Goal: Information Seeking & Learning: Learn about a topic

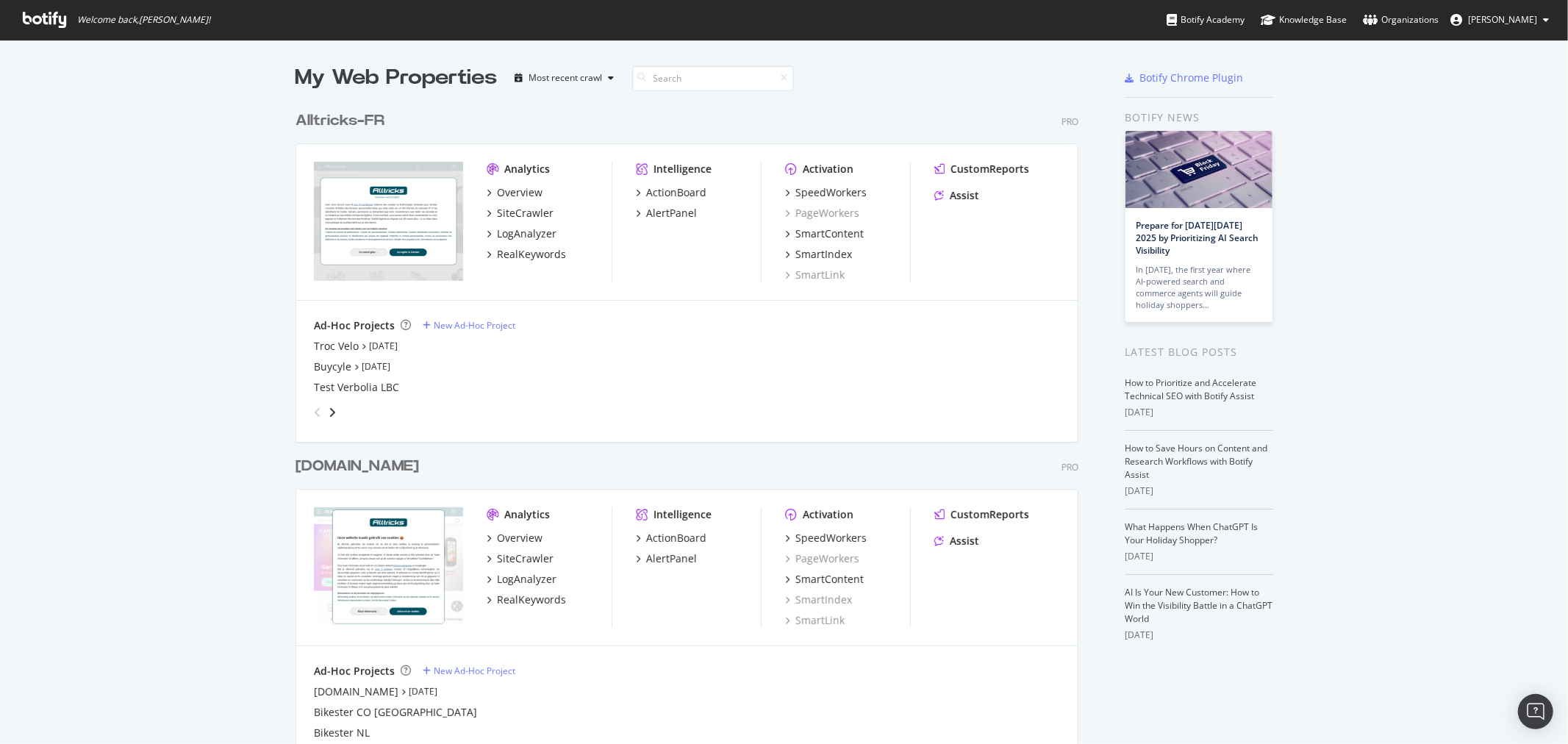
scroll to position [731, 1544]
click at [524, 226] on div "LogAnalyzer" at bounding box center [526, 234] width 59 height 15
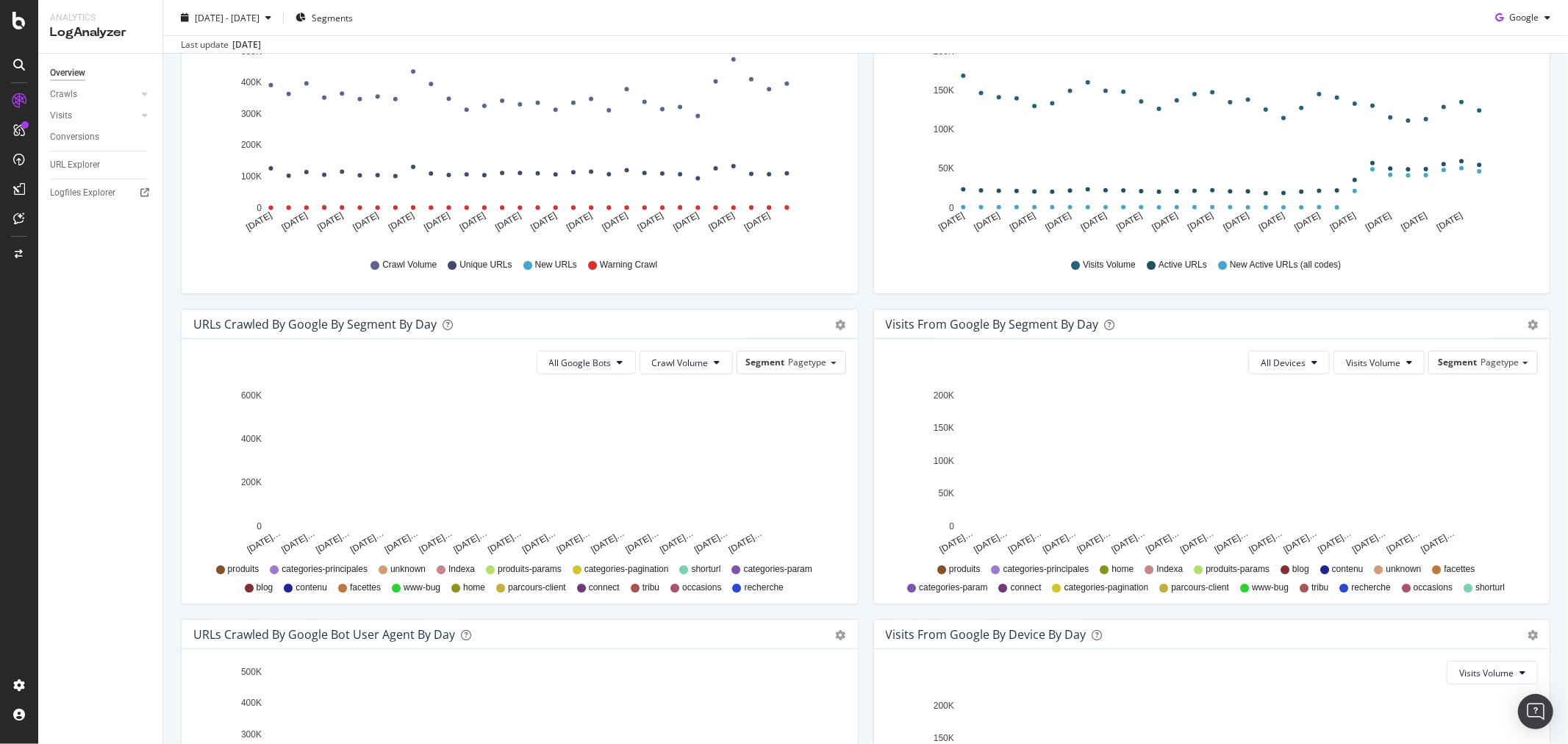
scroll to position [481, 0]
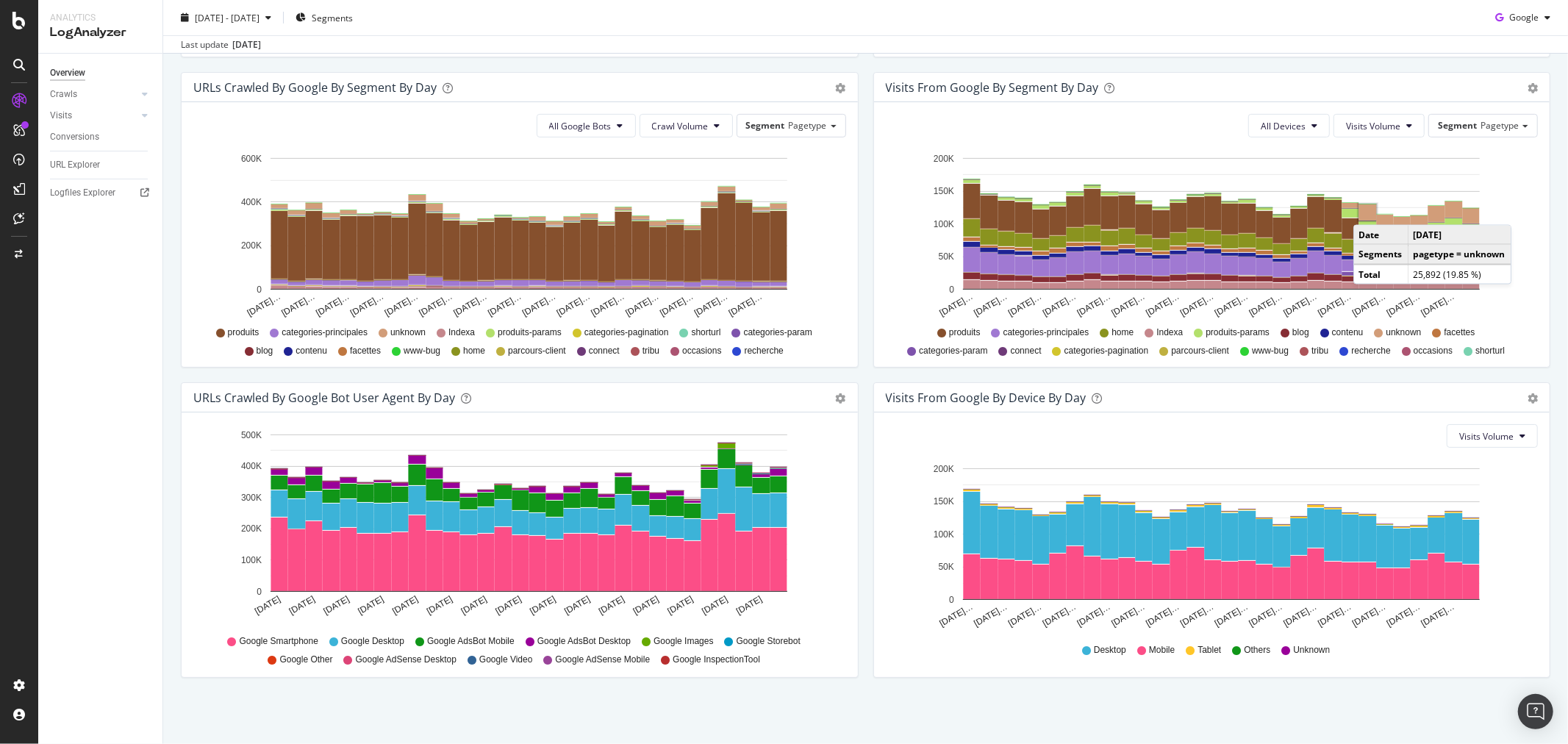
click at [1362, 211] on rect "A chart." at bounding box center [1367, 212] width 17 height 17
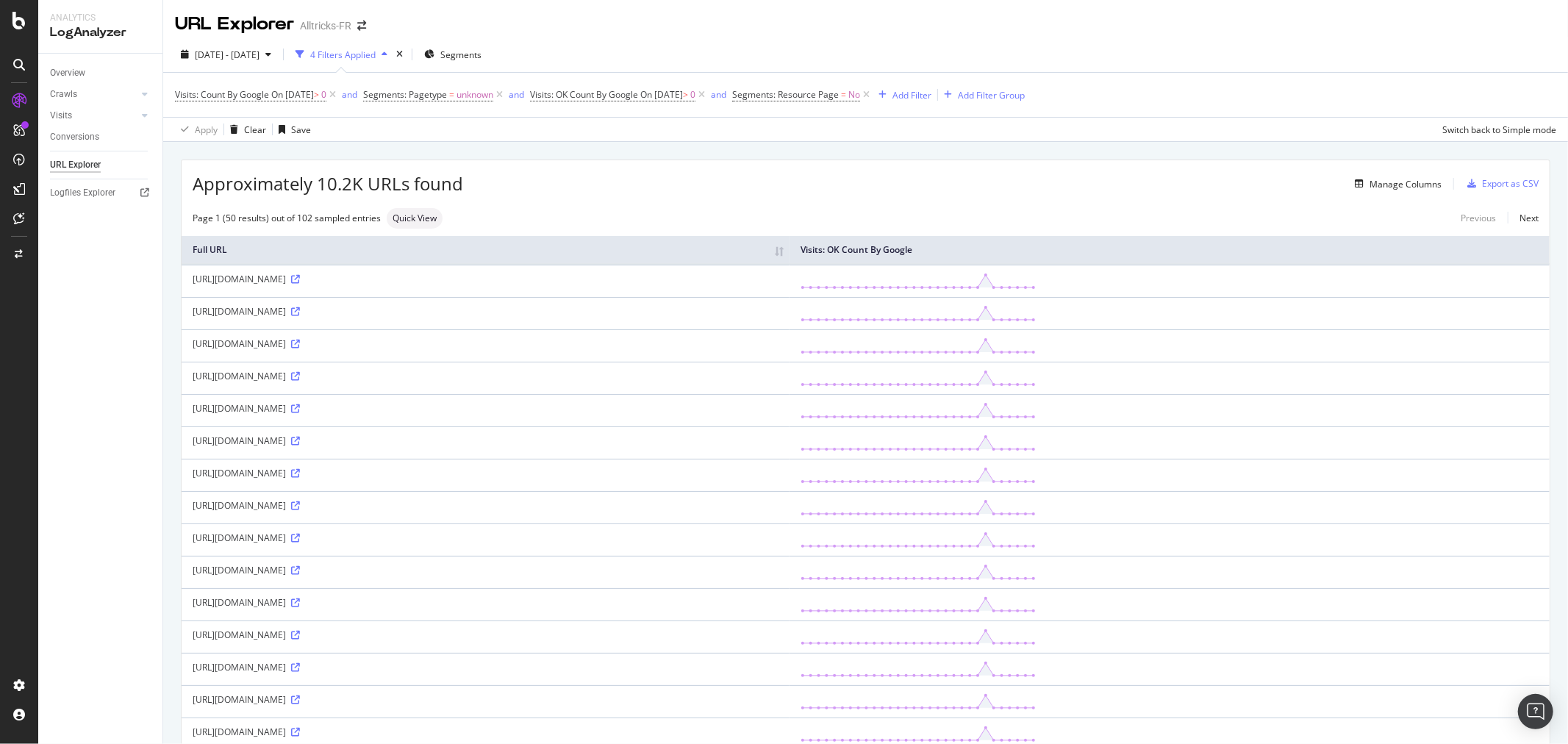
drag, startPoint x: 372, startPoint y: 507, endPoint x: 405, endPoint y: 506, distance: 33.0
click at [405, 506] on div "https://www.alltricks.fr/C-136816-panaracer?srsltid=AfmBOopmOL_nbvRXxGI1v3SDUzn…" at bounding box center [485, 506] width 586 height 13
copy div "?srsltid="
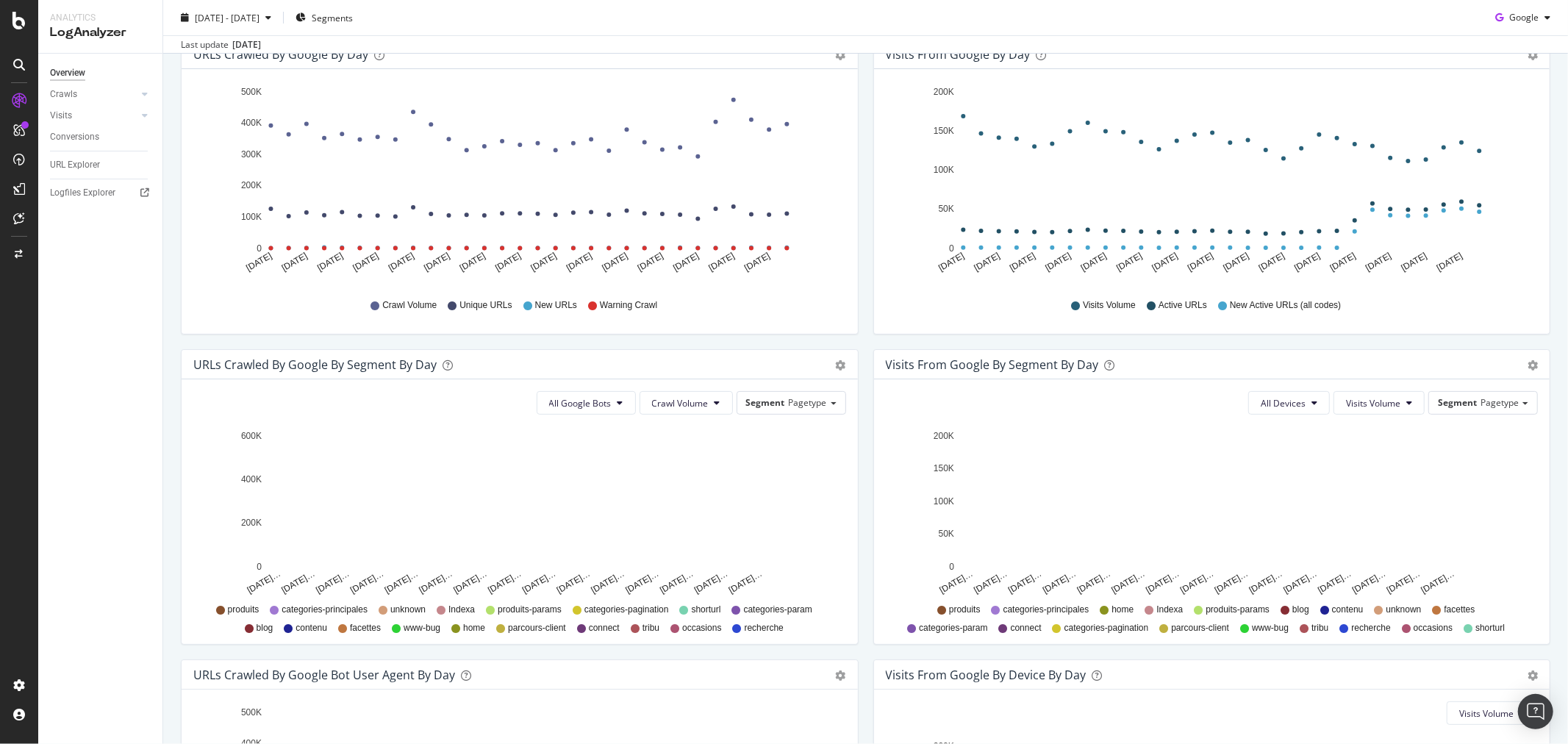
scroll to position [481, 0]
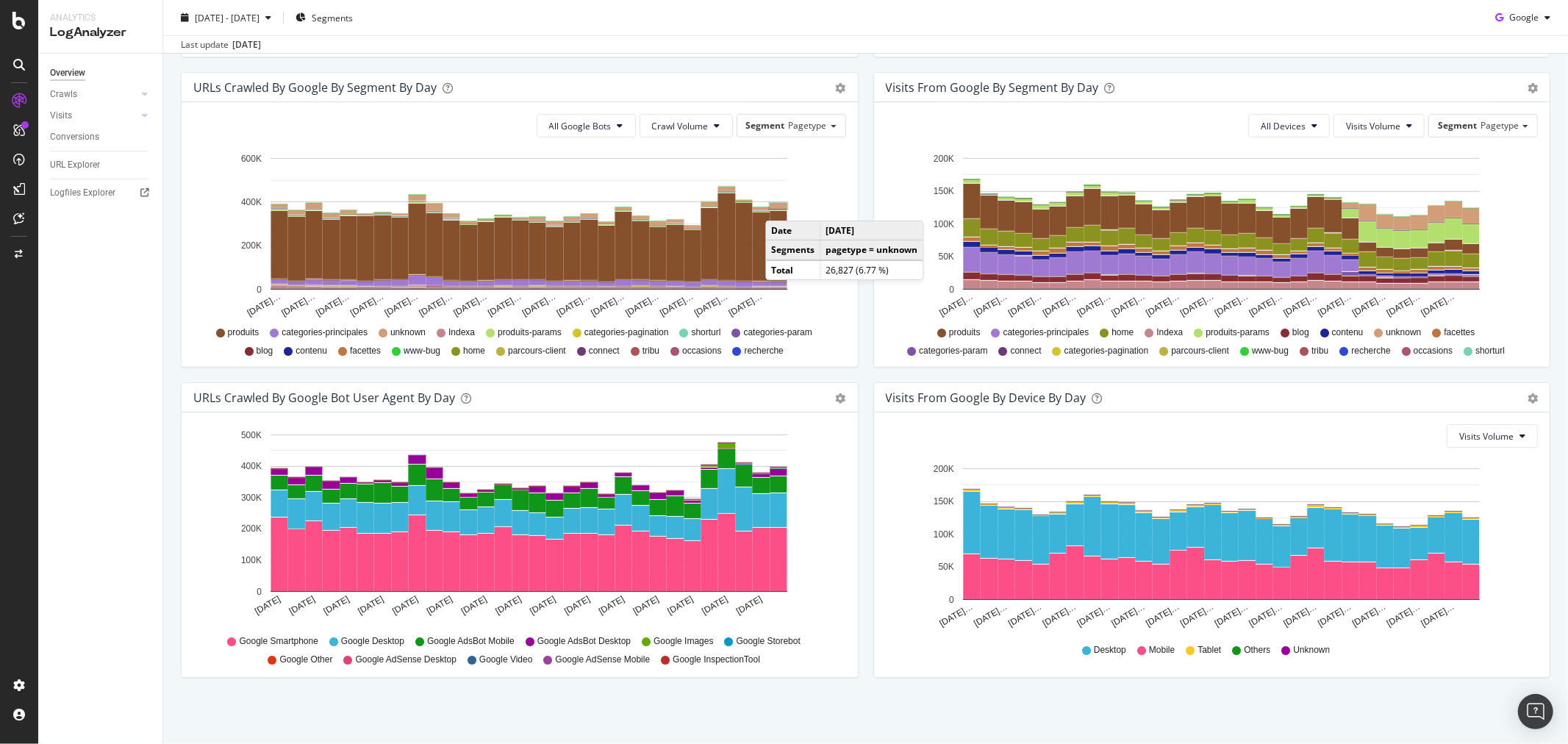
click at [780, 206] on rect "A chart." at bounding box center [778, 206] width 17 height 6
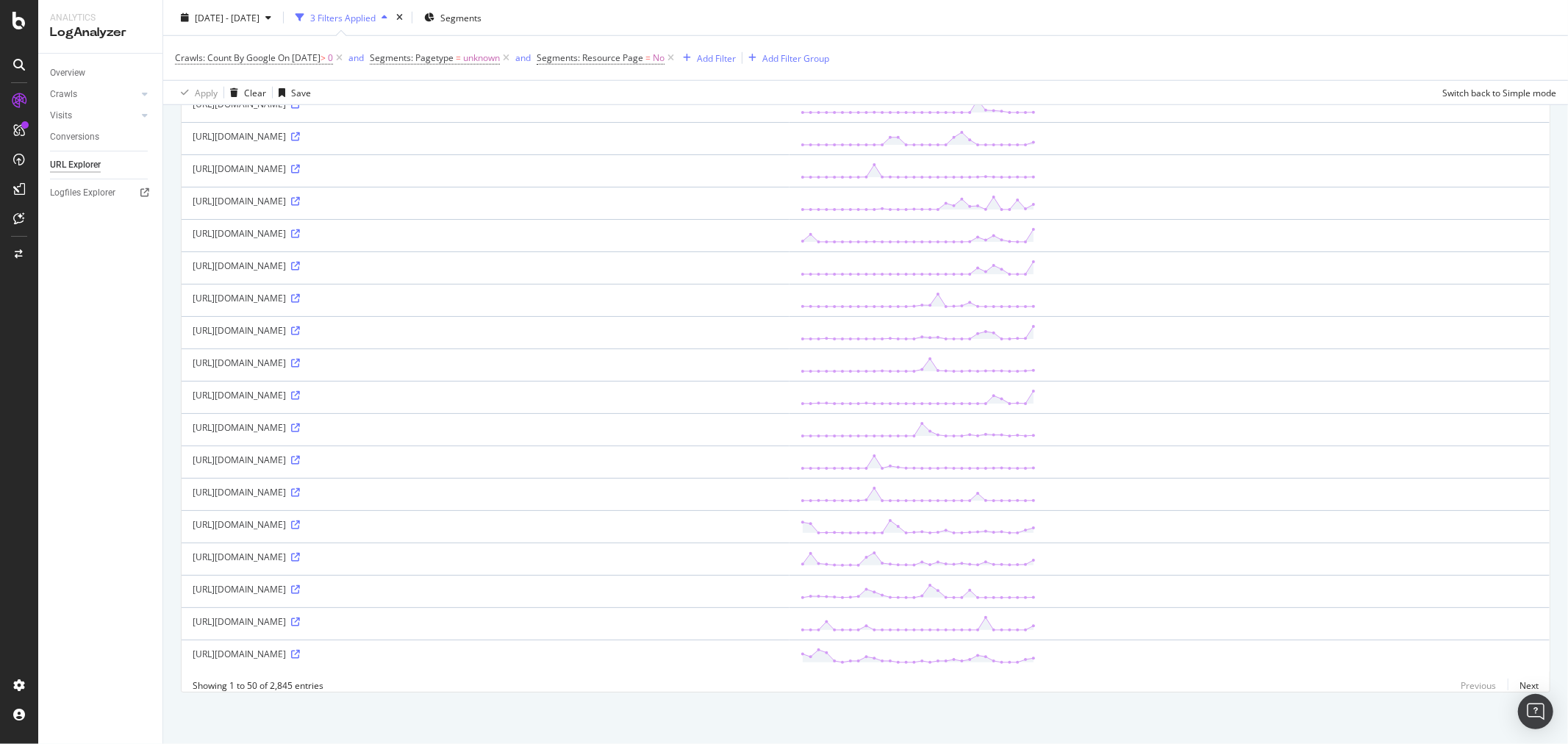
scroll to position [1225, 0]
drag, startPoint x: 254, startPoint y: 316, endPoint x: 324, endPoint y: 321, distance: 70.2
click at [324, 324] on div "https://c81528.csd.dotomi.com/profile/visit/js/1_0?dtm_cid=81528&dtm_cmagic=1f8…" at bounding box center [485, 331] width 586 height 13
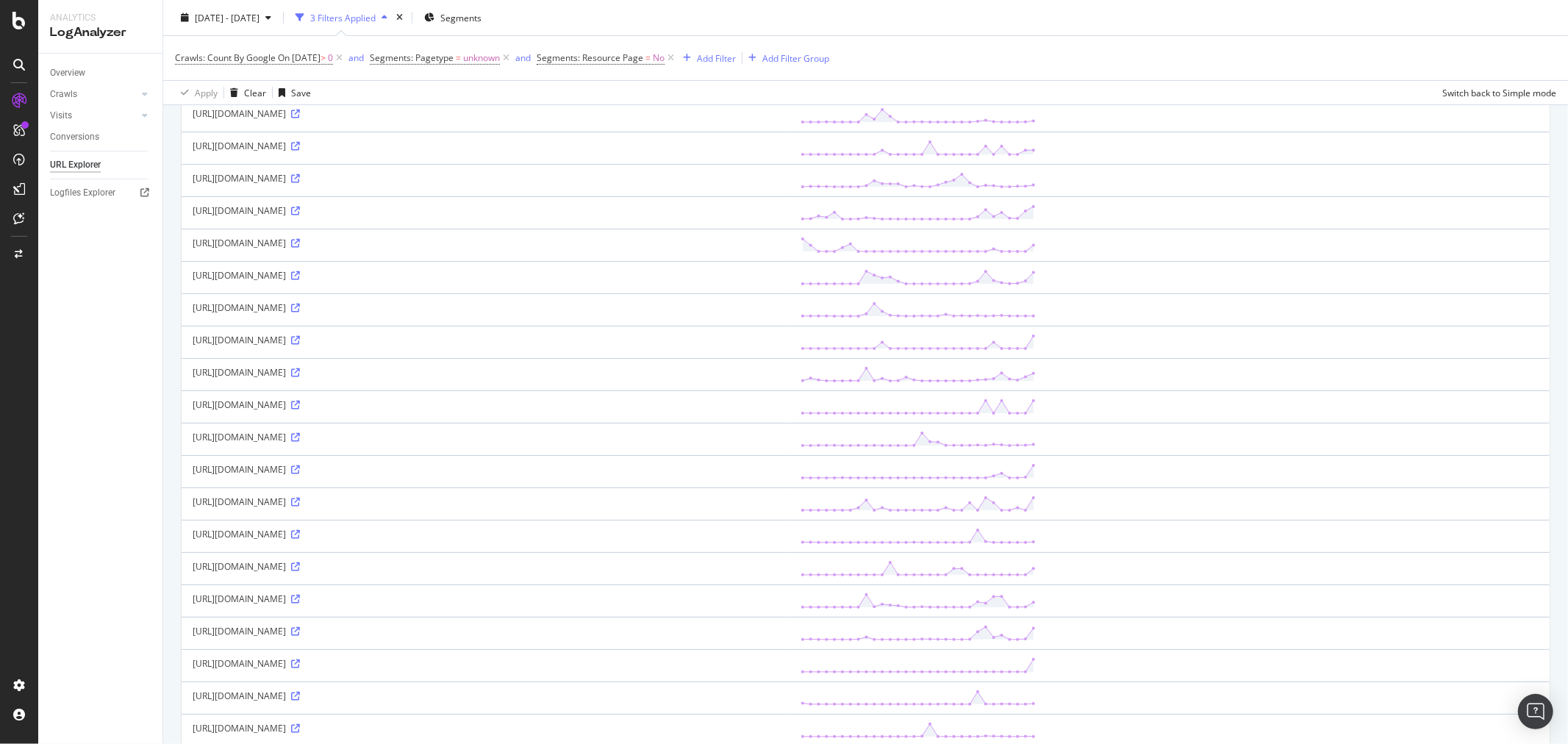
scroll to position [0, 0]
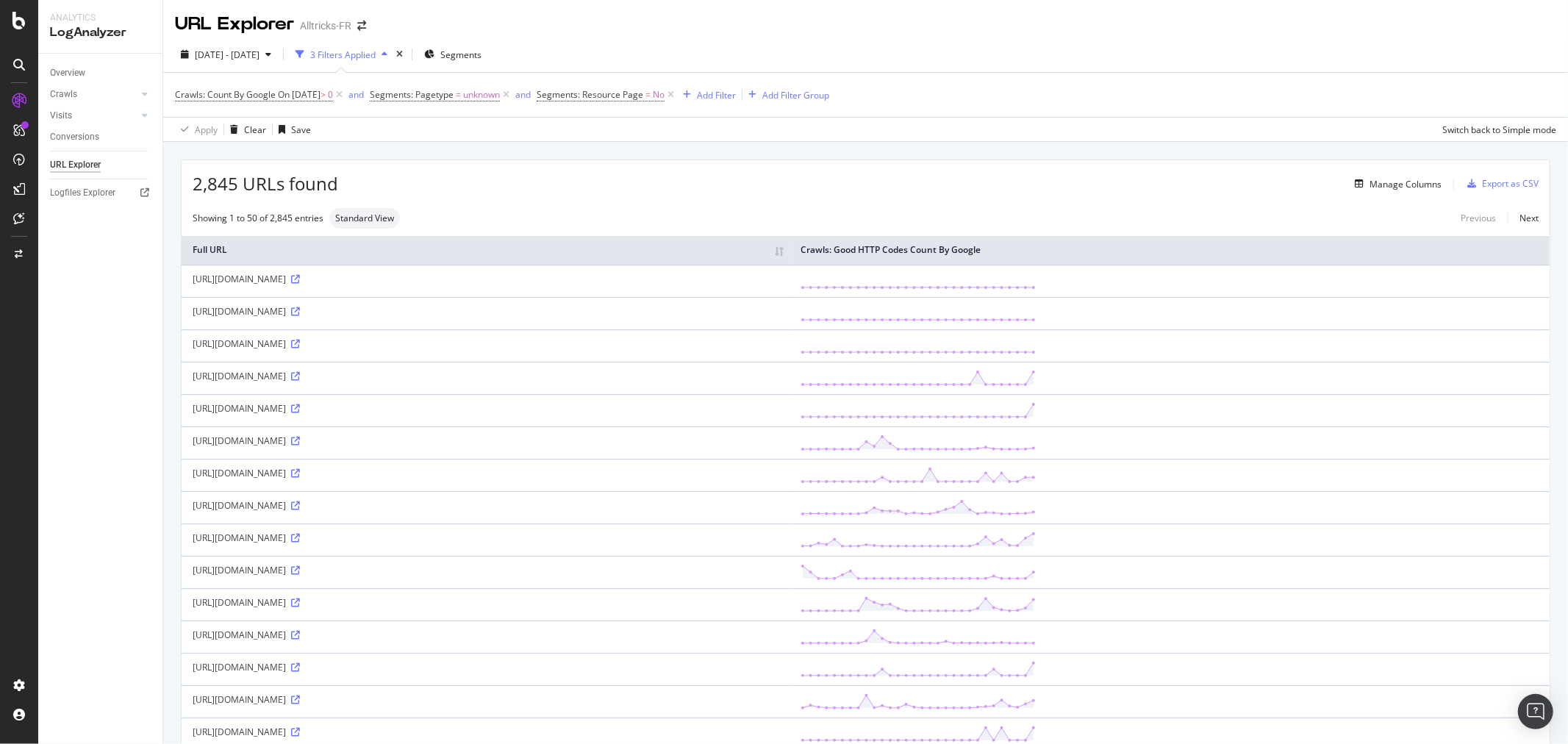
drag, startPoint x: 189, startPoint y: 376, endPoint x: 322, endPoint y: 380, distance: 133.1
click at [322, 380] on td "https://c81528.csd.dotomi.com/profile/visit/js/1_0?dtm_cid=81528&dtm_cmagic=1f8…" at bounding box center [485, 377] width 608 height 32
click at [319, 373] on div "https://c81528.csd.dotomi.com/profile/visit/js/1_0?dtm_cid=81528&dtm_cmagic=1f8…" at bounding box center [485, 376] width 586 height 13
drag, startPoint x: 192, startPoint y: 378, endPoint x: 319, endPoint y: 381, distance: 127.0
click at [319, 381] on div "https://c81528.csd.dotomi.com/profile/visit/js/1_0?dtm_cid=81528&dtm_cmagic=1f8…" at bounding box center [485, 376] width 586 height 13
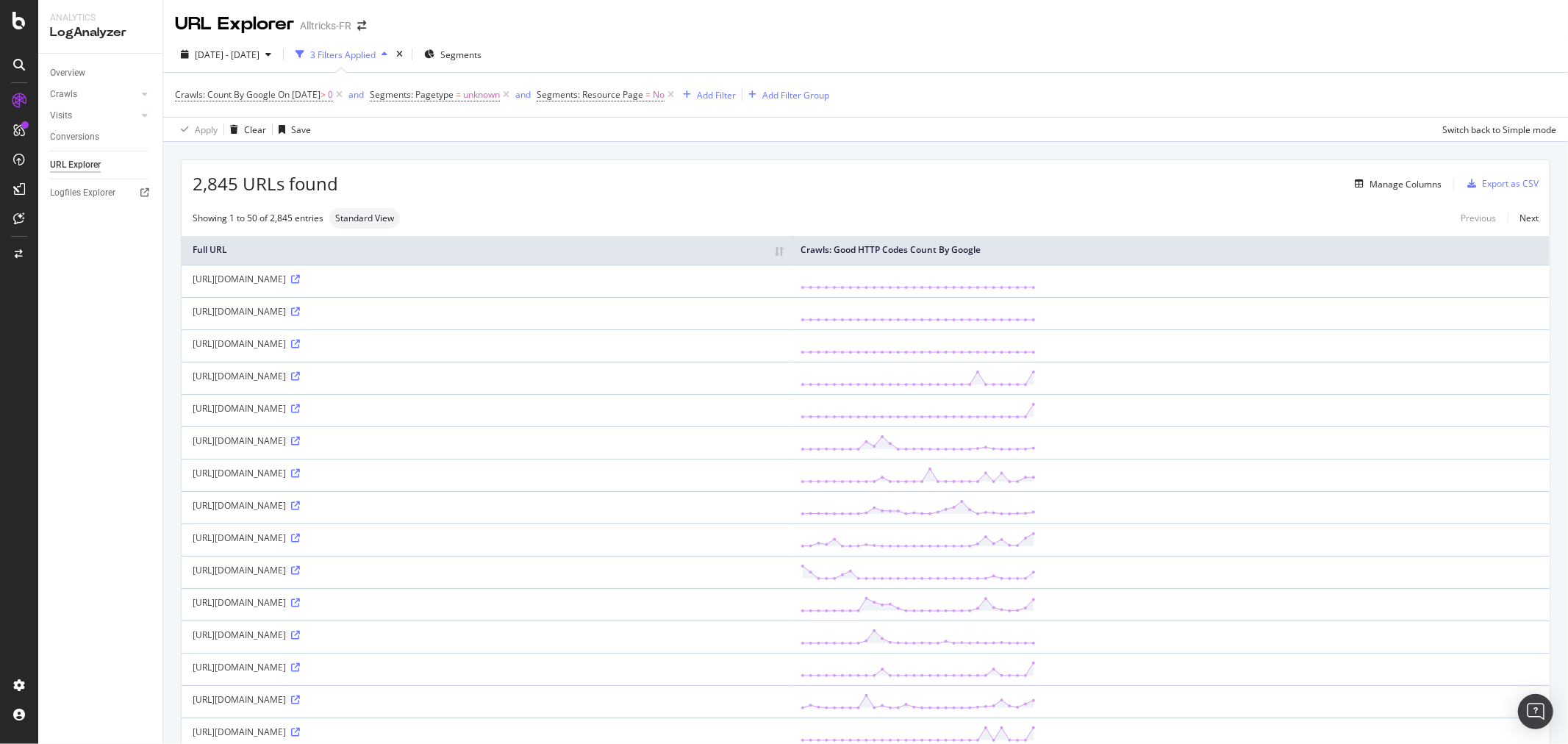
copy div "https://c81528.csd.dotomi.com"
click at [208, 385] on td "https://c81528.csd.dotomi.com/profile/visit/js/1_0?dtm_cid=81528&dtm_cmagic=1f8…" at bounding box center [485, 377] width 608 height 32
copy div "https://c81528.csd.dotomi.com/profile/visit/js/1_0?dtm_cid=81528&dtm_cmagic=1f8…"
drag, startPoint x: 192, startPoint y: 376, endPoint x: 806, endPoint y: 363, distance: 614.1
click at [790, 363] on td "https://c81528.csd.dotomi.com/profile/visit/js/1_0?dtm_cid=81528&dtm_cmagic=1f8…" at bounding box center [485, 377] width 608 height 32
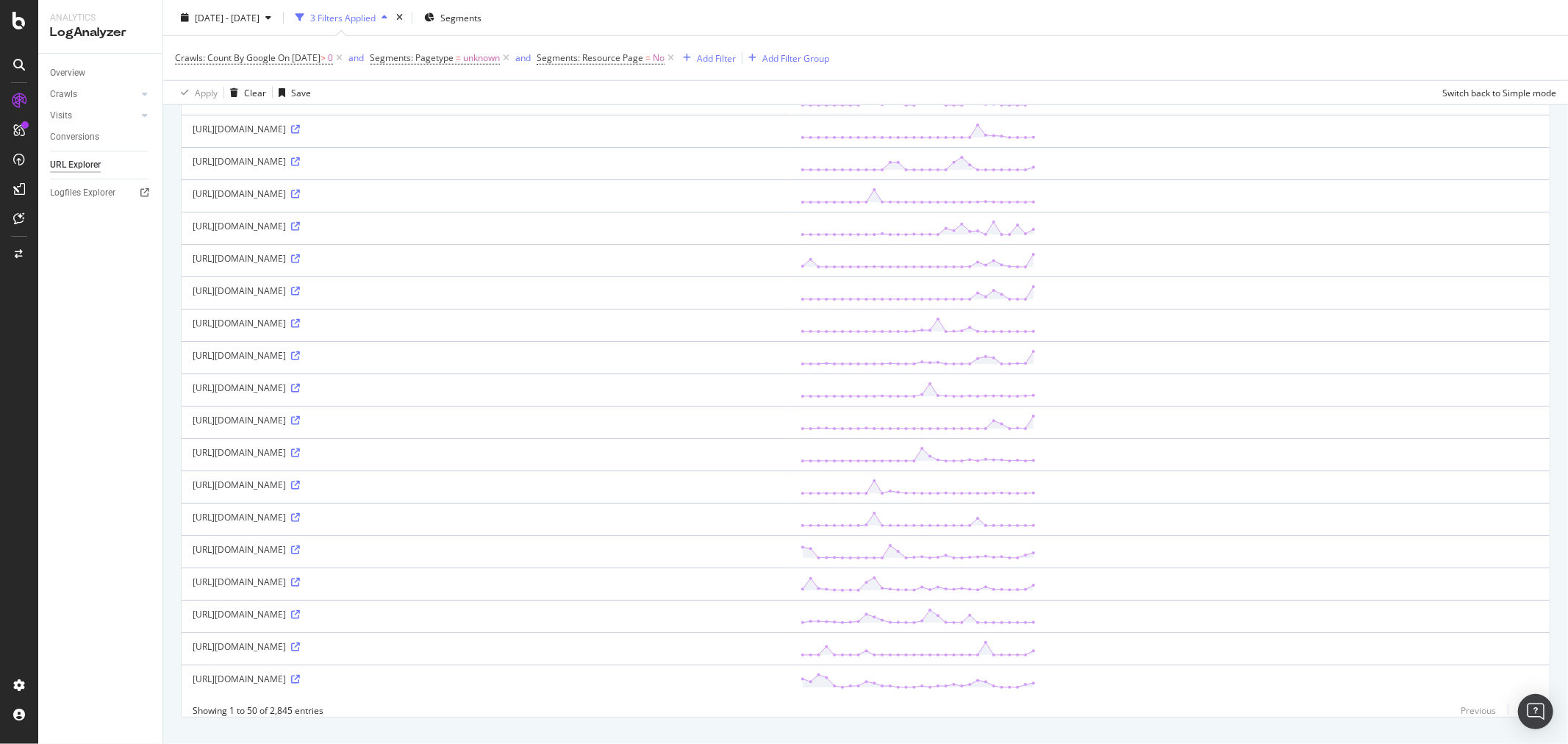
scroll to position [1224, 0]
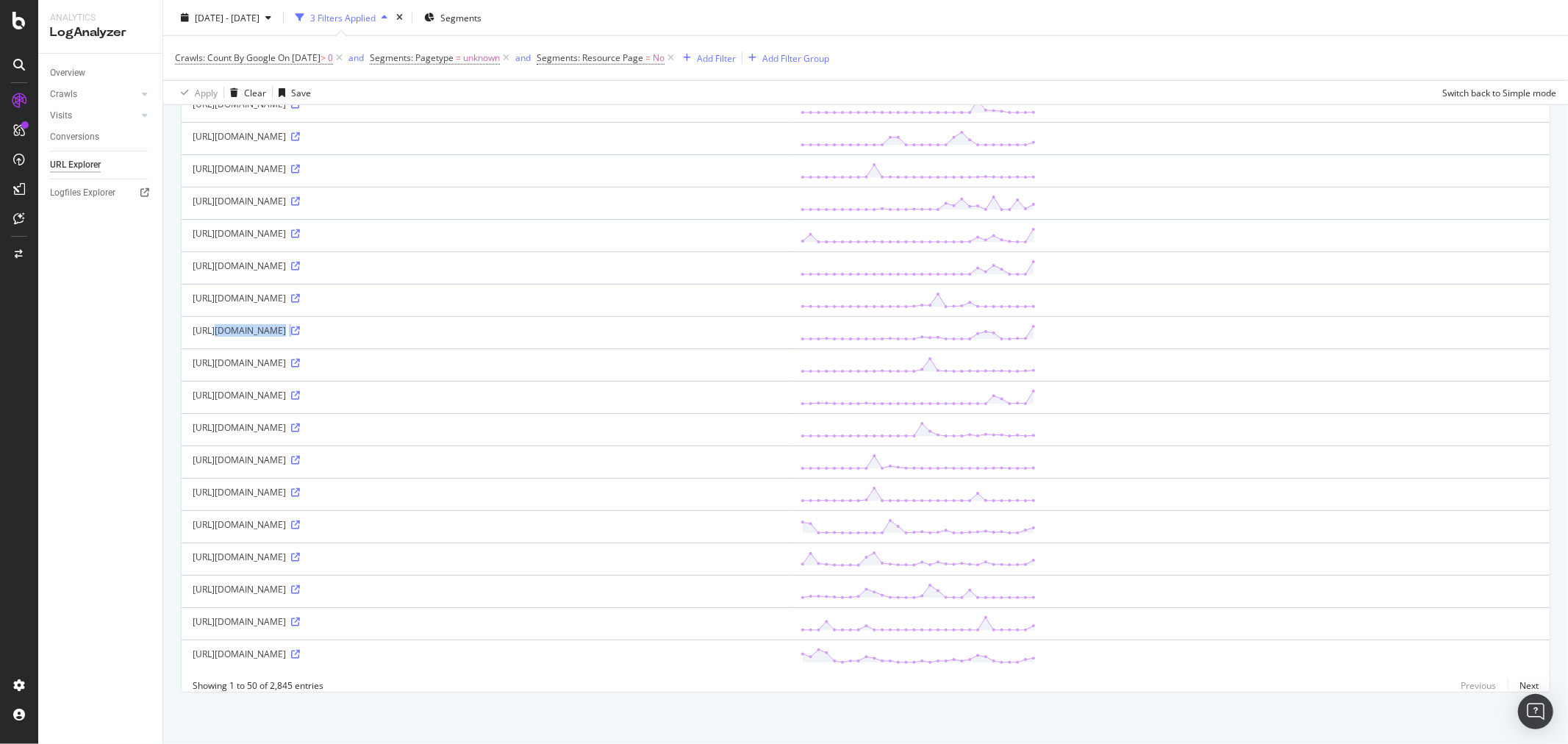
drag, startPoint x: 188, startPoint y: 318, endPoint x: 797, endPoint y: 311, distance: 609.0
click at [790, 316] on td "https://c81528.csd.dotomi.com/profile/visit/js/1_0?dtm_cid=81528&dtm_cmagic=1f8…" at bounding box center [485, 332] width 608 height 32
click at [218, 324] on div "https://c81528.csd.dotomi.com/profile/visit/js/1_0?dtm_cid=81528&dtm_cmagic=1f8…" at bounding box center [485, 331] width 586 height 13
drag, startPoint x: 189, startPoint y: 321, endPoint x: 792, endPoint y: 328, distance: 603.0
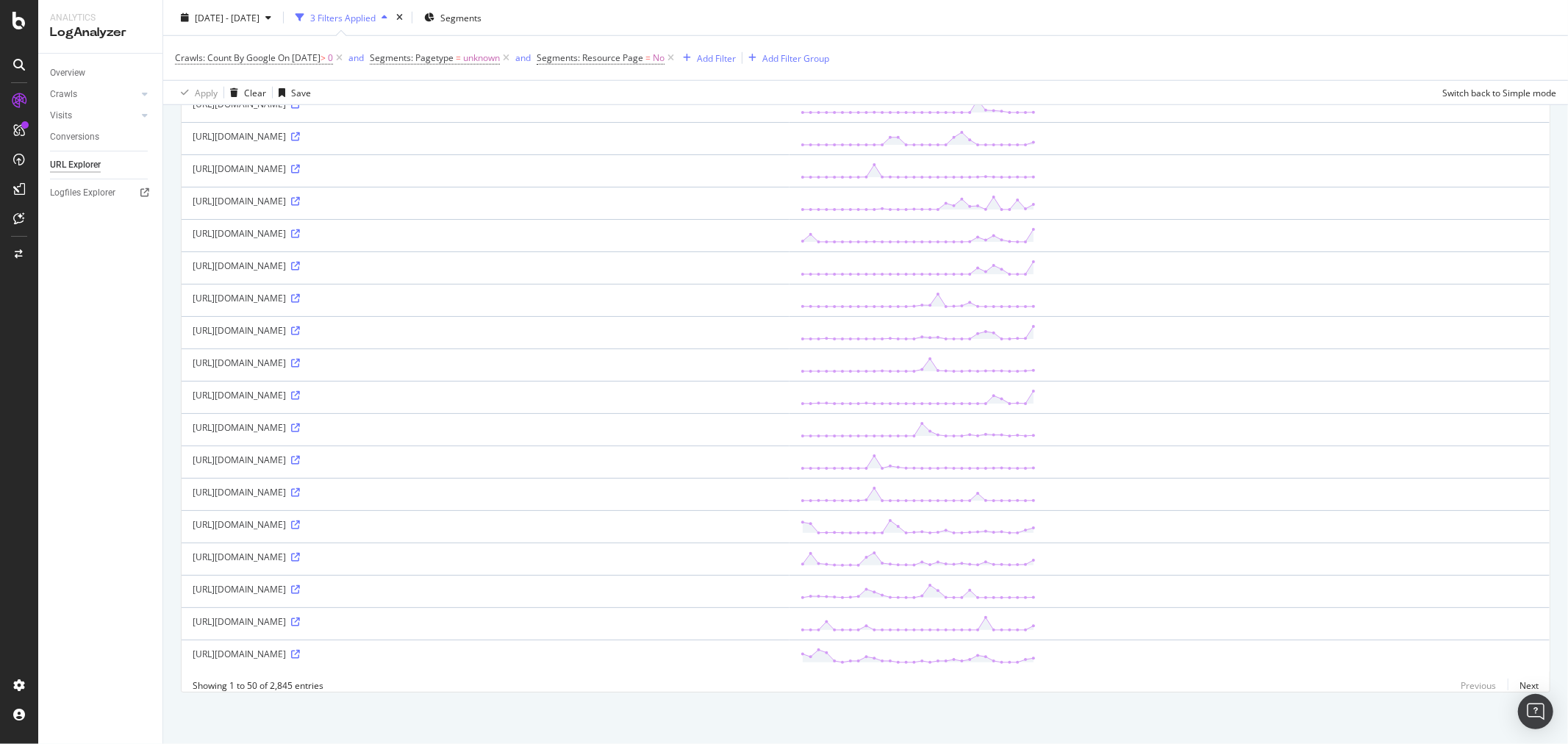
click at [790, 328] on td "https://c81528.csd.dotomi.com/profile/visit/js/1_0?dtm_cid=81528&dtm_cmagic=1f8…" at bounding box center [485, 332] width 608 height 32
copy div "https://c81528.csd.dotomi.com/profile/visit/js/1_0?dtm_cid=81528&dtm_cmagic=1f8…"
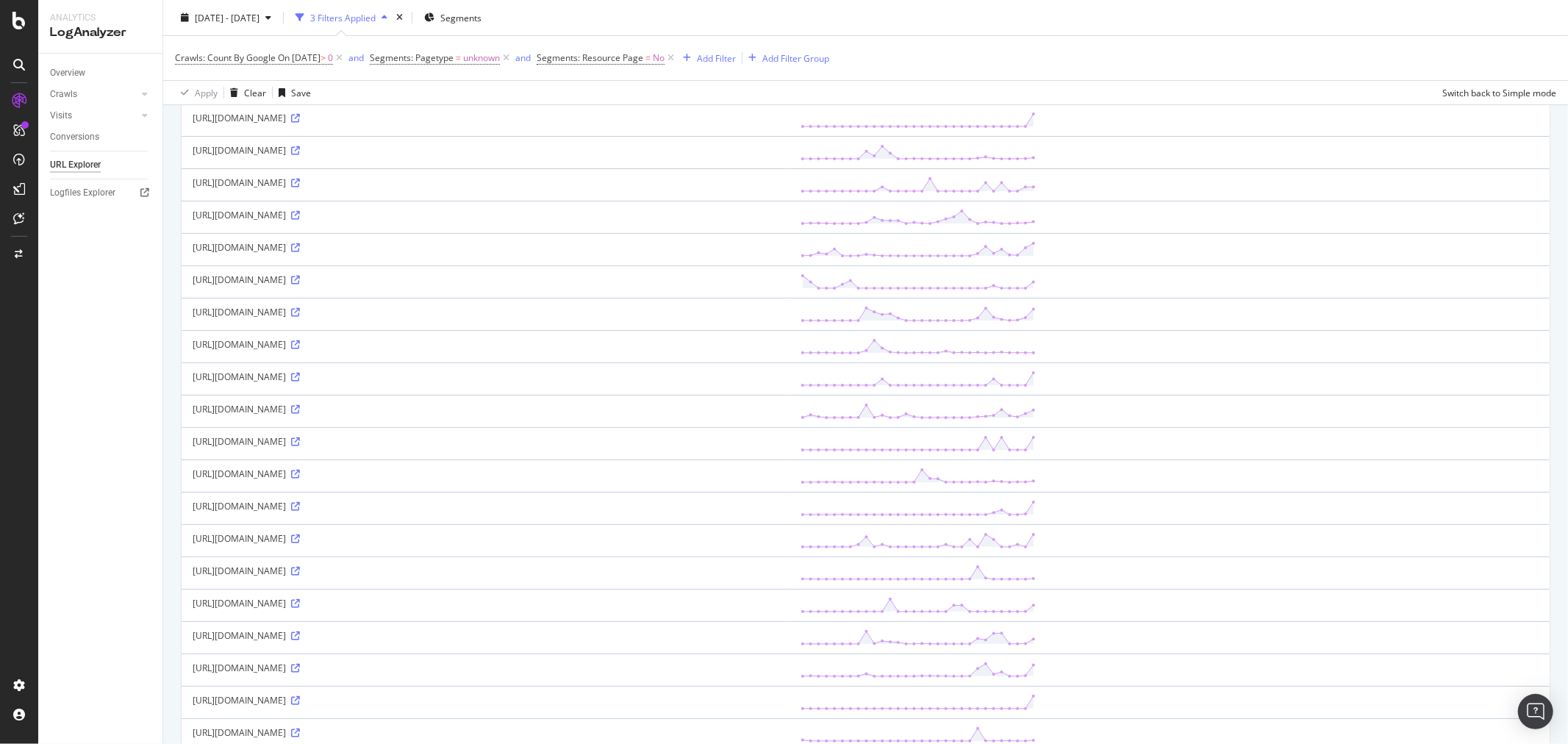
scroll to position [0, 0]
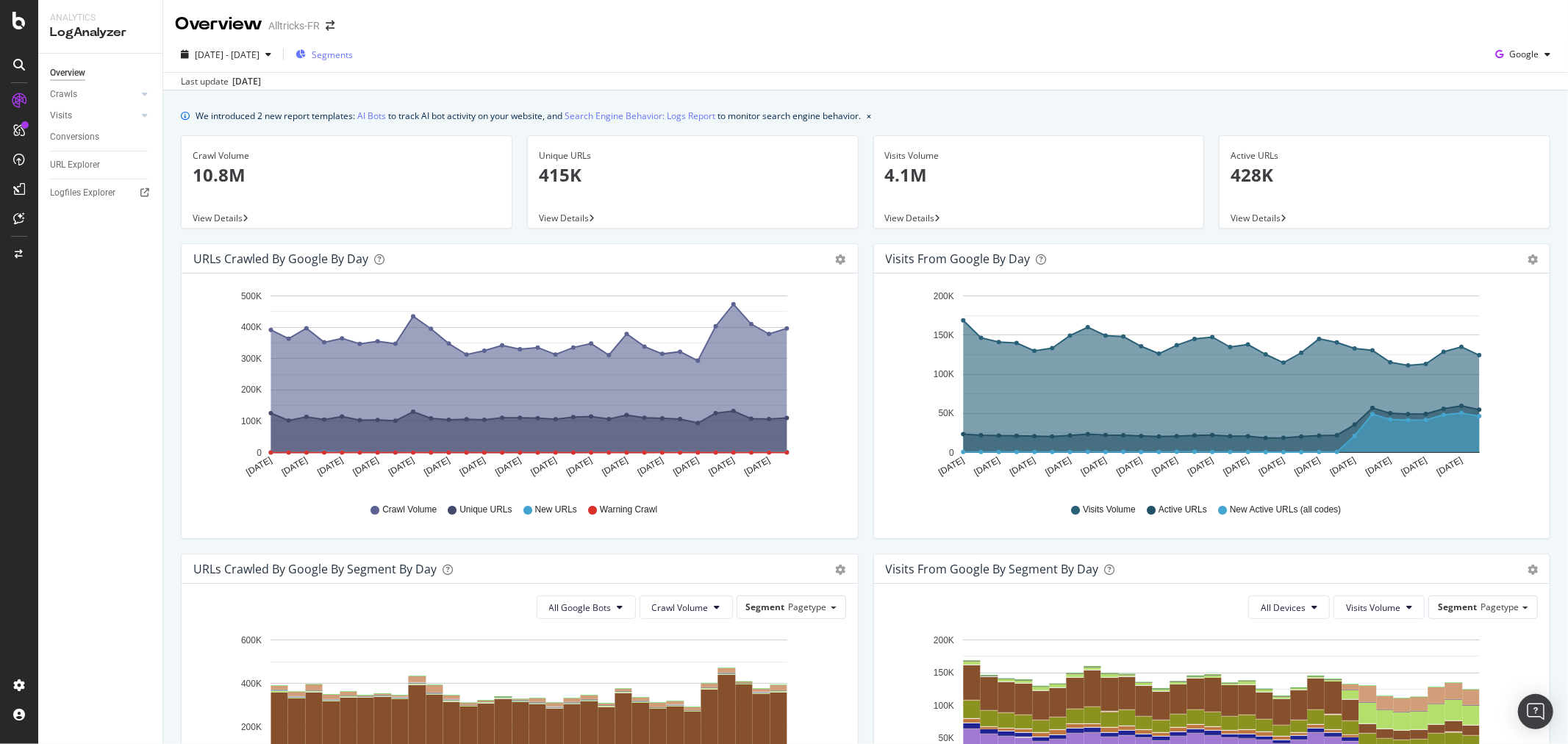
click at [353, 61] on div "Segments" at bounding box center [324, 54] width 58 height 22
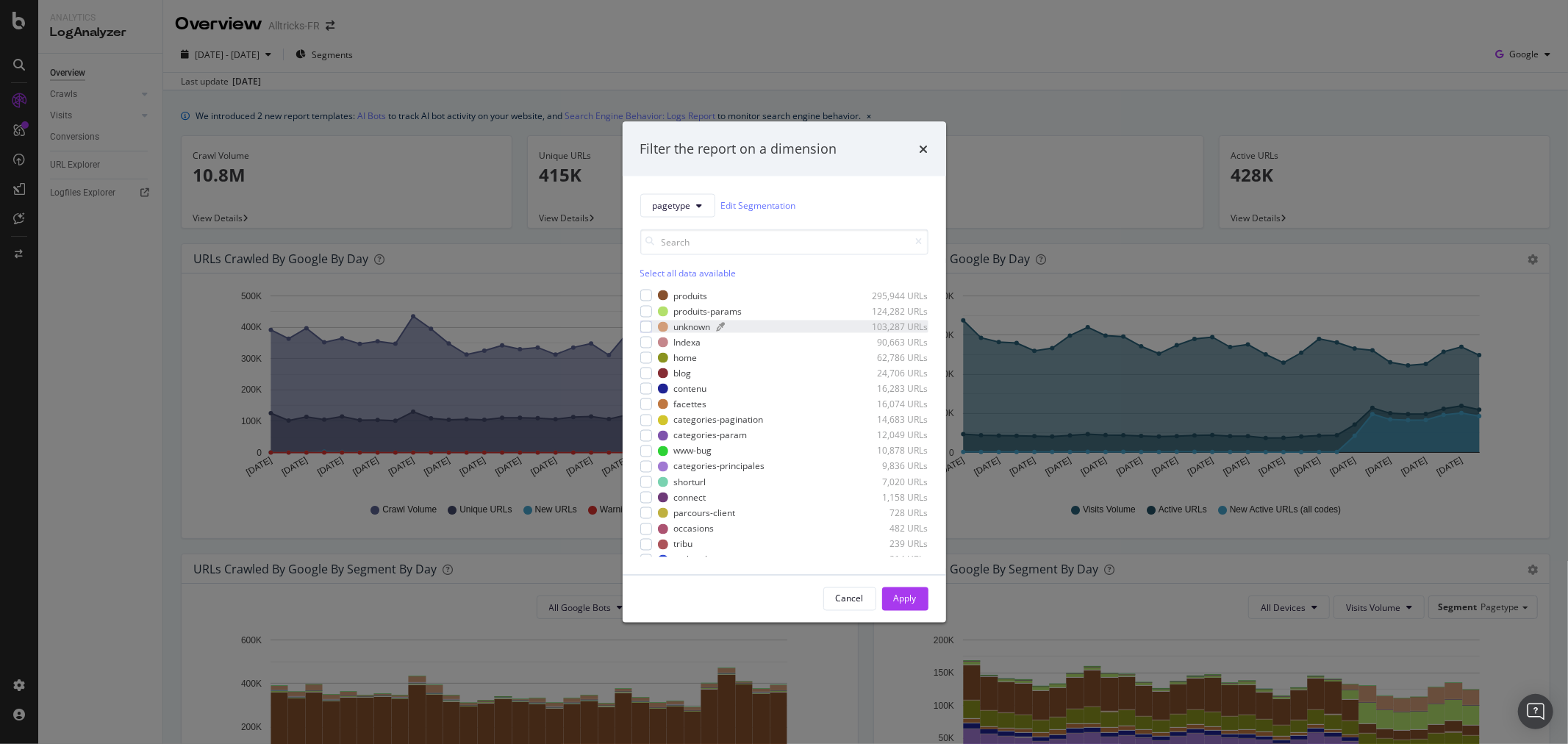
click at [702, 328] on div "unknown" at bounding box center [693, 327] width 37 height 13
click at [916, 605] on div "Apply" at bounding box center [905, 599] width 23 height 22
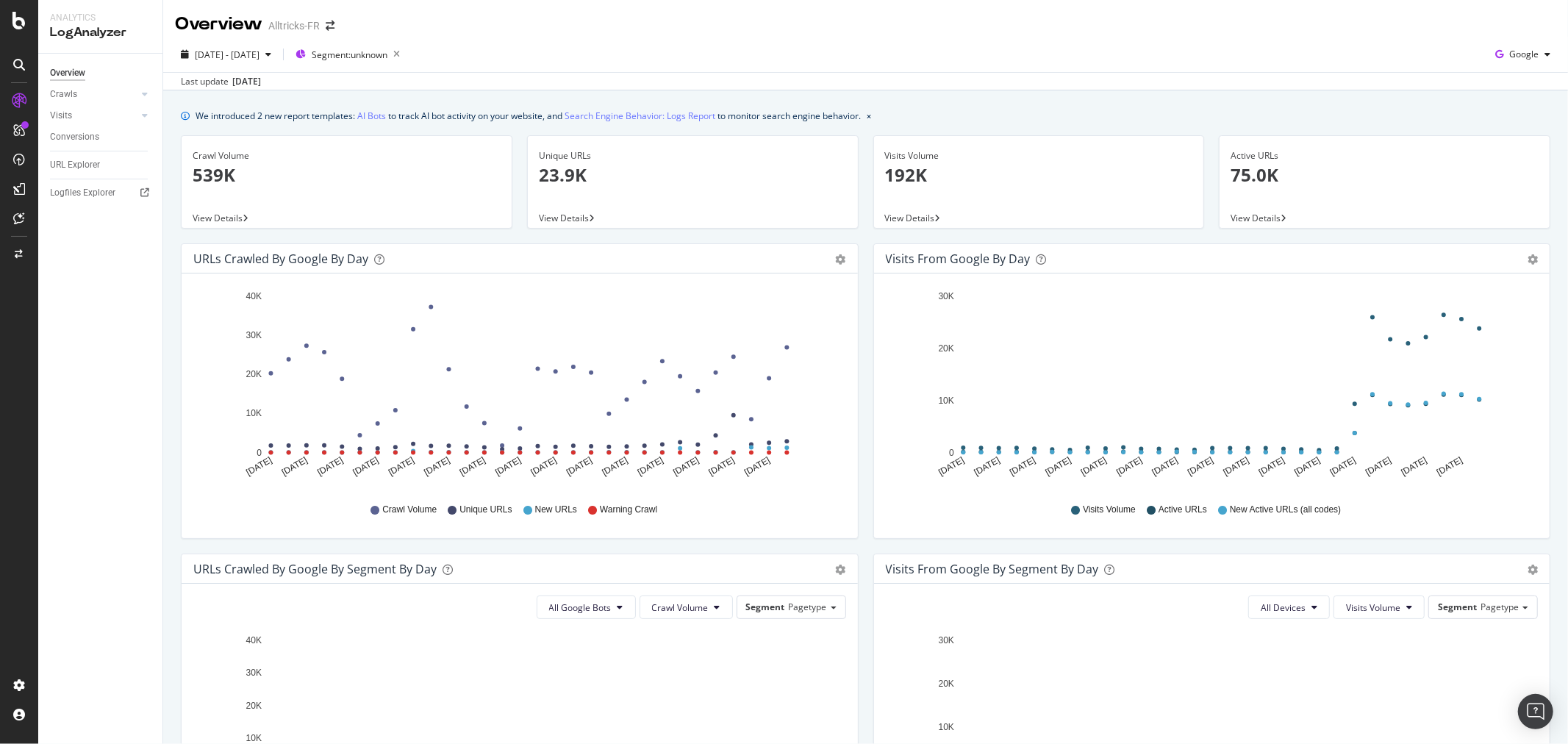
scroll to position [327, 0]
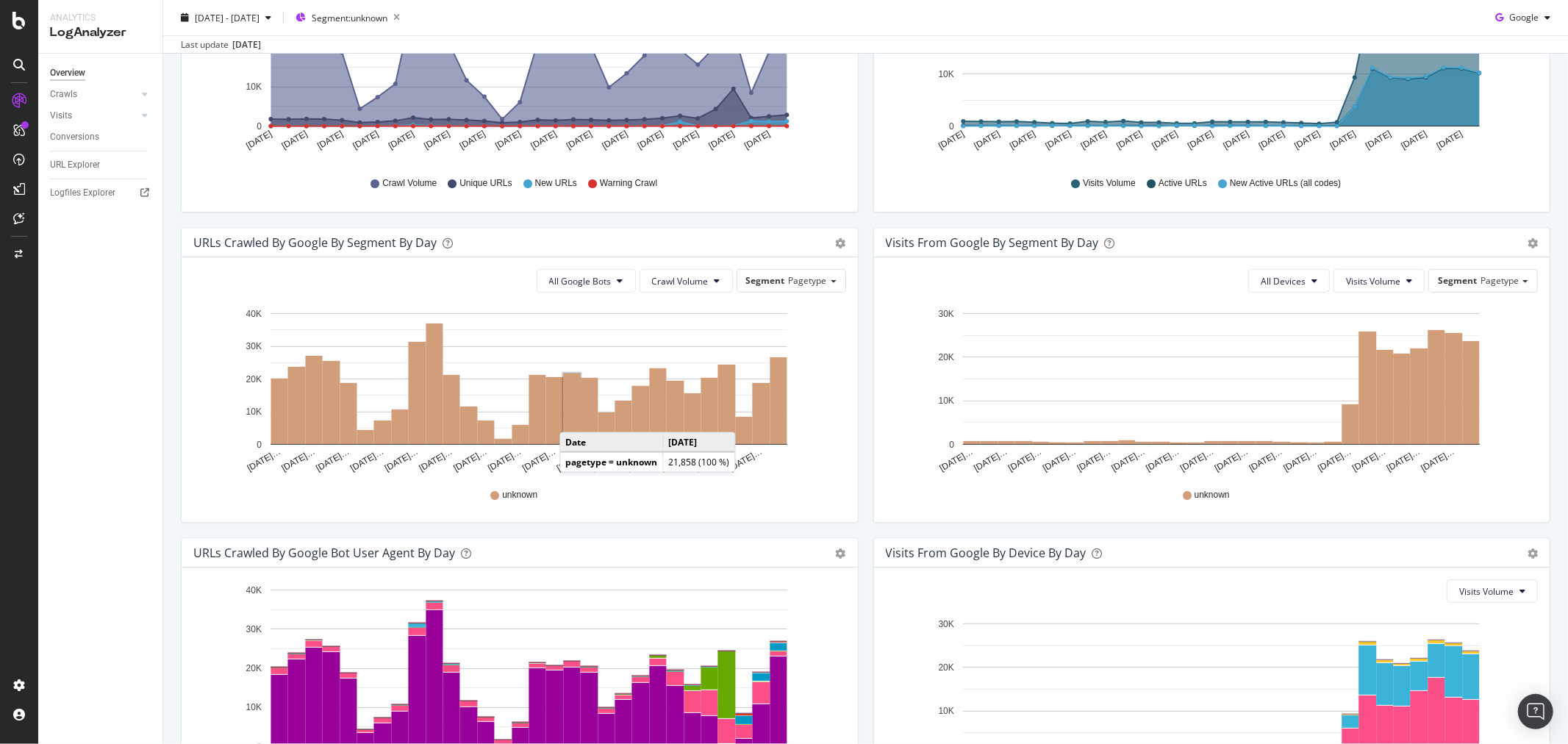
click at [574, 417] on rect "A chart." at bounding box center [572, 408] width 17 height 70
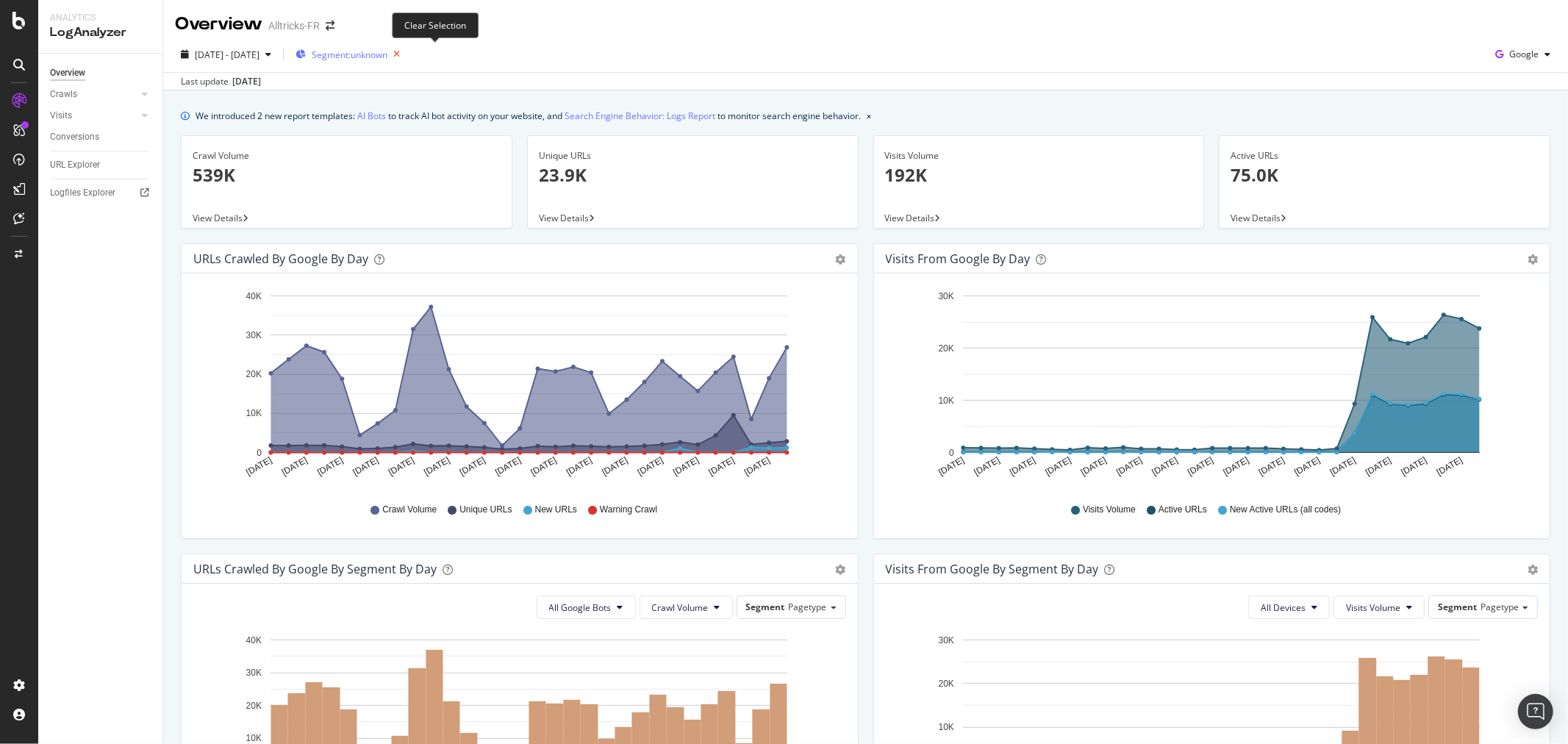
click at [405, 51] on icon "button" at bounding box center [396, 54] width 18 height 21
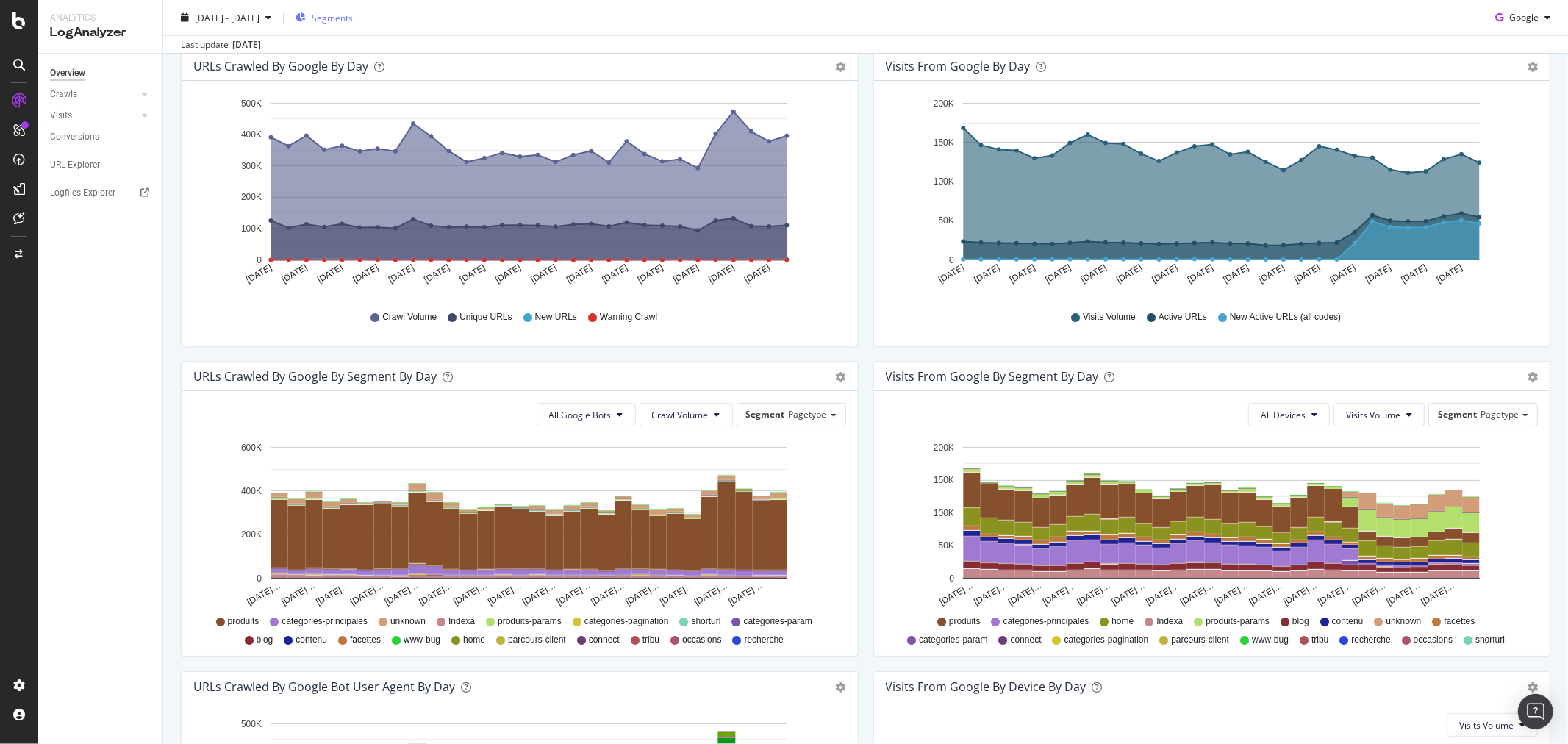
scroll to position [481, 0]
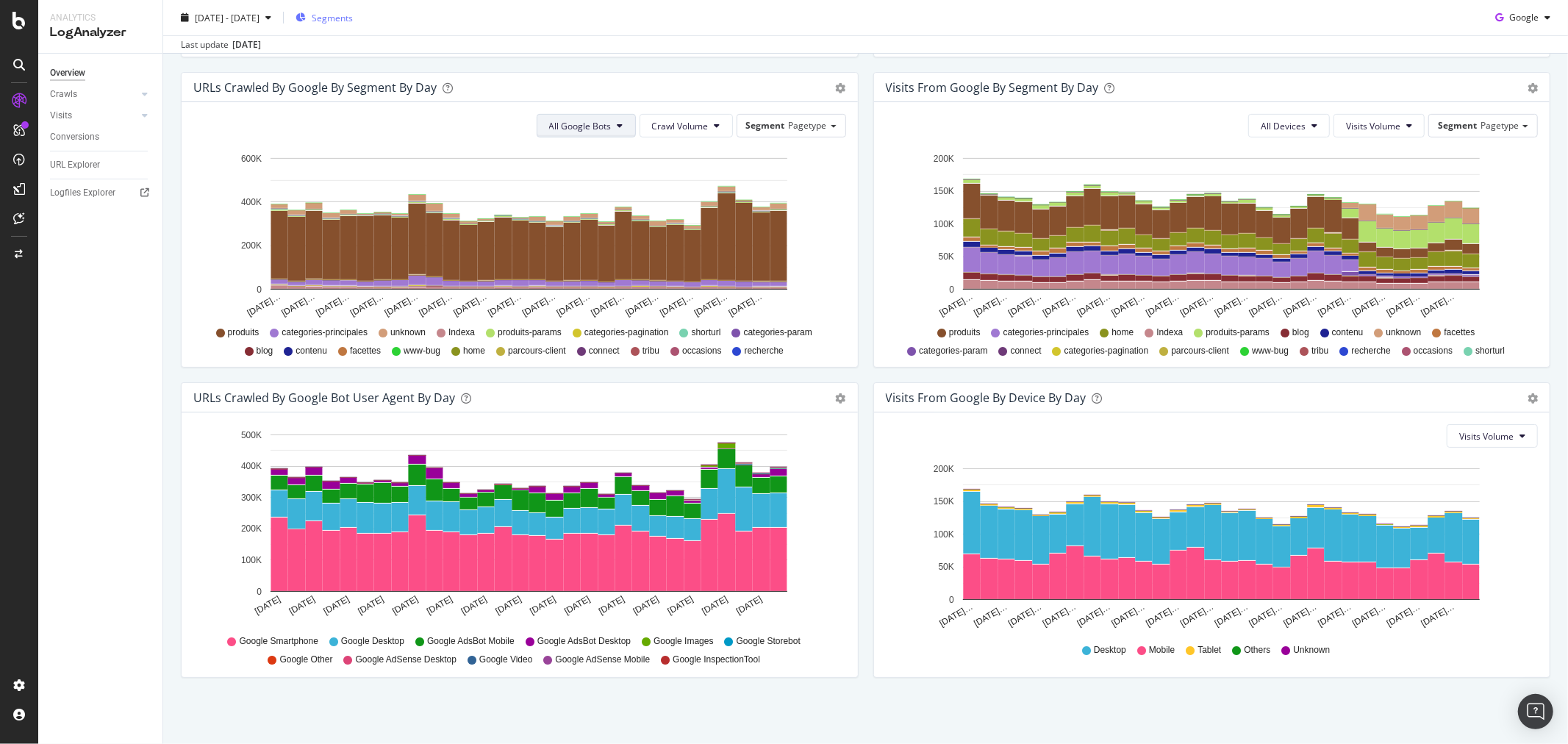
click at [581, 122] on span "All Google Bots" at bounding box center [580, 126] width 62 height 13
click at [629, 78] on div "URLs Crawled by Google By Segment By Day Timeline (by Value) Table" at bounding box center [519, 87] width 676 height 29
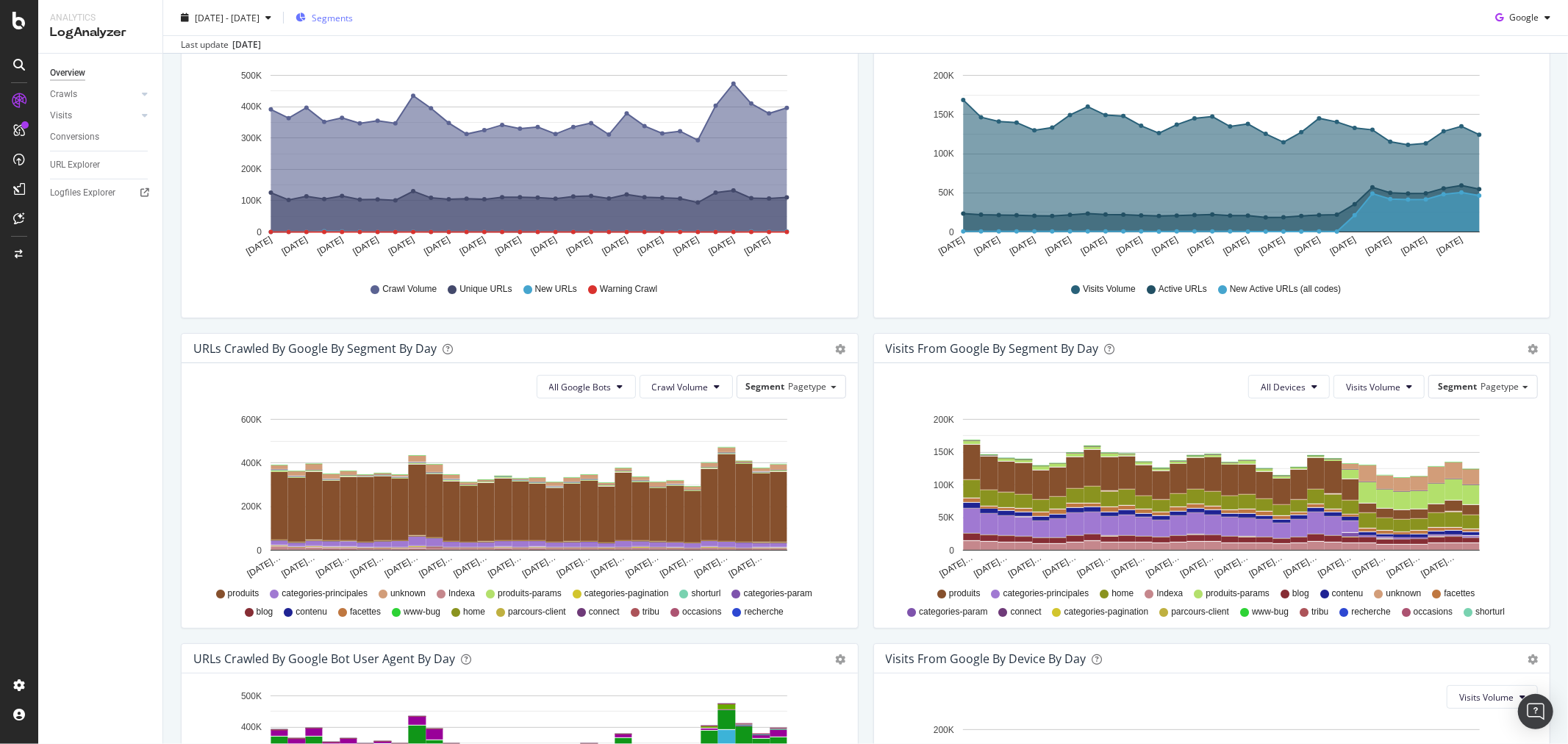
scroll to position [0, 0]
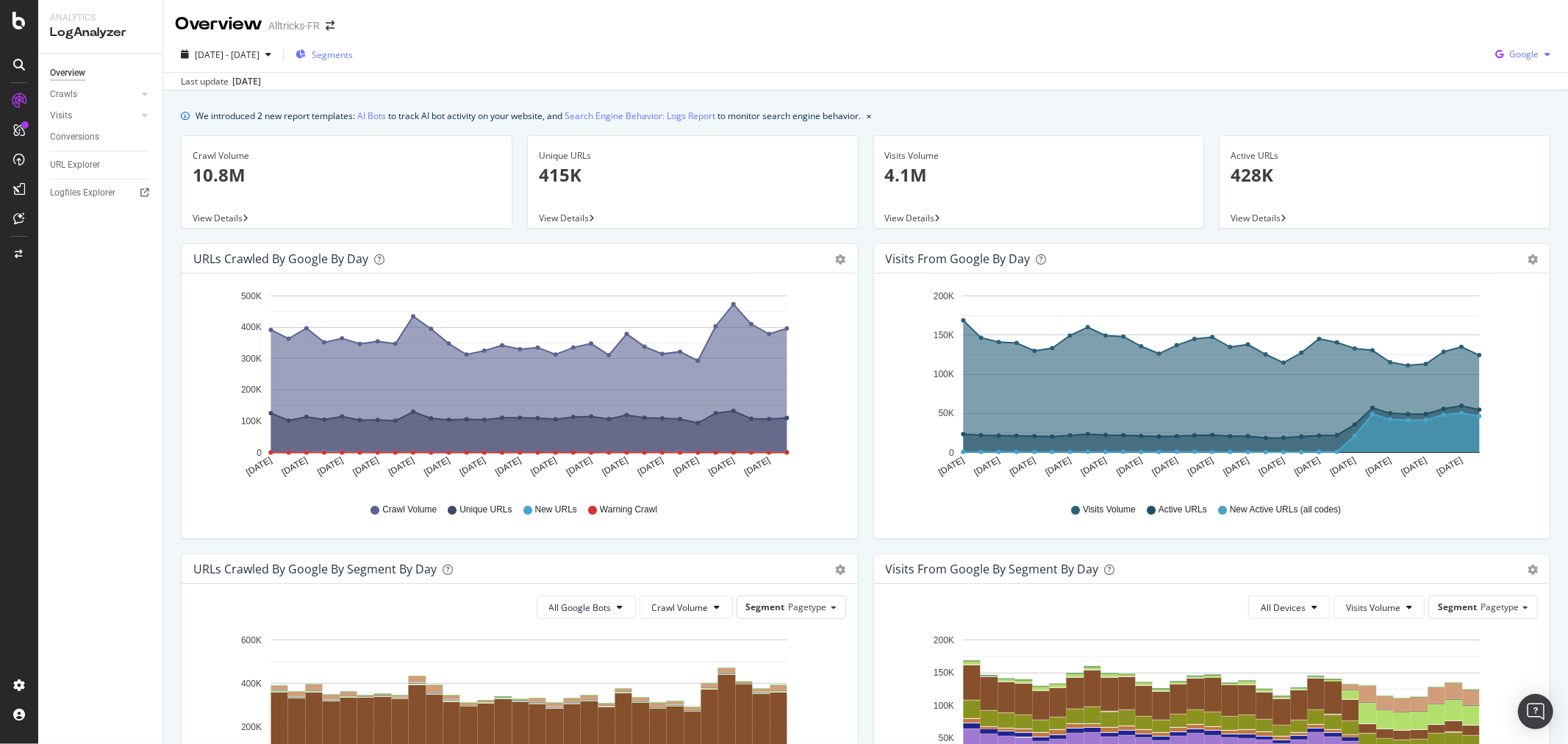
click at [1506, 60] on div "Google" at bounding box center [1522, 54] width 67 height 22
drag, startPoint x: 1155, startPoint y: 50, endPoint x: 1148, endPoint y: 56, distance: 9.2
click at [1152, 50] on div "2025 Sep. 1st - Sep. 30th Segments Google" at bounding box center [865, 57] width 1405 height 29
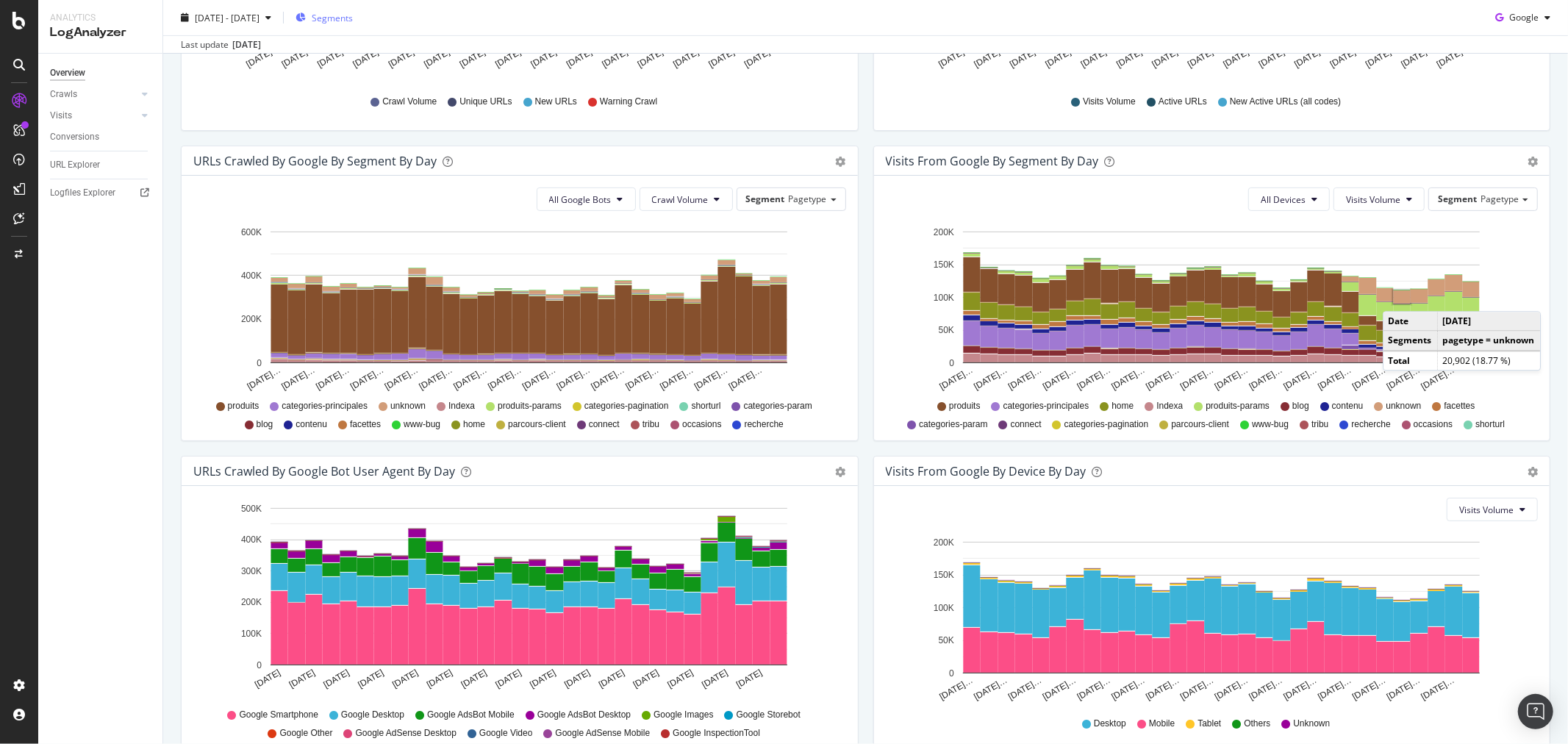
click at [1393, 297] on rect "A chart." at bounding box center [1401, 297] width 17 height 13
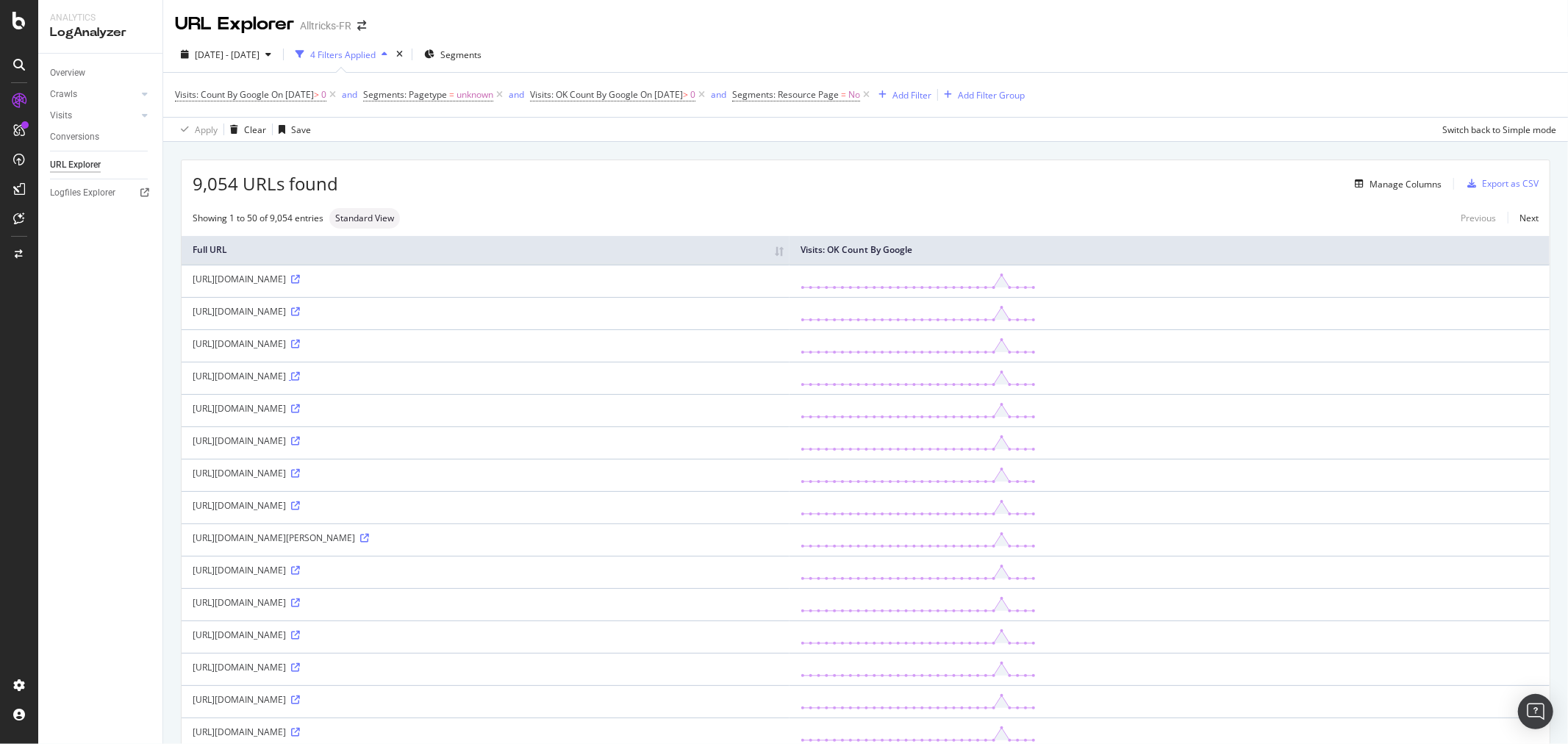
click at [300, 375] on icon at bounding box center [295, 376] width 9 height 9
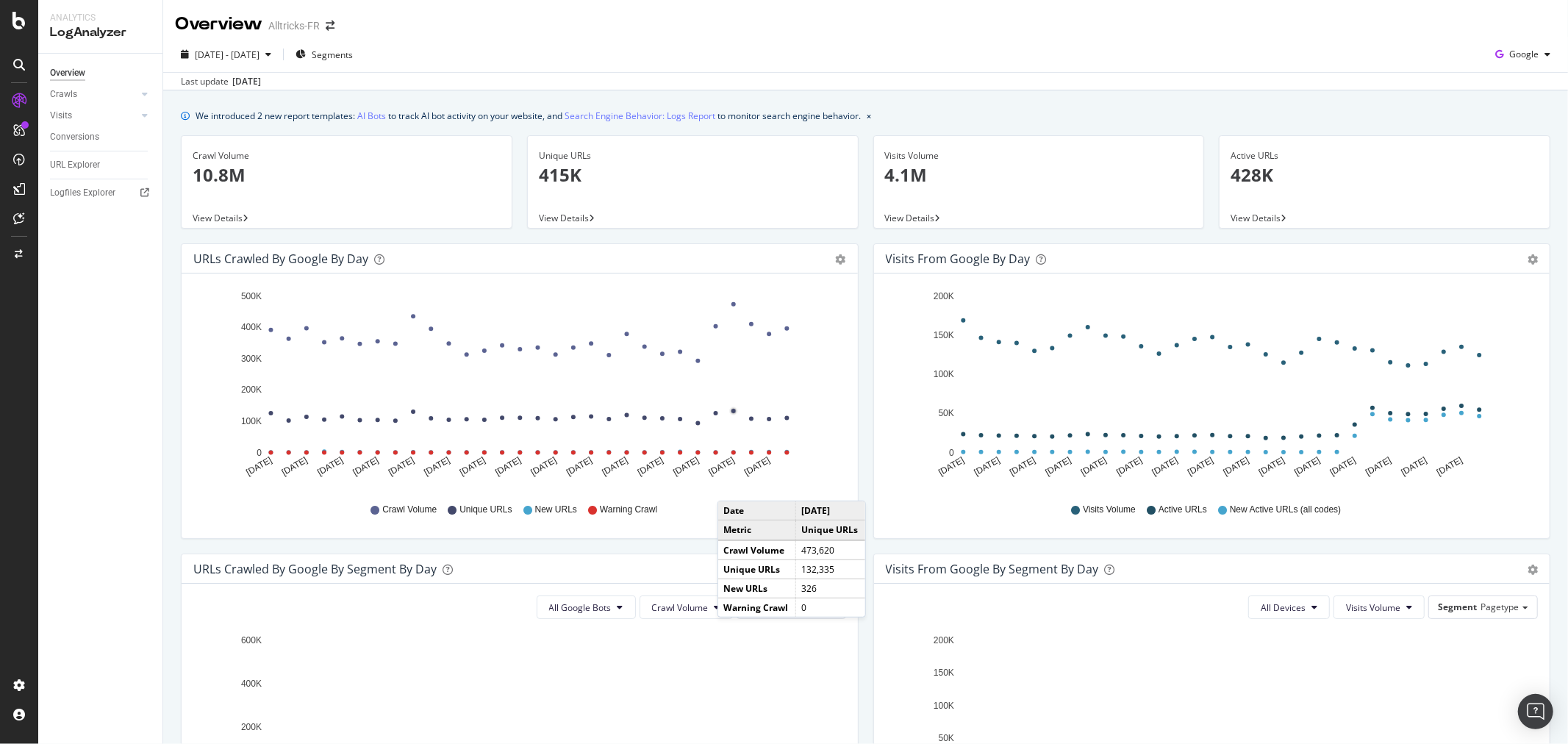
scroll to position [408, 0]
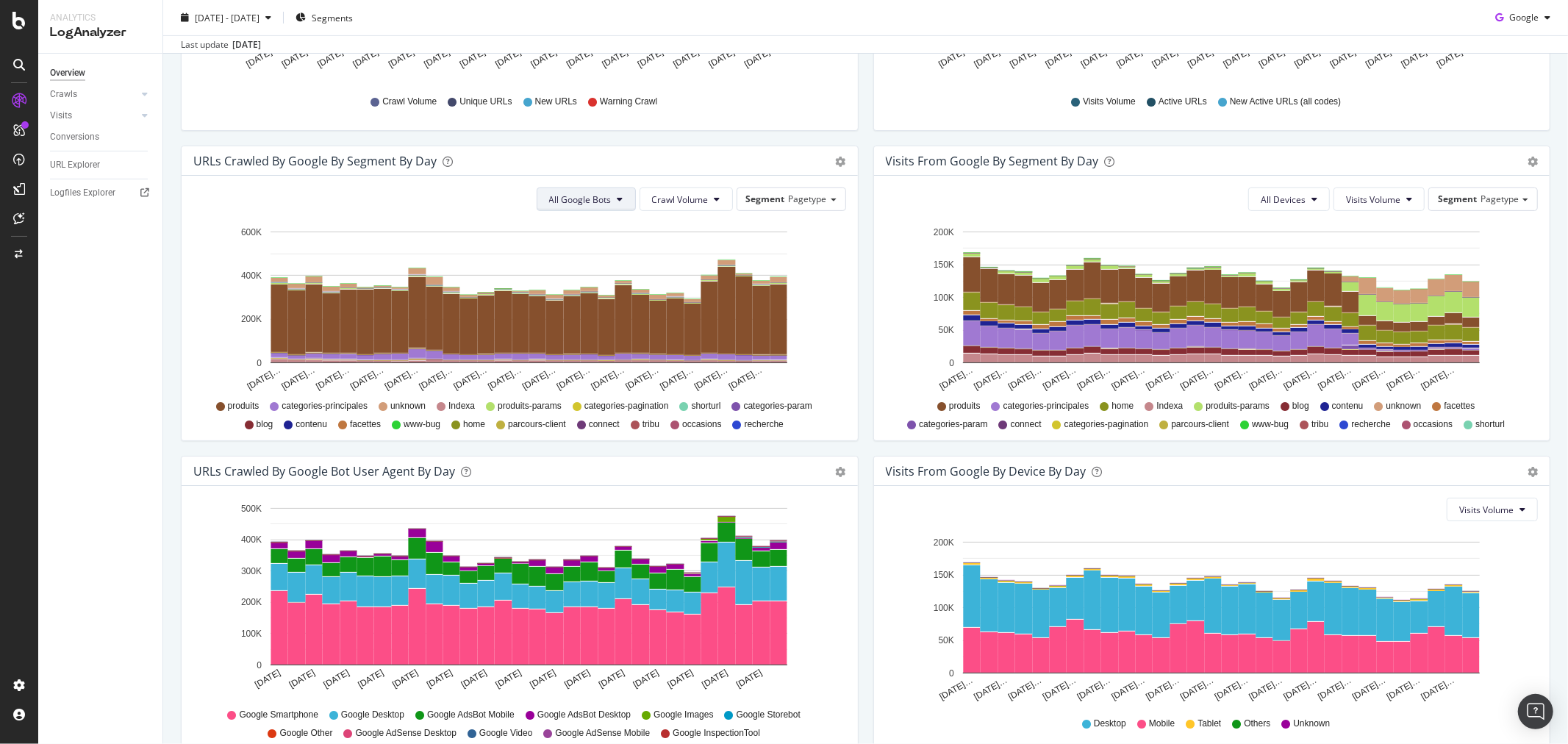
click at [584, 200] on span "All Google Bots" at bounding box center [580, 200] width 62 height 13
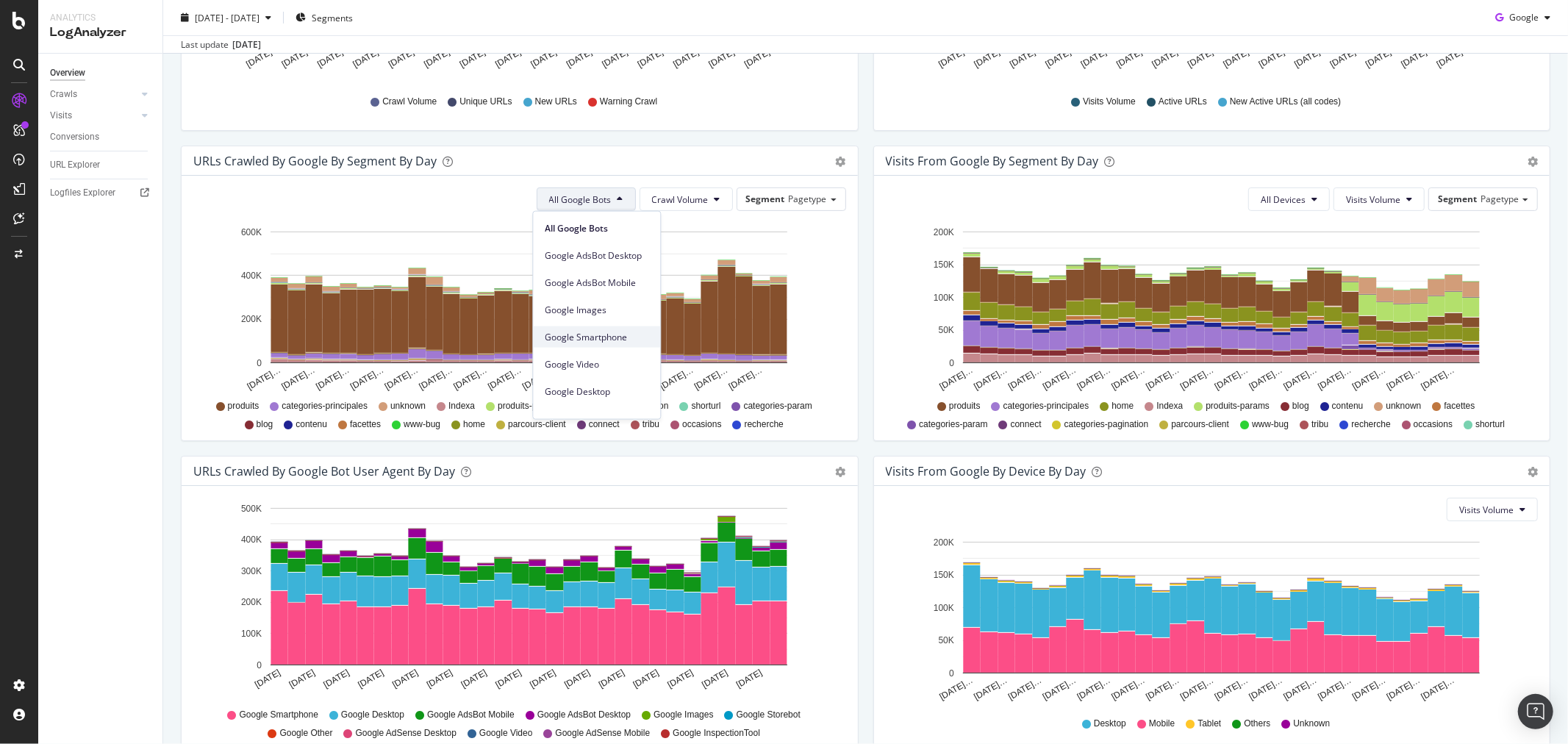
click at [599, 335] on span "Google Smartphone" at bounding box center [595, 336] width 103 height 13
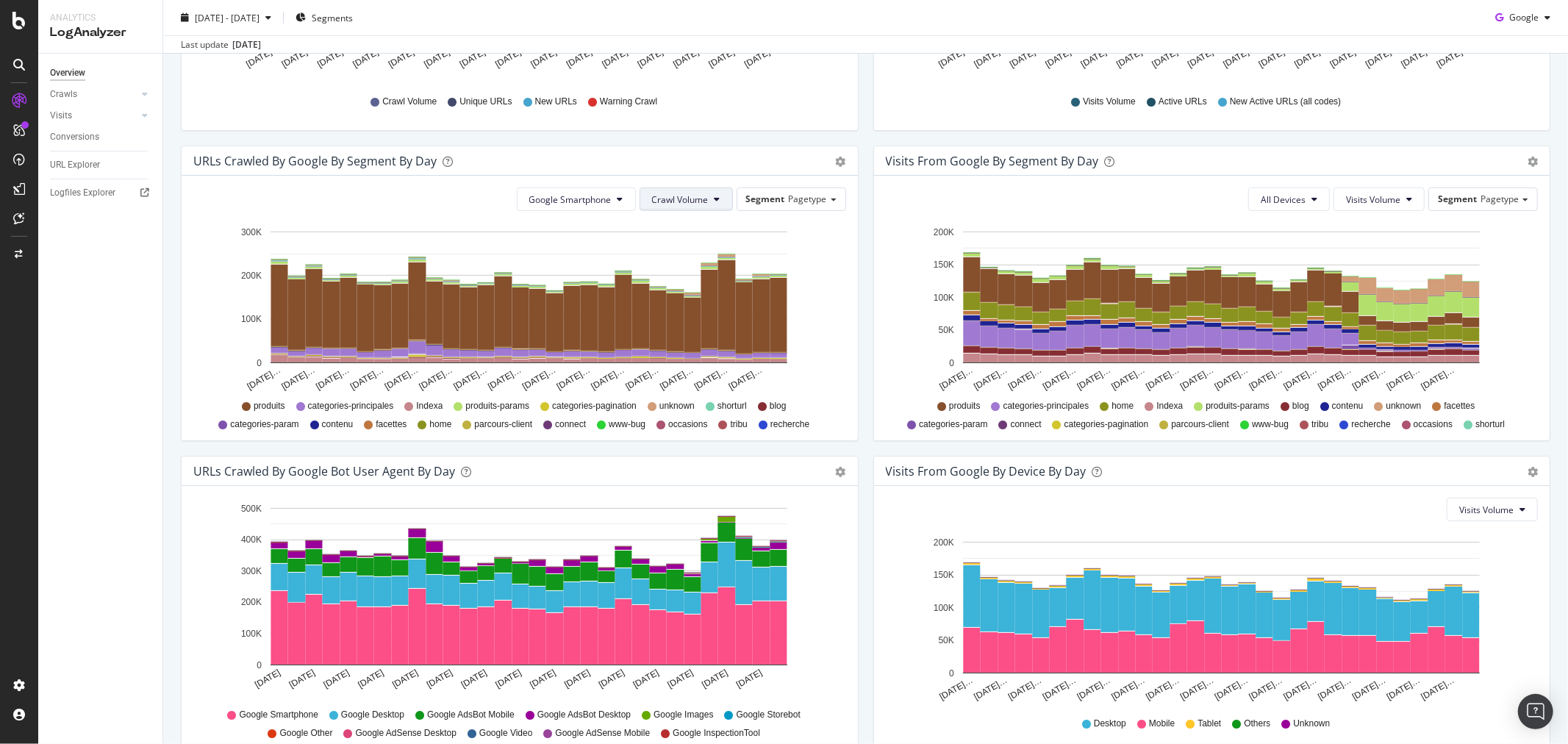
click at [696, 196] on span "Crawl Volume" at bounding box center [681, 200] width 57 height 13
click at [685, 253] on span "Unique URLs" at bounding box center [676, 255] width 58 height 13
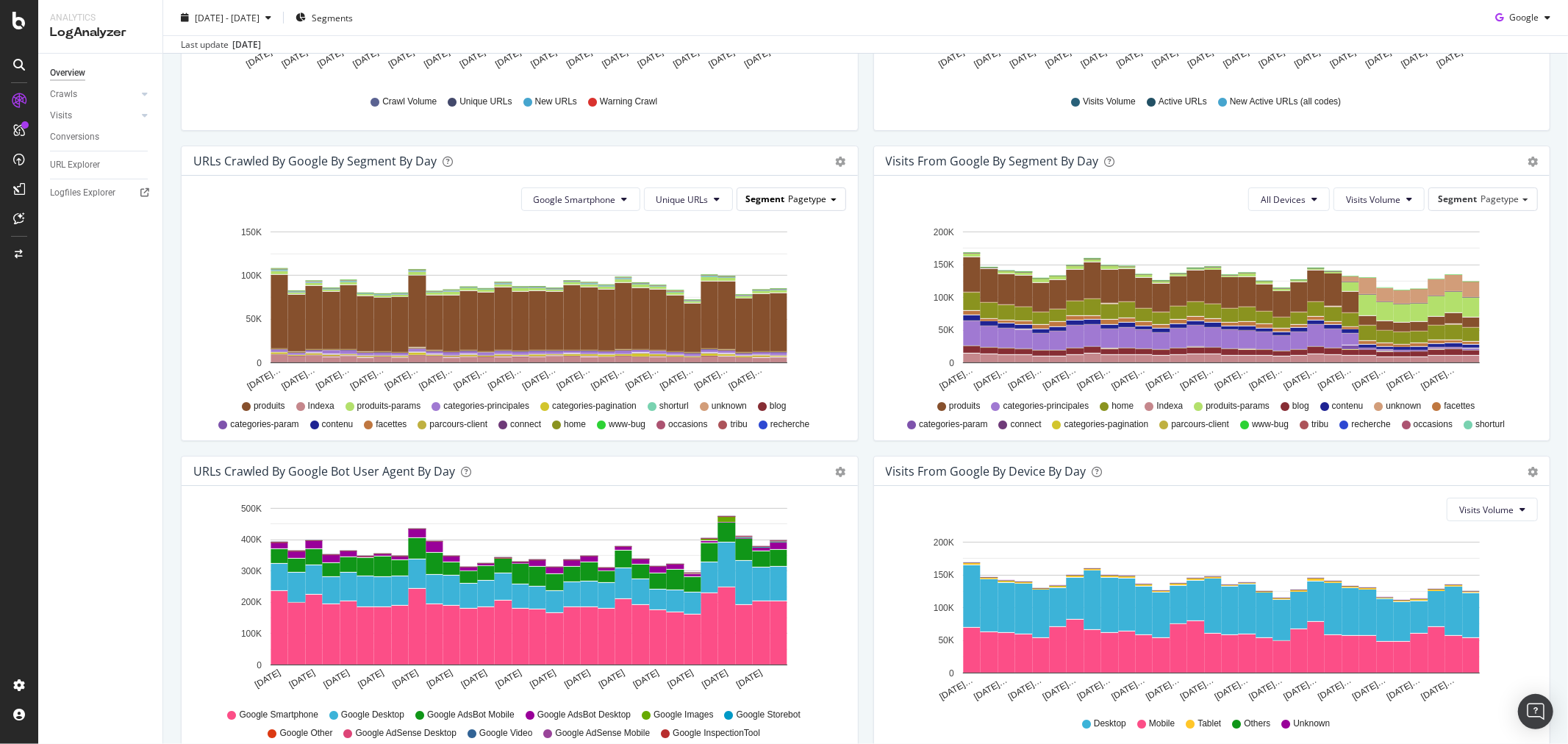
click at [767, 189] on div "Segment Pagetype" at bounding box center [791, 199] width 108 height 21
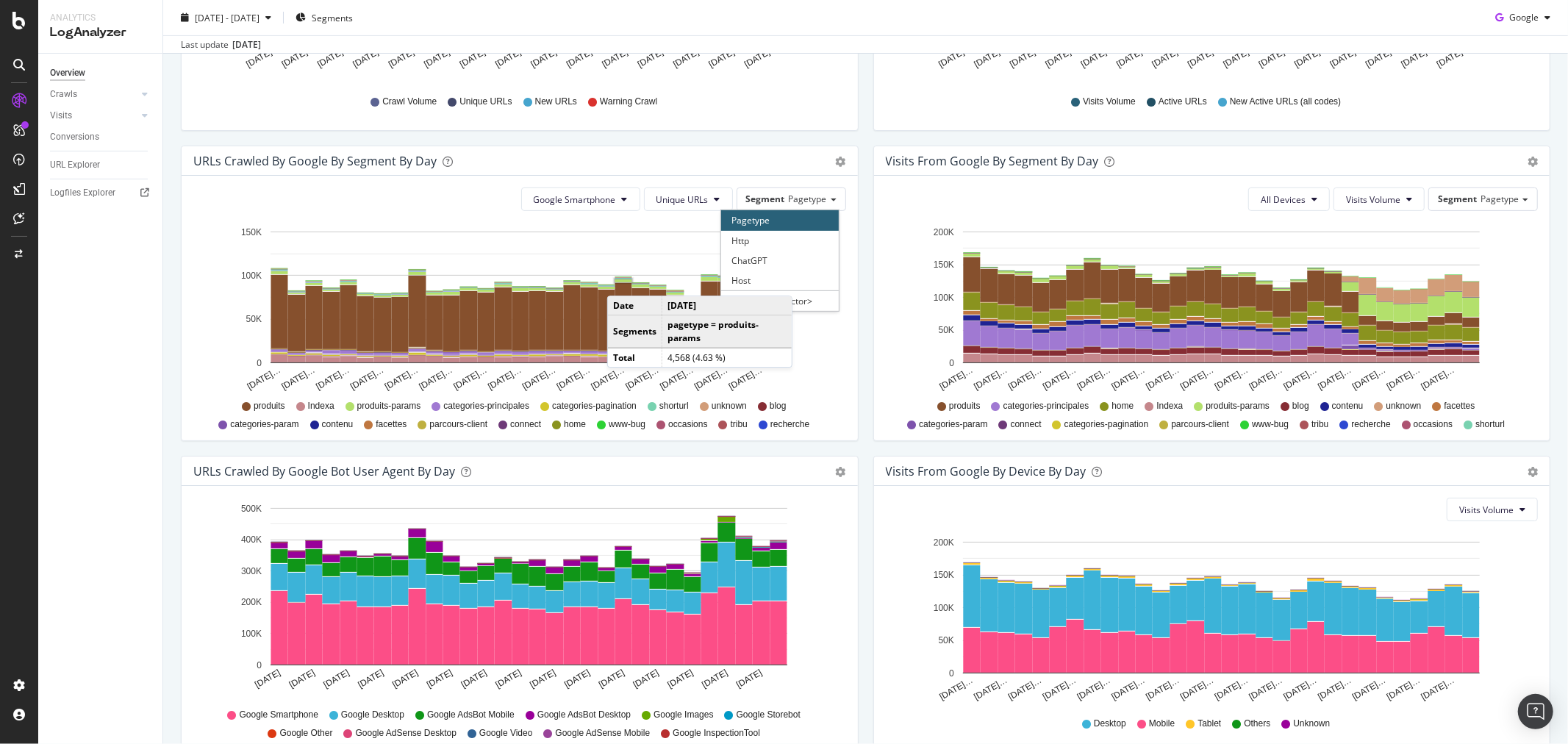
click at [622, 281] on rect "A chart." at bounding box center [623, 281] width 17 height 3
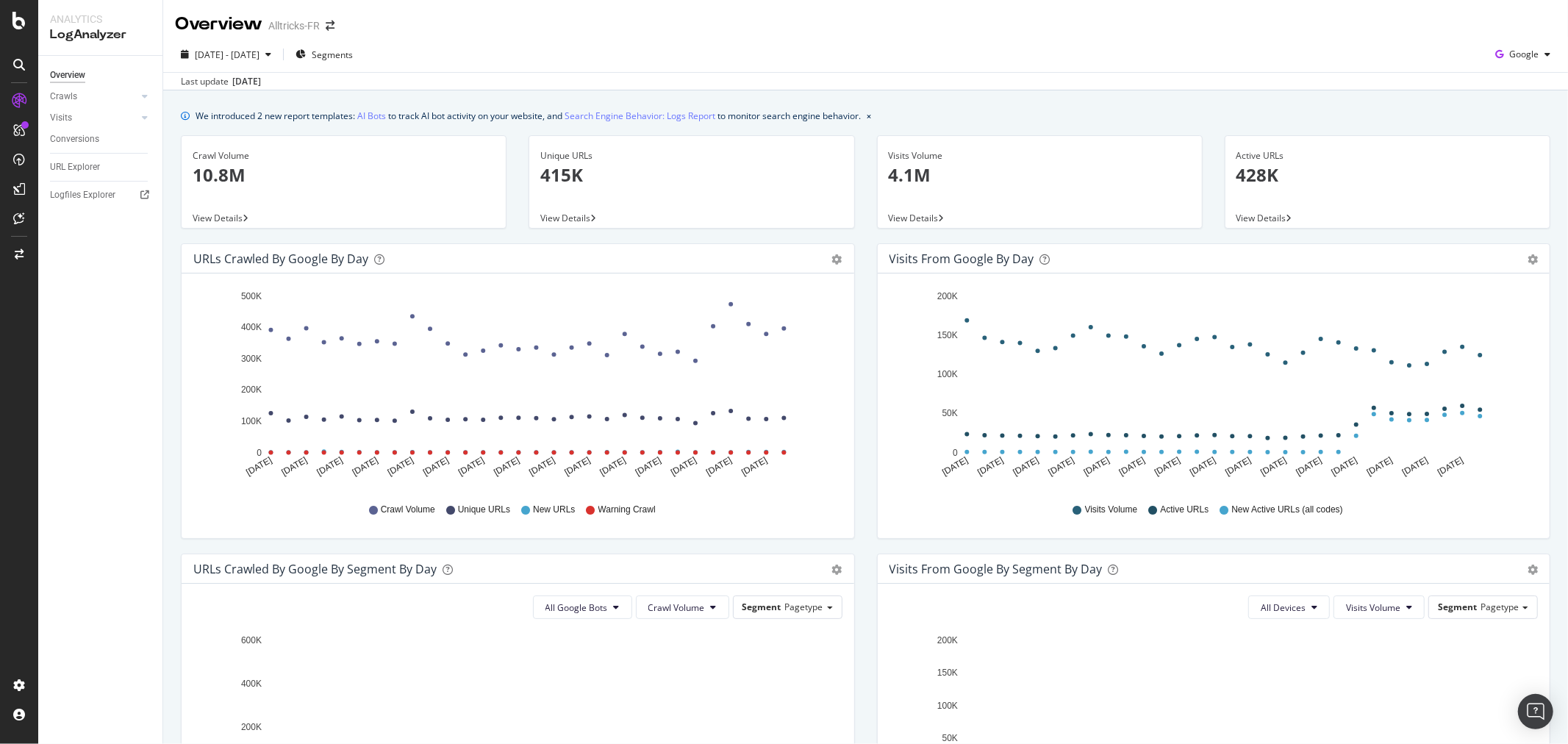
scroll to position [408, 0]
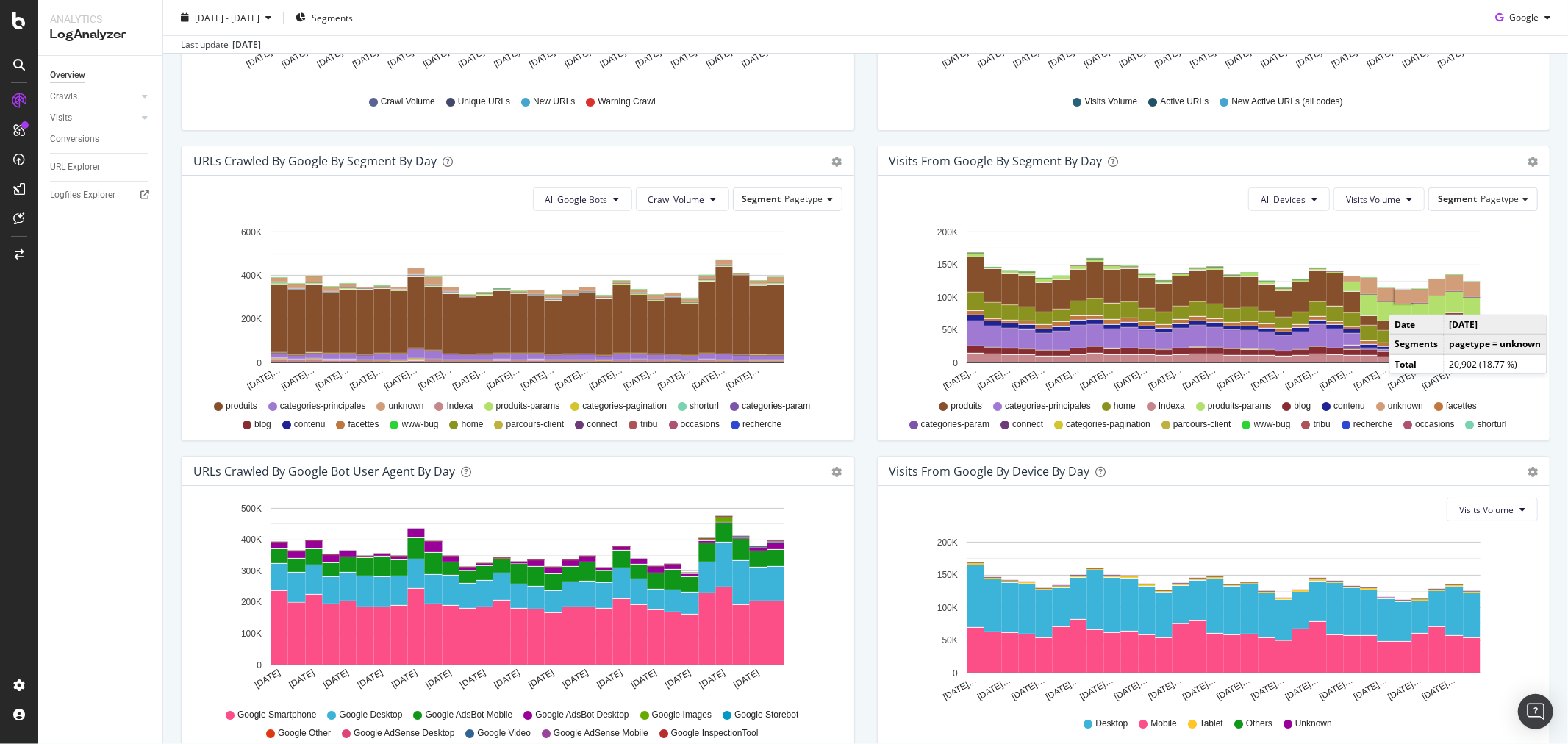
click at [1397, 300] on rect "A chart." at bounding box center [1402, 297] width 17 height 13
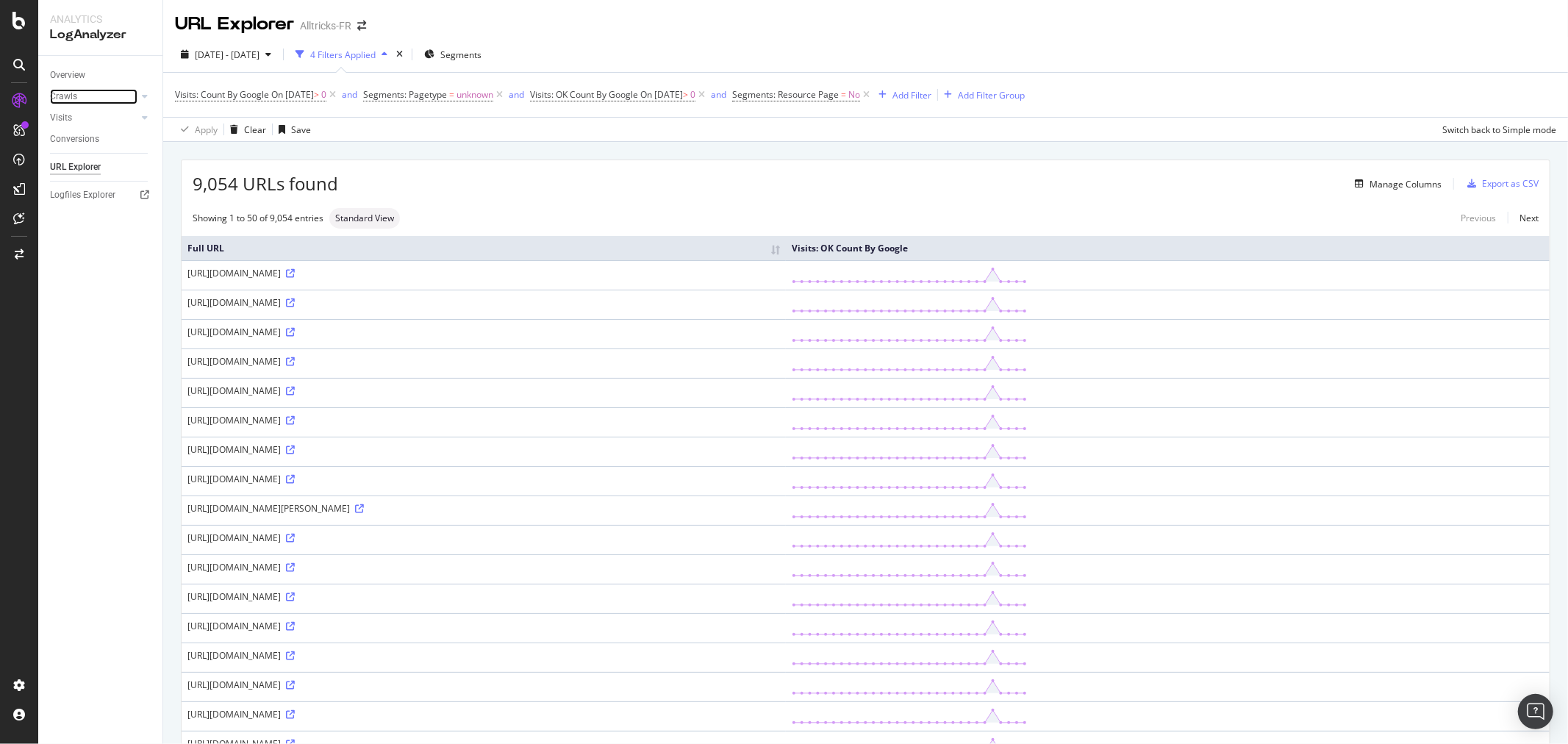
drag, startPoint x: 54, startPoint y: 90, endPoint x: 112, endPoint y: 115, distance: 63.2
click at [54, 91] on div "Crawls" at bounding box center [63, 97] width 27 height 16
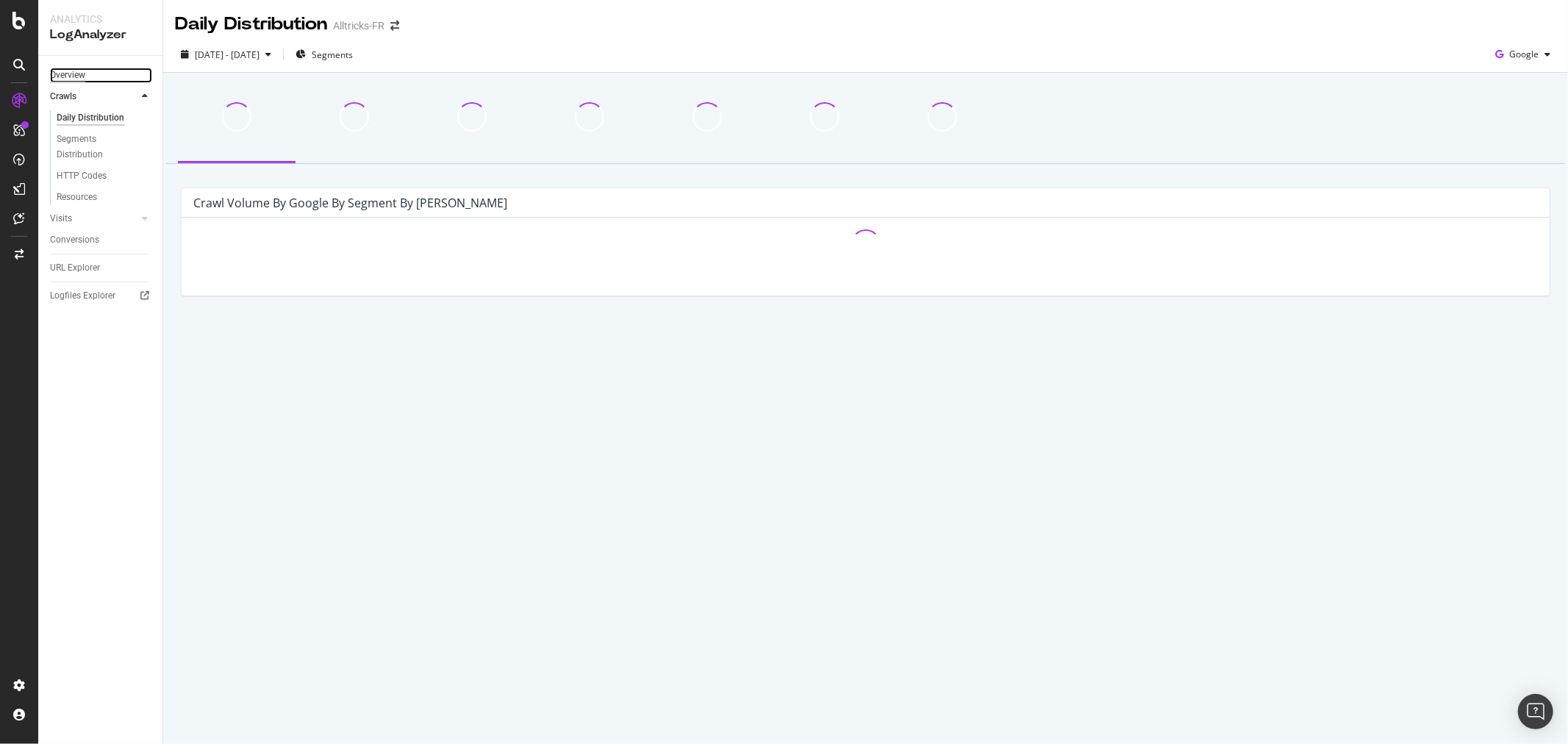
click at [64, 73] on div "Overview" at bounding box center [67, 76] width 35 height 16
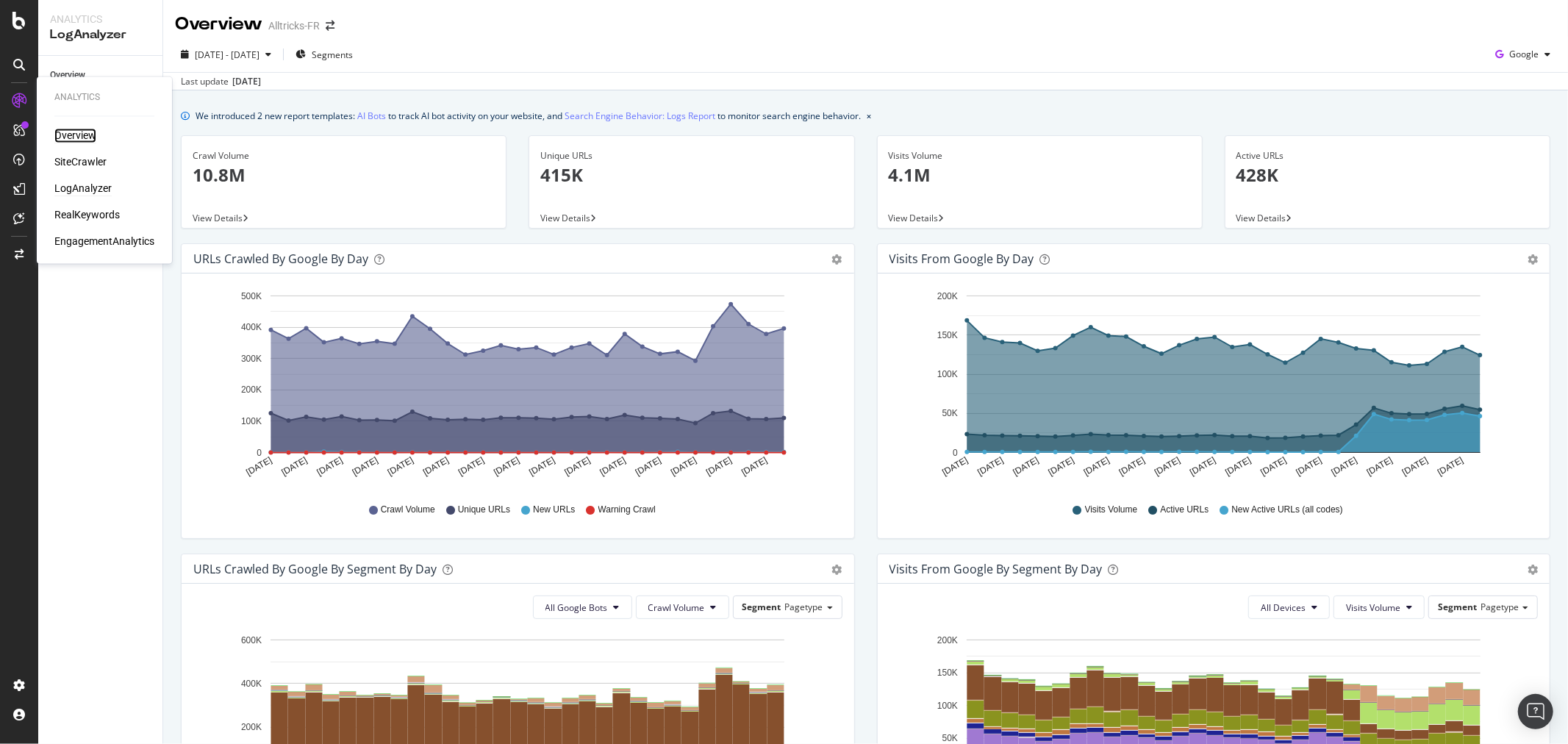
click at [93, 140] on div "Overview" at bounding box center [75, 136] width 42 height 15
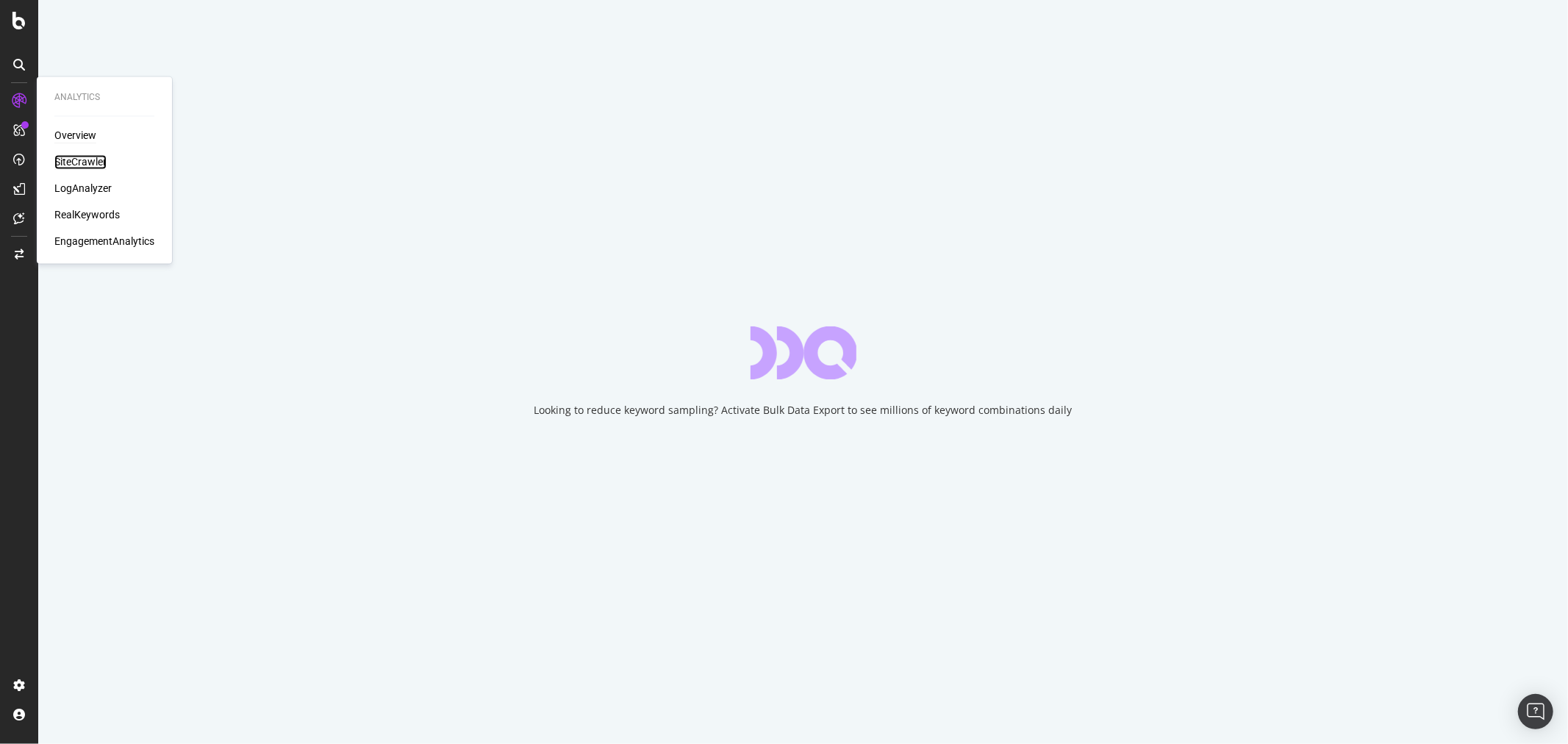
click at [84, 157] on div "SiteCrawler" at bounding box center [80, 163] width 52 height 15
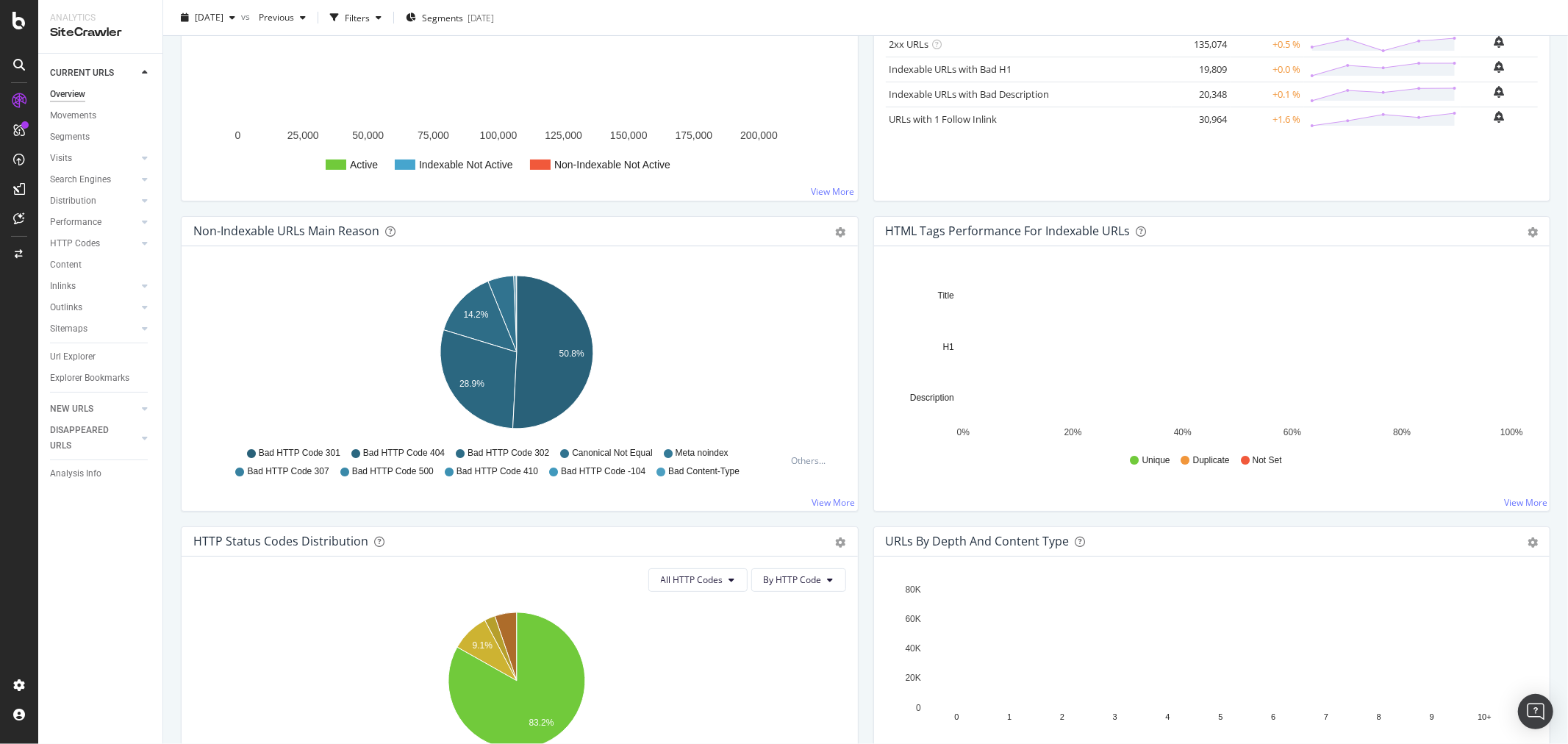
scroll to position [490, 0]
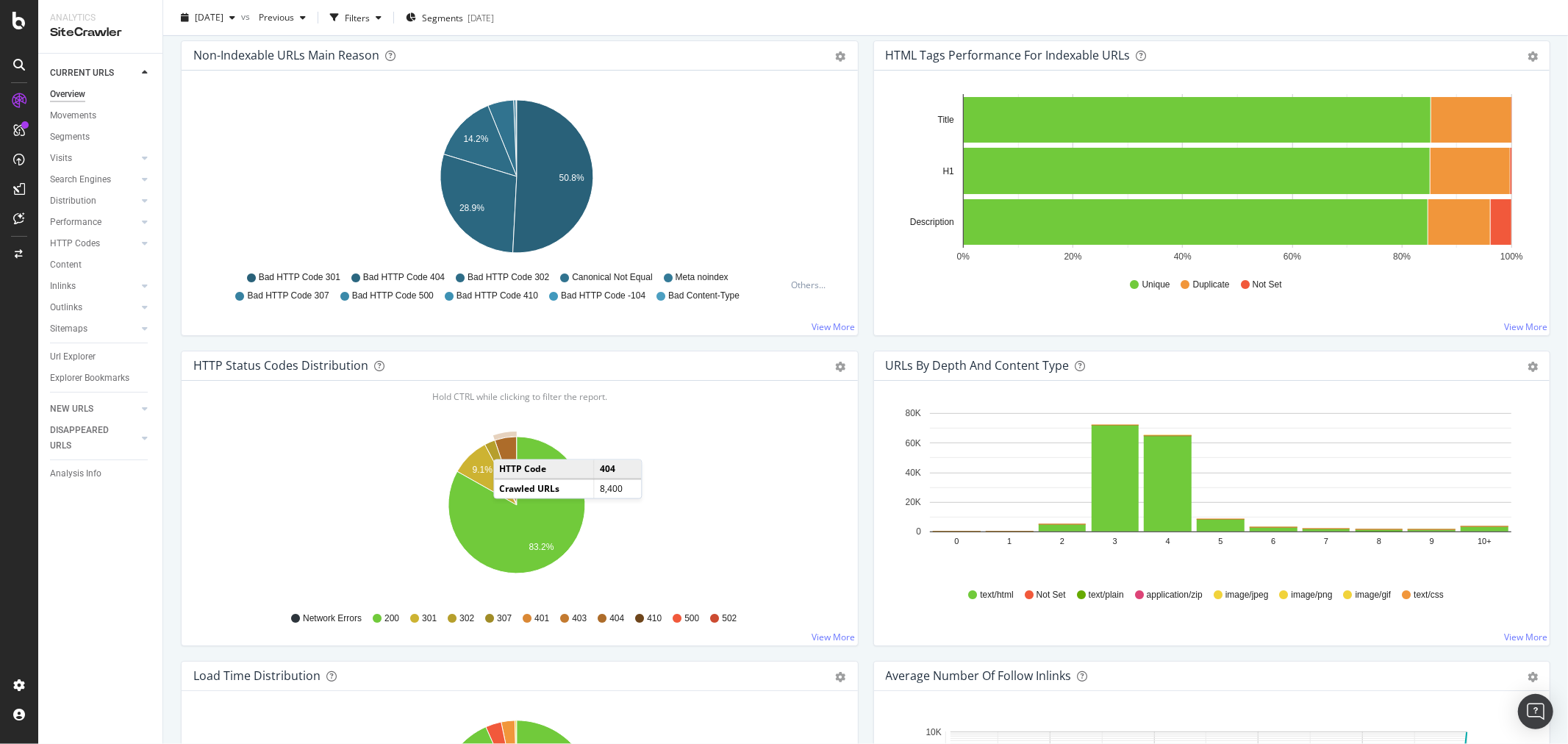
click at [509, 445] on icon "A chart." at bounding box center [506, 471] width 22 height 69
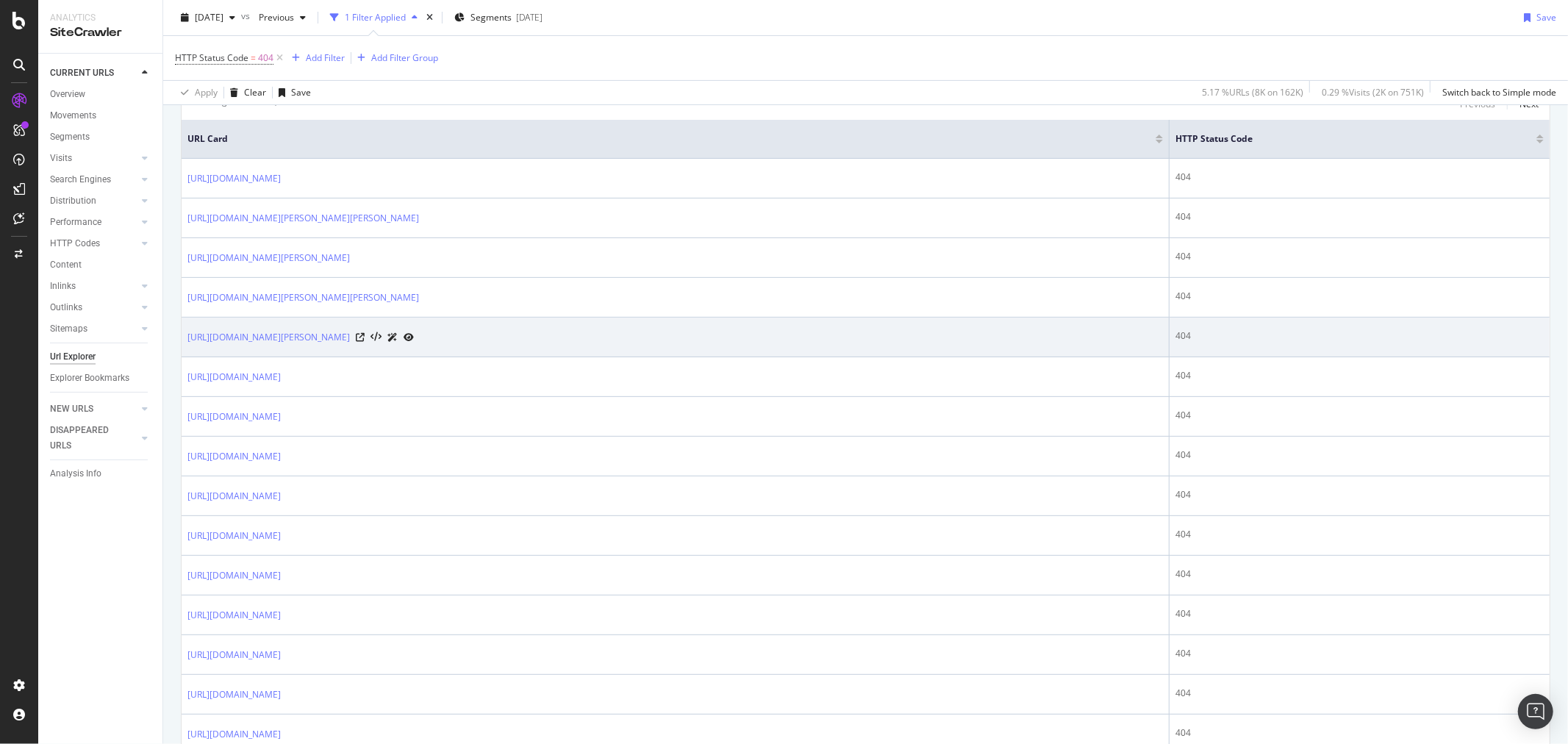
scroll to position [327, 0]
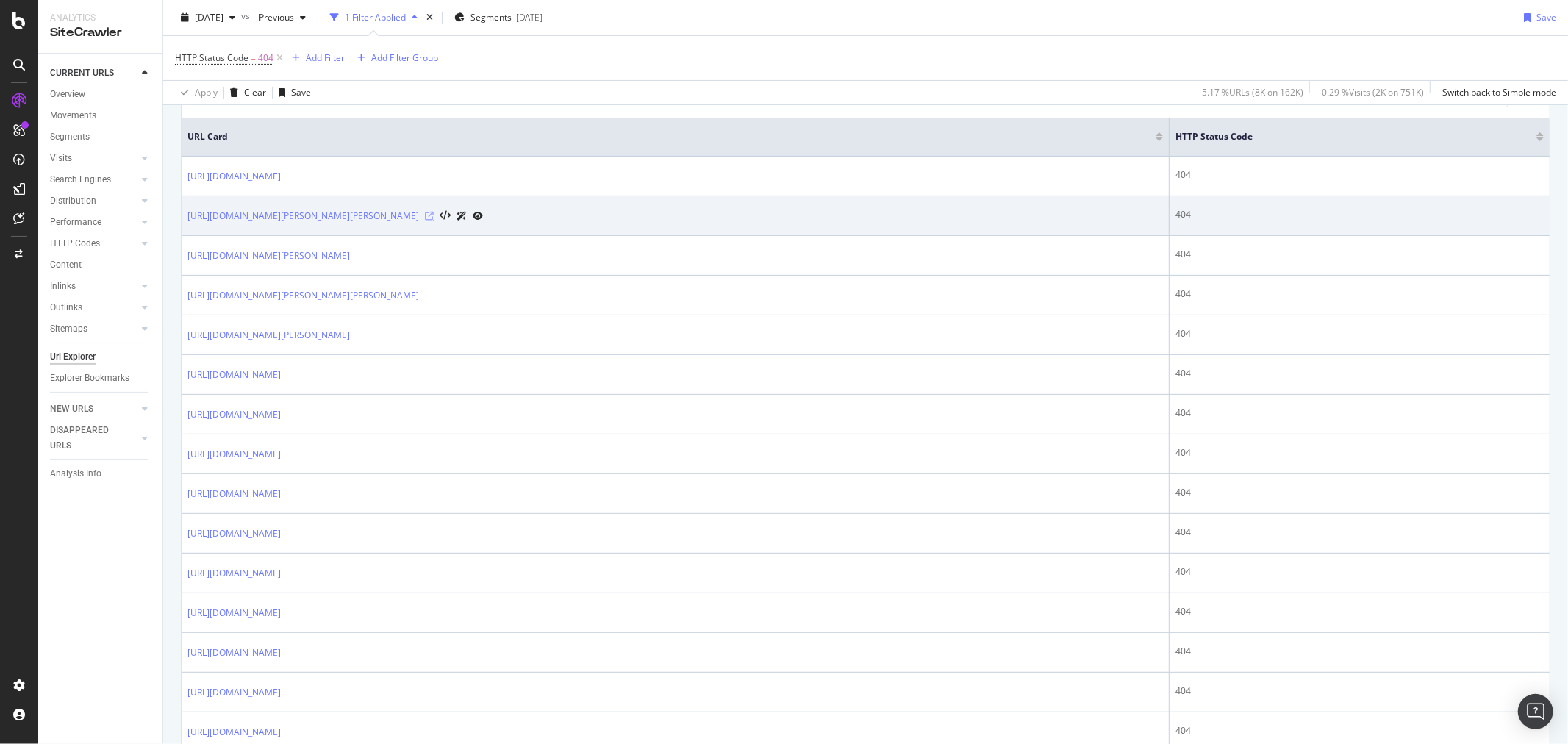
click at [434, 215] on icon at bounding box center [429, 215] width 9 height 9
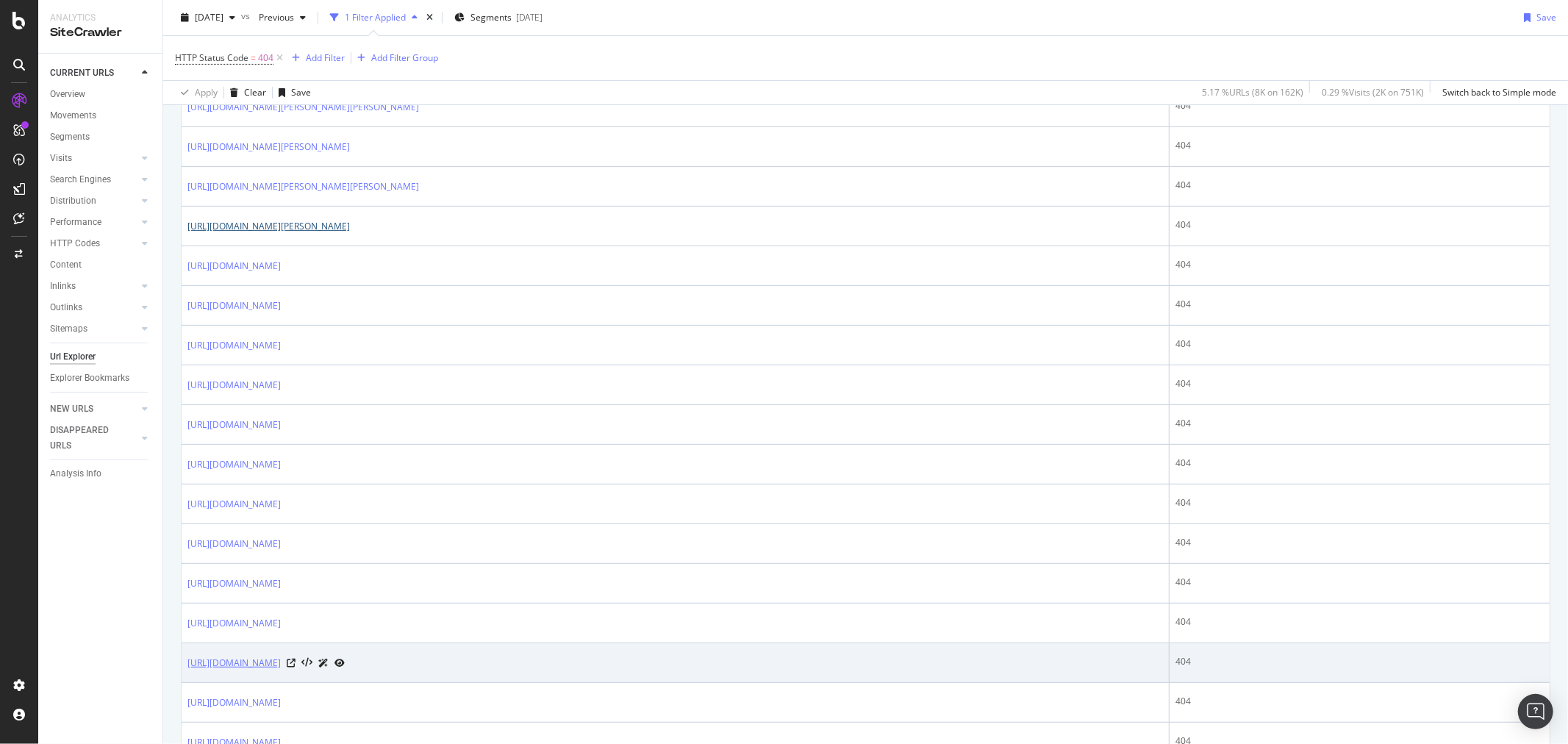
scroll to position [571, 0]
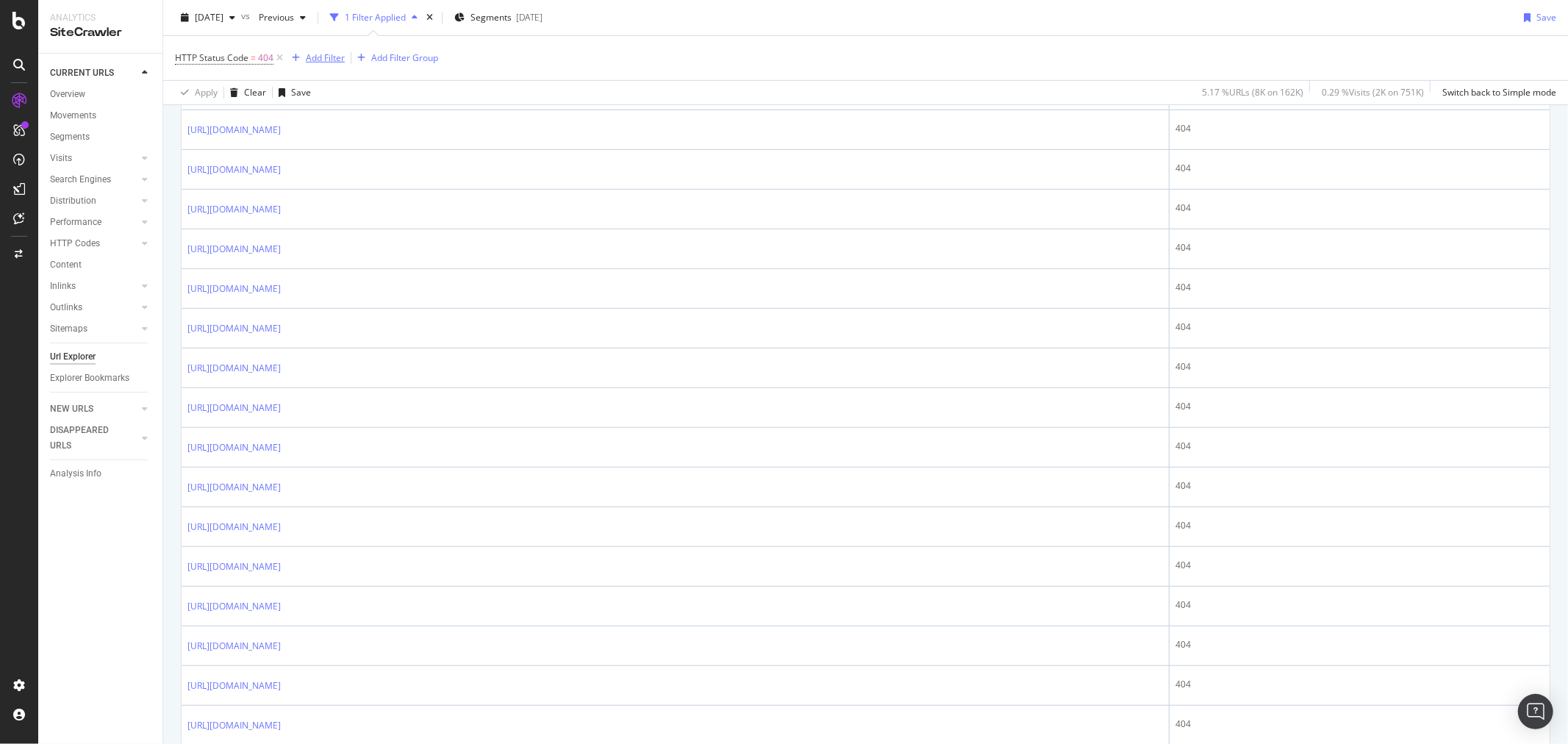
click at [321, 54] on div "Add Filter" at bounding box center [325, 58] width 39 height 13
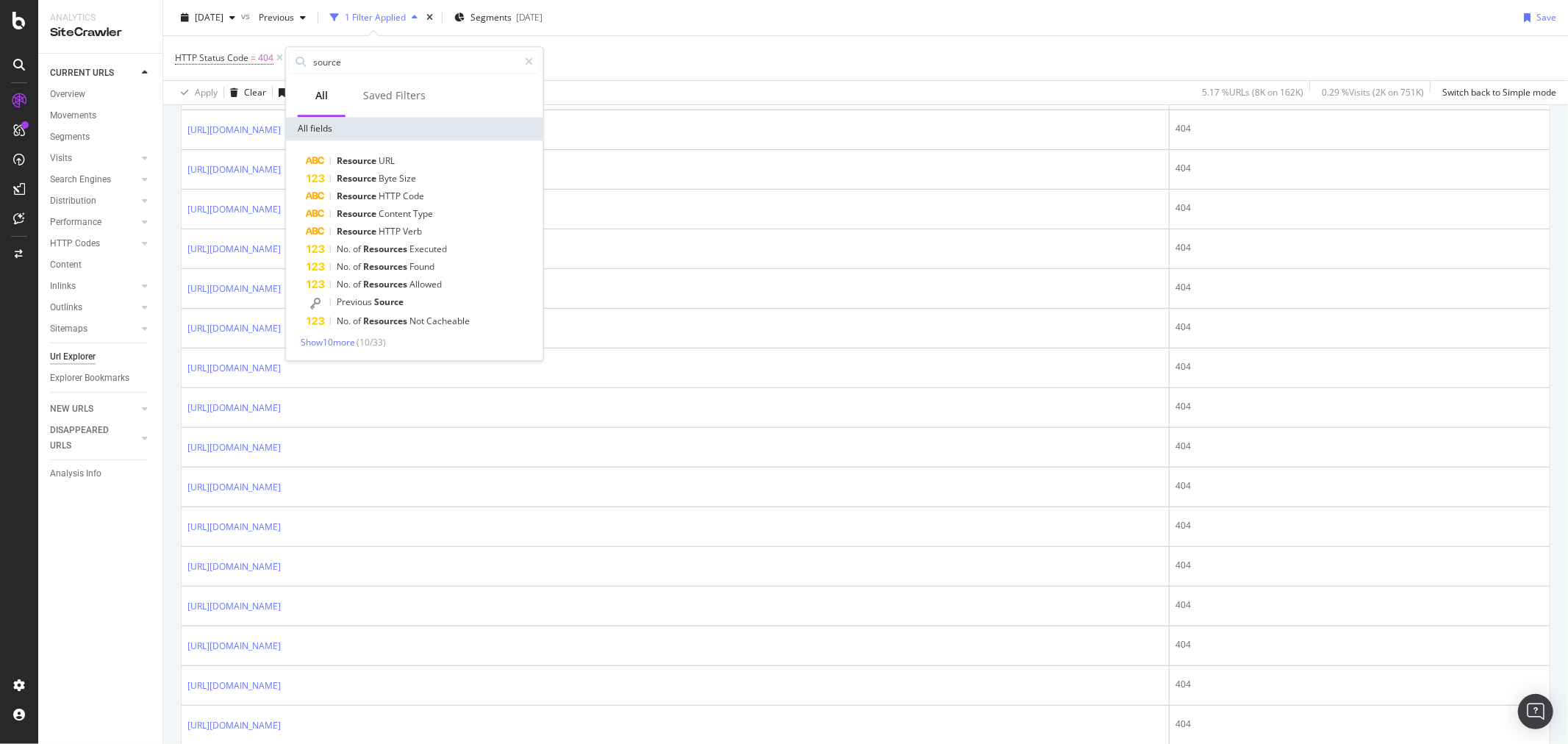
type input "source"
click at [345, 349] on div "Resource URL Resource Byte Size Resource HTTP Code Resource Content Type Resour…" at bounding box center [414, 250] width 257 height 220
click at [343, 346] on span "Show 10 more" at bounding box center [327, 342] width 54 height 13
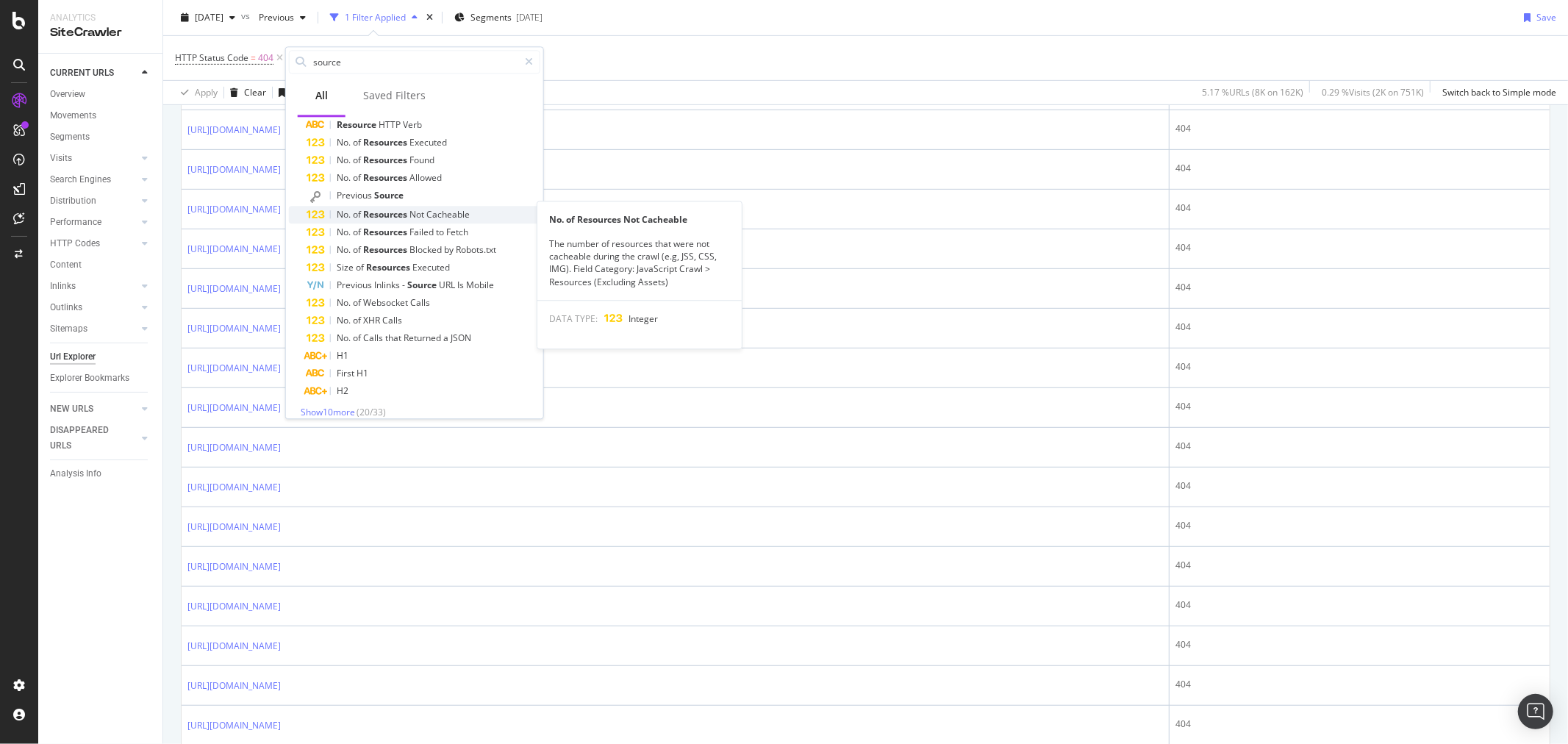
scroll to position [118, 0]
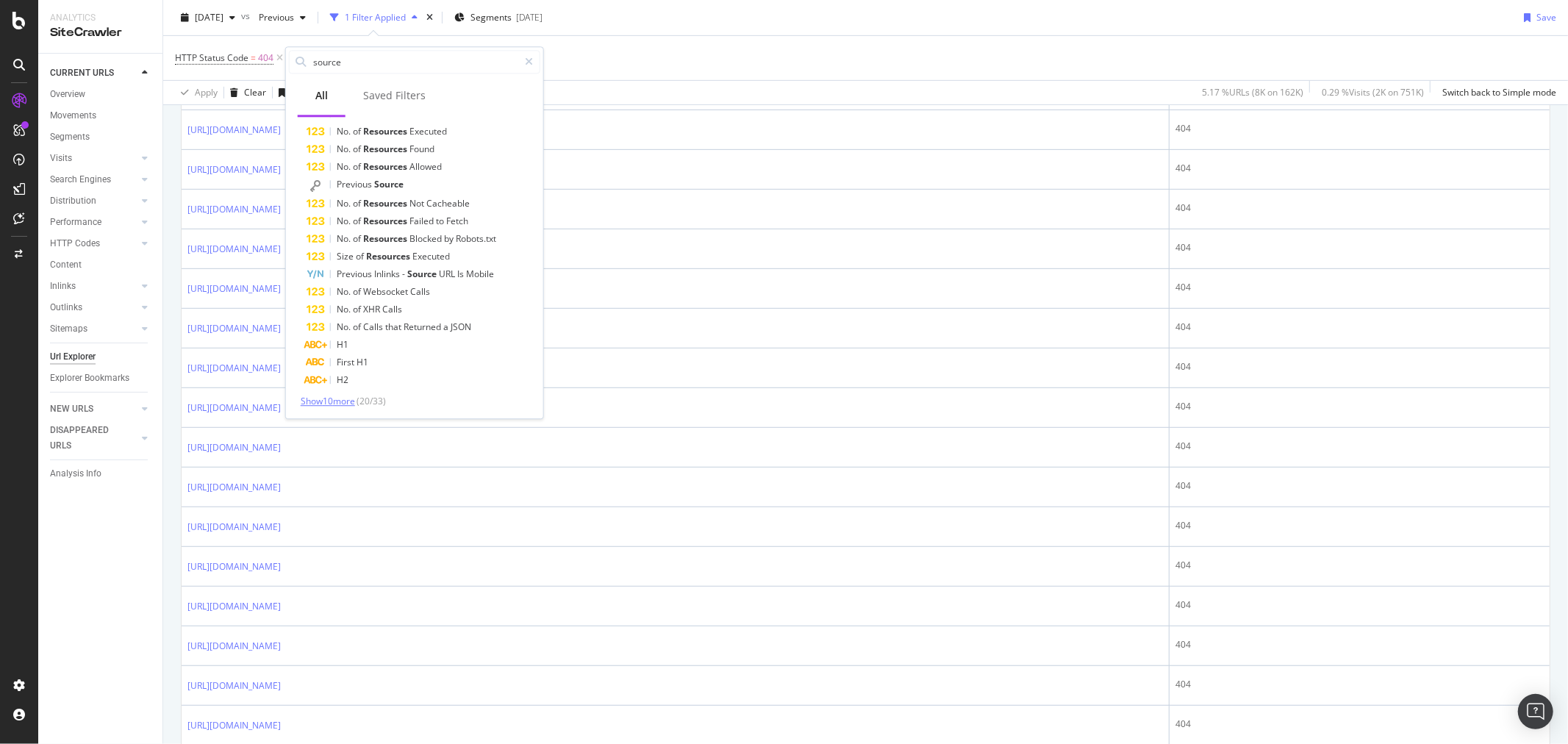
click at [329, 394] on span "Show 10 more" at bounding box center [327, 401] width 54 height 13
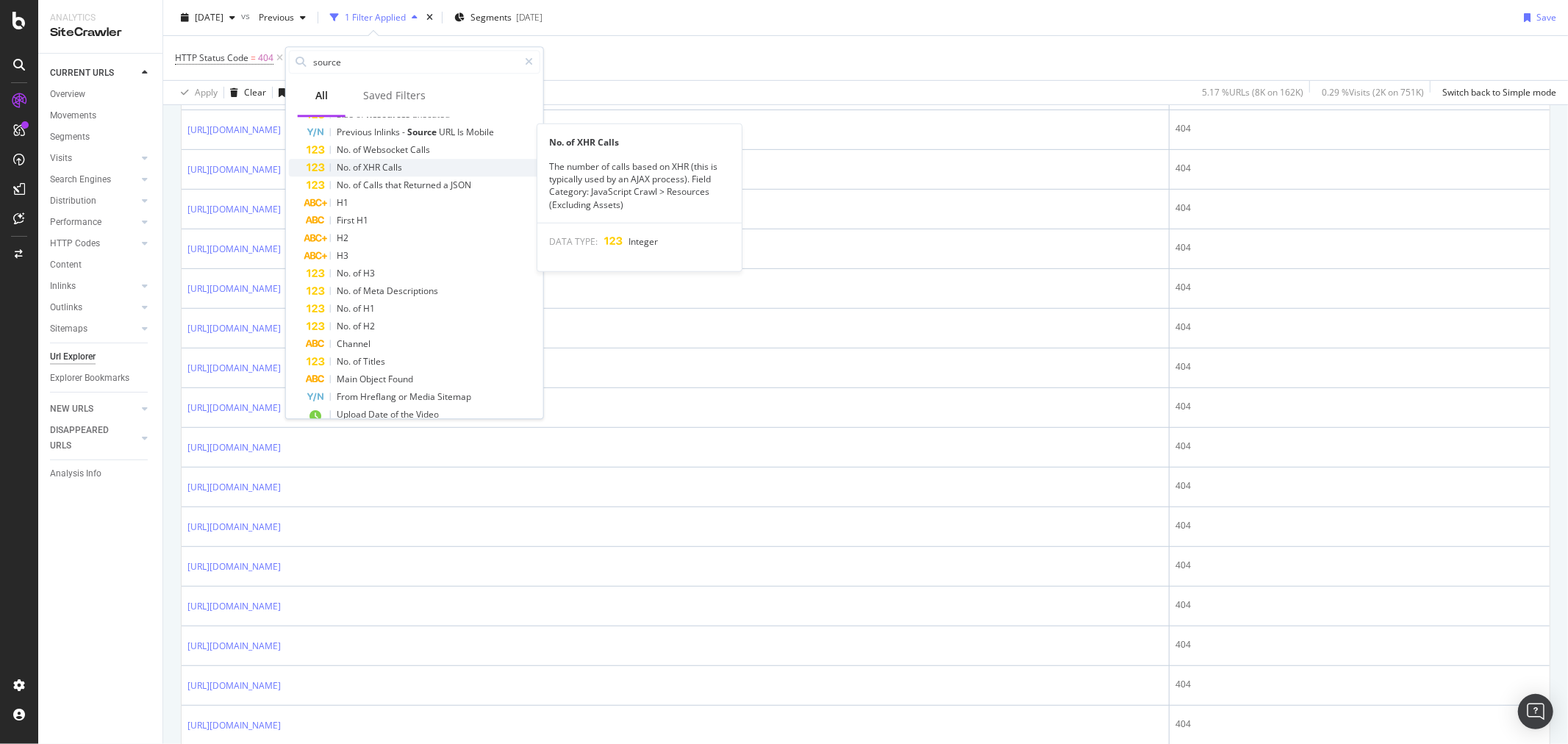
scroll to position [296, 0]
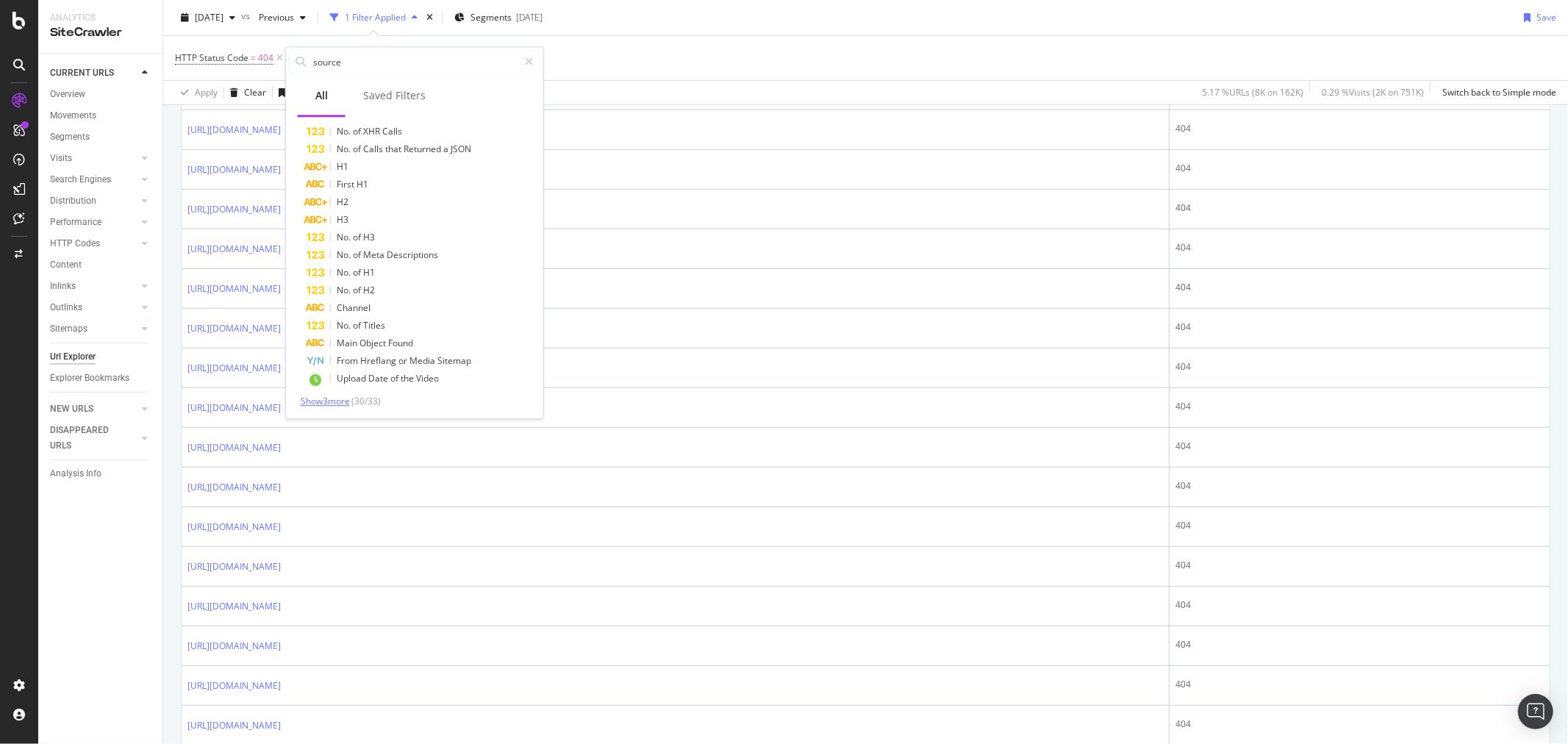
click at [323, 397] on span "Show 3 more" at bounding box center [325, 401] width 49 height 13
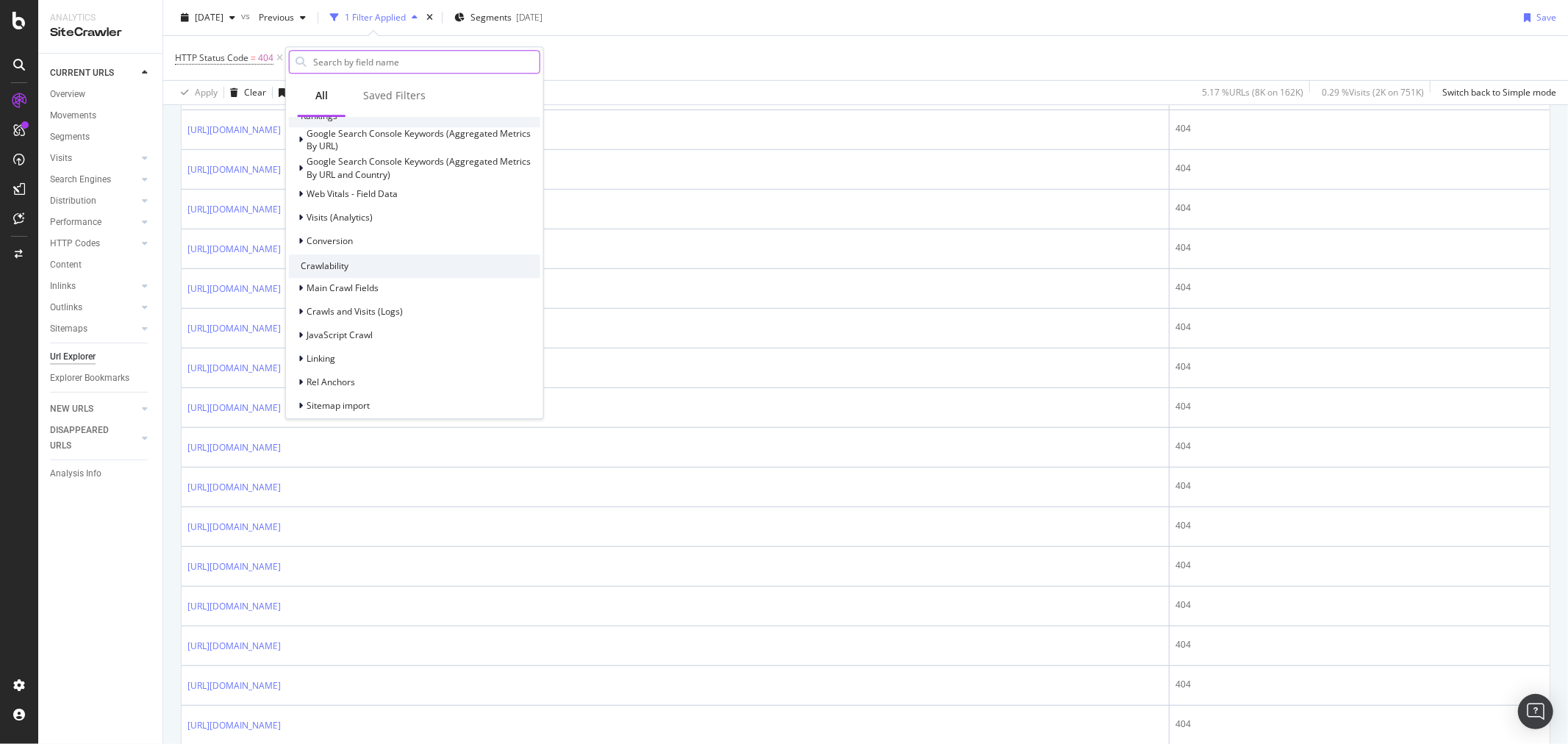
scroll to position [408, 0]
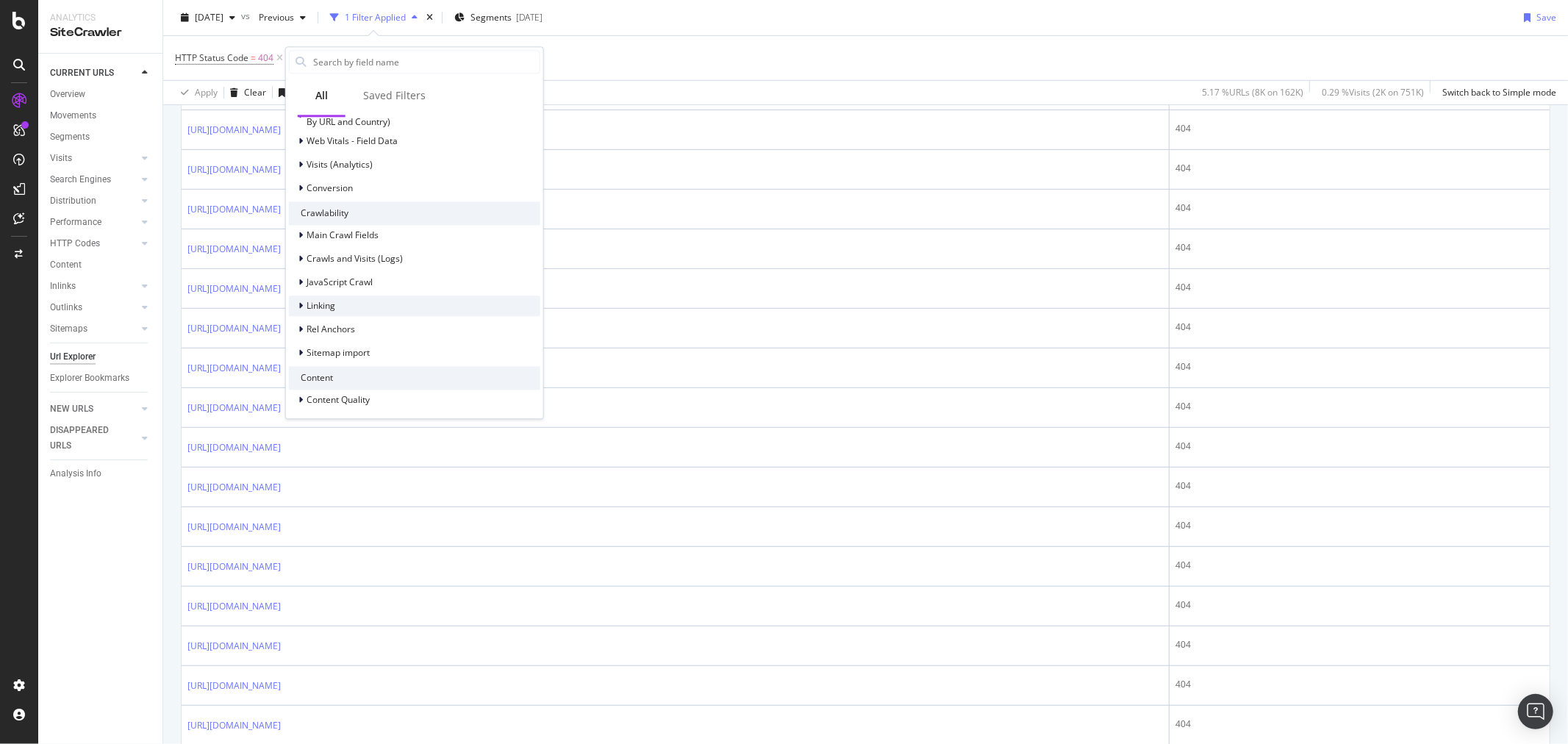
click at [353, 300] on div "Linking" at bounding box center [414, 306] width 252 height 21
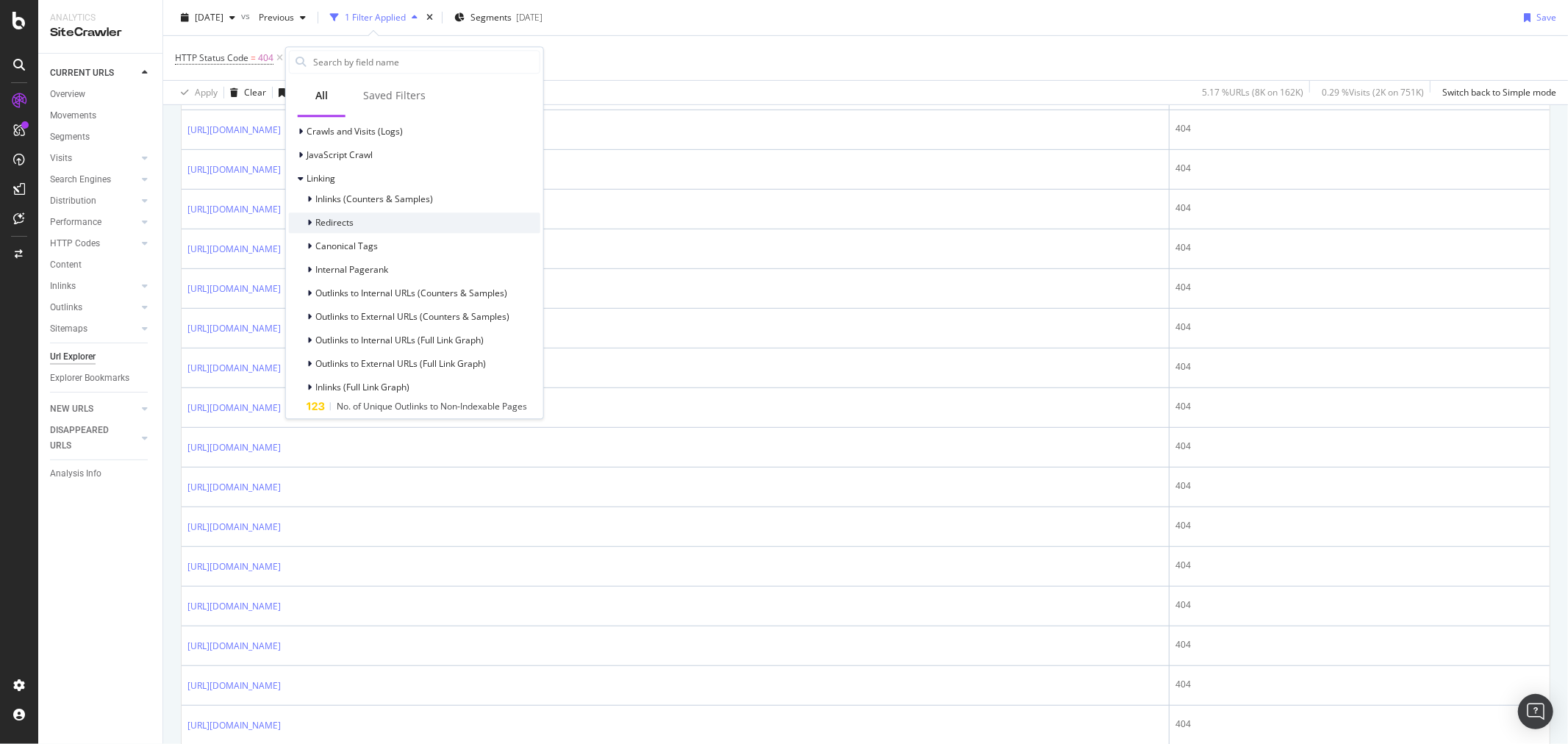
scroll to position [490, 0]
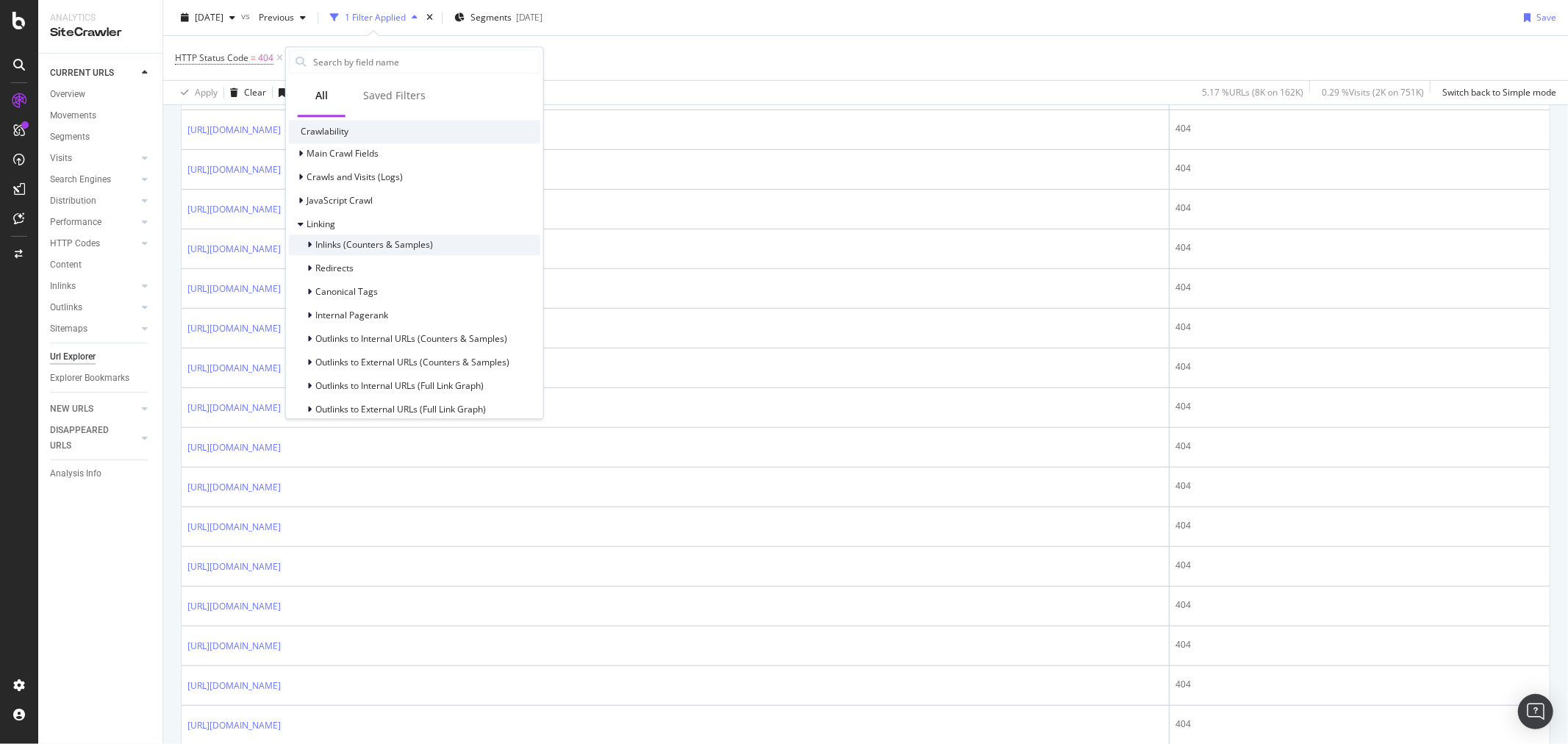
click at [369, 245] on span "Inlinks (Counters & Samples)" at bounding box center [374, 245] width 118 height 13
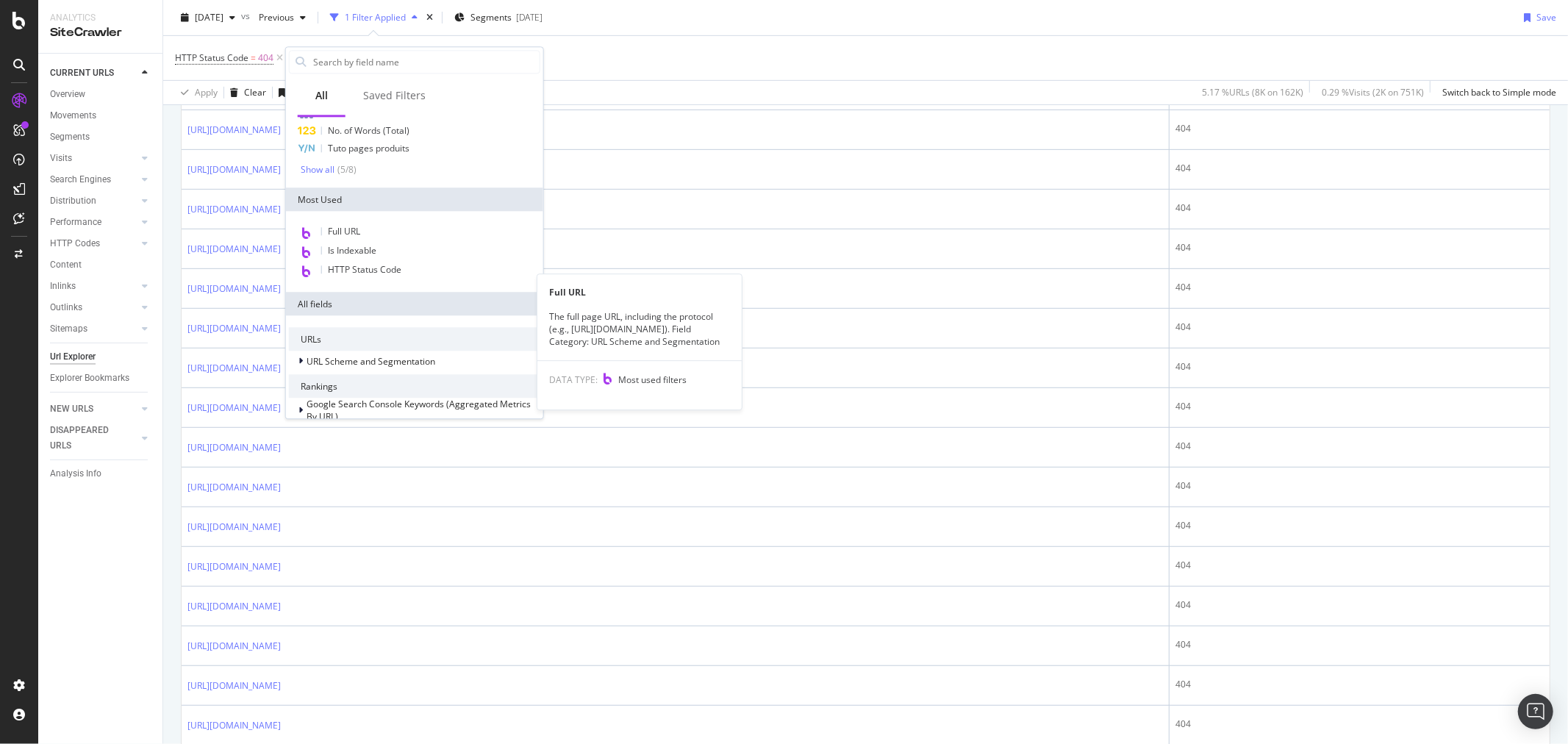
scroll to position [0, 0]
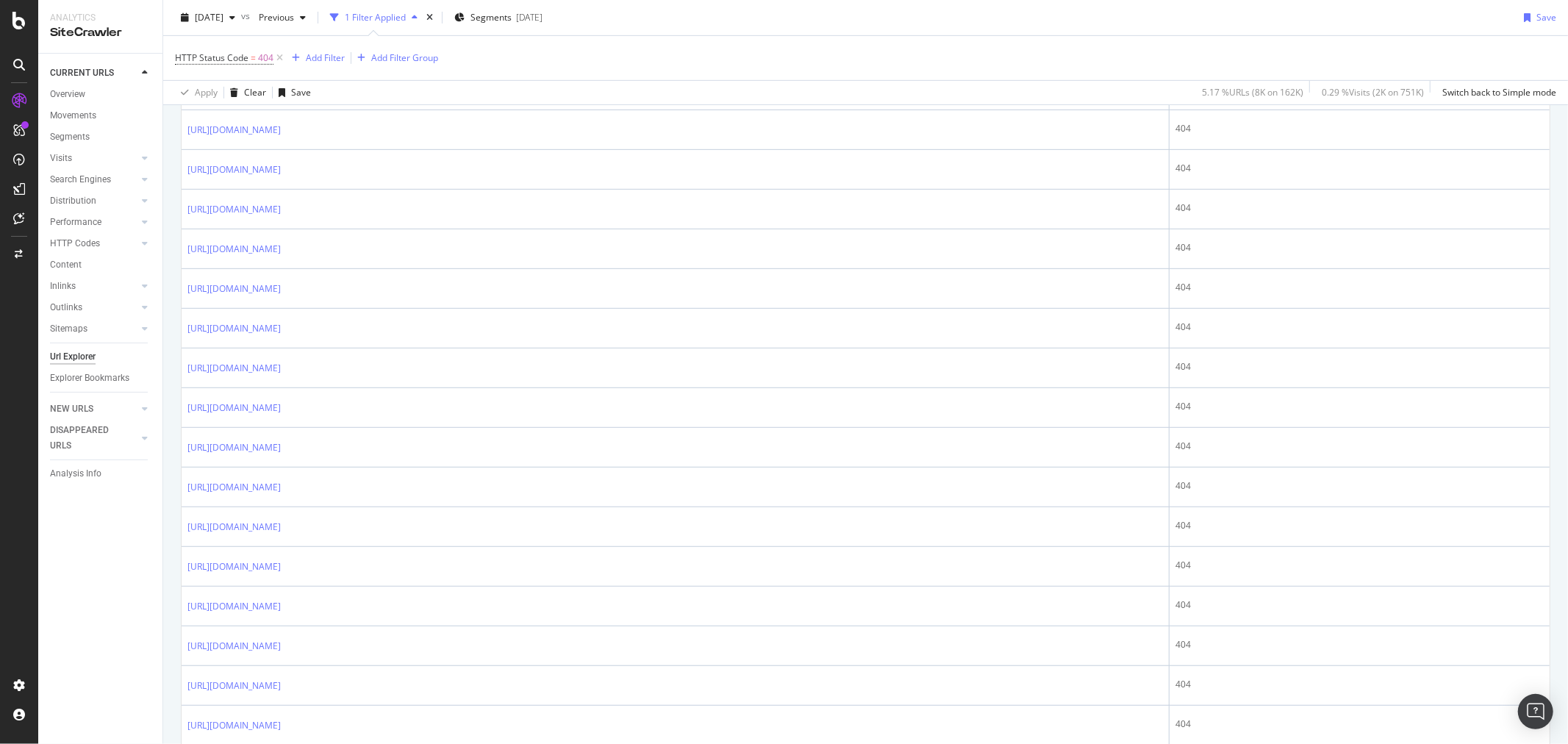
click at [760, 77] on div "HTTP Status Code = 404 Add Filter Add Filter Group" at bounding box center [865, 58] width 1381 height 44
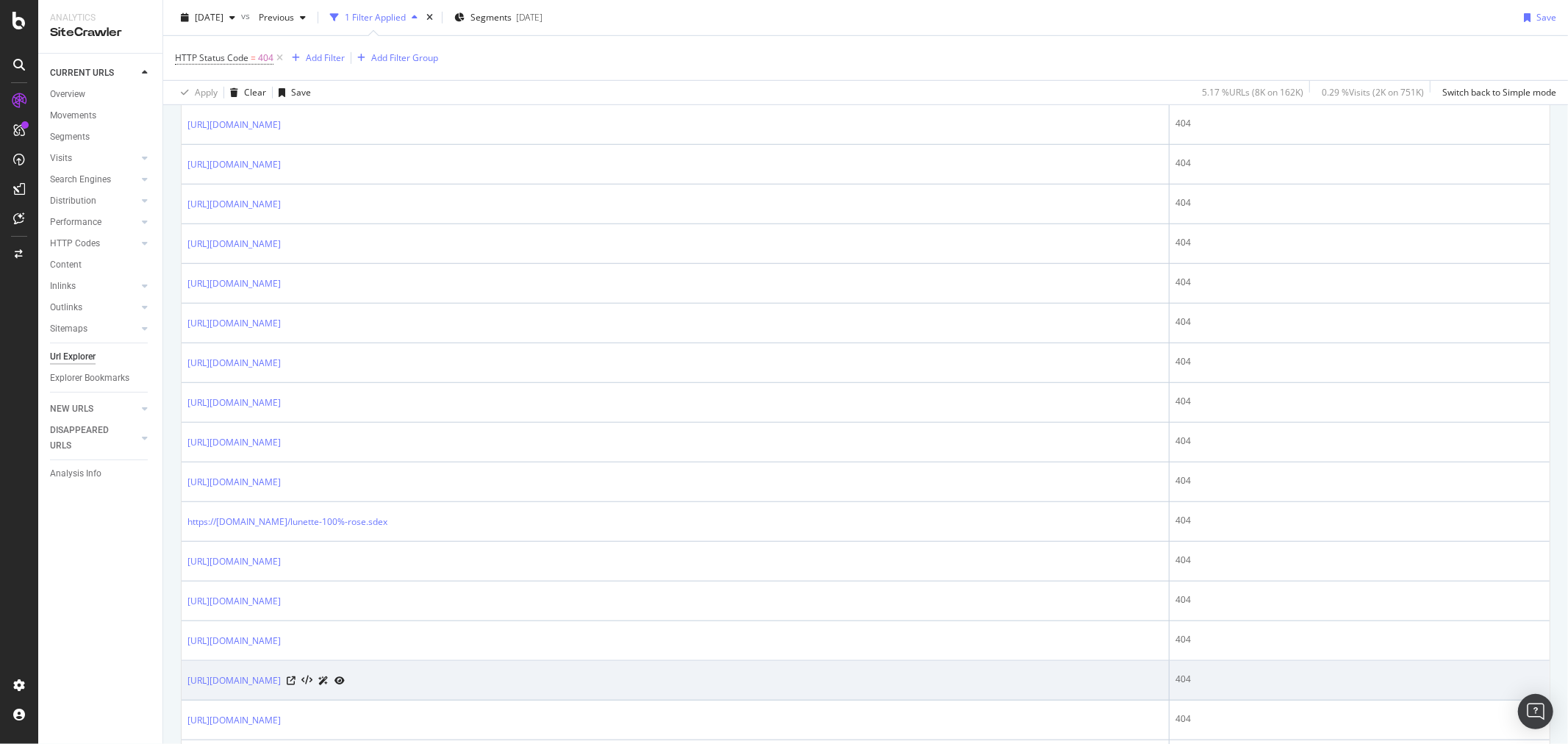
scroll to position [1143, 0]
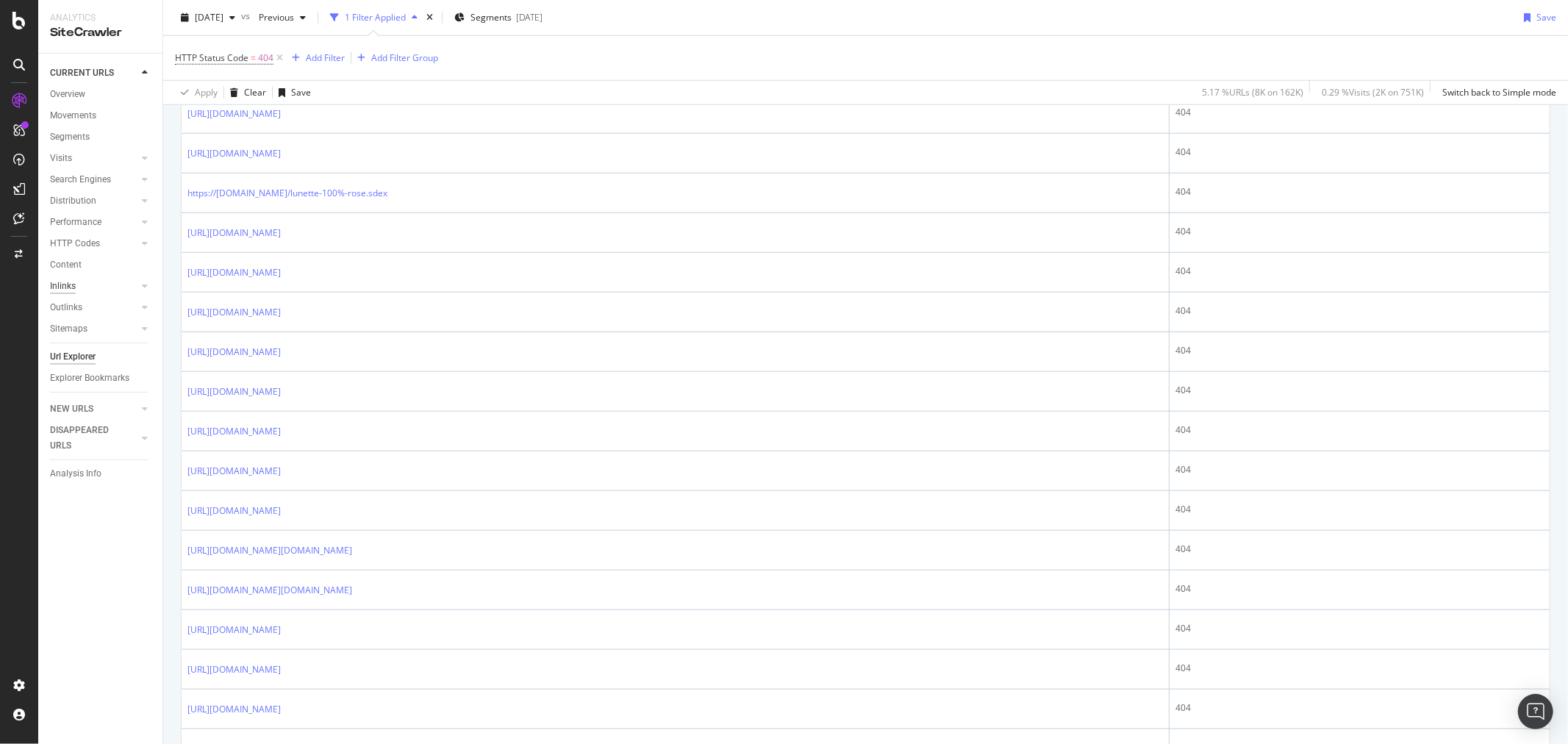
click at [54, 283] on div "Inlinks" at bounding box center [62, 286] width 26 height 16
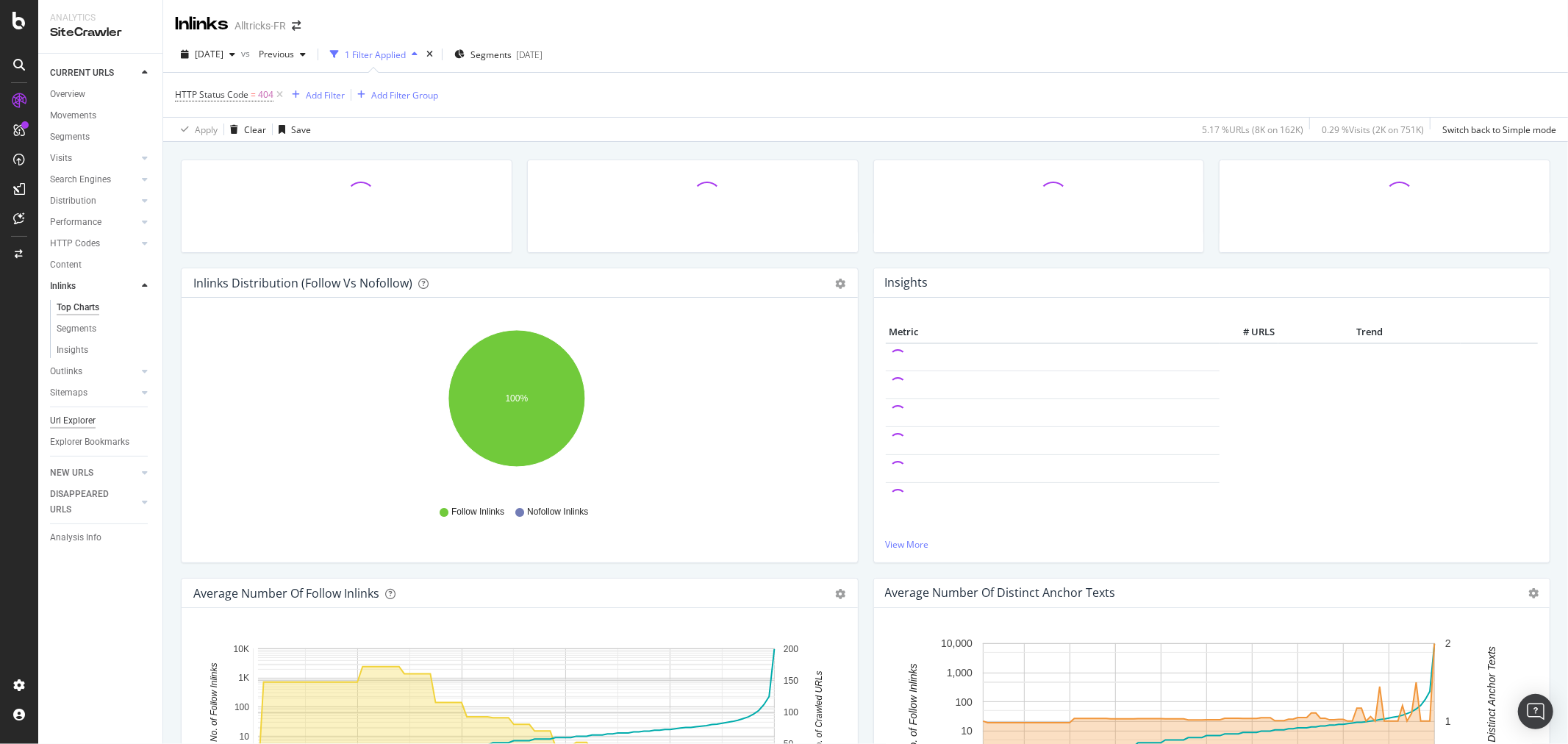
click at [69, 423] on div "Url Explorer" at bounding box center [73, 421] width 46 height 16
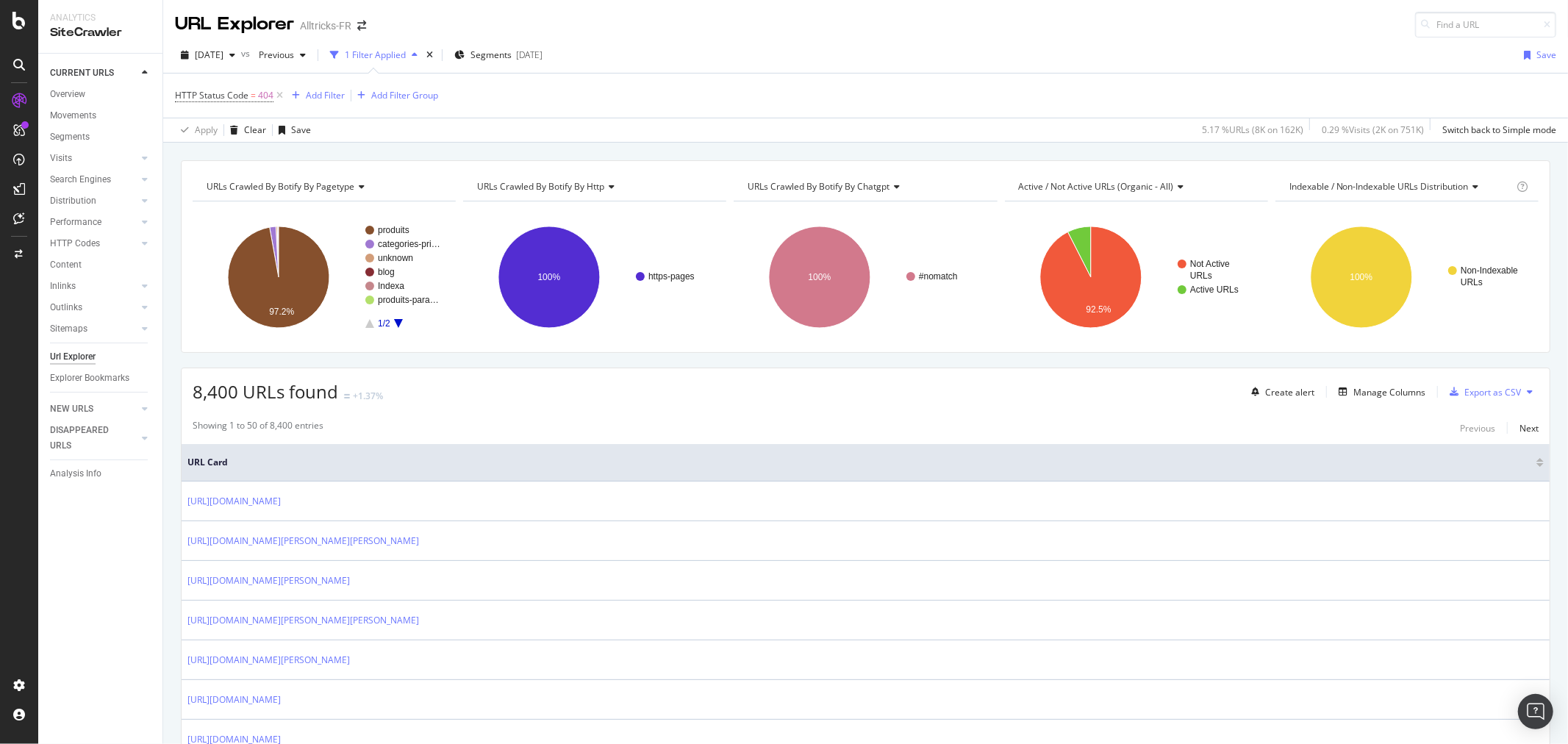
drag, startPoint x: 278, startPoint y: 98, endPoint x: 370, endPoint y: 3, distance: 132.2
click at [278, 98] on icon at bounding box center [280, 95] width 13 height 15
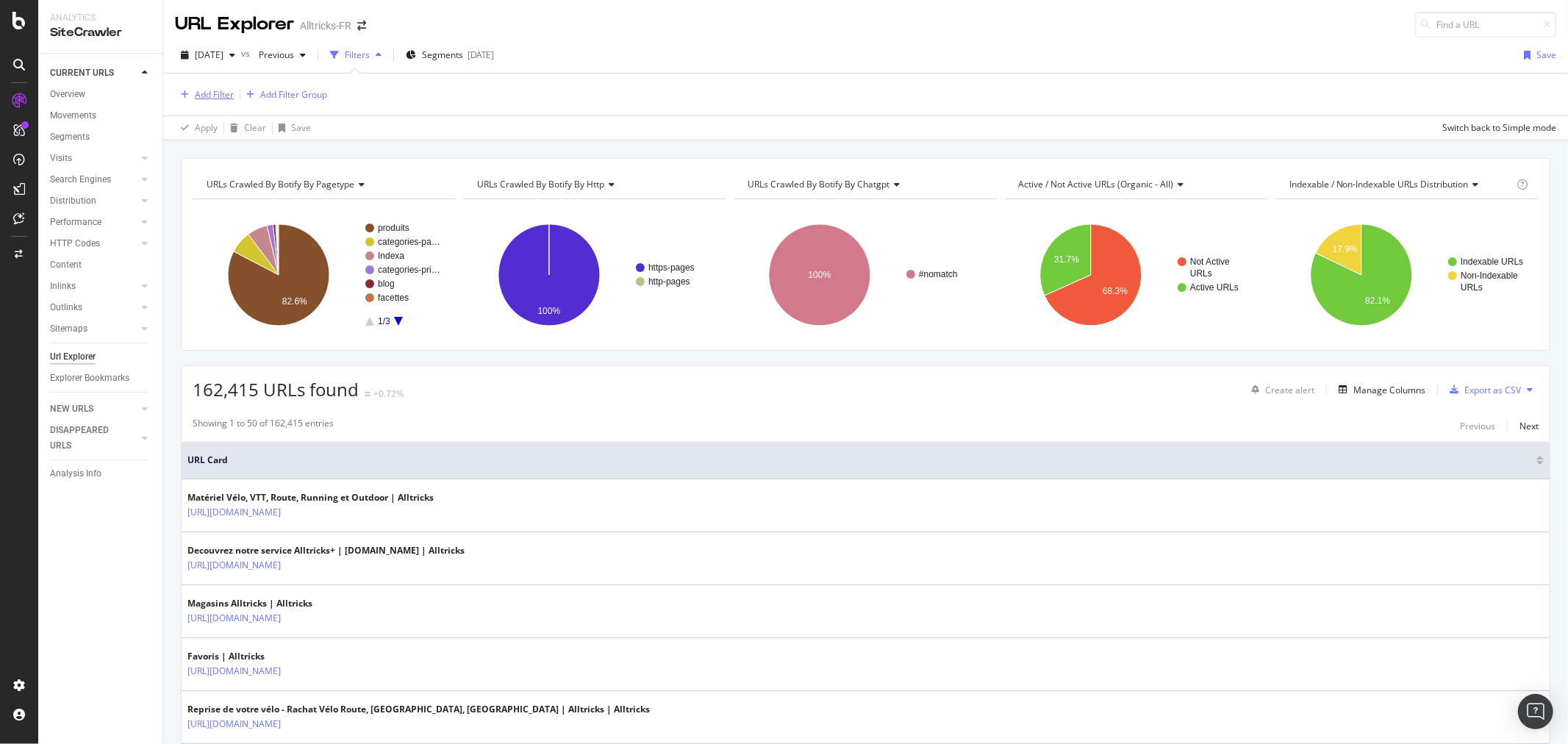
click at [194, 103] on button "Add Filter" at bounding box center [204, 95] width 59 height 17
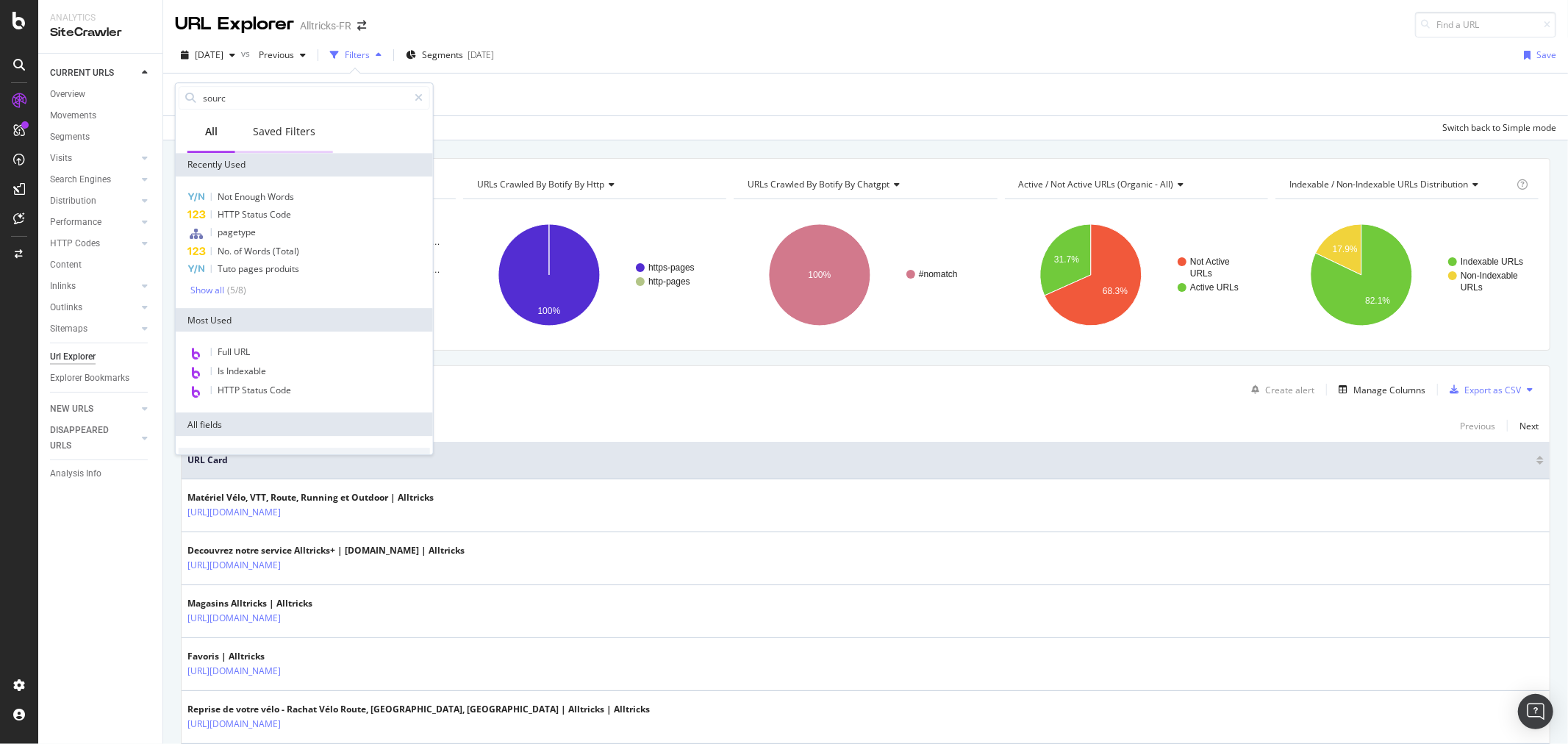
type input "source"
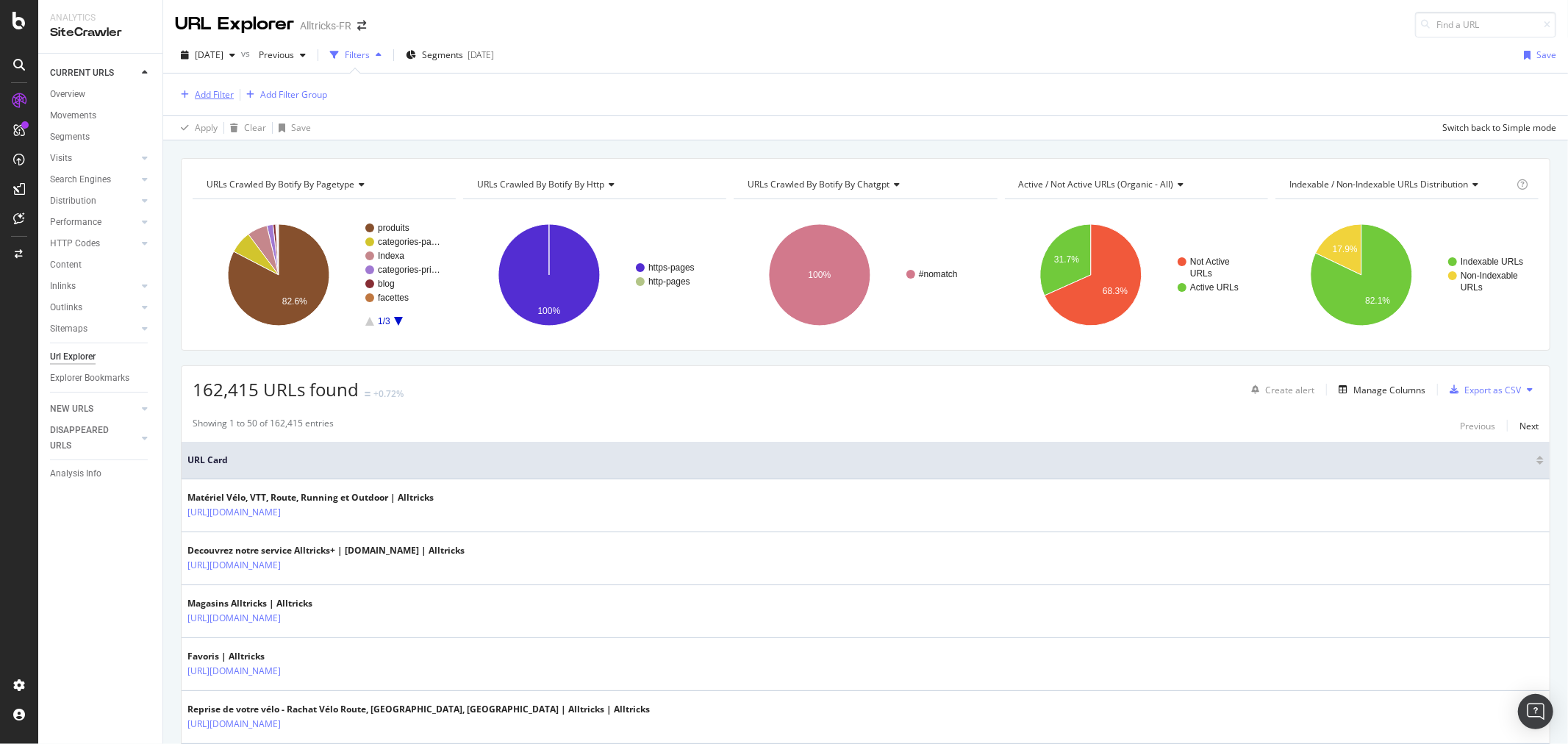
click at [210, 89] on div "Add Filter" at bounding box center [214, 95] width 39 height 13
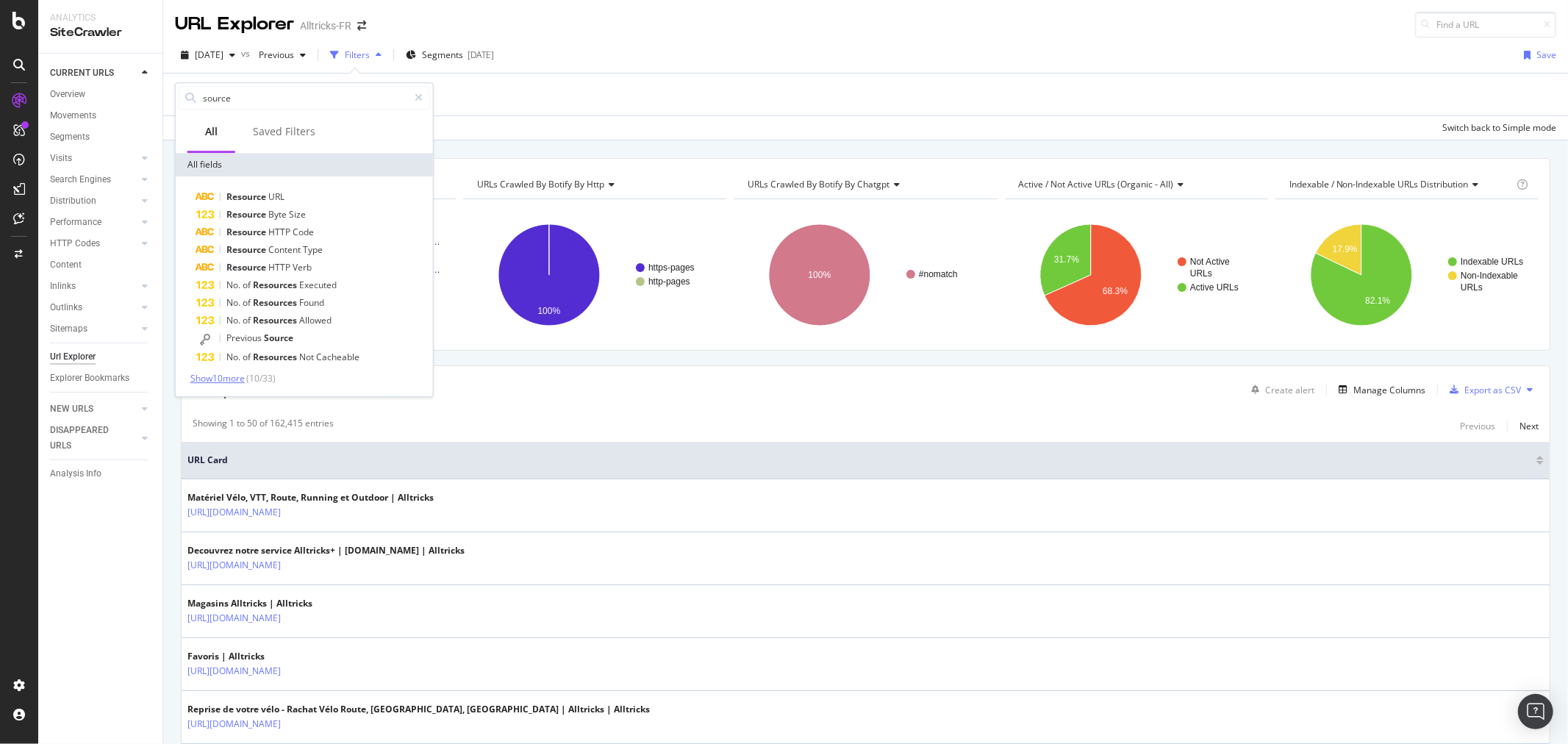
click at [226, 372] on span "Show 10 more" at bounding box center [217, 379] width 54 height 13
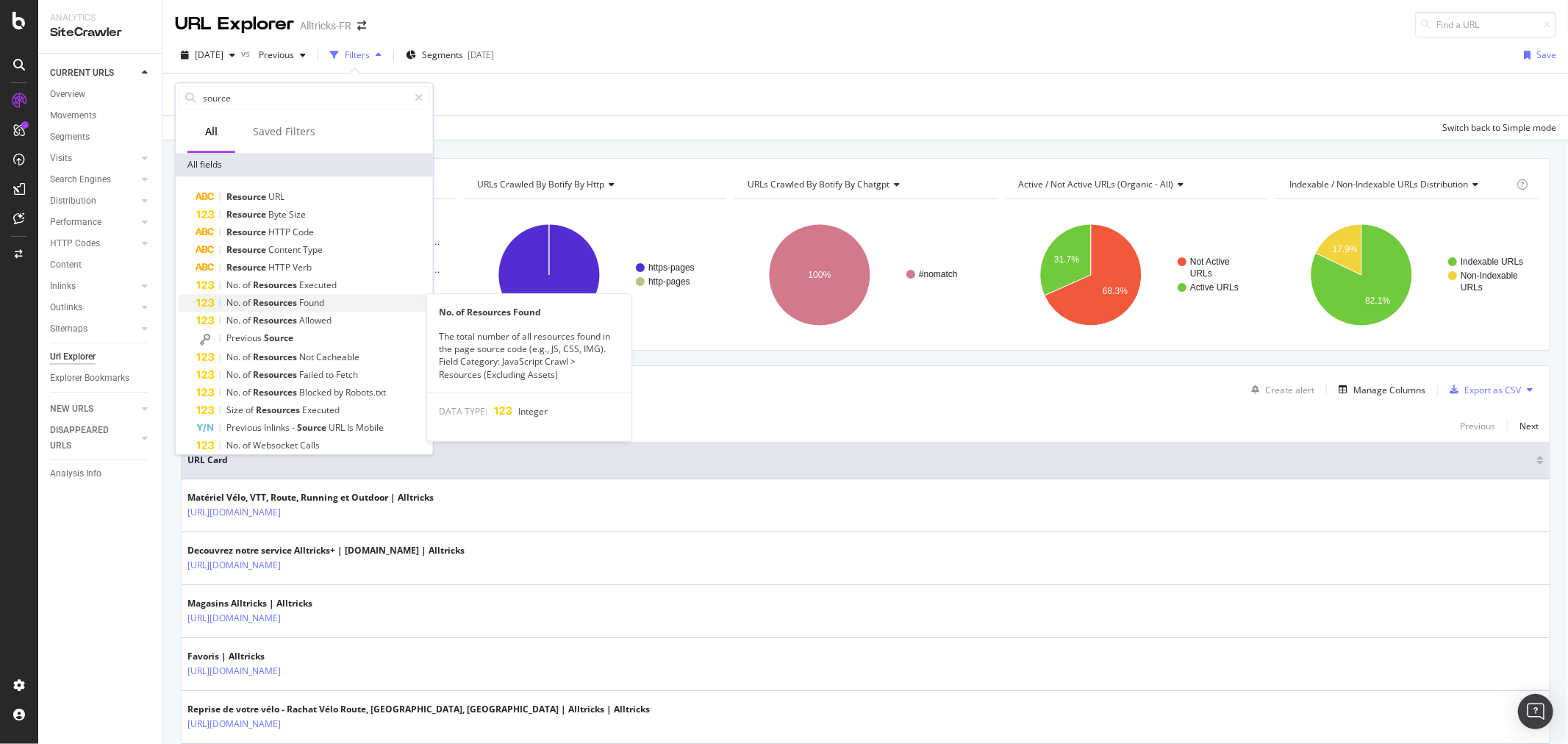
scroll to position [118, 0]
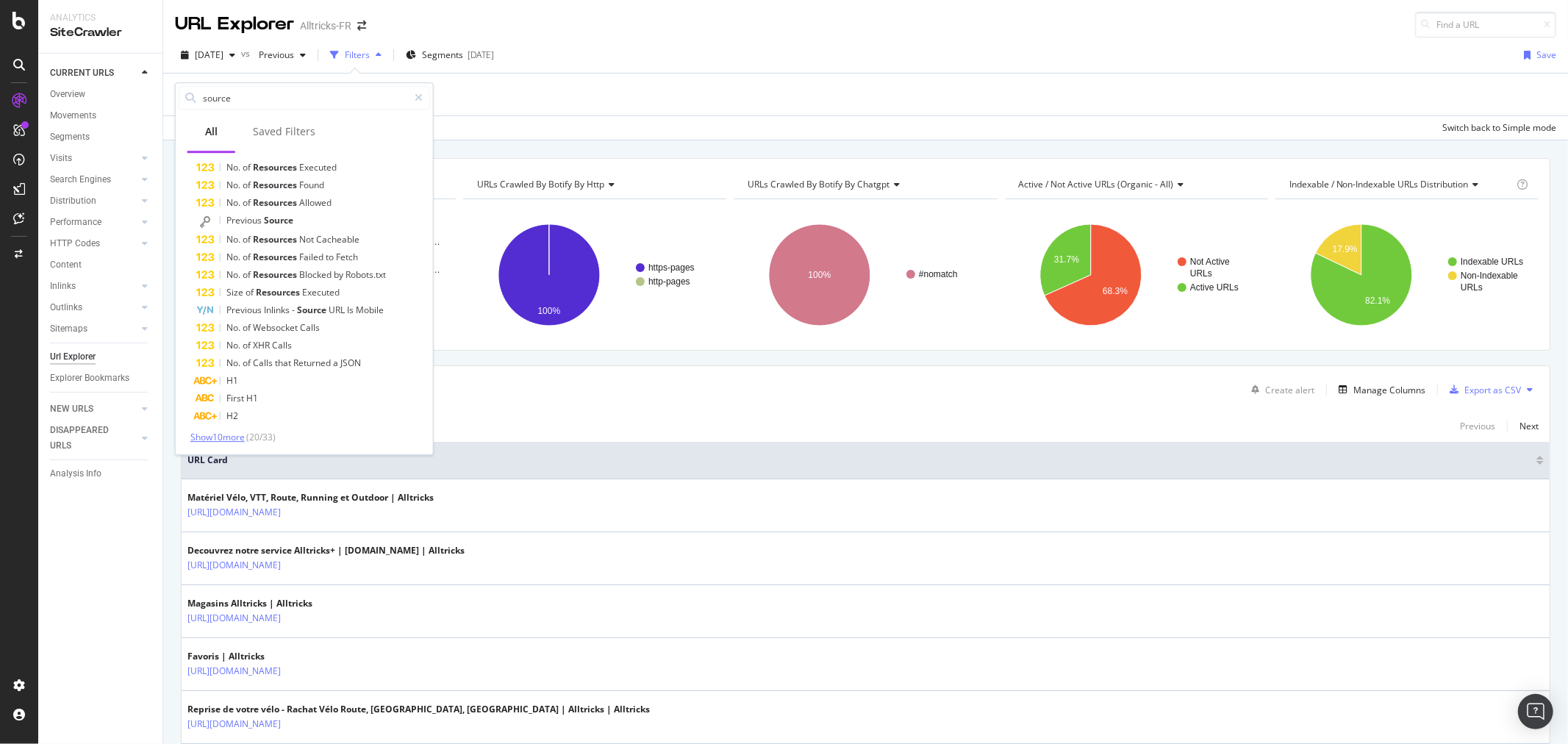
click at [224, 435] on span "Show 10 more" at bounding box center [217, 437] width 54 height 13
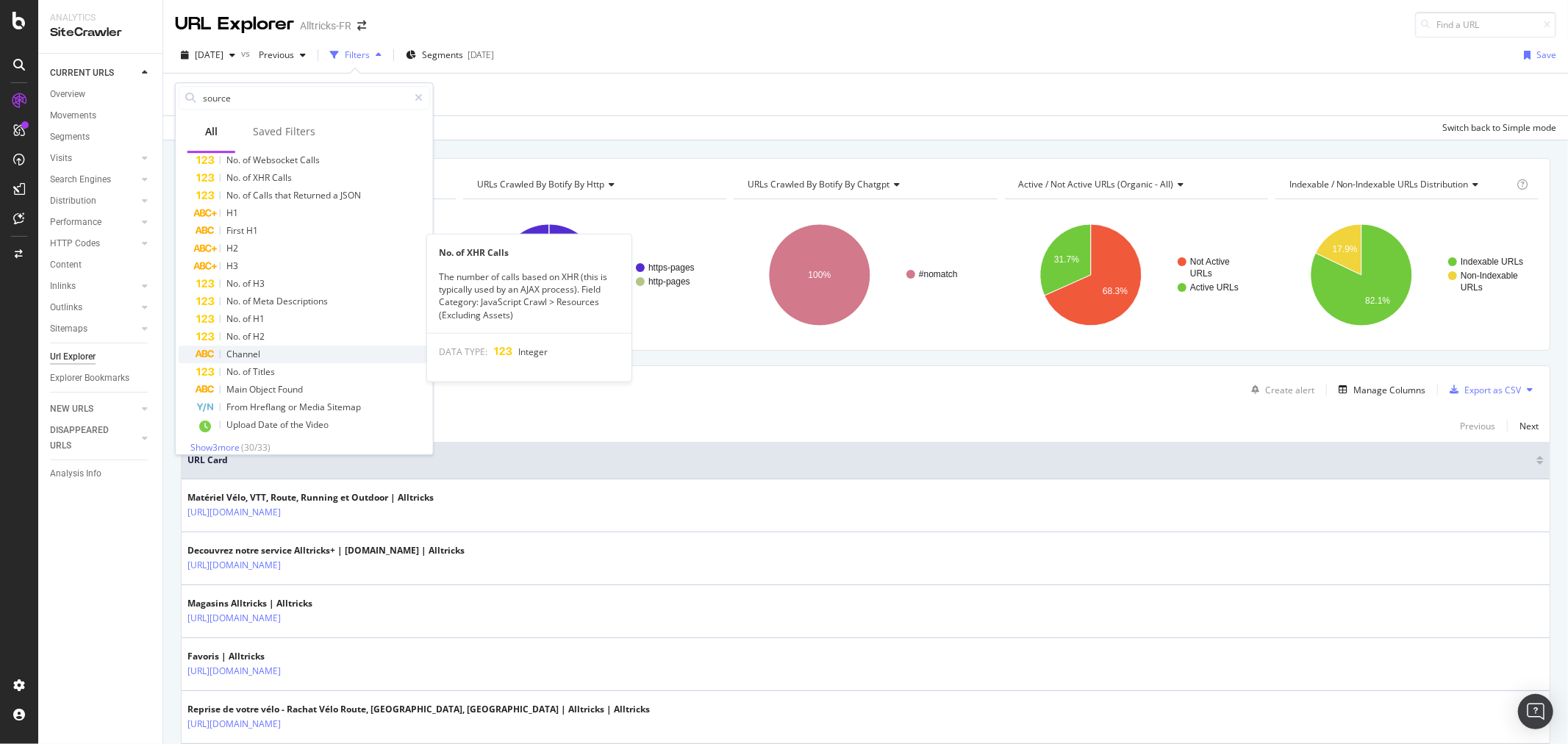
scroll to position [296, 0]
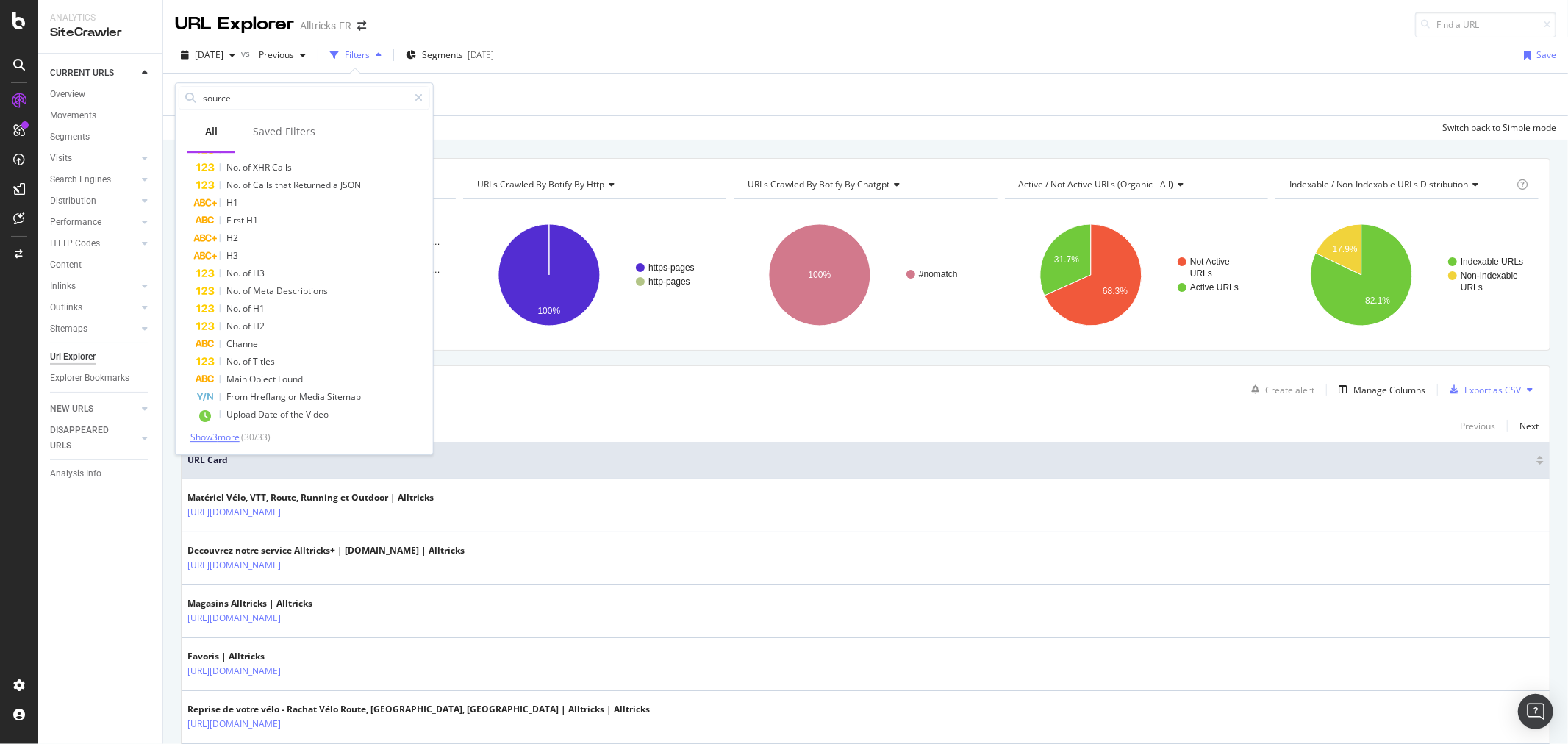
click at [225, 439] on span "Show 3 more" at bounding box center [215, 437] width 49 height 13
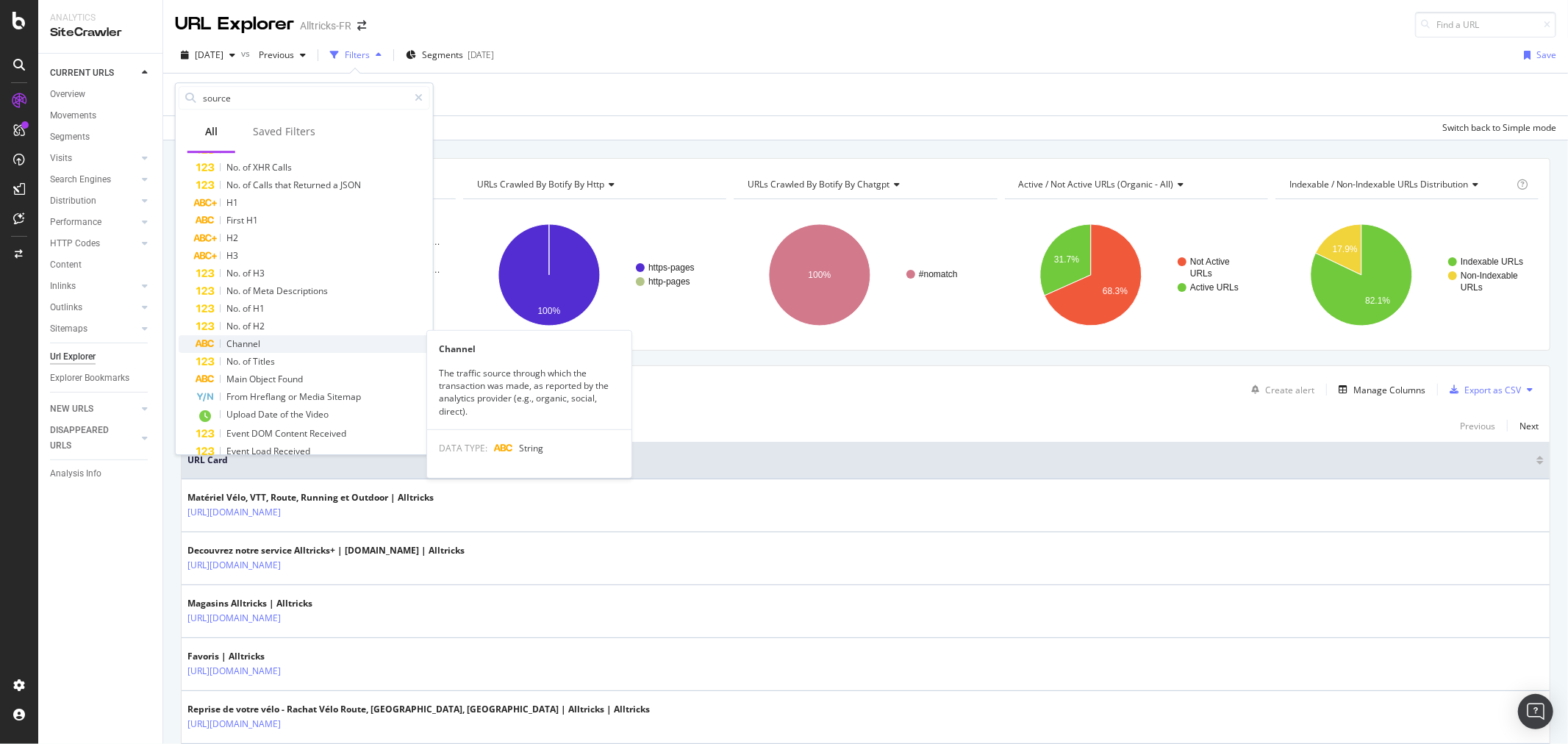
scroll to position [329, 0]
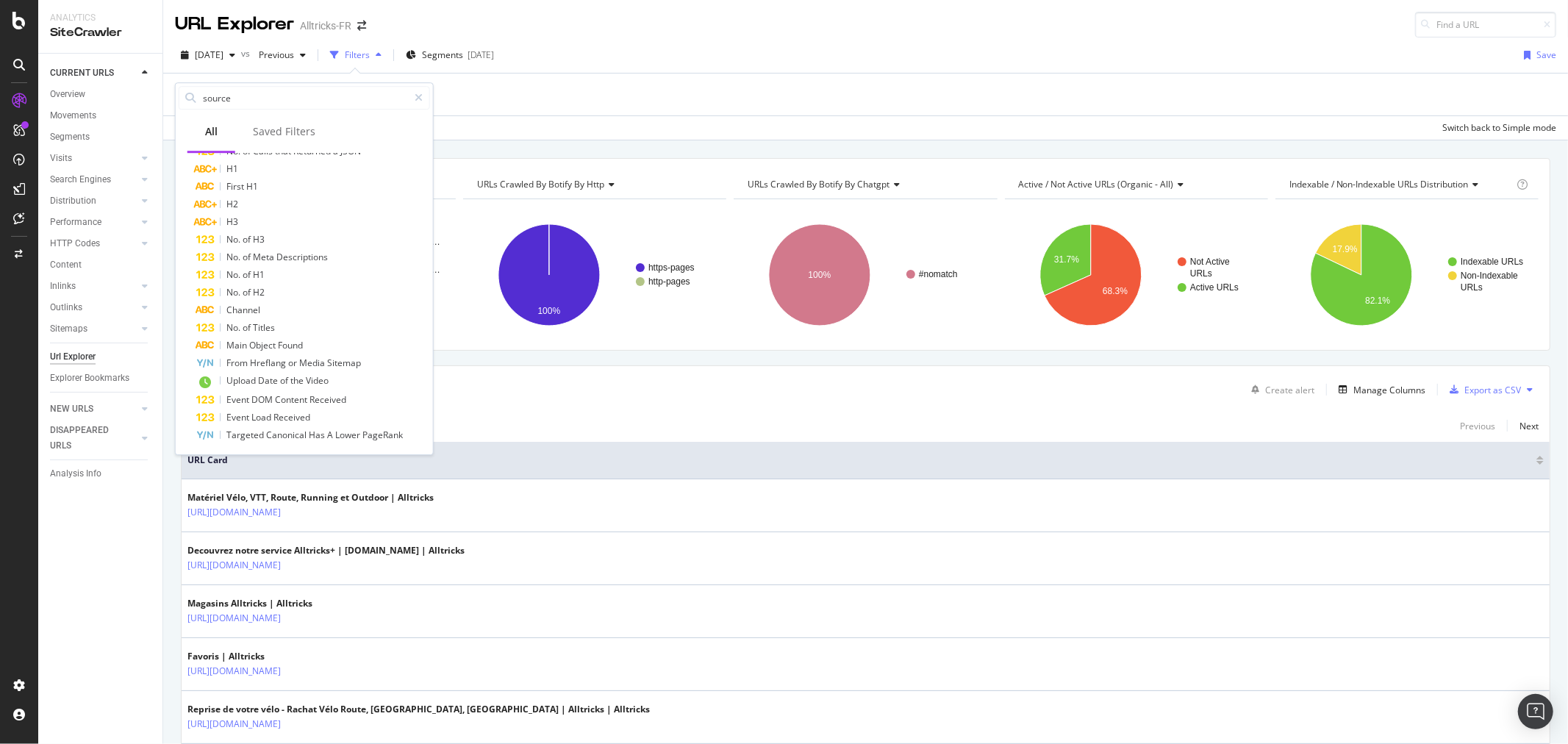
click at [536, 87] on div "Add Filter Add Filter Group" at bounding box center [865, 94] width 1381 height 42
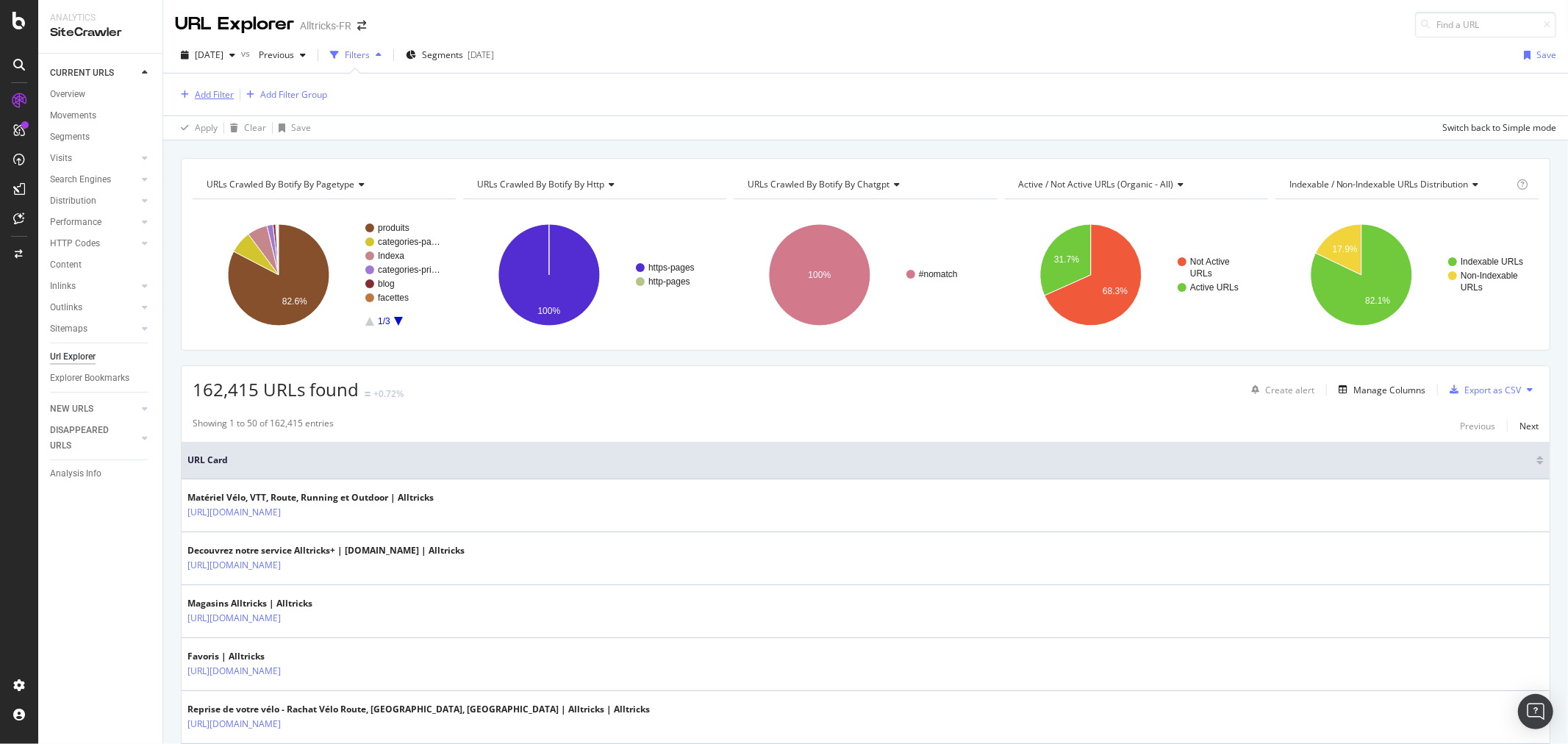
click at [200, 101] on div "Add Filter" at bounding box center [204, 95] width 59 height 17
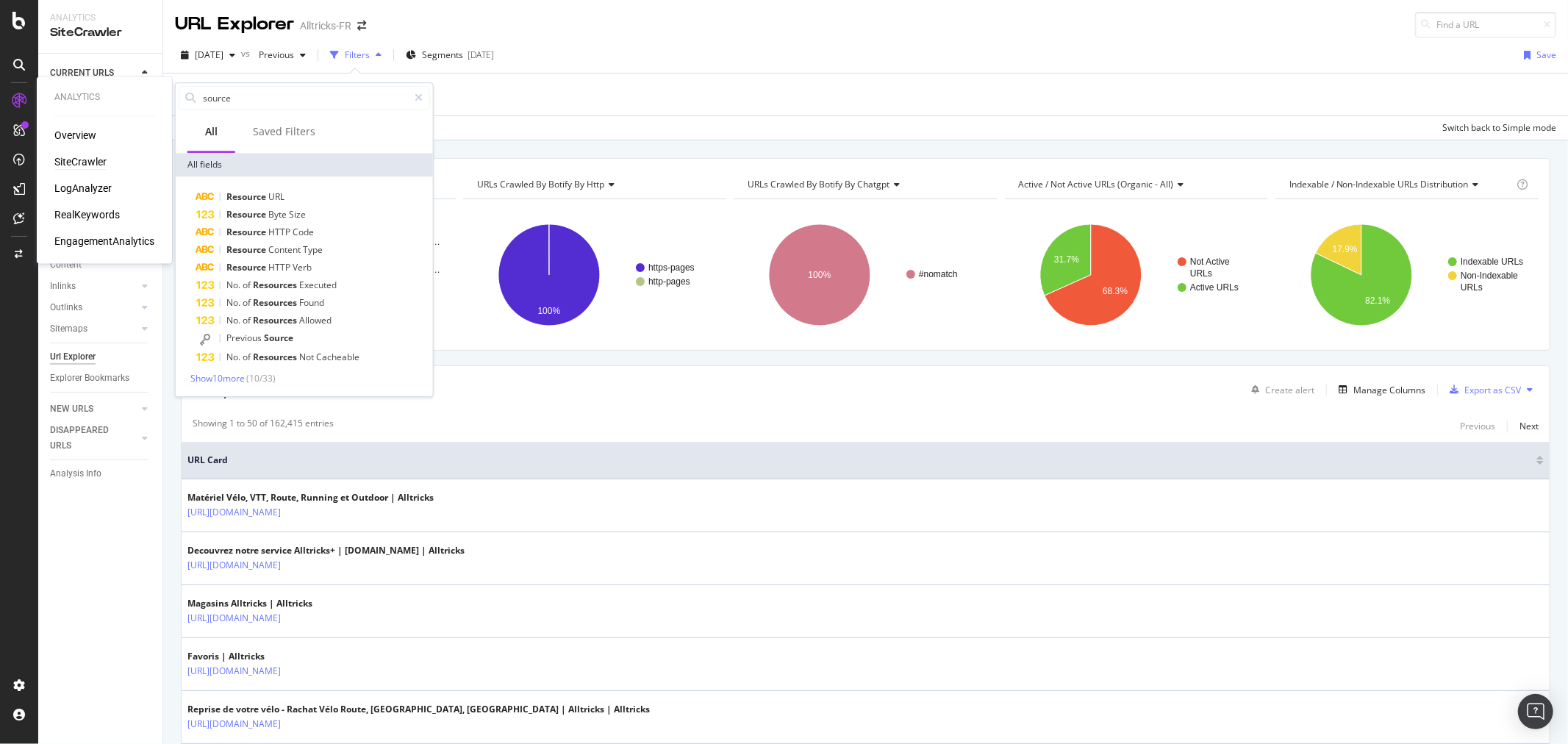
click at [76, 158] on div "SiteCrawler" at bounding box center [80, 163] width 52 height 15
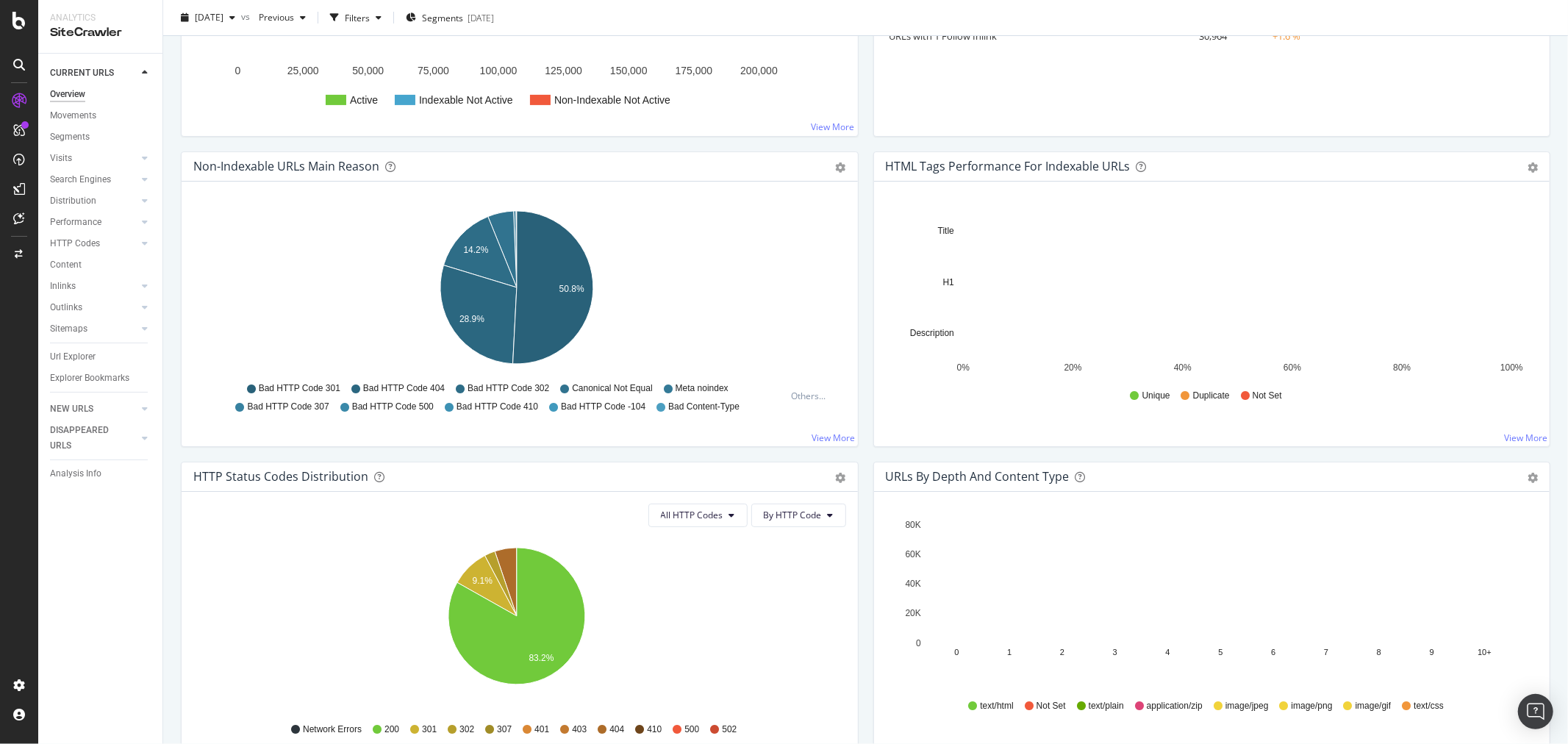
scroll to position [408, 0]
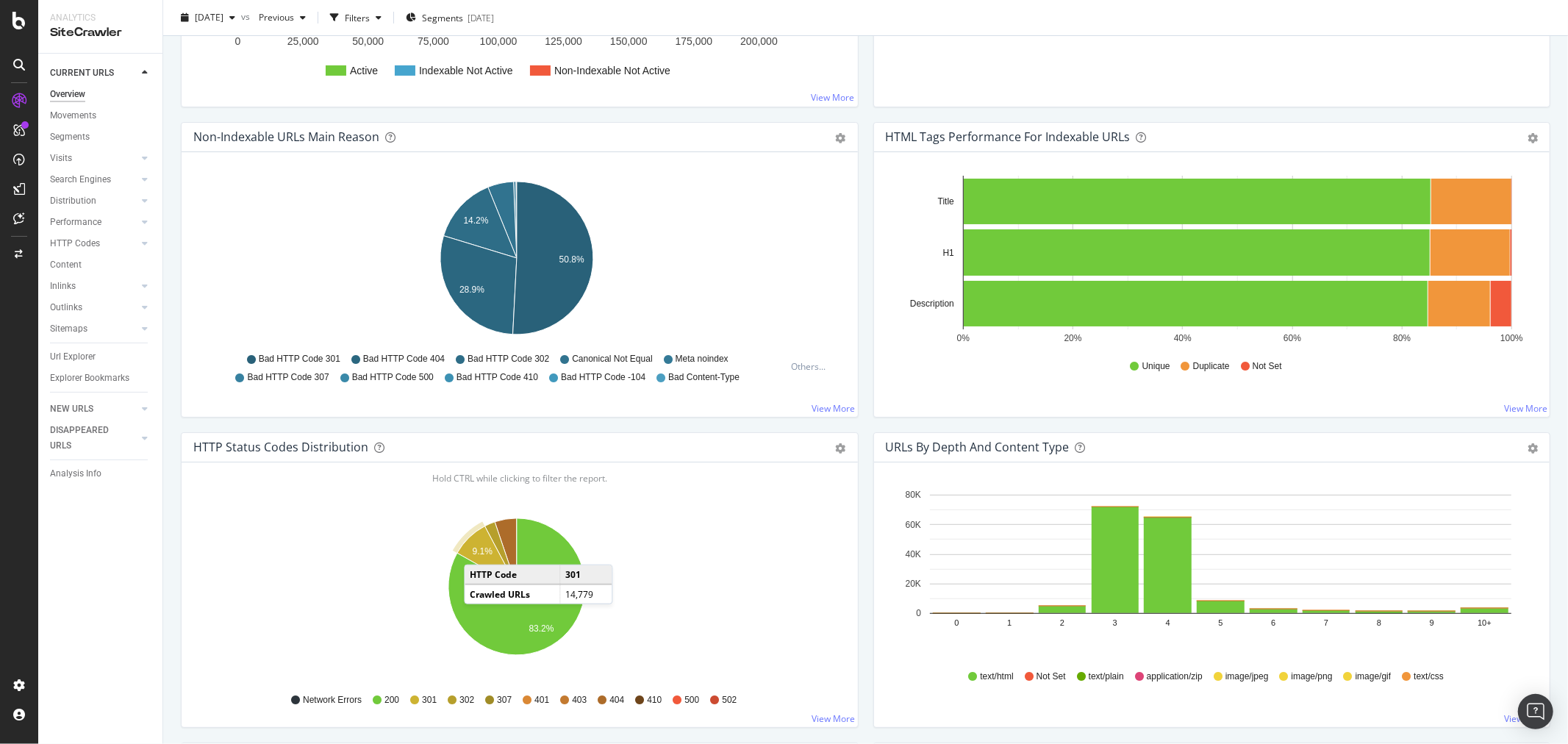
click at [480, 550] on text "9.1%" at bounding box center [483, 551] width 21 height 10
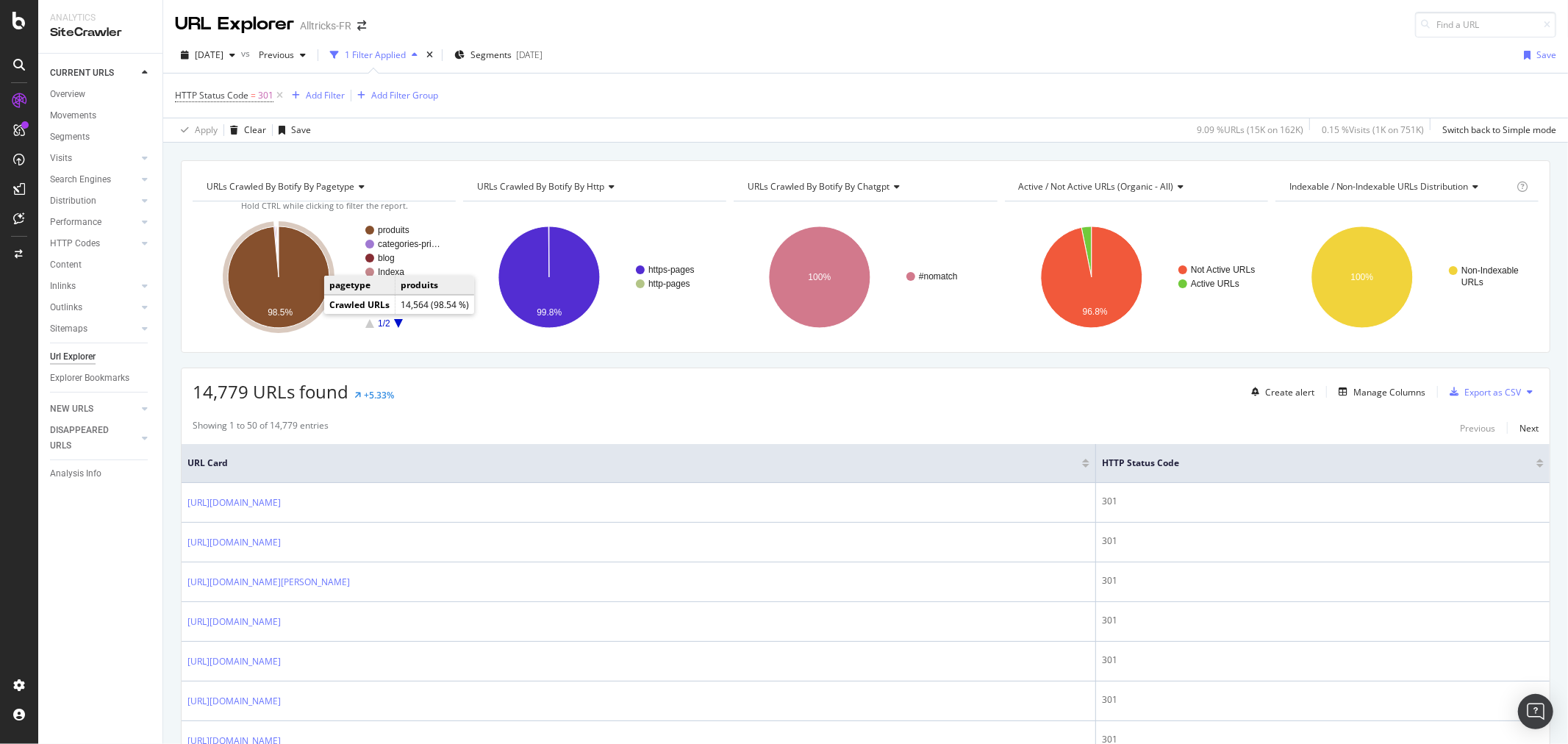
click at [286, 291] on icon "A chart." at bounding box center [278, 277] width 102 height 102
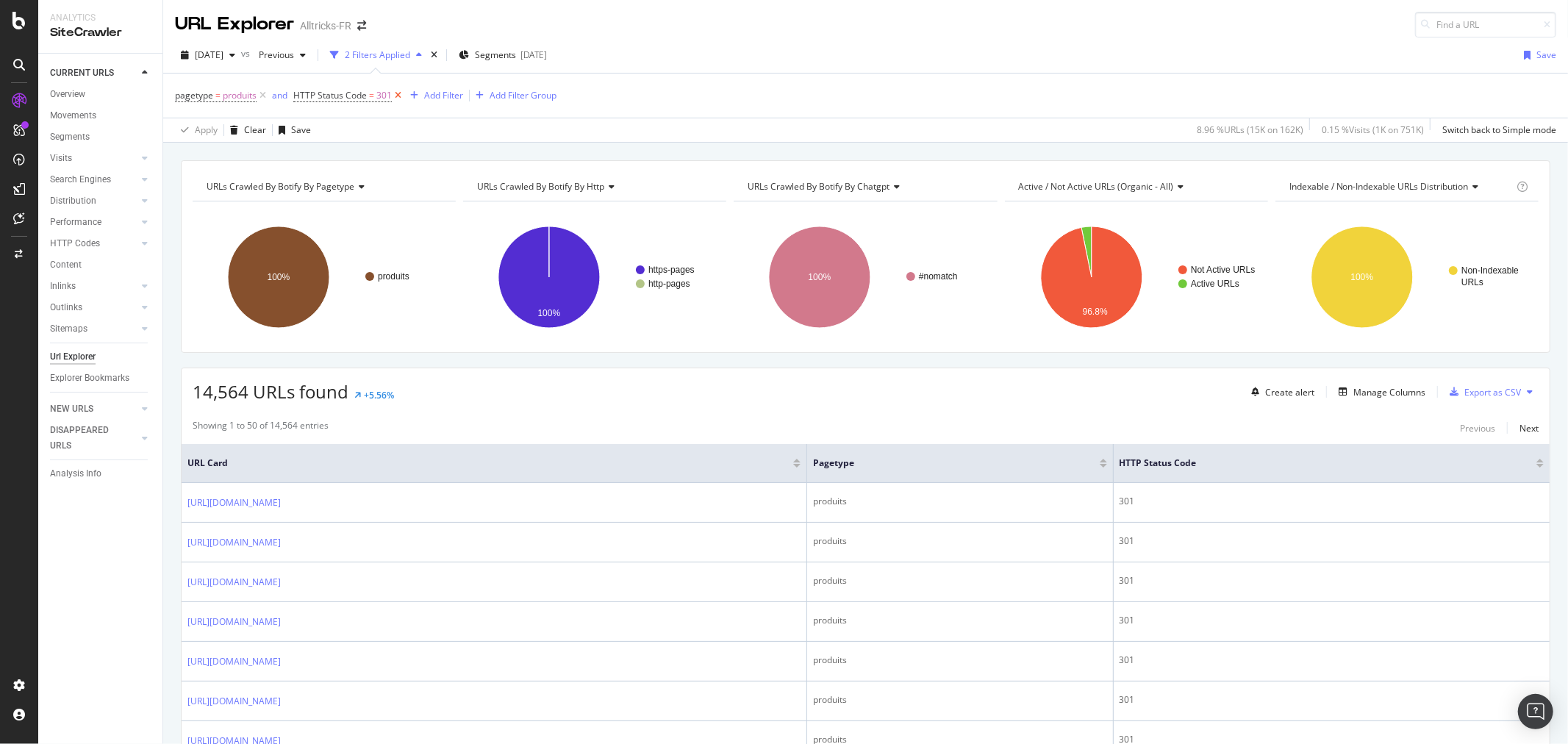
click at [394, 95] on icon at bounding box center [398, 95] width 13 height 15
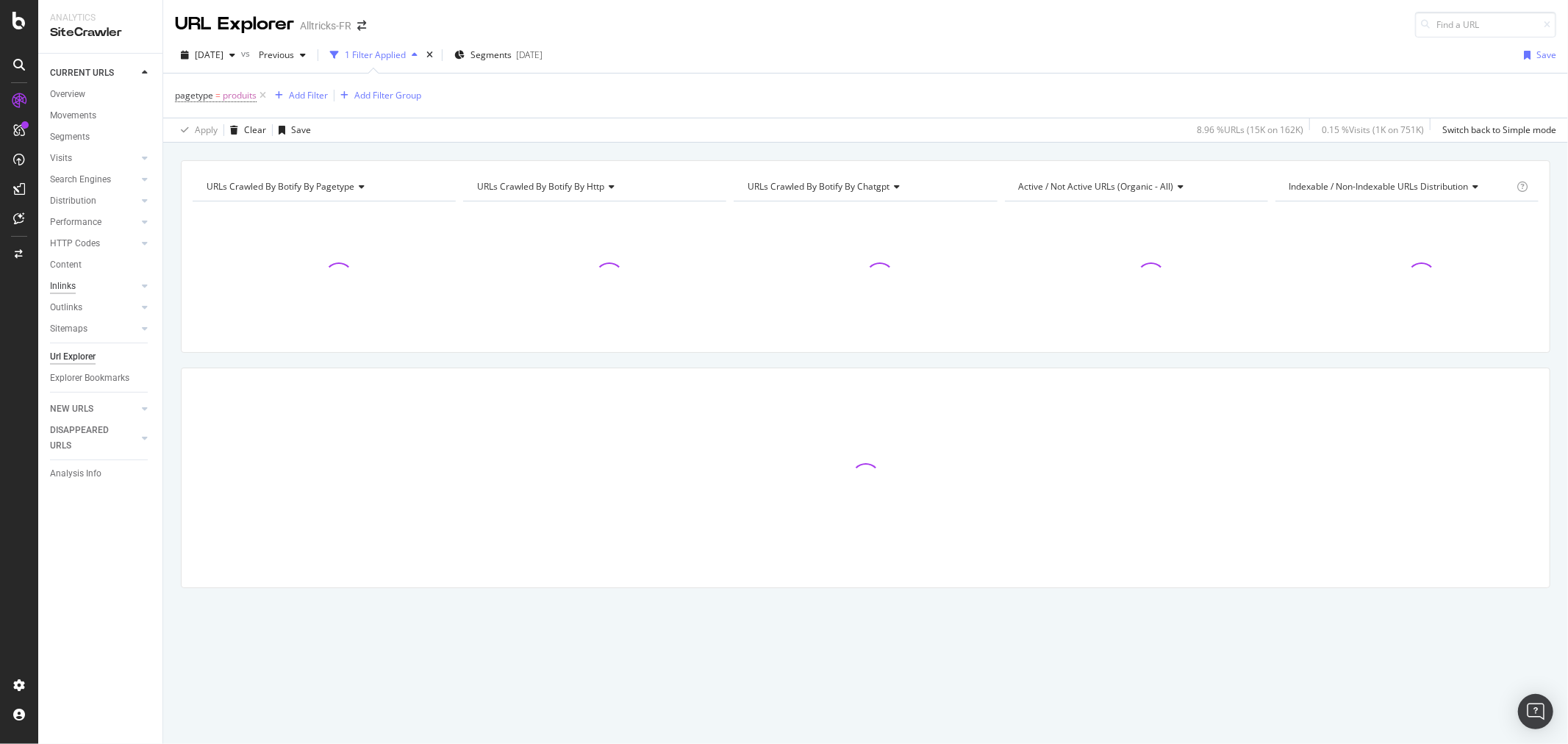
click at [72, 283] on div "Inlinks" at bounding box center [62, 286] width 26 height 16
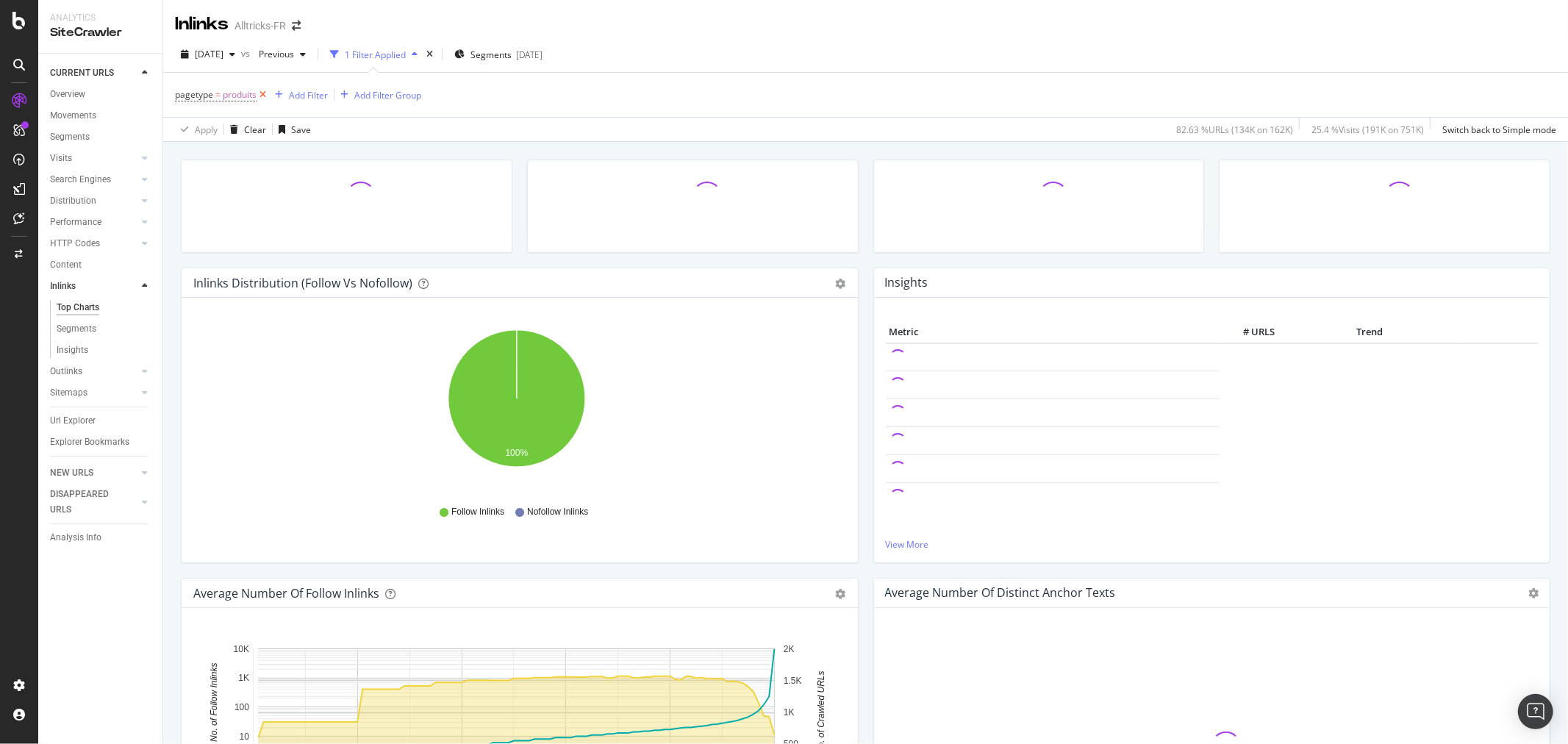
click at [260, 92] on icon at bounding box center [263, 95] width 13 height 15
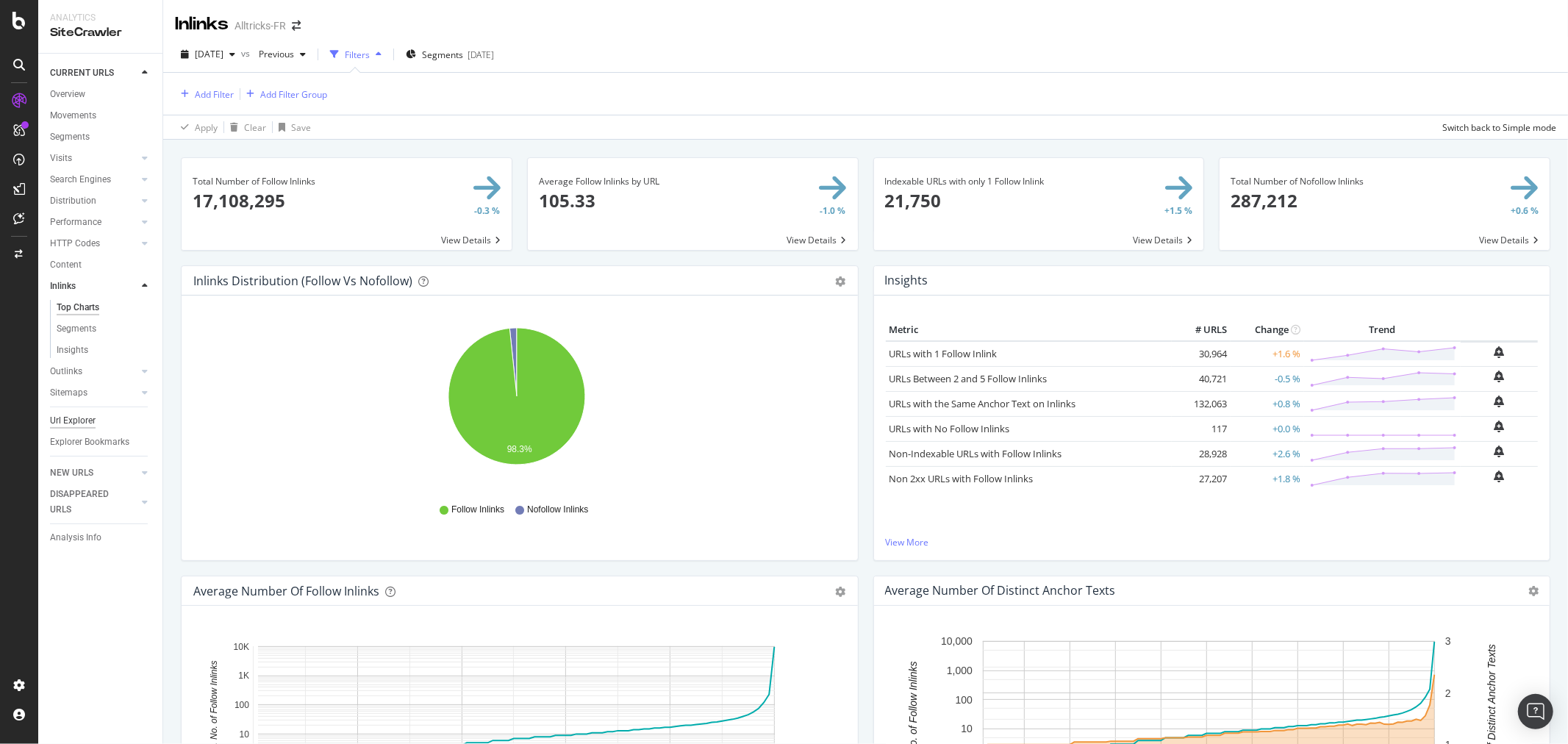
click at [66, 421] on div "Url Explorer" at bounding box center [73, 421] width 46 height 16
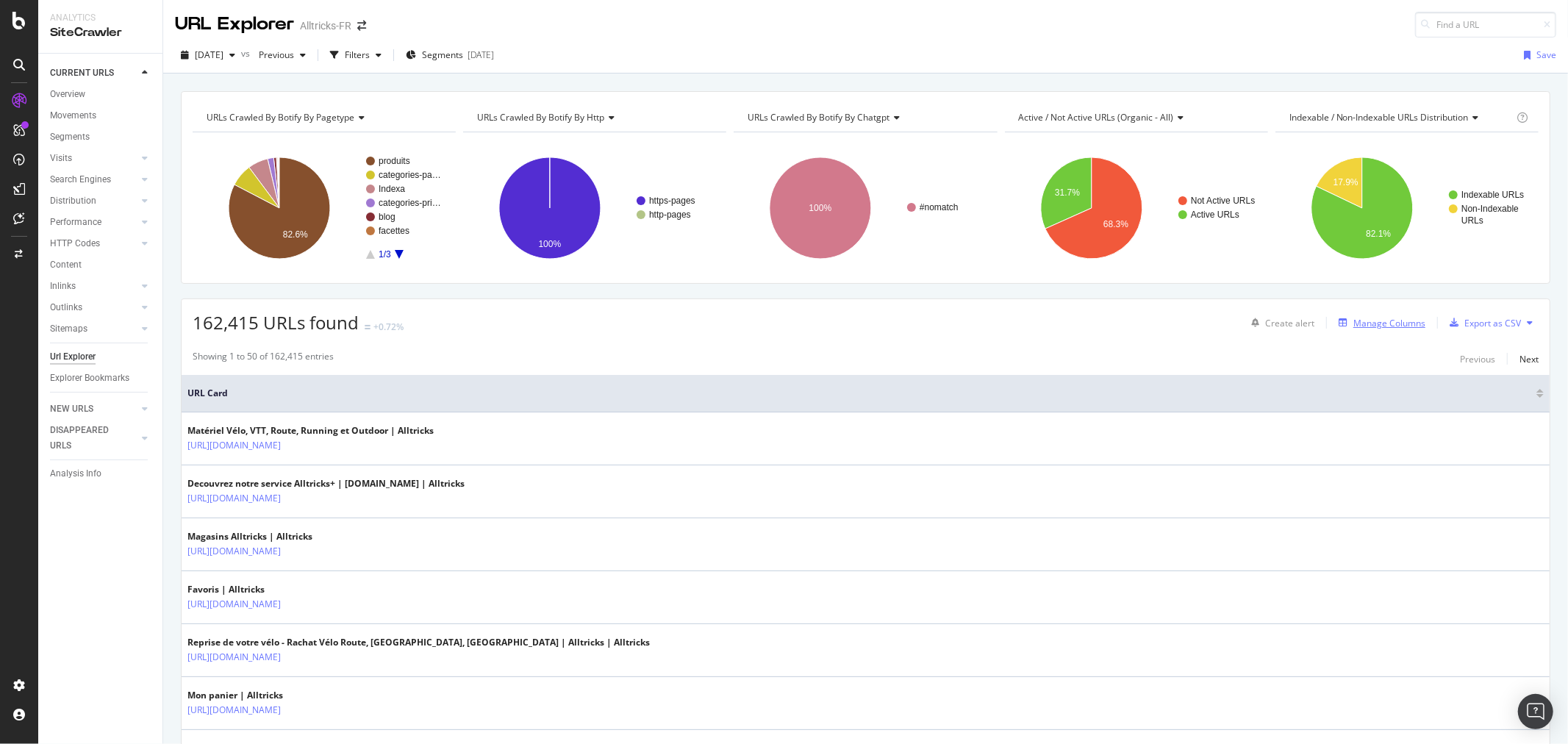
click at [1372, 327] on div "Manage Columns" at bounding box center [1389, 323] width 72 height 13
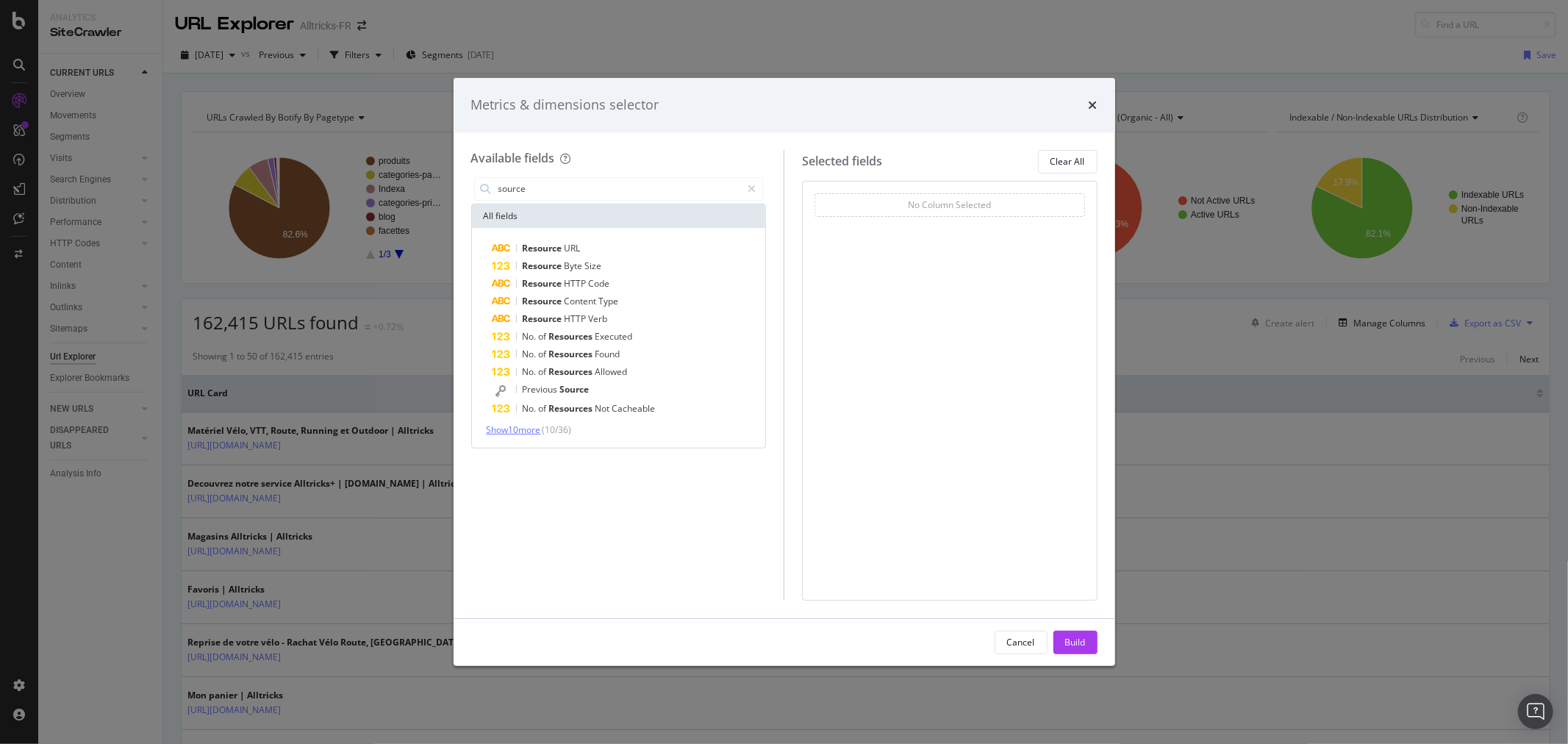
click at [534, 424] on span "Show 10 more" at bounding box center [513, 430] width 54 height 13
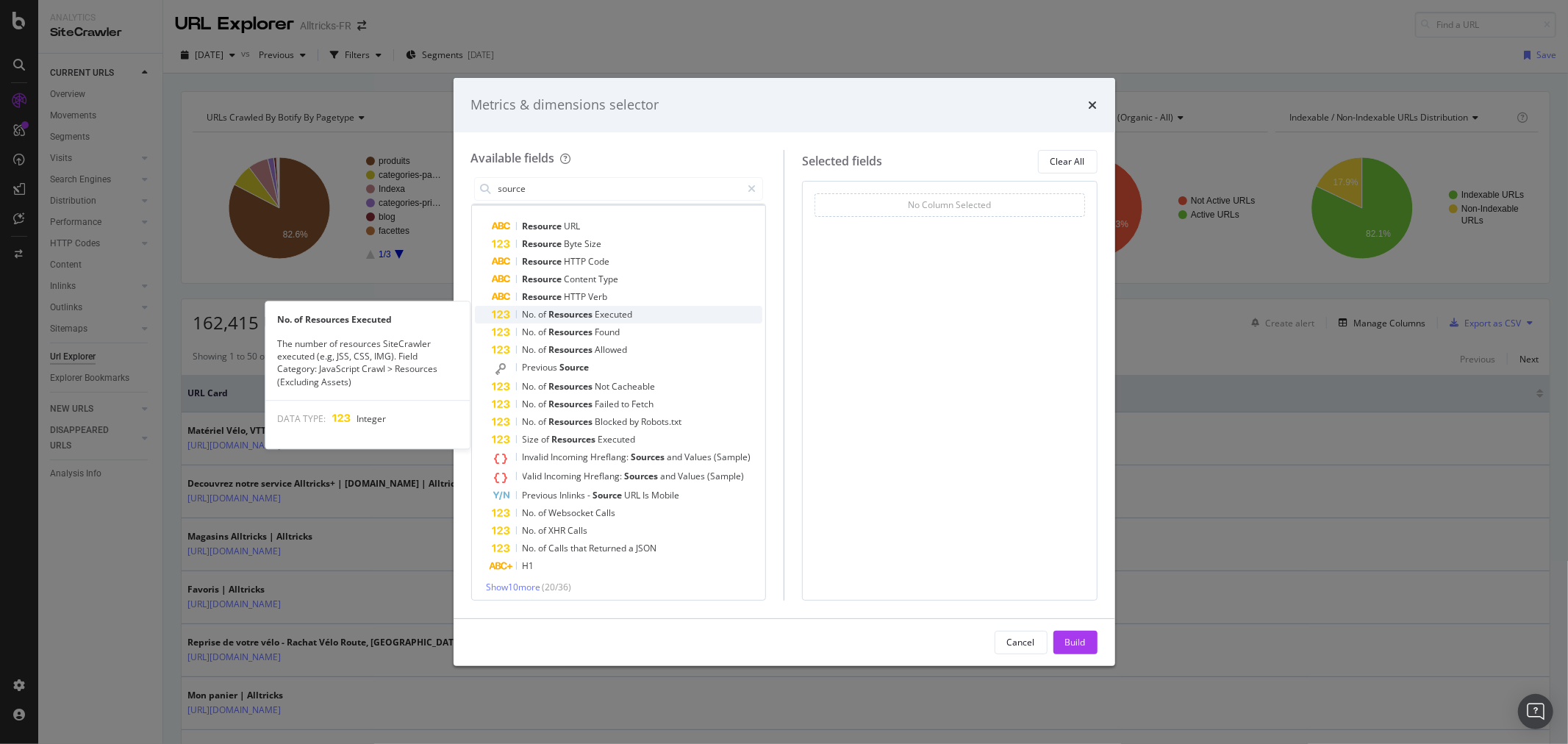
scroll to position [27, 0]
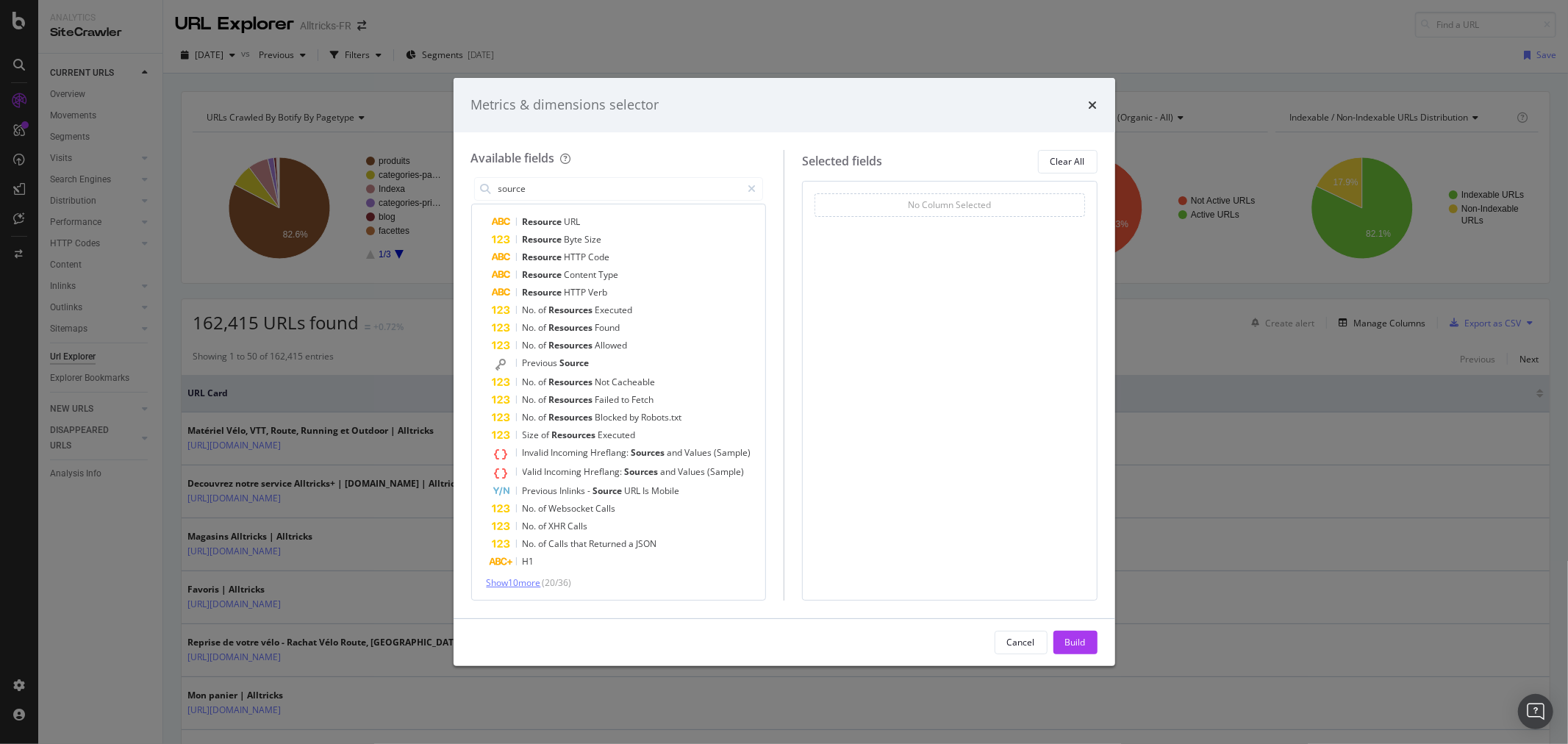
click at [520, 578] on span "Show 10 more" at bounding box center [513, 583] width 54 height 13
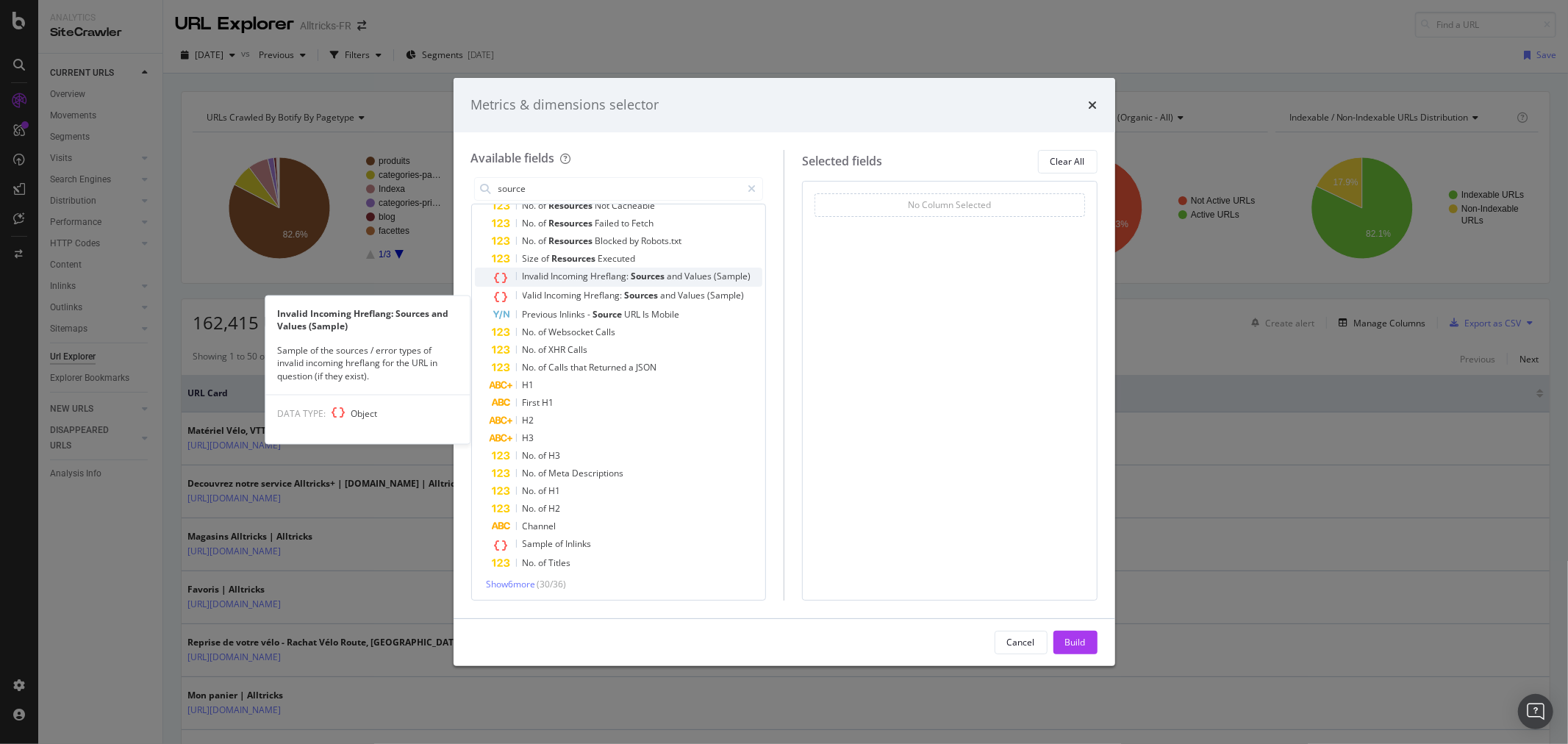
scroll to position [204, 0]
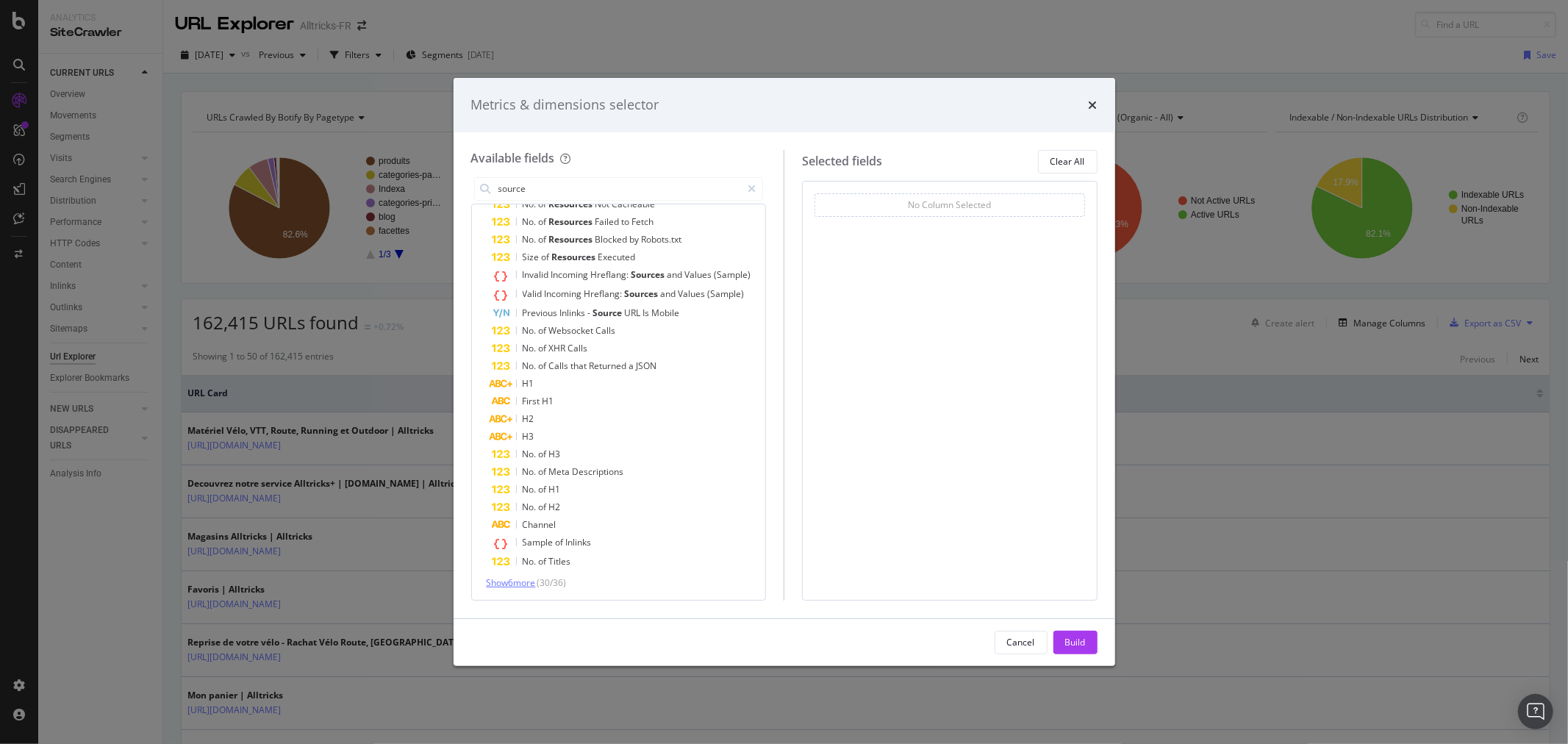
click at [505, 585] on span "Show 6 more" at bounding box center [511, 583] width 49 height 13
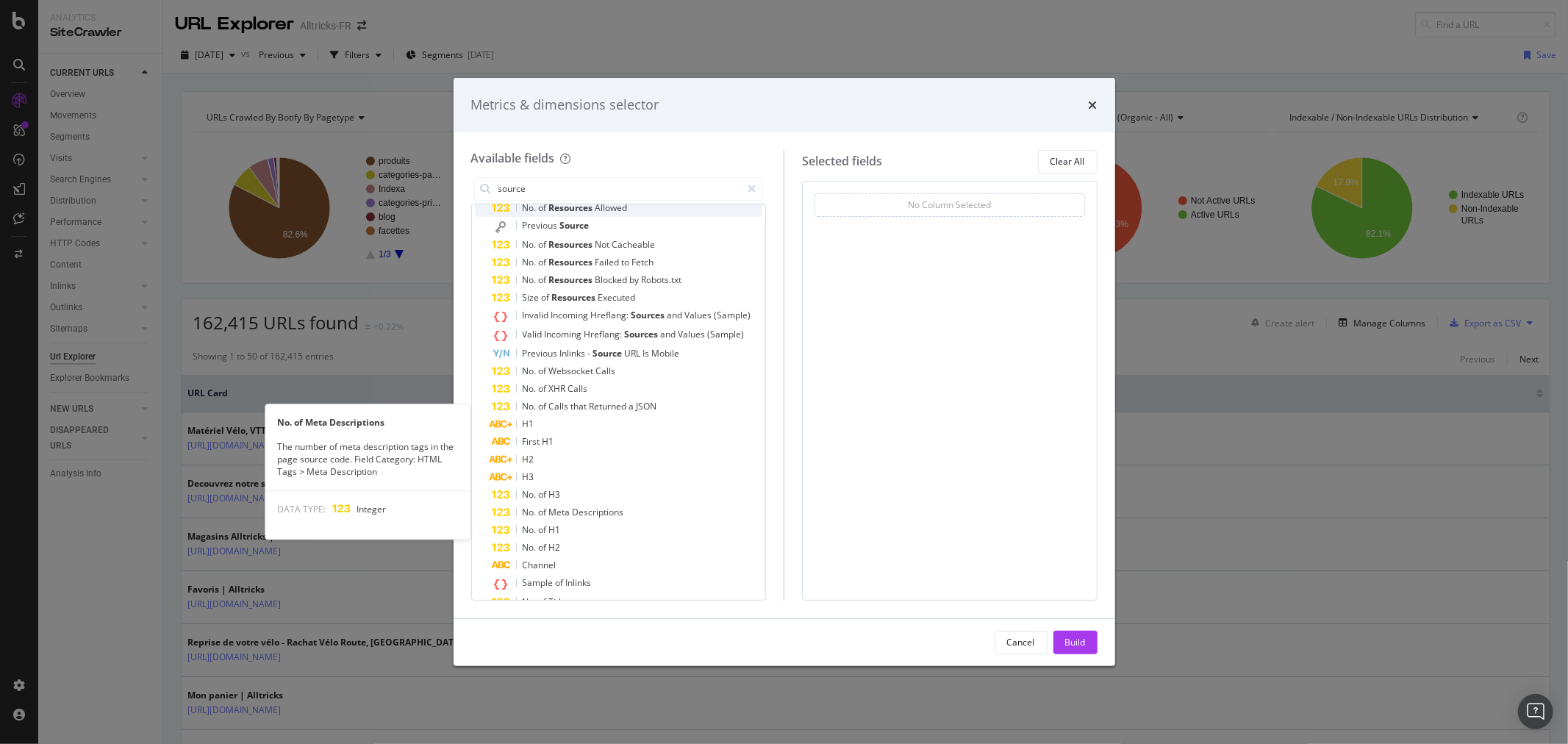
scroll to position [0, 0]
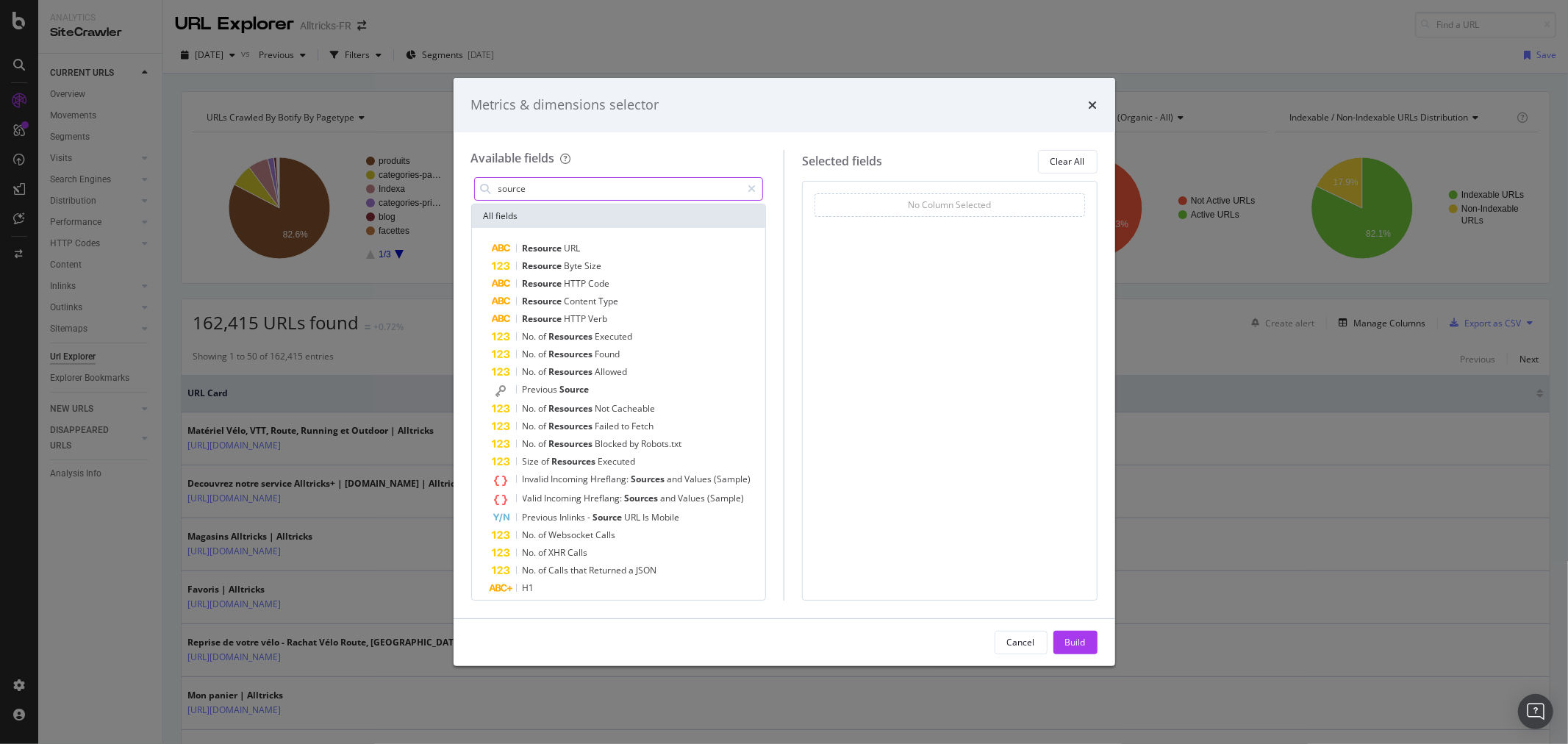
click at [612, 182] on input "source" at bounding box center [619, 189] width 245 height 22
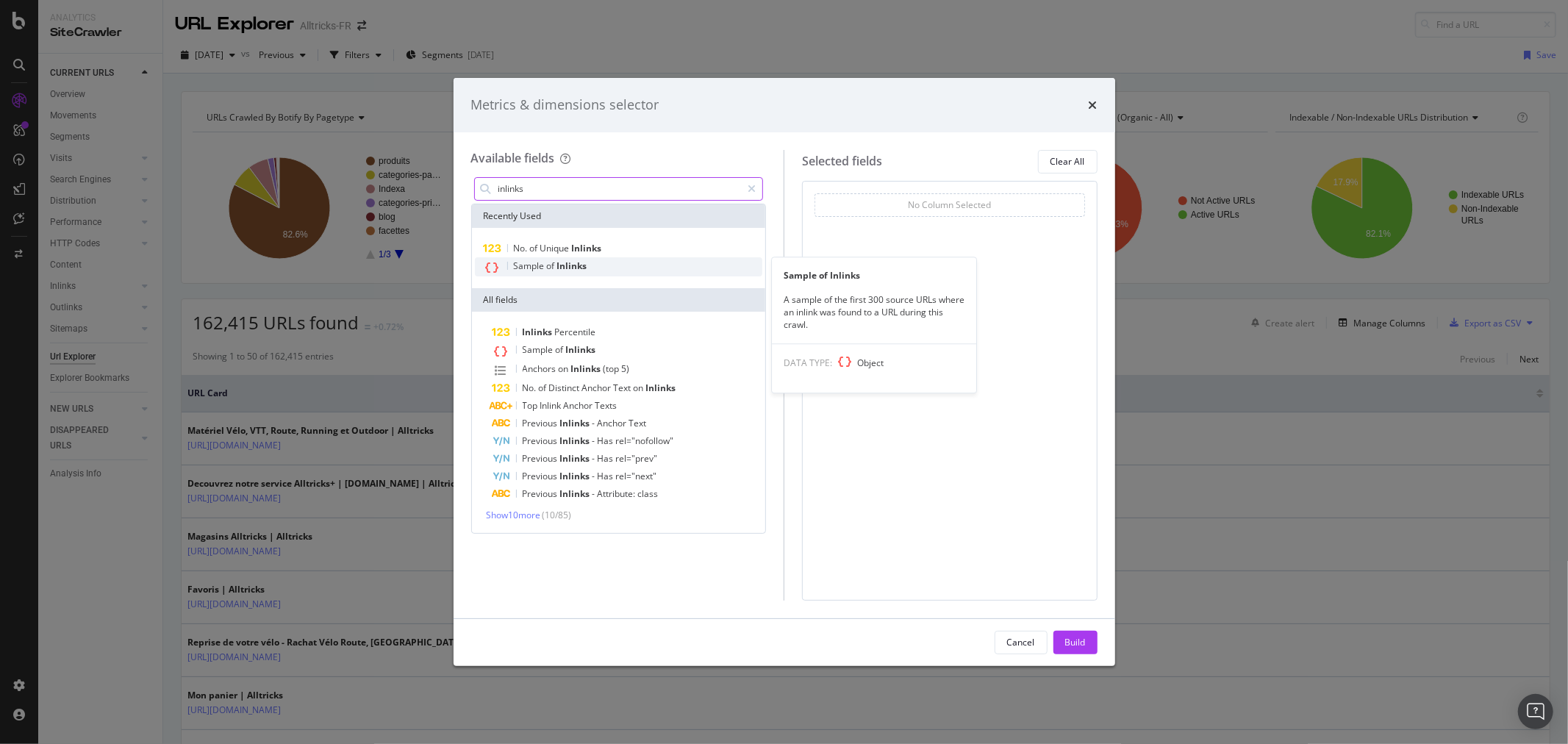
type input "inlinks"
click at [585, 271] on span "Inlinks" at bounding box center [572, 266] width 30 height 13
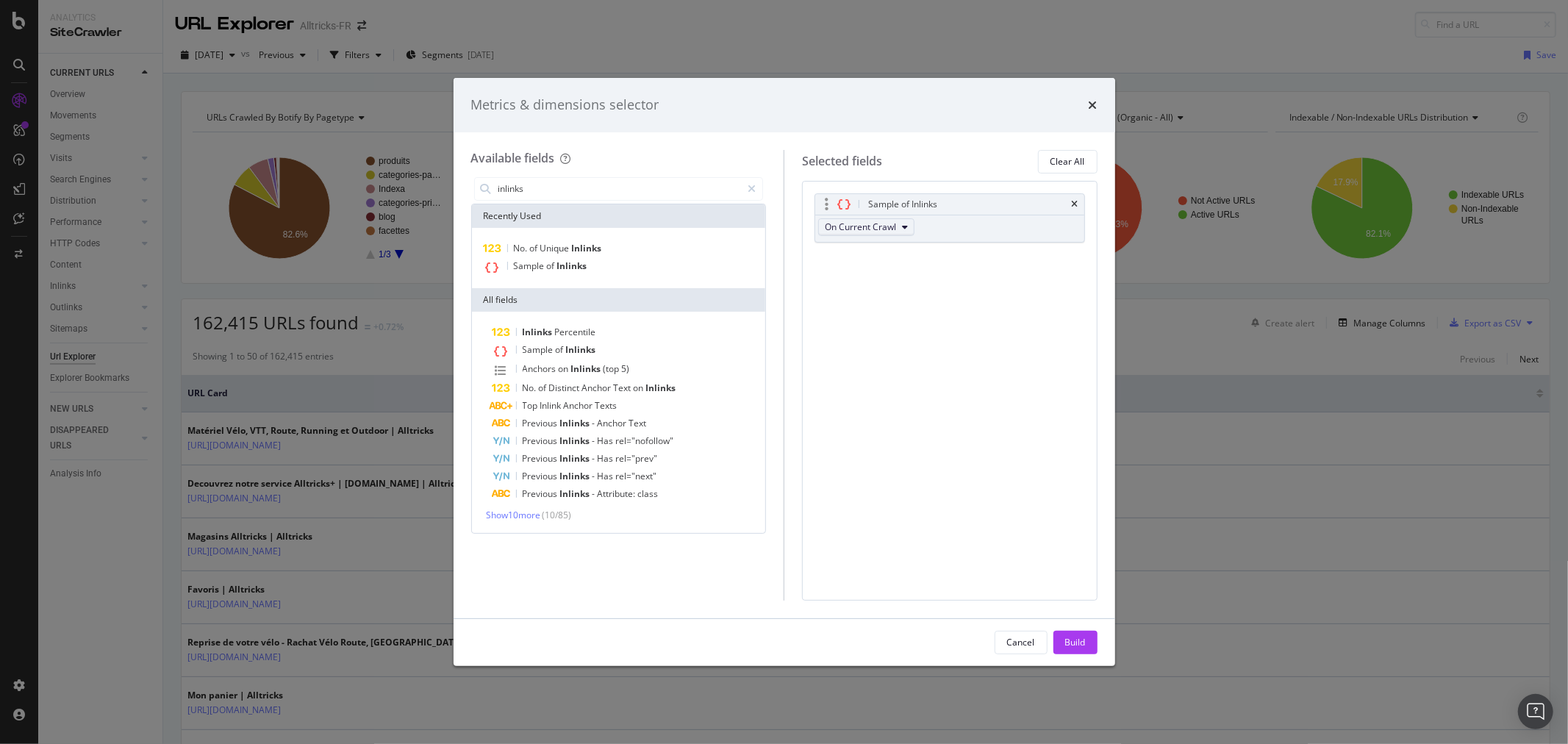
click at [880, 231] on span "On Current Crawl" at bounding box center [861, 227] width 71 height 13
click at [502, 517] on span "Show 10 more" at bounding box center [513, 515] width 54 height 13
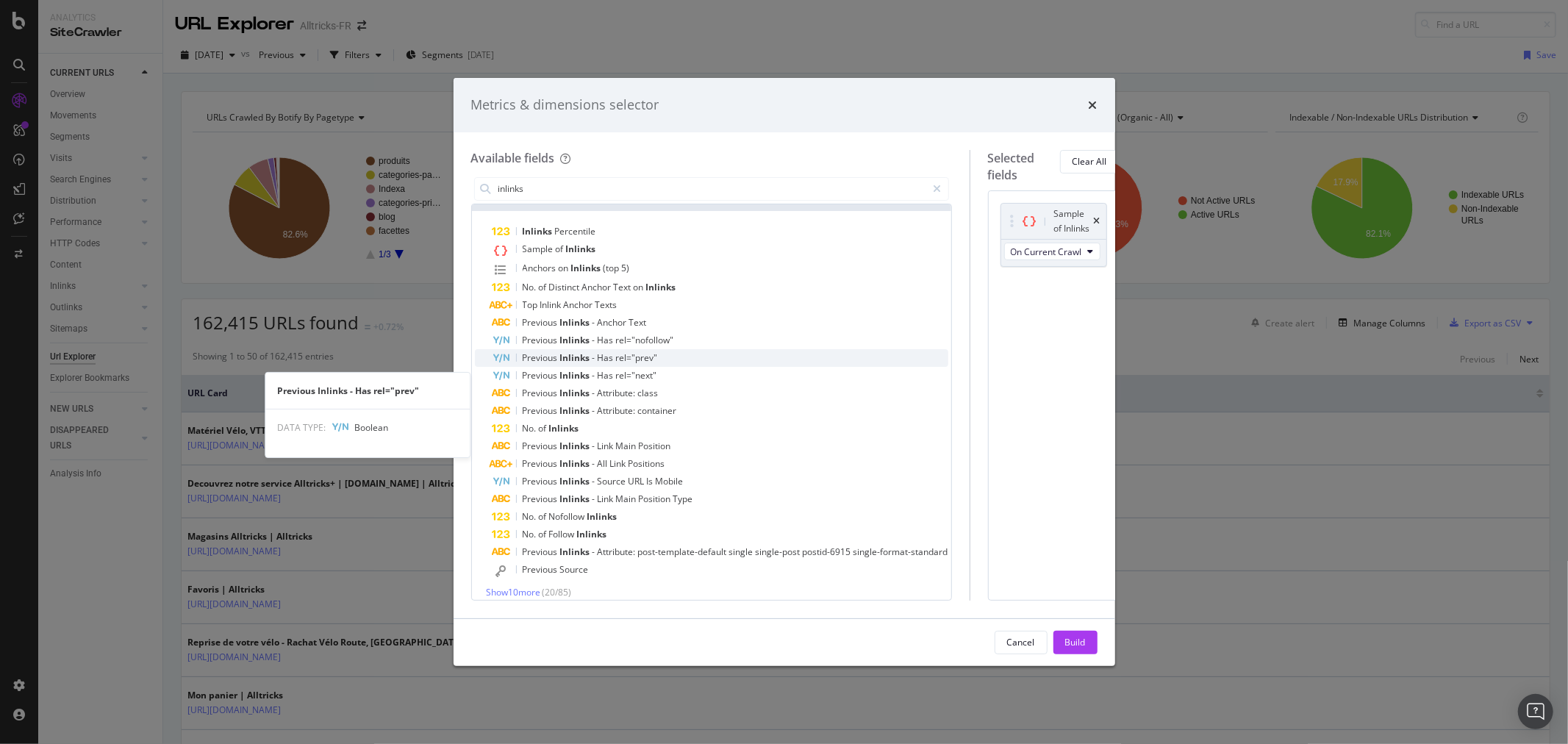
scroll to position [111, 0]
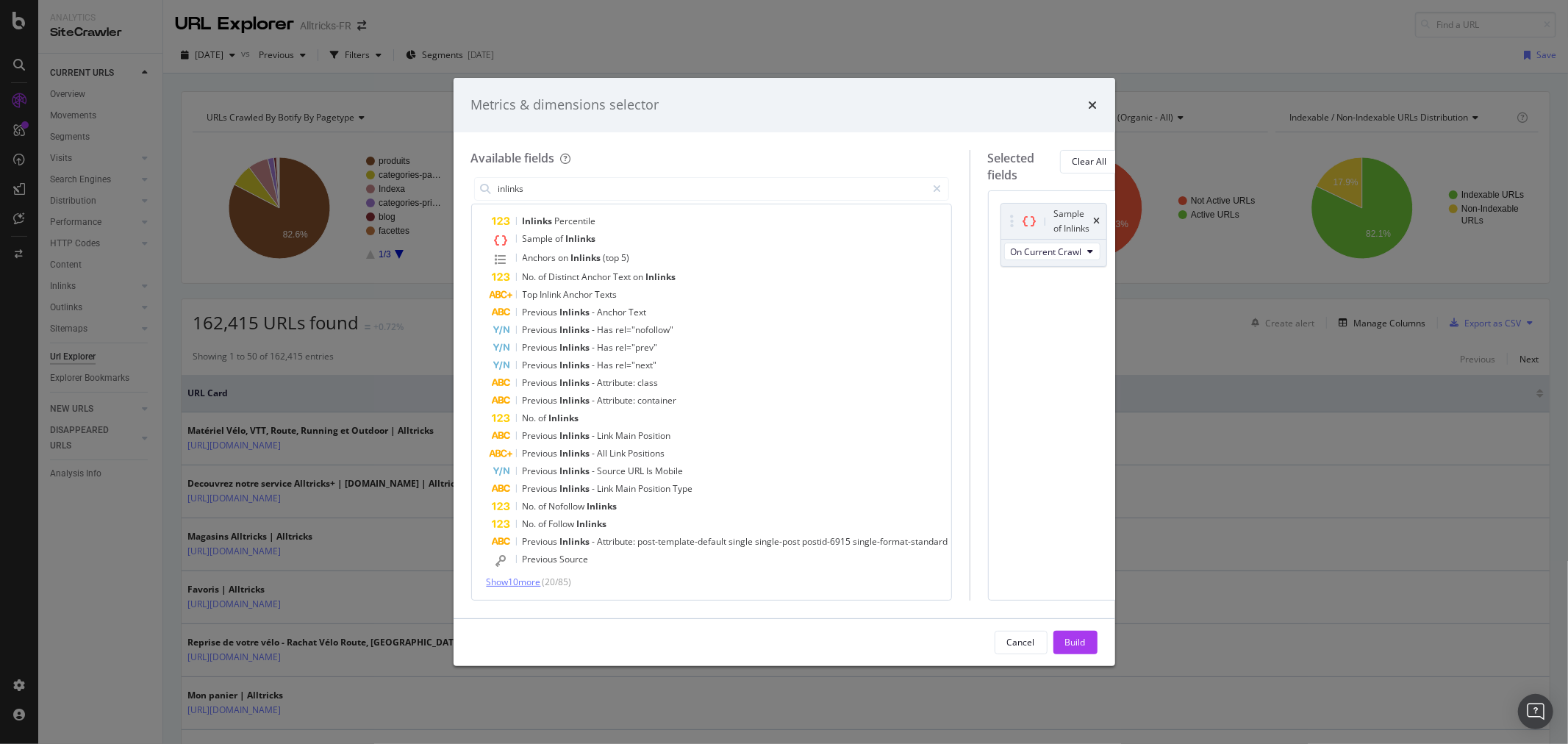
click at [518, 585] on span "Show 10 more" at bounding box center [513, 582] width 54 height 13
click at [553, 563] on span "Previous" at bounding box center [542, 559] width 38 height 13
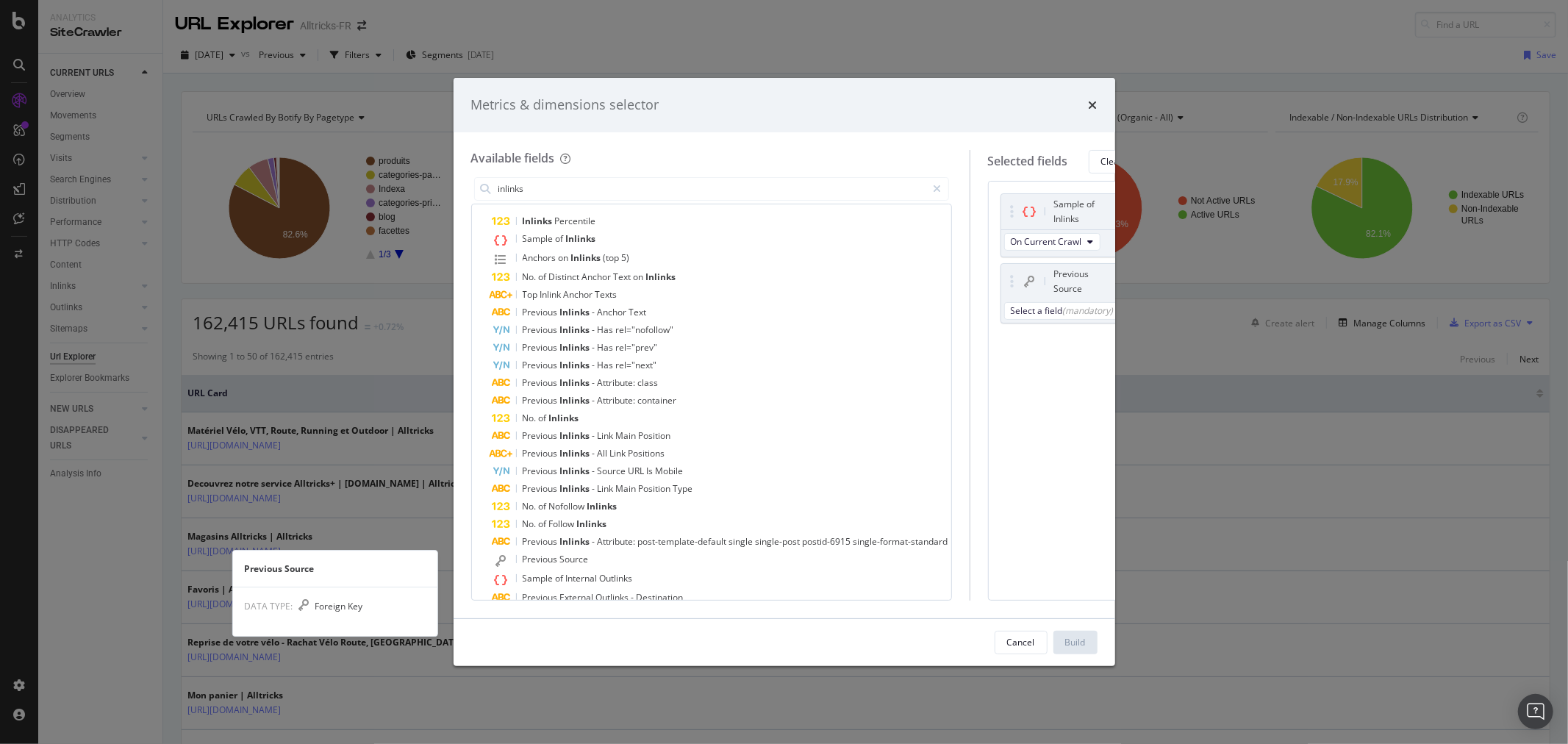
scroll to position [0, 32]
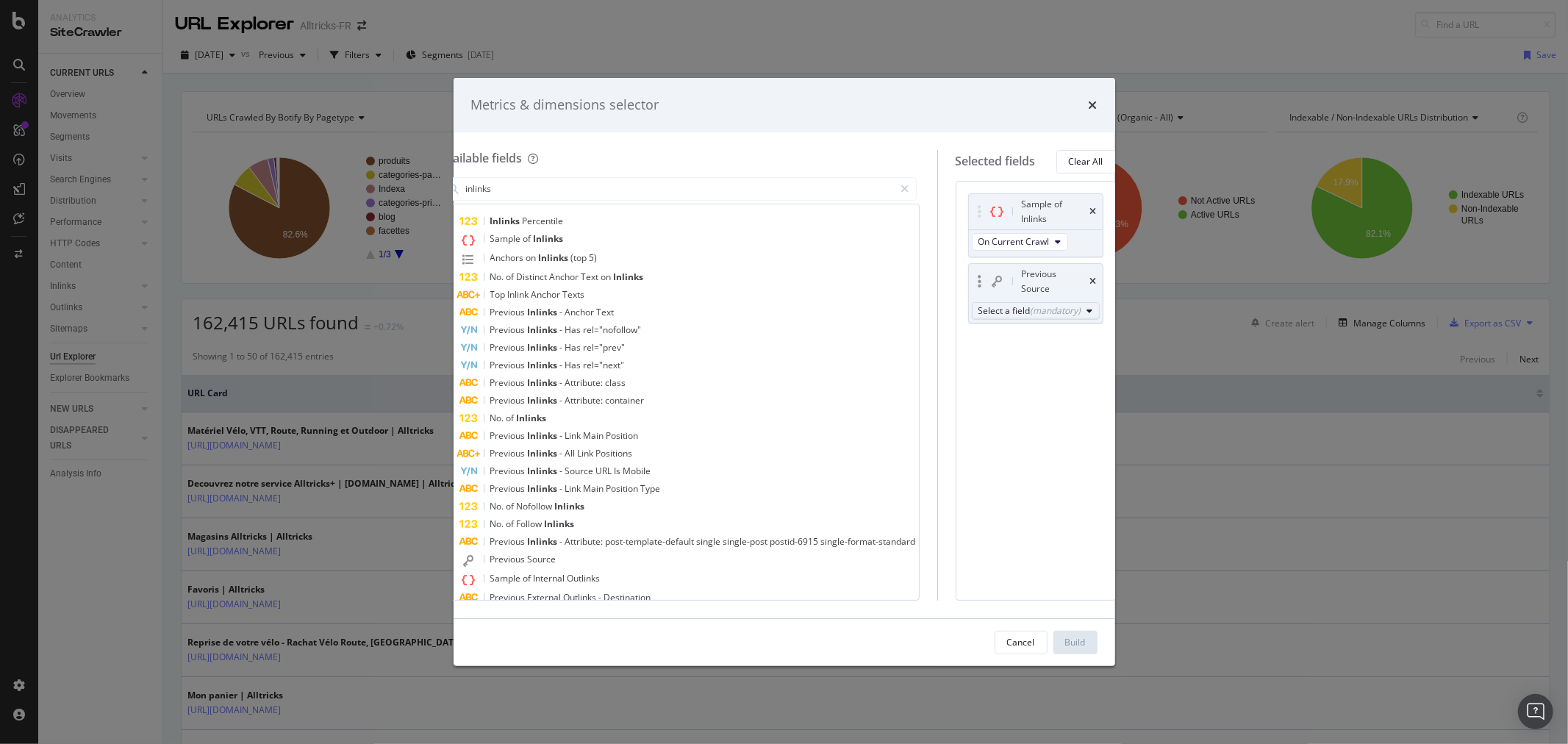
click at [1048, 312] on div "(mandatory)" at bounding box center [1055, 311] width 50 height 13
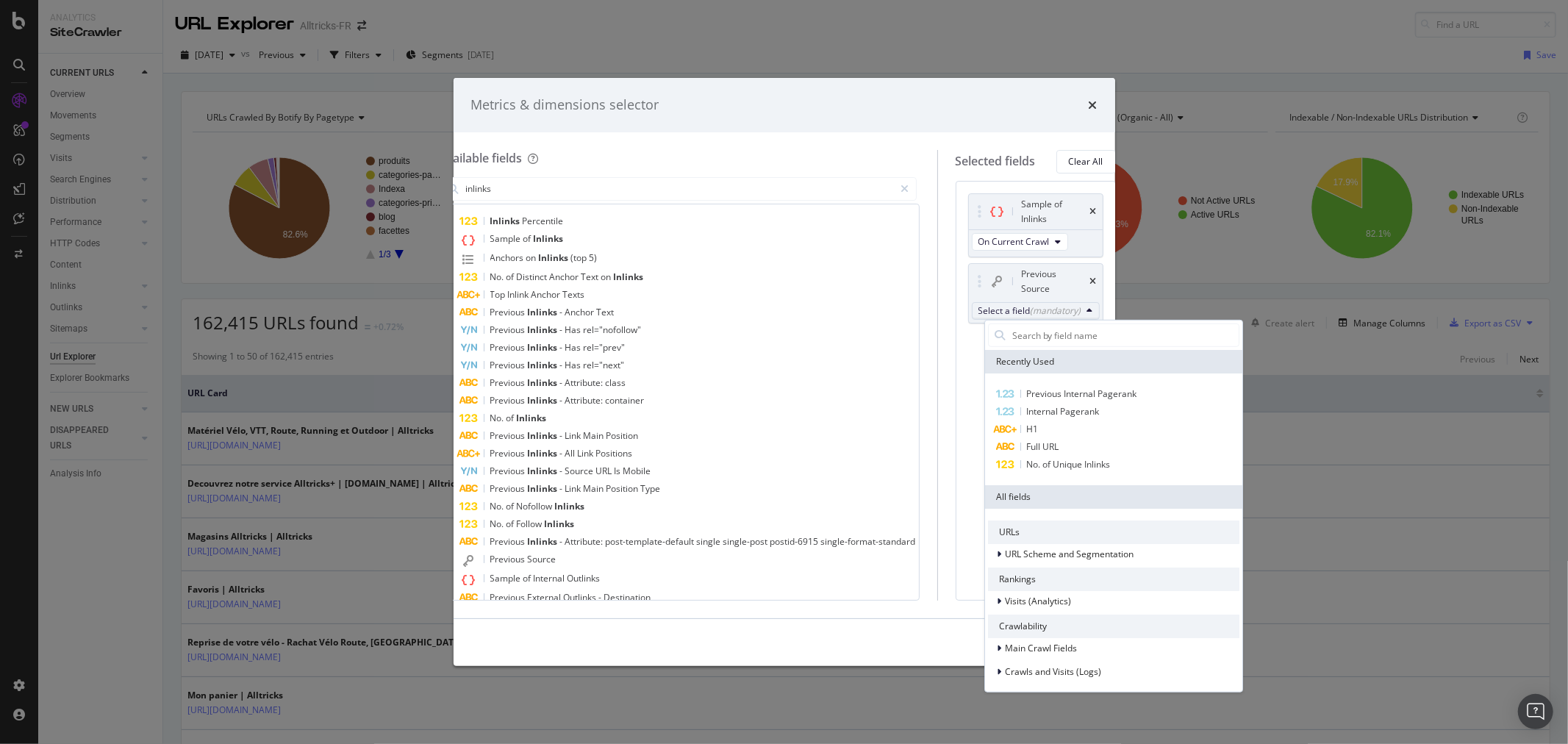
click at [1034, 25] on div "Metrics & dimensions selector Available fields inlinks Recently Used No. of Uni…" at bounding box center [784, 372] width 1568 height 744
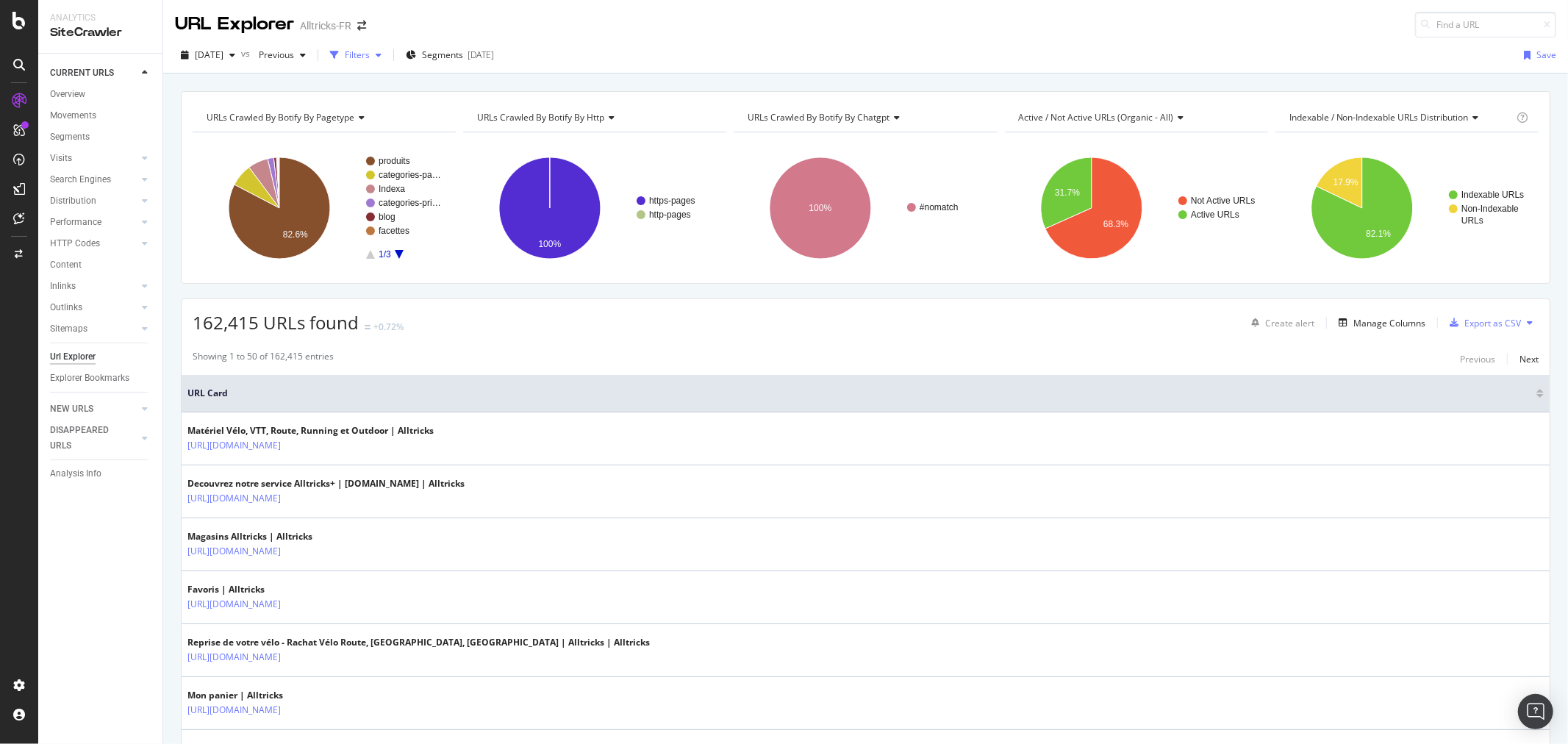
click at [387, 62] on div "Filters" at bounding box center [356, 55] width 63 height 22
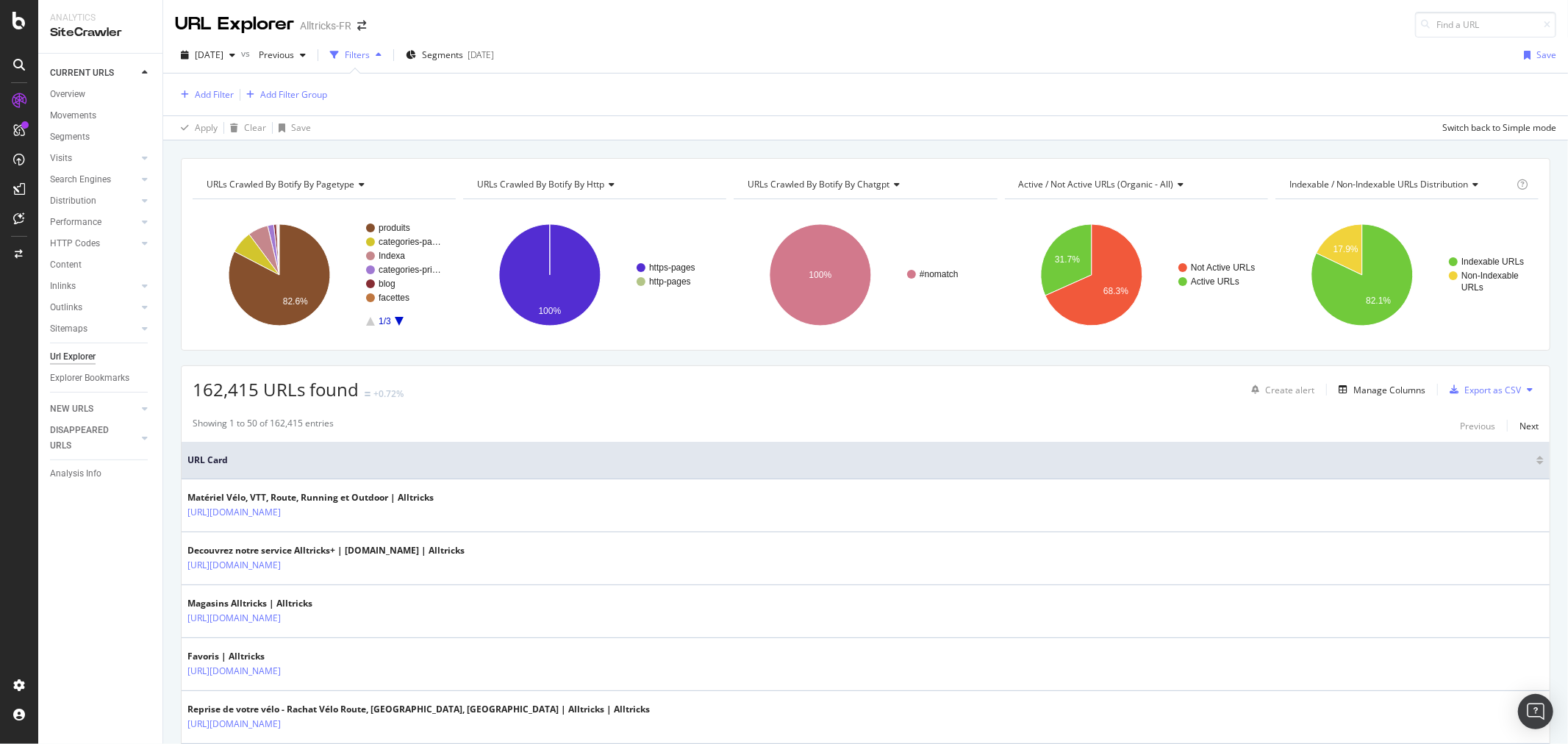
click at [217, 104] on div "Add Filter Add Filter Group" at bounding box center [865, 94] width 1381 height 42
click at [217, 91] on div "Add Filter" at bounding box center [214, 95] width 39 height 13
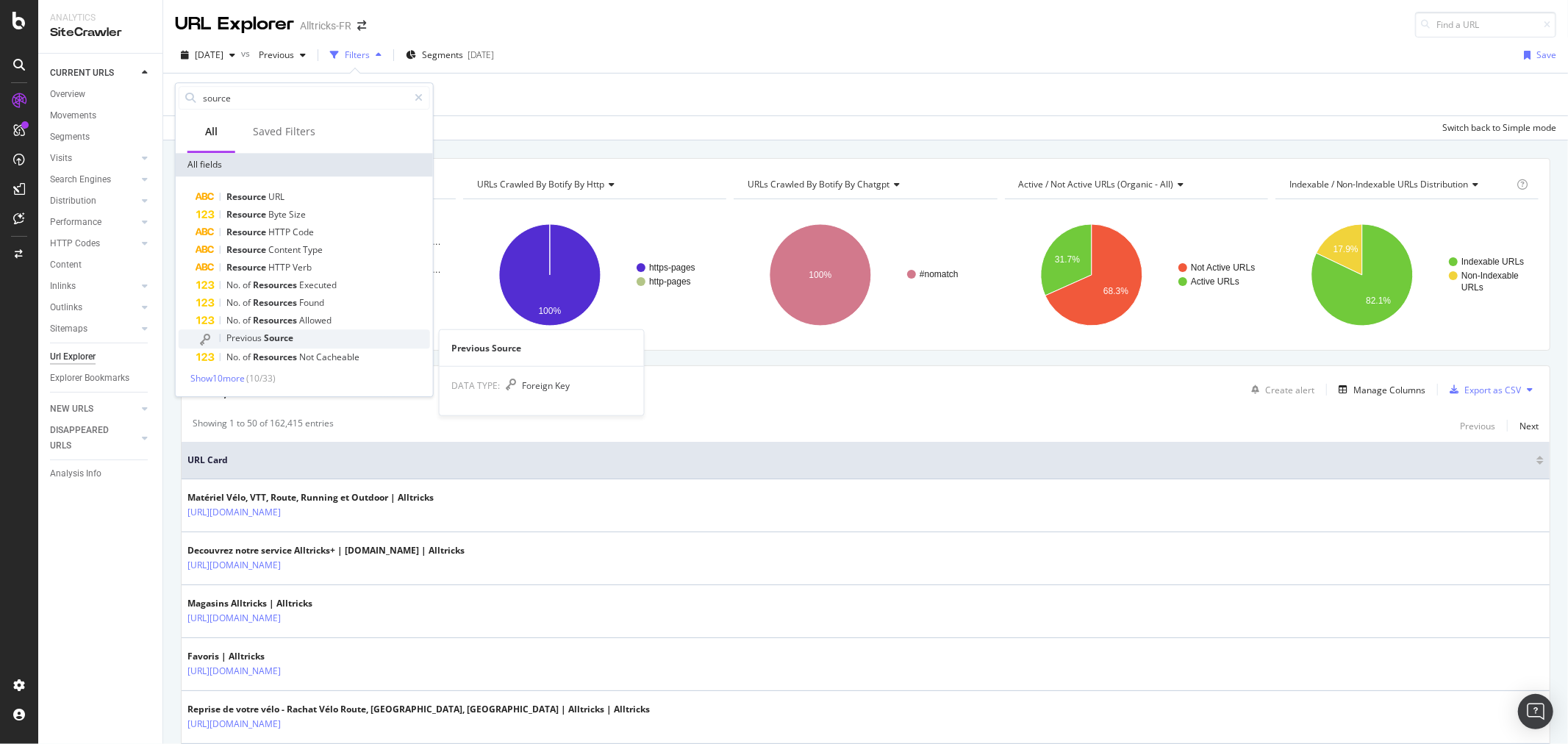
type input "source"
click at [274, 334] on span "Source" at bounding box center [278, 338] width 29 height 13
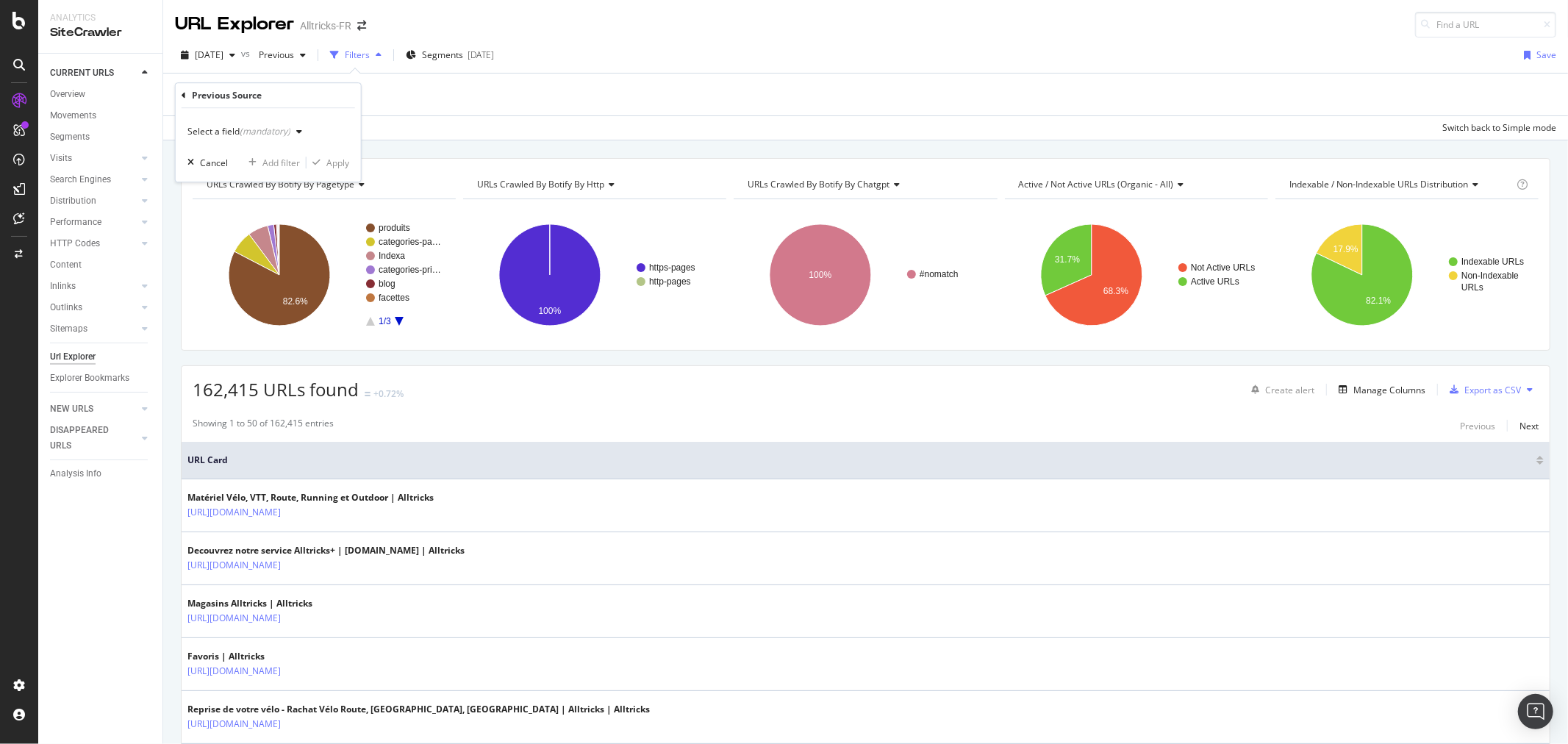
click at [241, 129] on div "(mandatory)" at bounding box center [265, 131] width 50 height 13
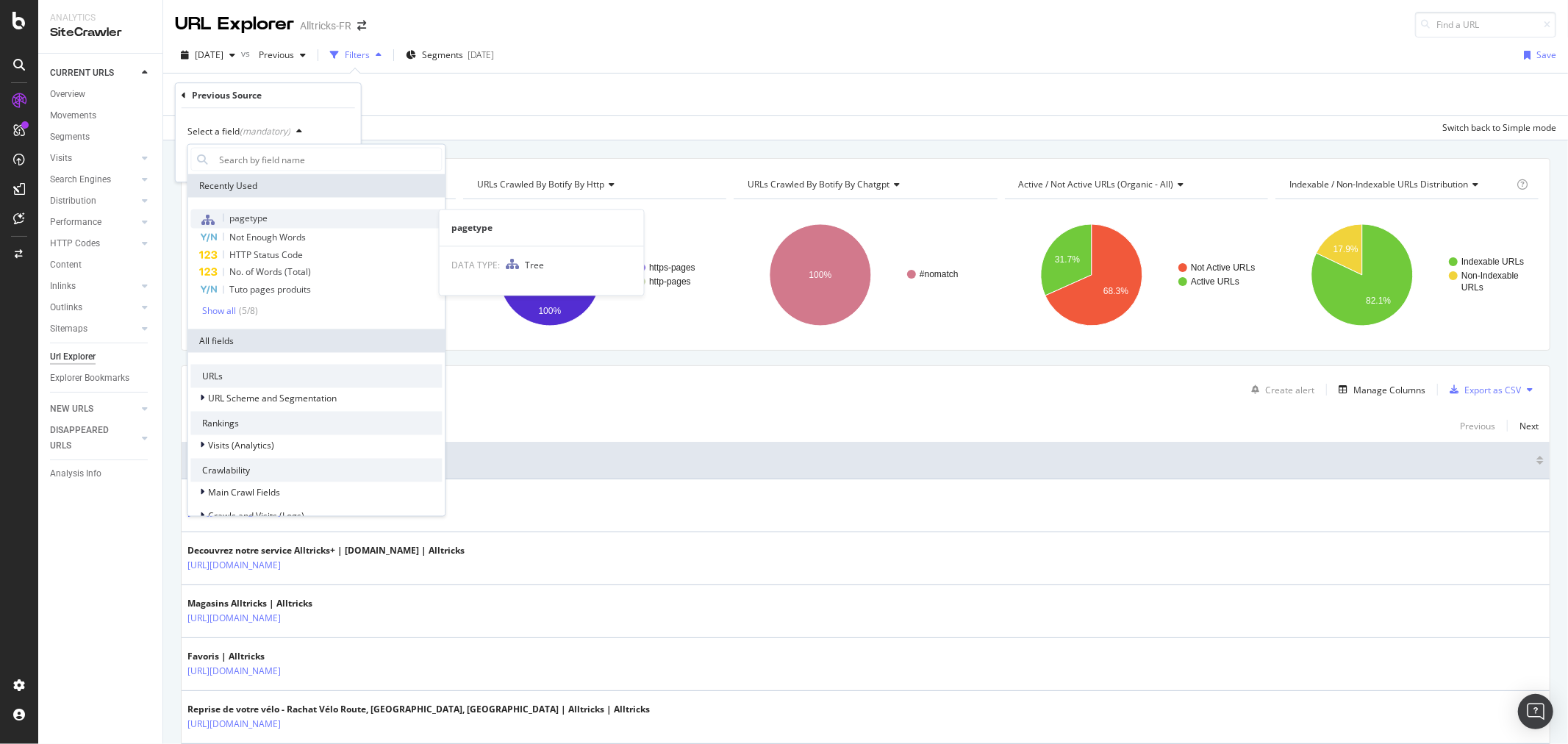
click at [257, 215] on span "pagetype" at bounding box center [248, 218] width 38 height 13
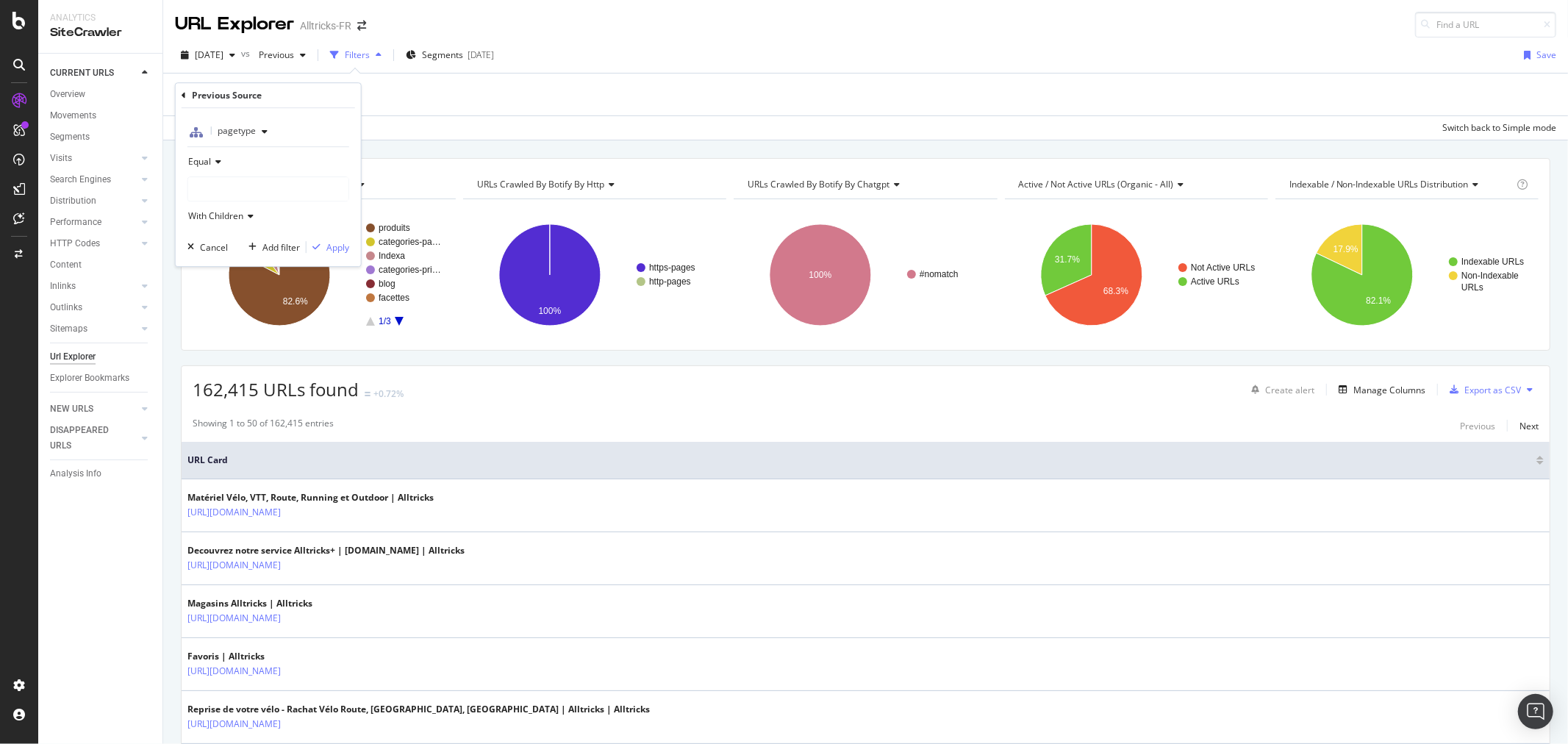
click at [221, 191] on div at bounding box center [268, 189] width 160 height 24
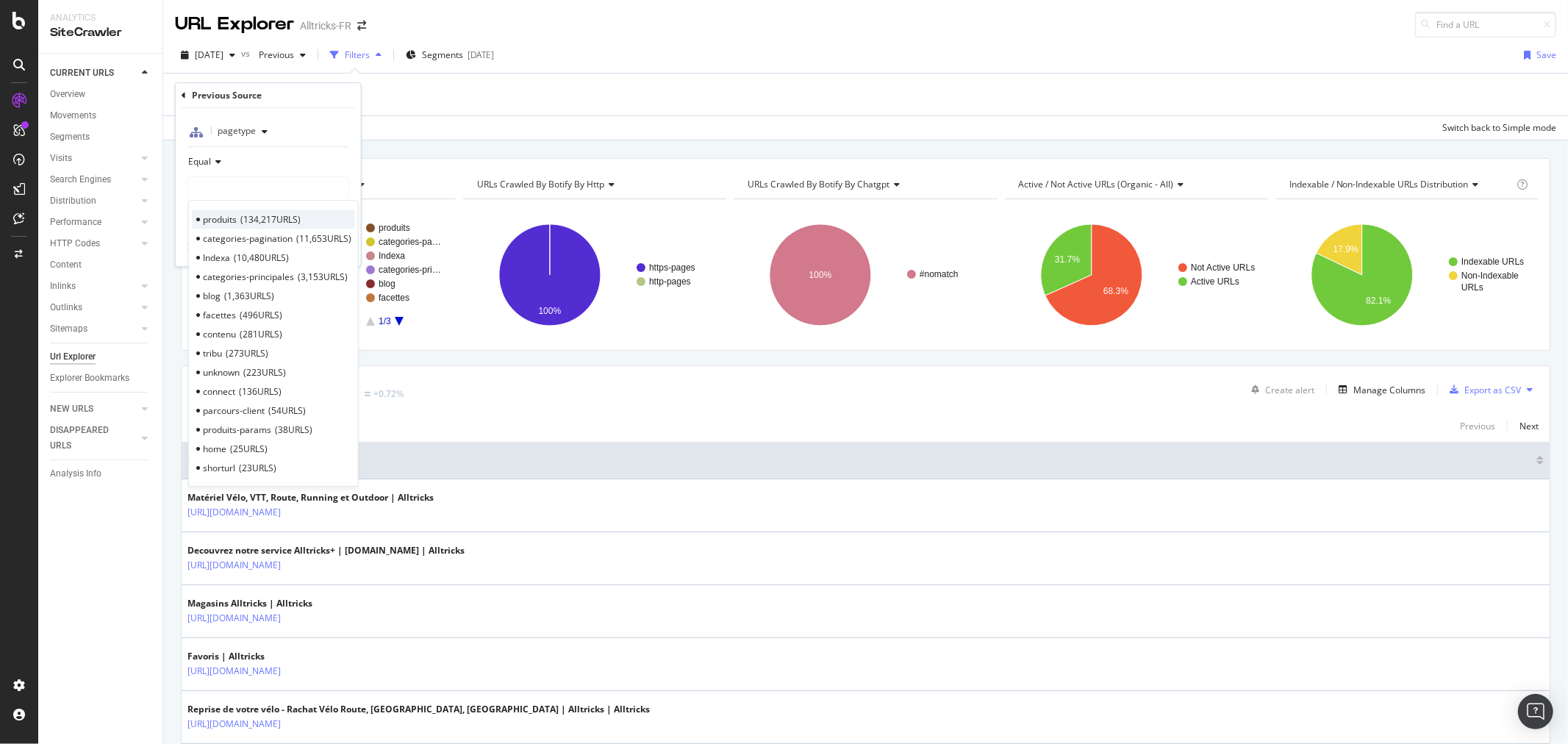
click at [219, 217] on span "produits" at bounding box center [219, 219] width 34 height 13
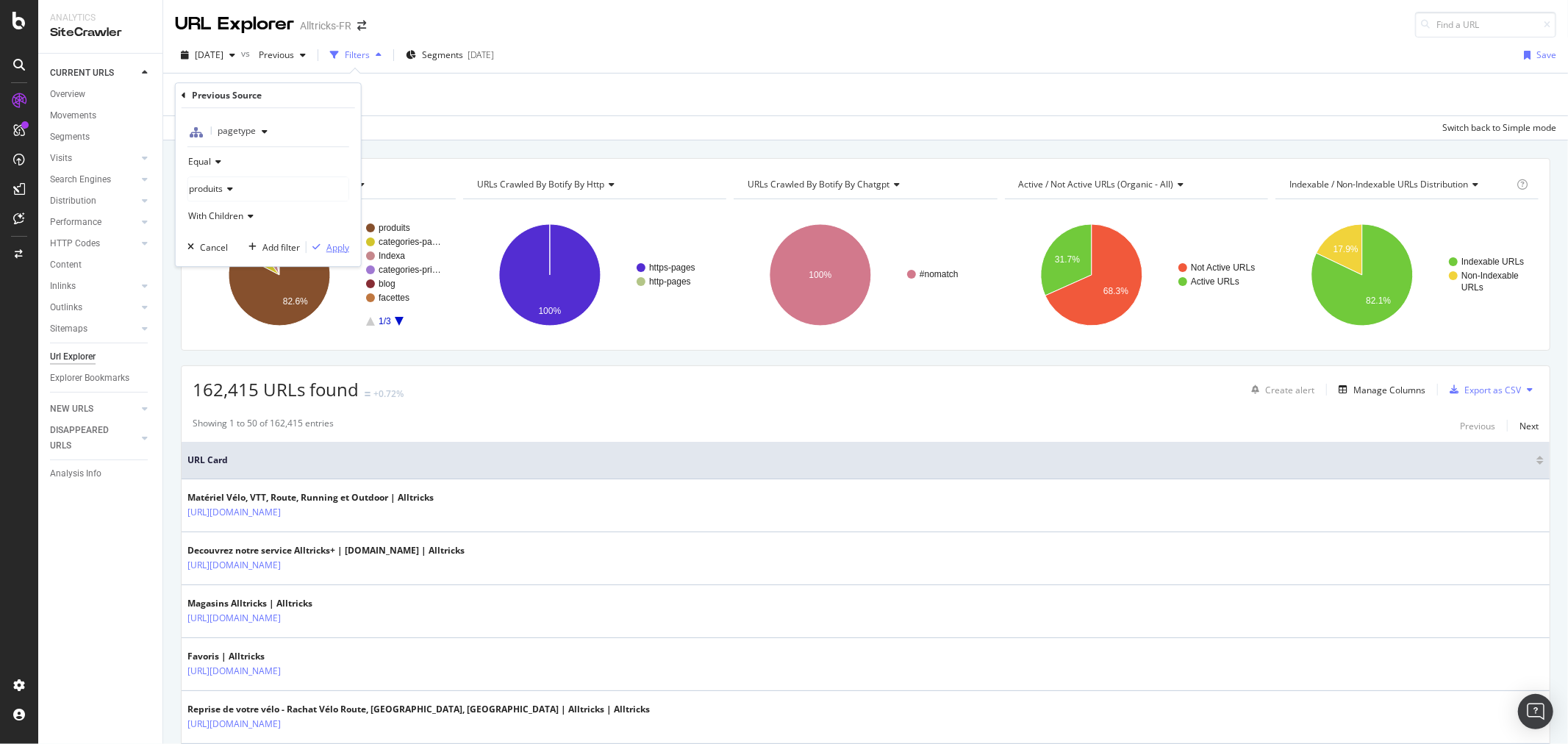
click at [322, 245] on div "button" at bounding box center [316, 247] width 20 height 9
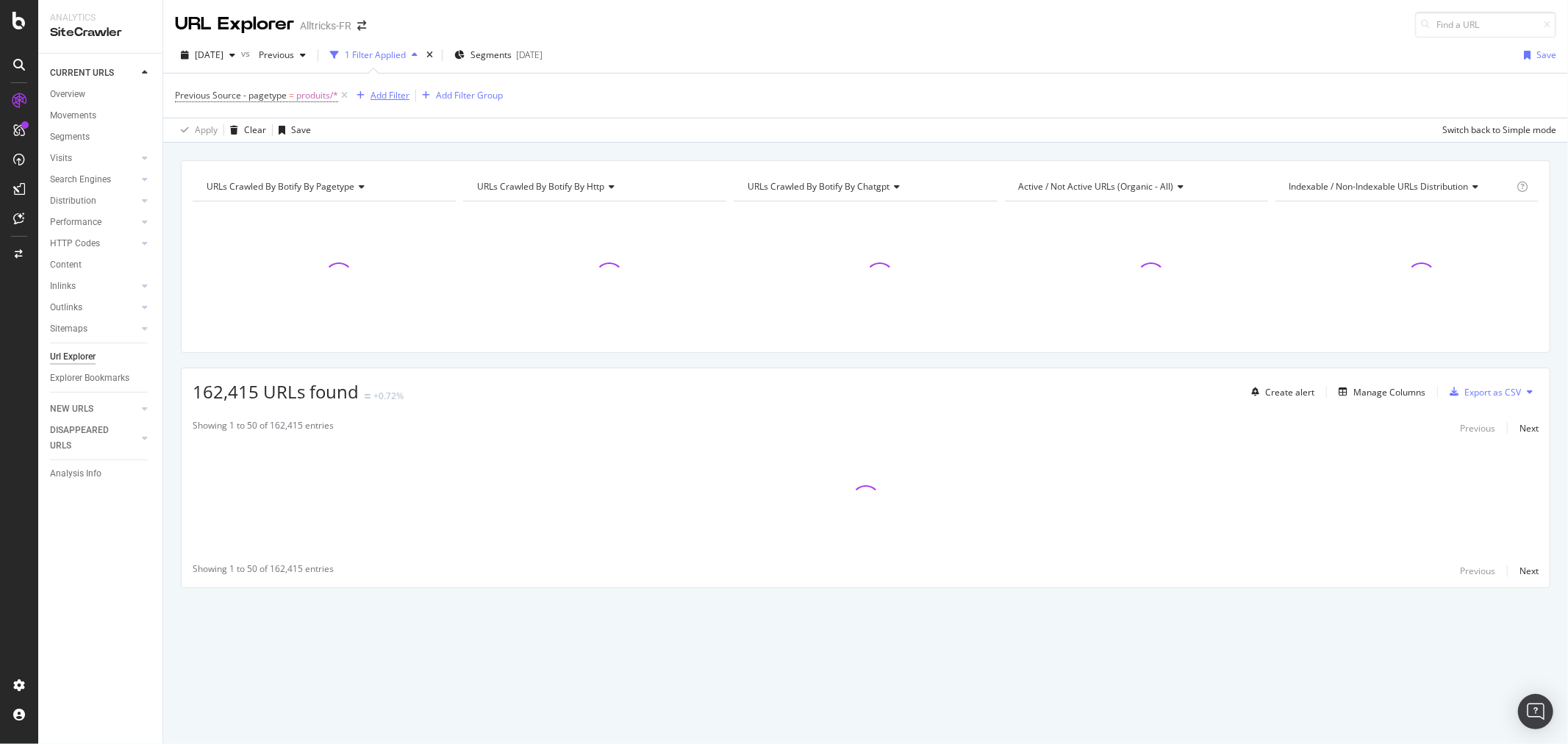
click at [380, 91] on div "Add Filter" at bounding box center [390, 95] width 39 height 13
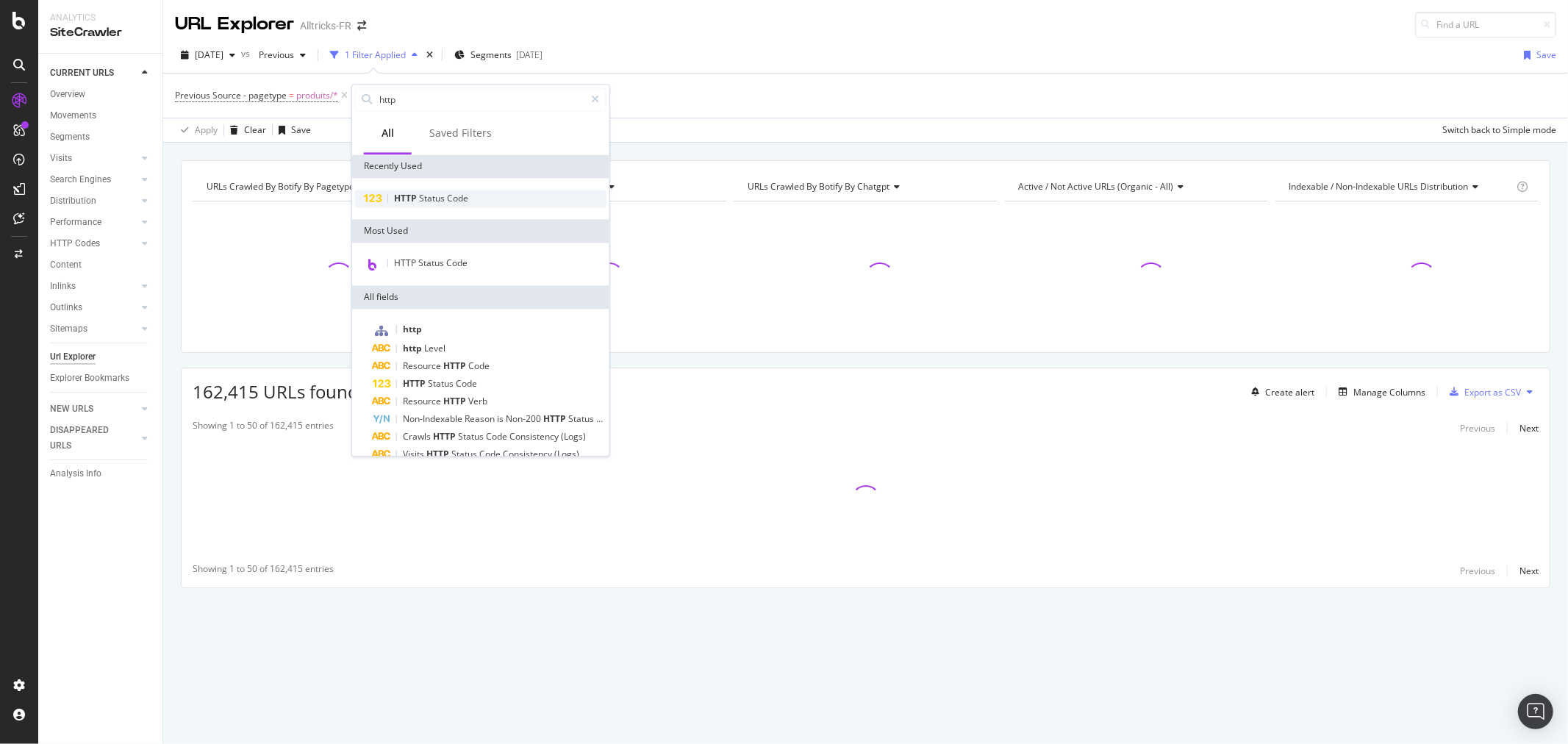
type input "http"
click at [525, 200] on div "HTTP Status Code" at bounding box center [480, 198] width 252 height 17
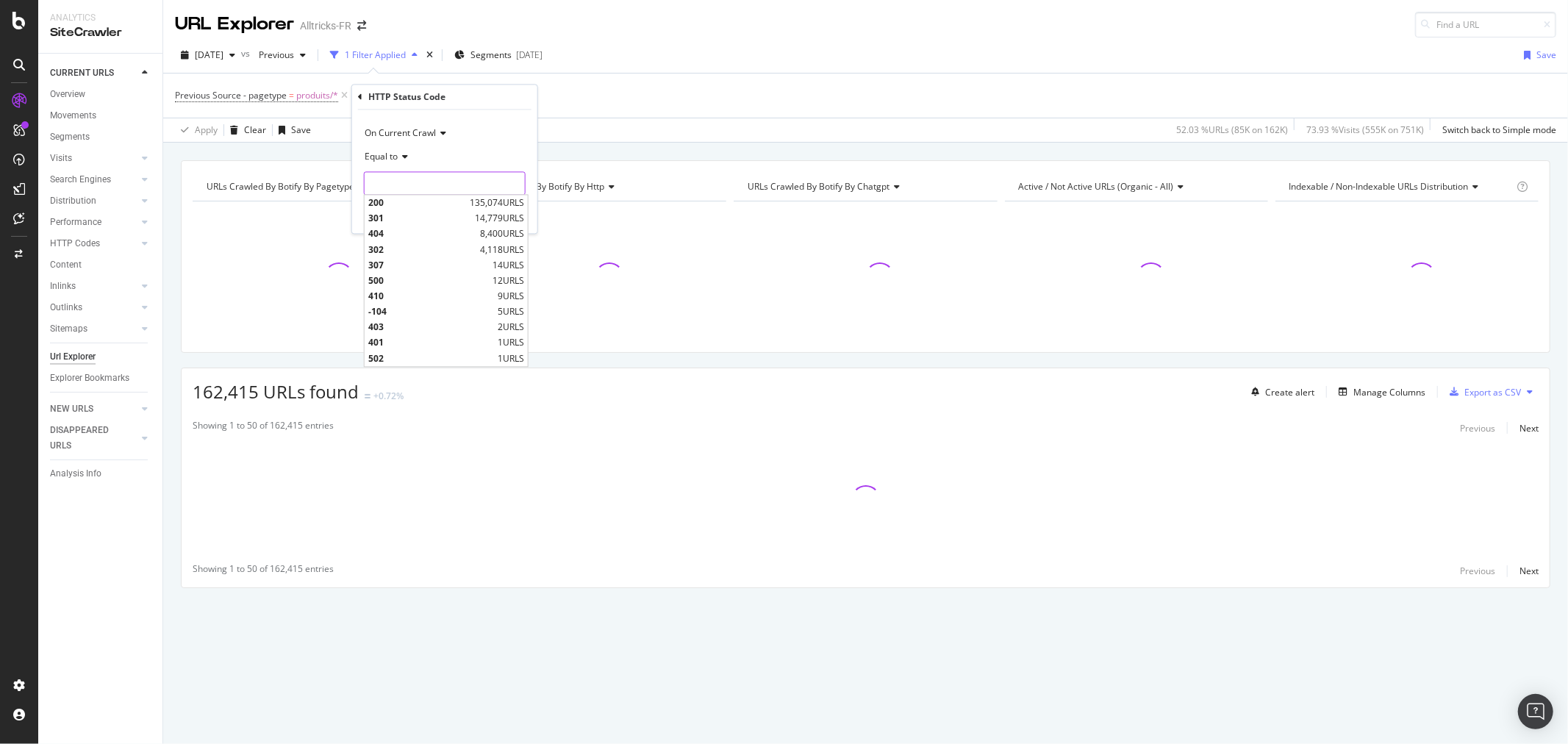
click at [406, 178] on input "number" at bounding box center [444, 184] width 162 height 24
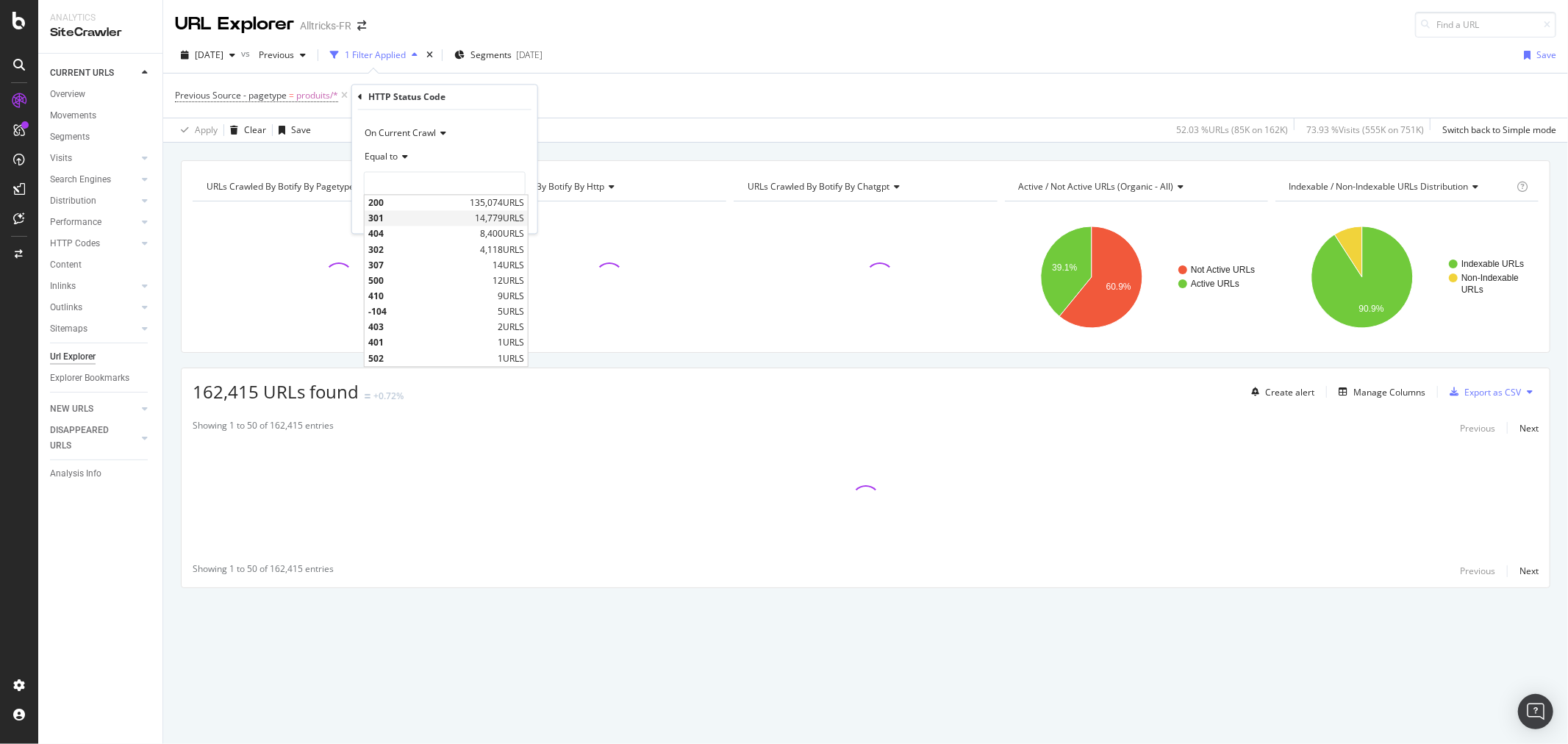
click at [398, 215] on span "301" at bounding box center [420, 219] width 103 height 13
type input "301"
click at [518, 214] on div "Apply" at bounding box center [513, 215] width 23 height 13
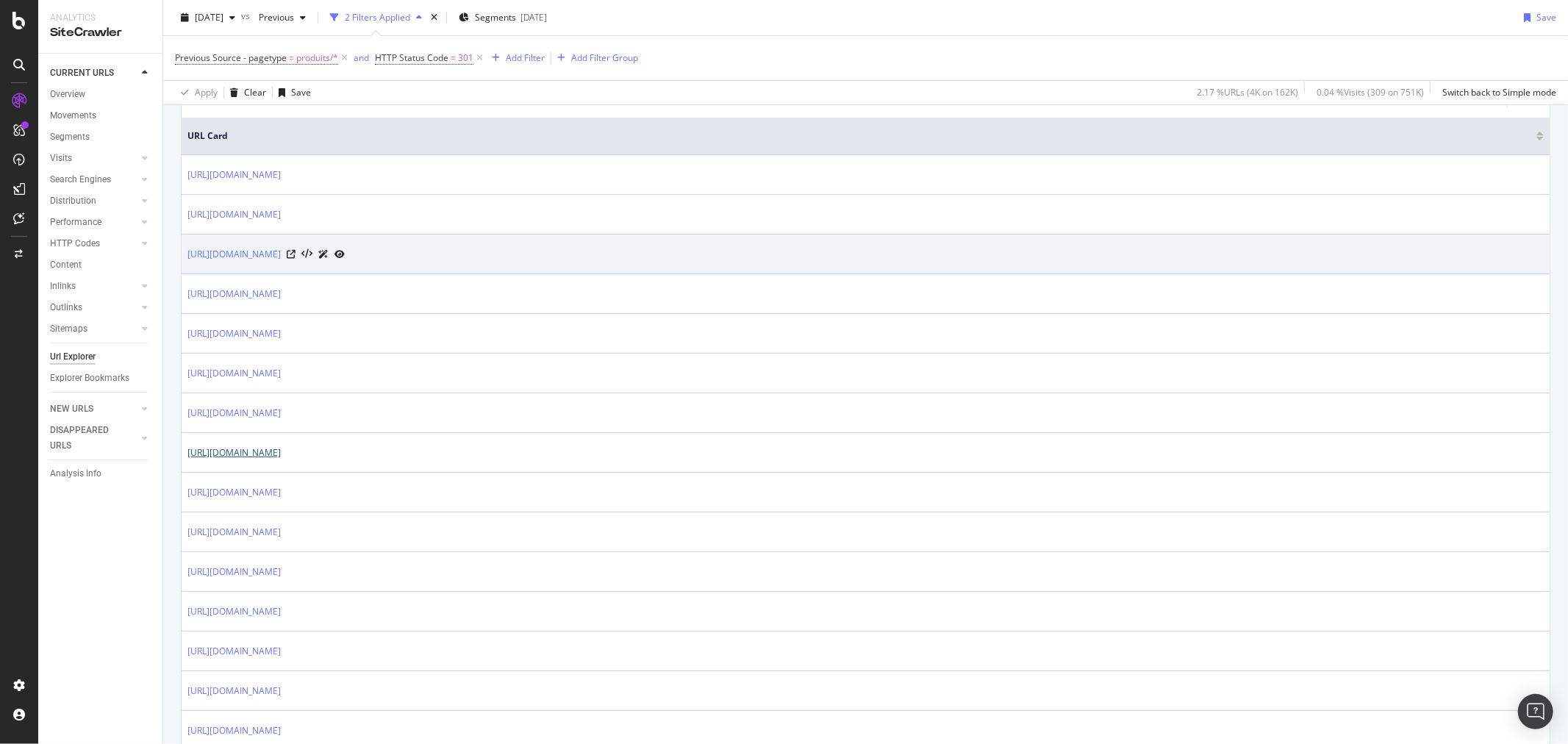
scroll to position [163, 0]
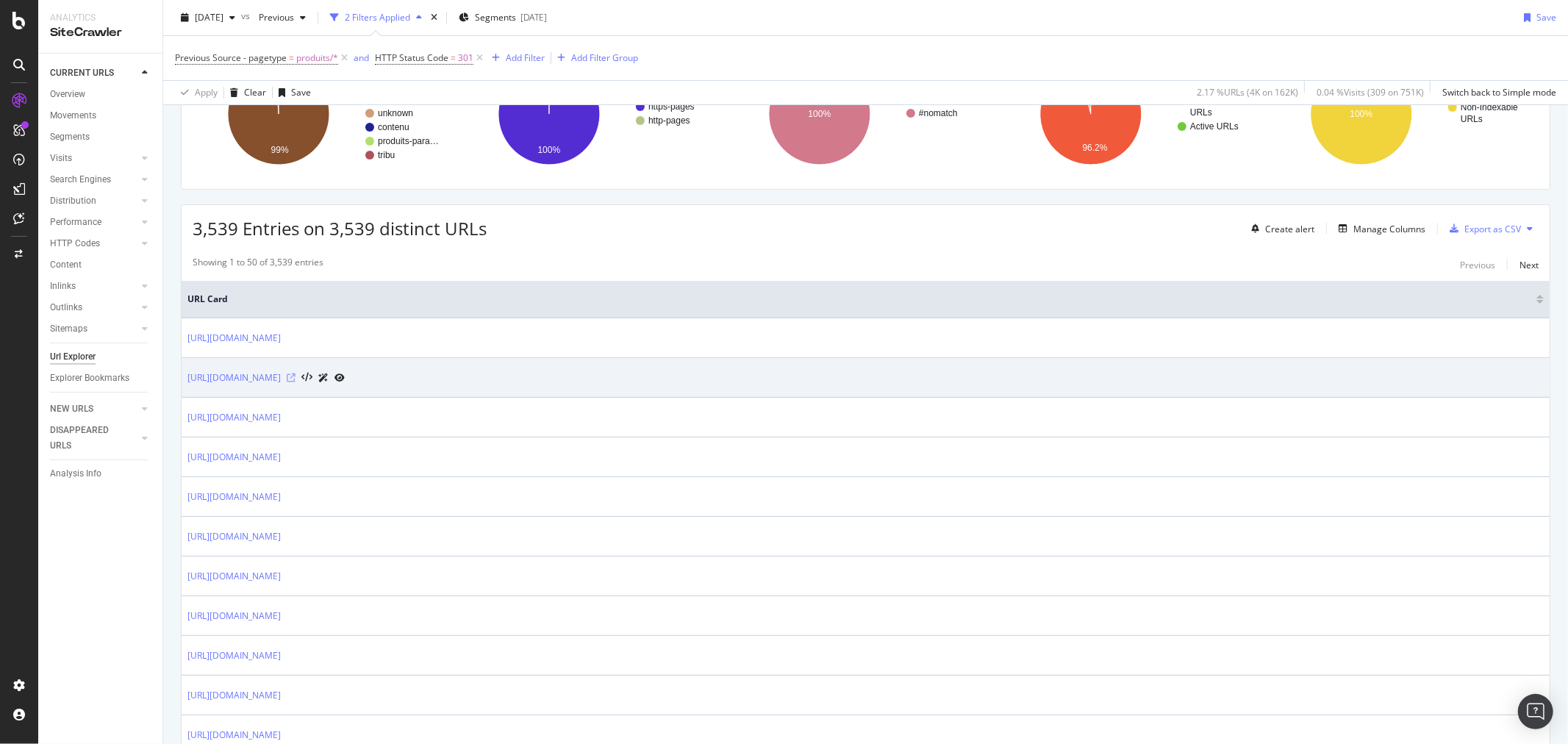
click at [296, 379] on icon at bounding box center [290, 377] width 9 height 9
click at [211, 372] on link "[URL][DOMAIN_NAME]" at bounding box center [234, 378] width 93 height 15
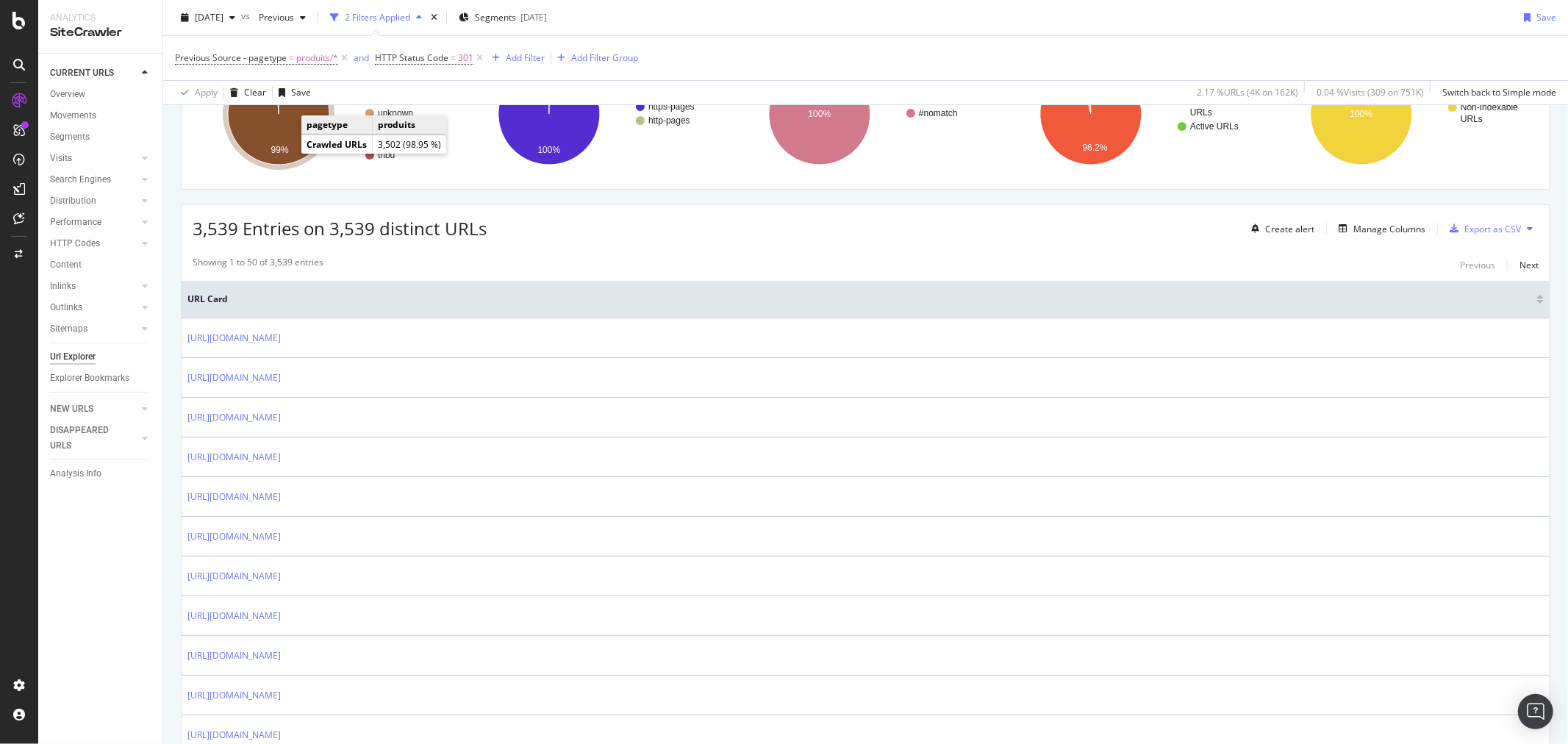
click at [286, 150] on text "99%" at bounding box center [280, 151] width 17 height 10
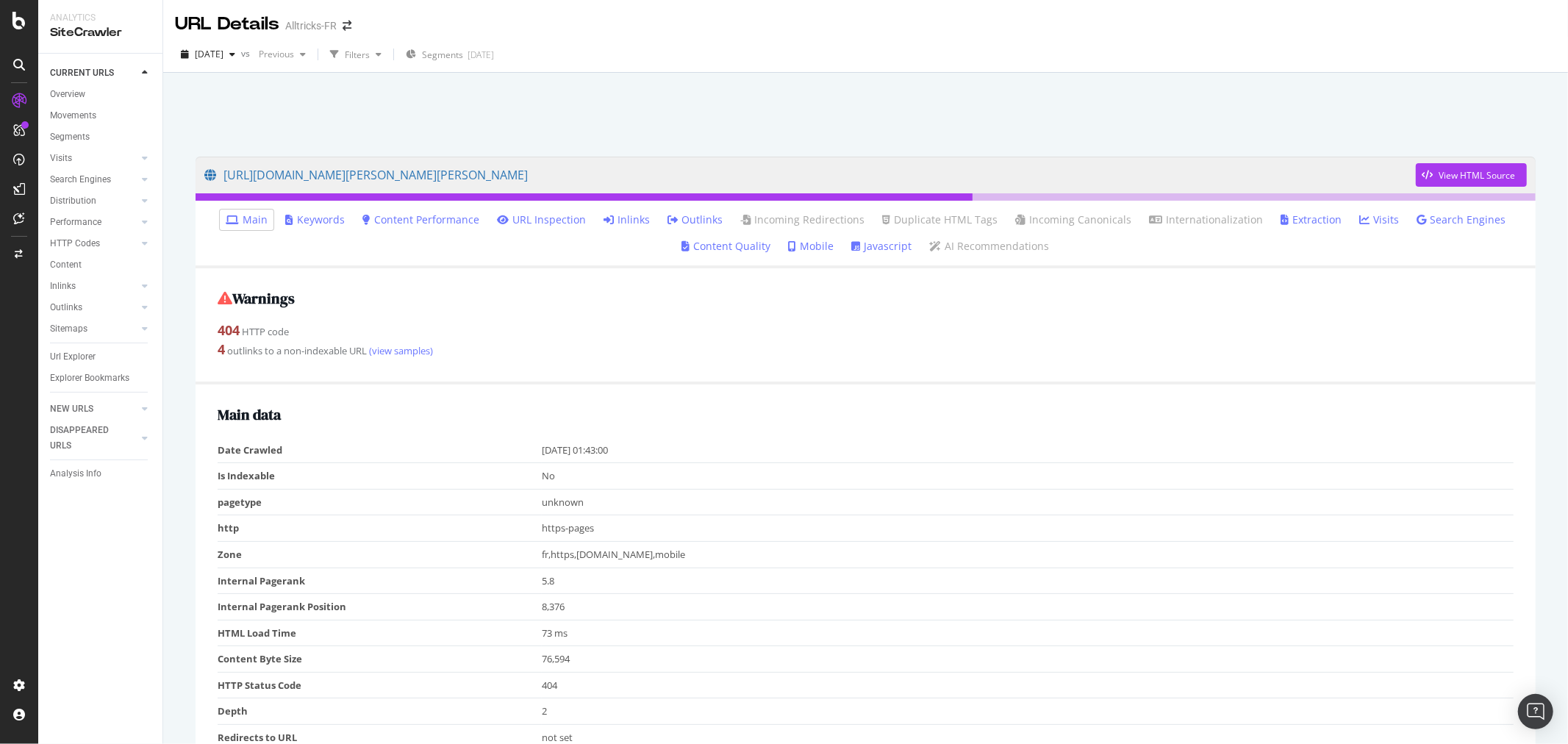
click at [626, 219] on link "Inlinks" at bounding box center [626, 219] width 47 height 15
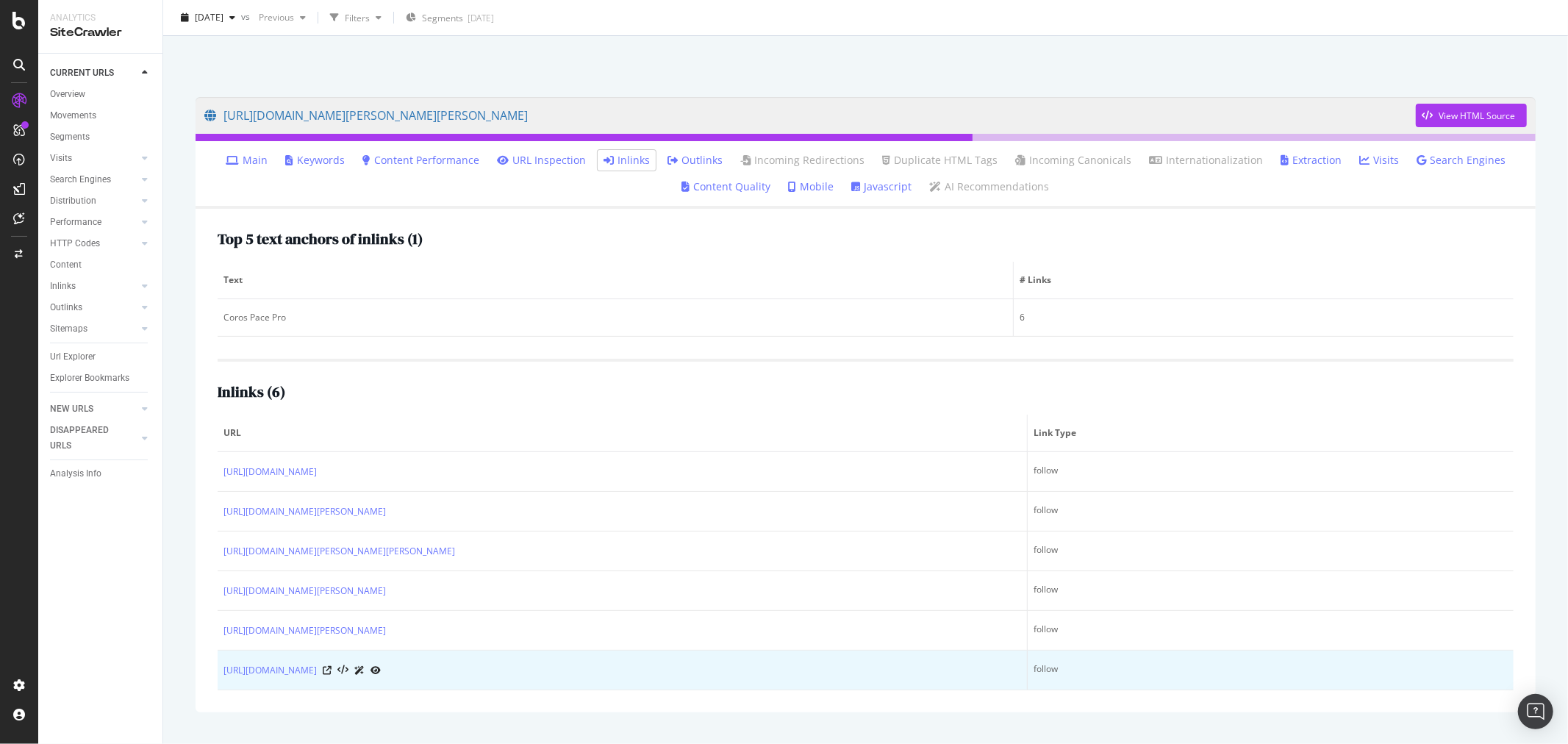
scroll to position [72, 0]
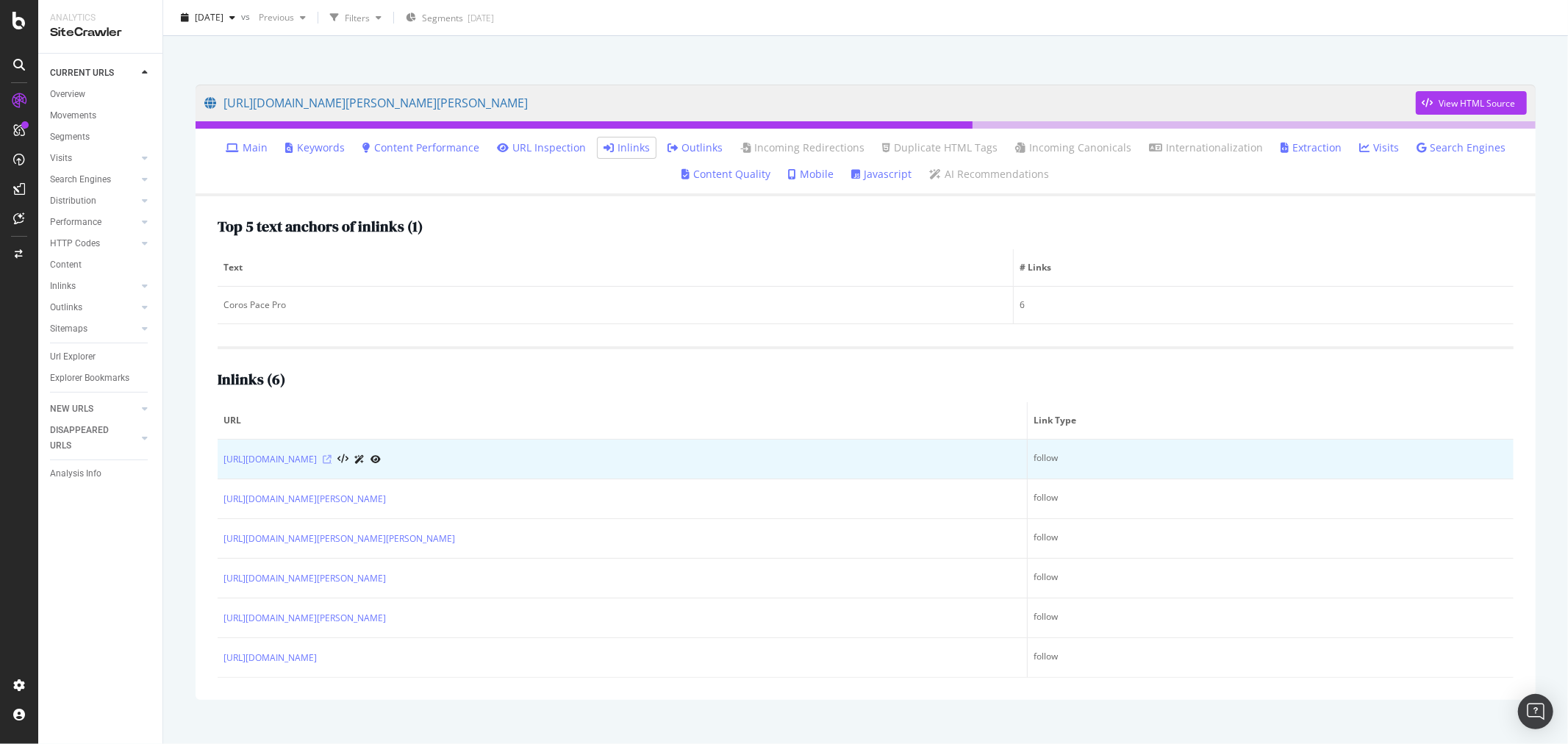
click at [331, 455] on icon at bounding box center [327, 459] width 9 height 9
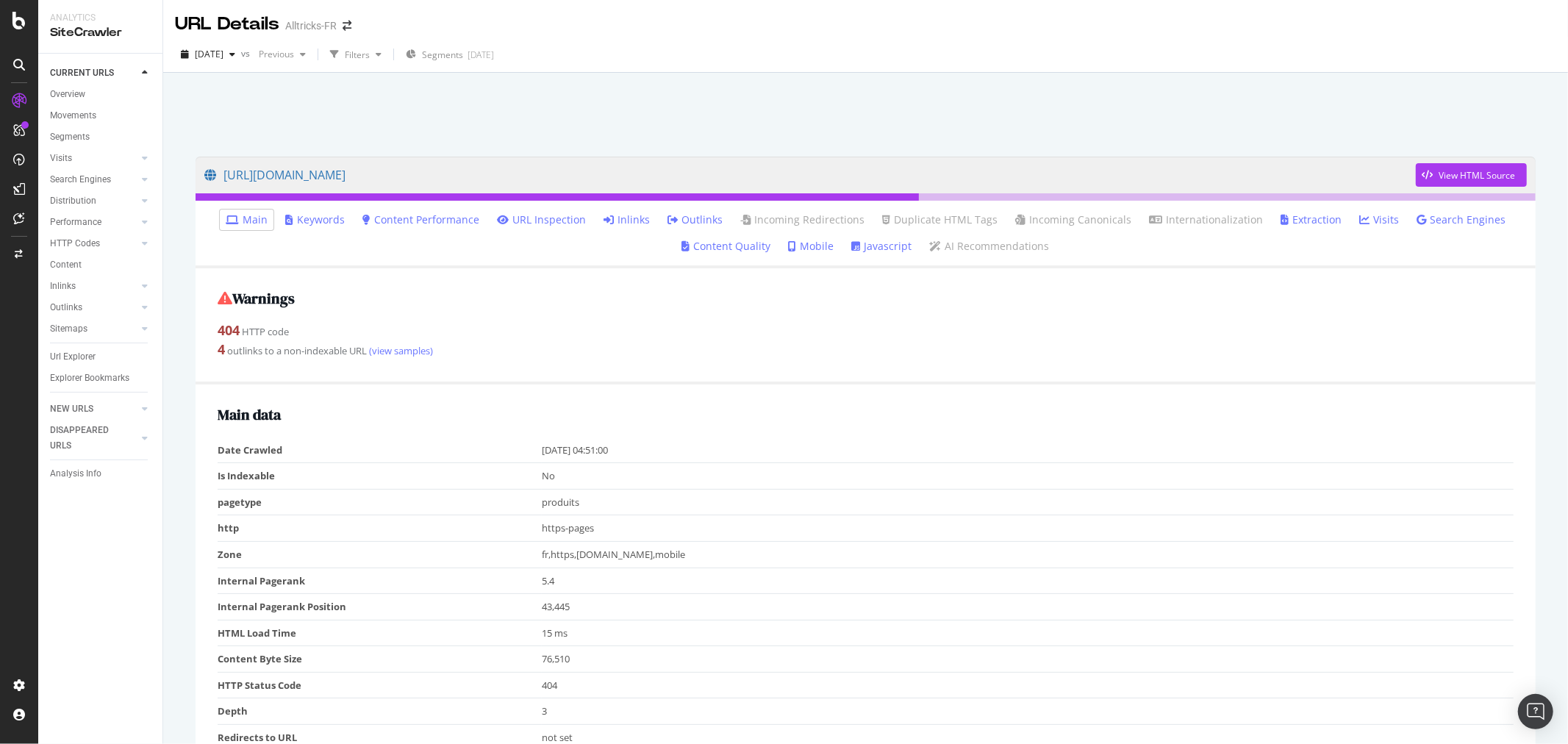
click at [634, 221] on link "Inlinks" at bounding box center [626, 219] width 47 height 15
click at [618, 216] on link "Inlinks" at bounding box center [626, 219] width 47 height 15
click at [635, 216] on link "Inlinks" at bounding box center [626, 219] width 47 height 15
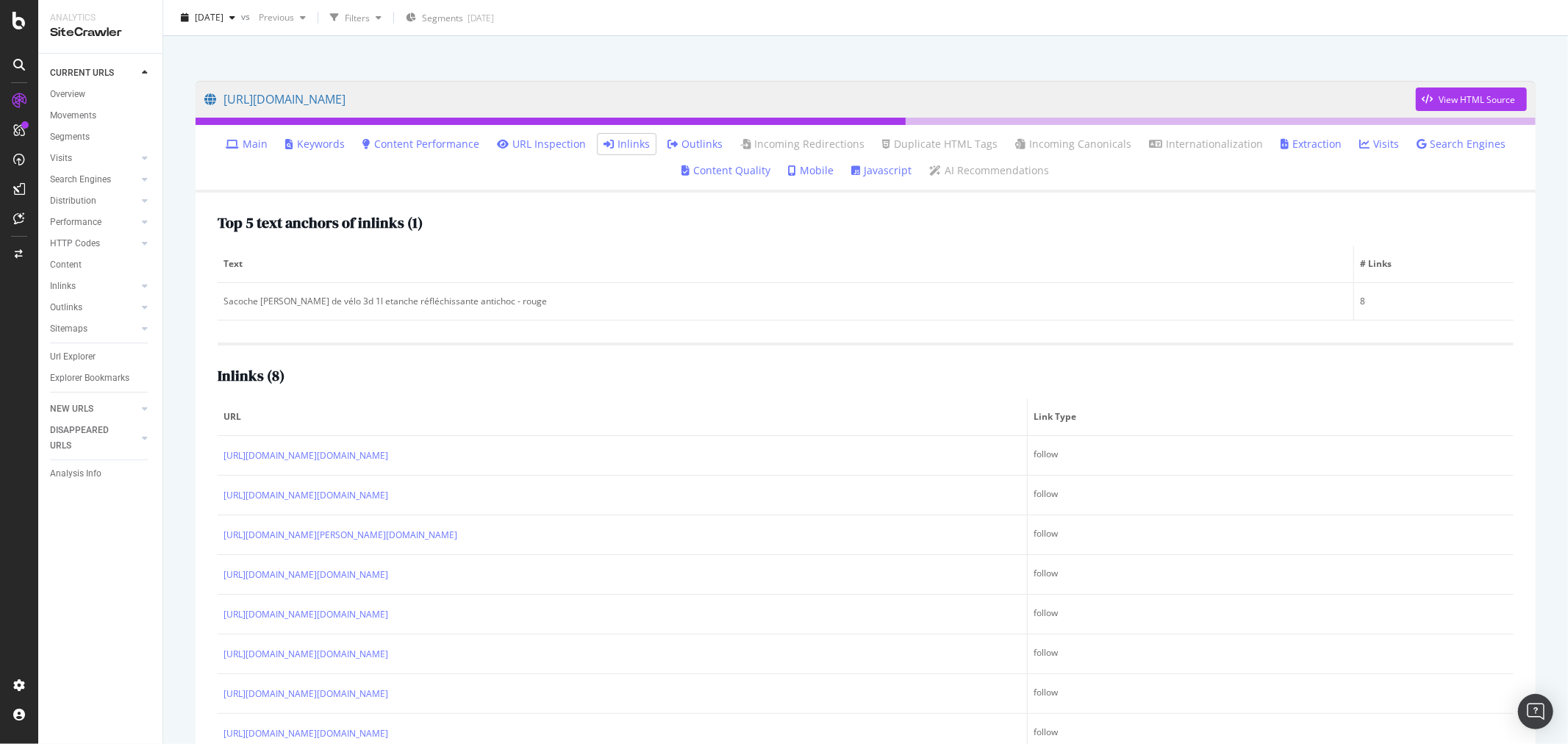
scroll to position [122, 0]
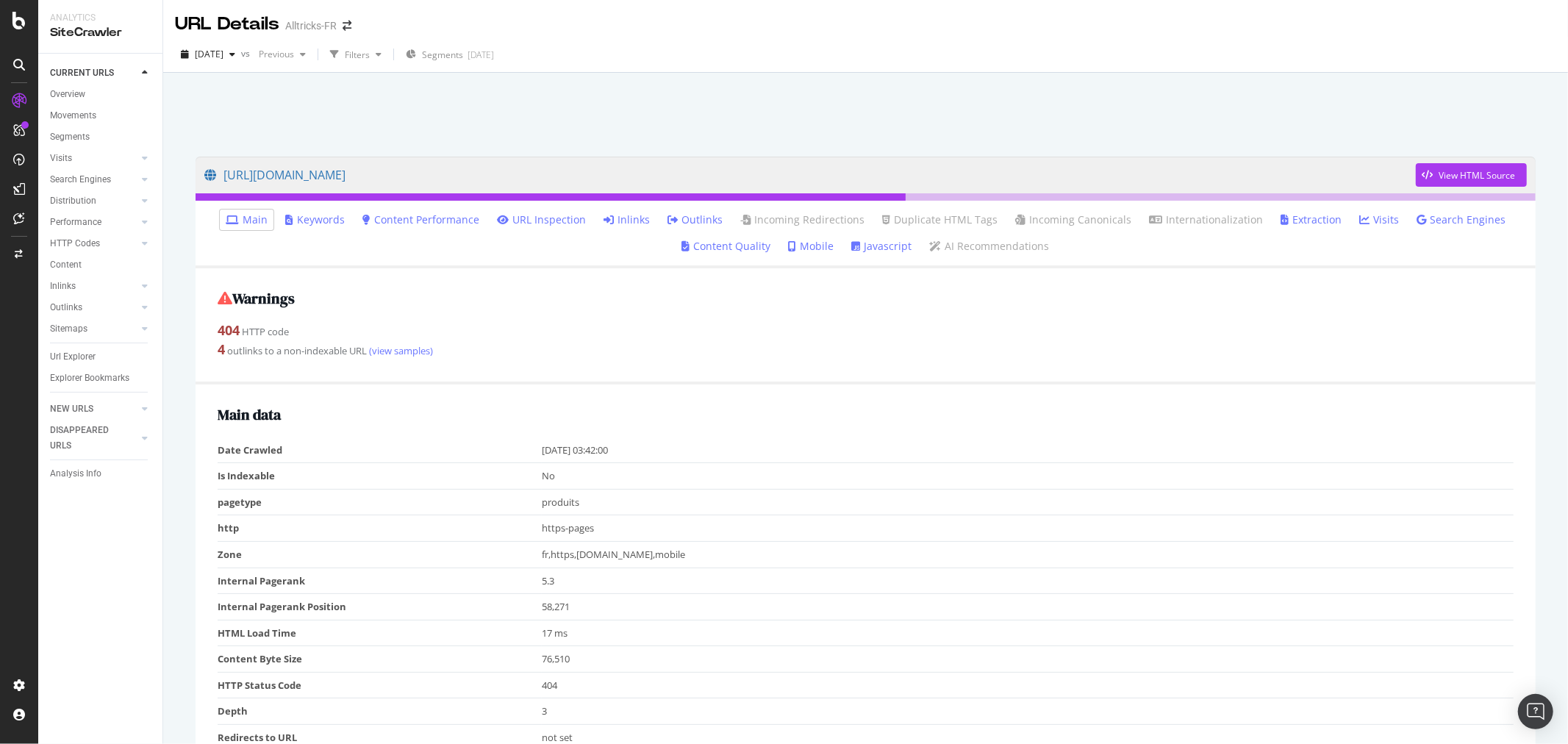
click at [629, 226] on link "Inlinks" at bounding box center [626, 219] width 47 height 15
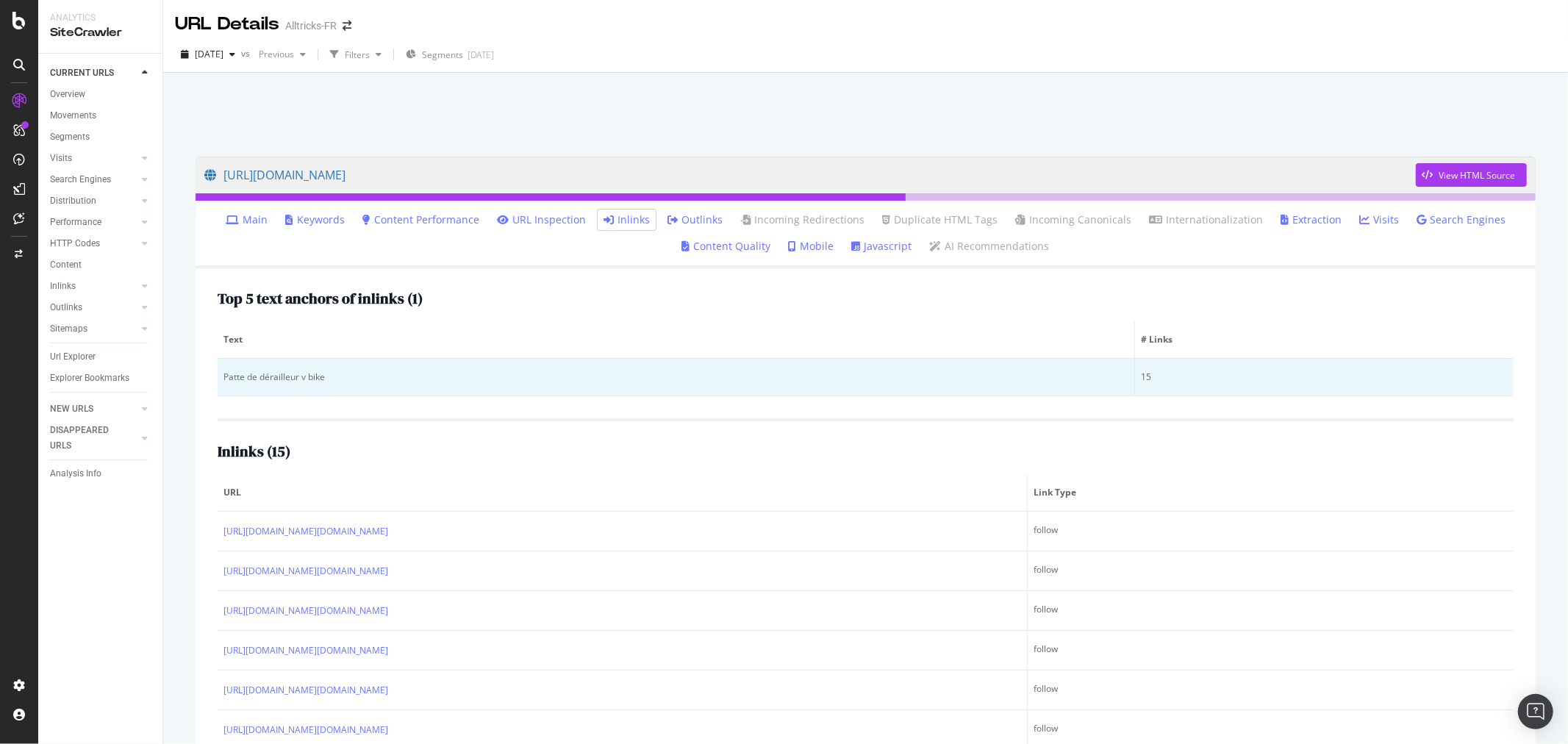
scroll to position [134, 0]
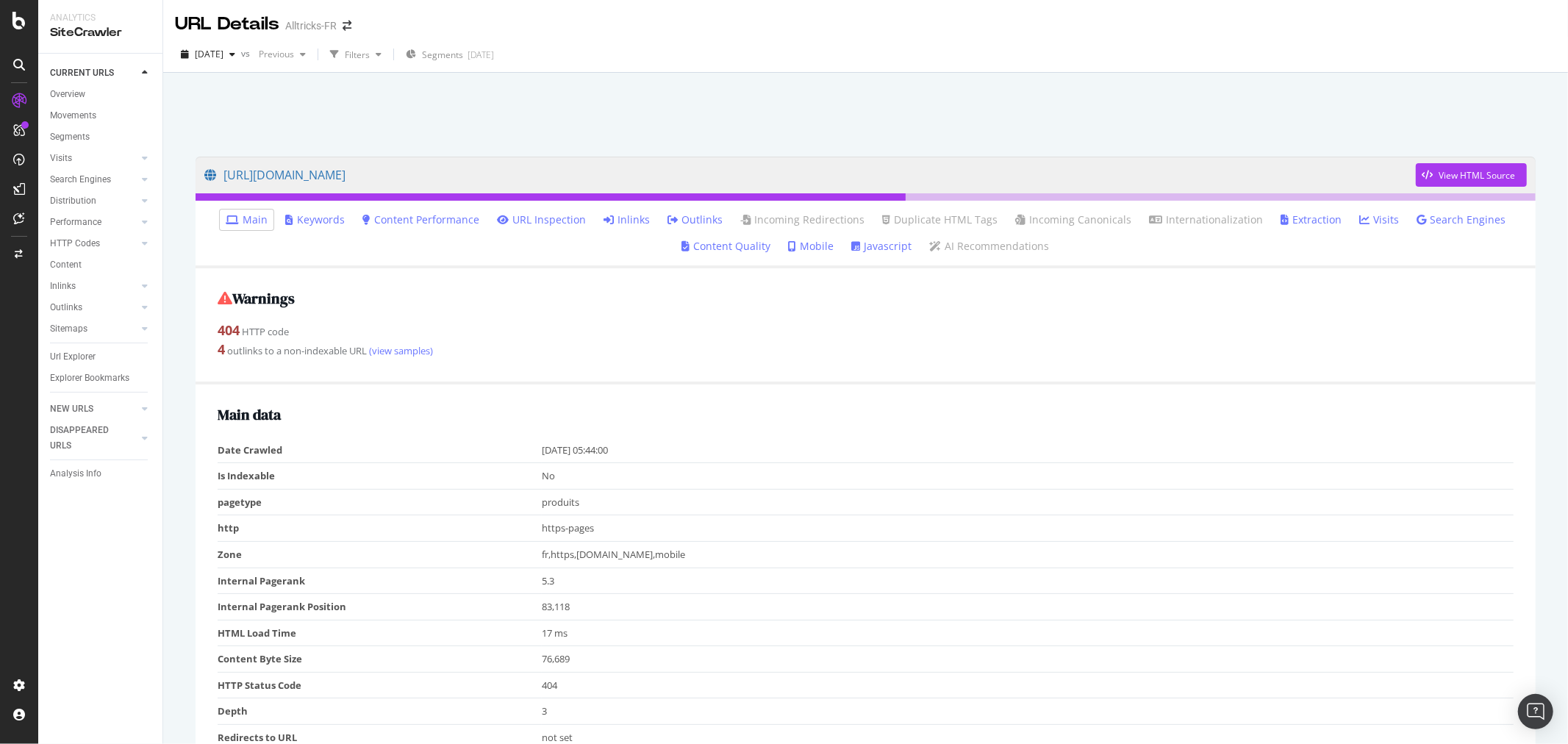
click at [628, 216] on link "Inlinks" at bounding box center [626, 219] width 47 height 15
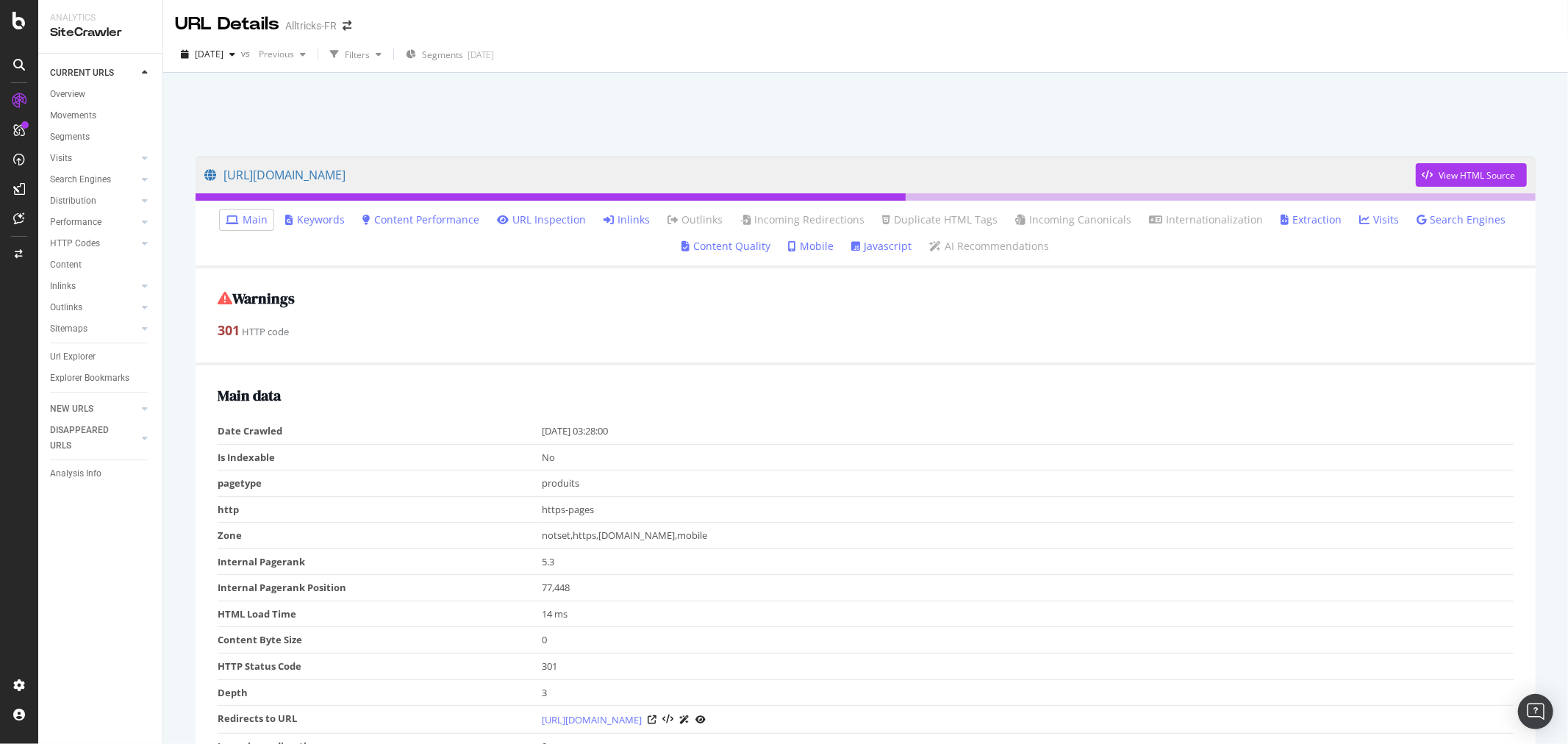
click at [620, 215] on link "Inlinks" at bounding box center [626, 219] width 47 height 15
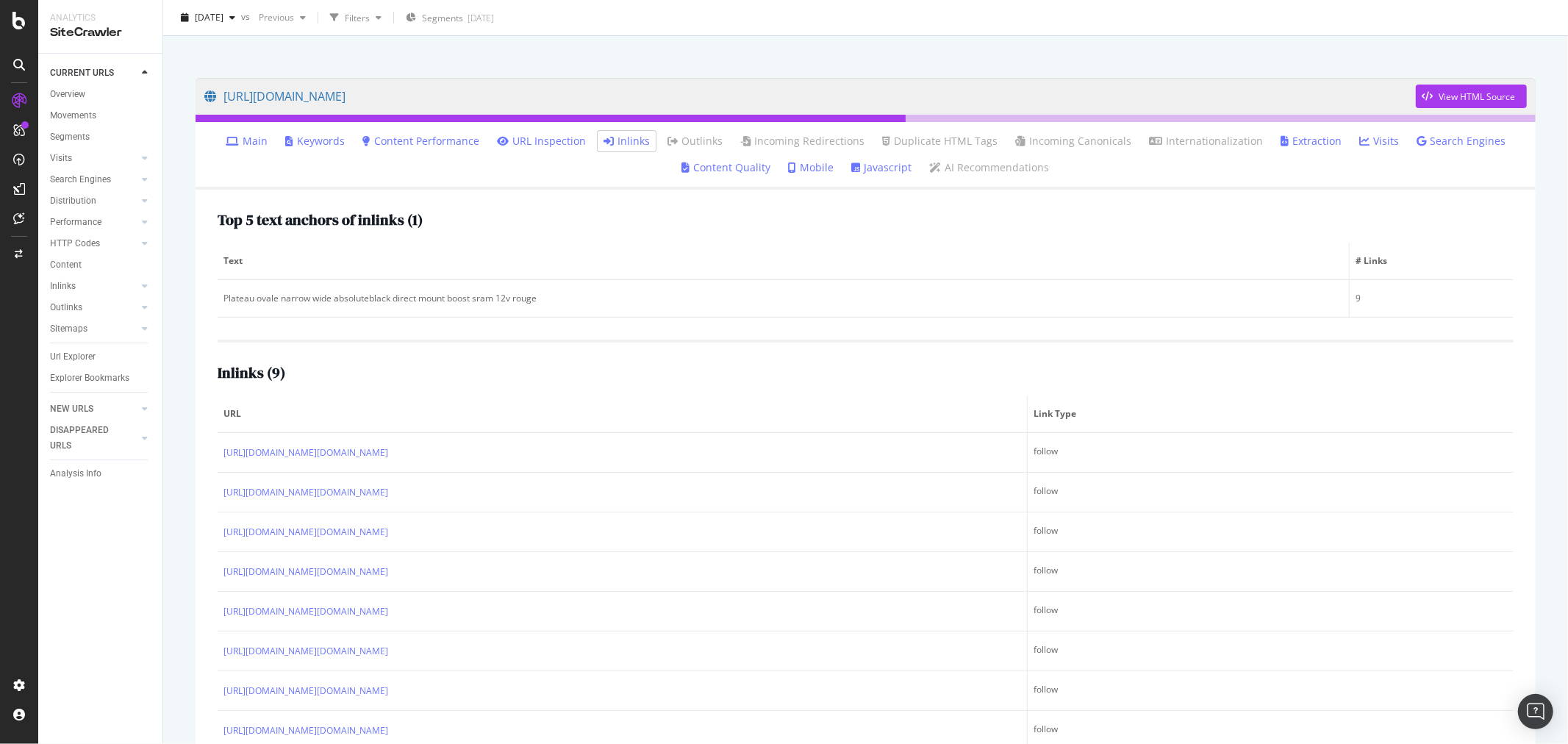
scroll to position [134, 0]
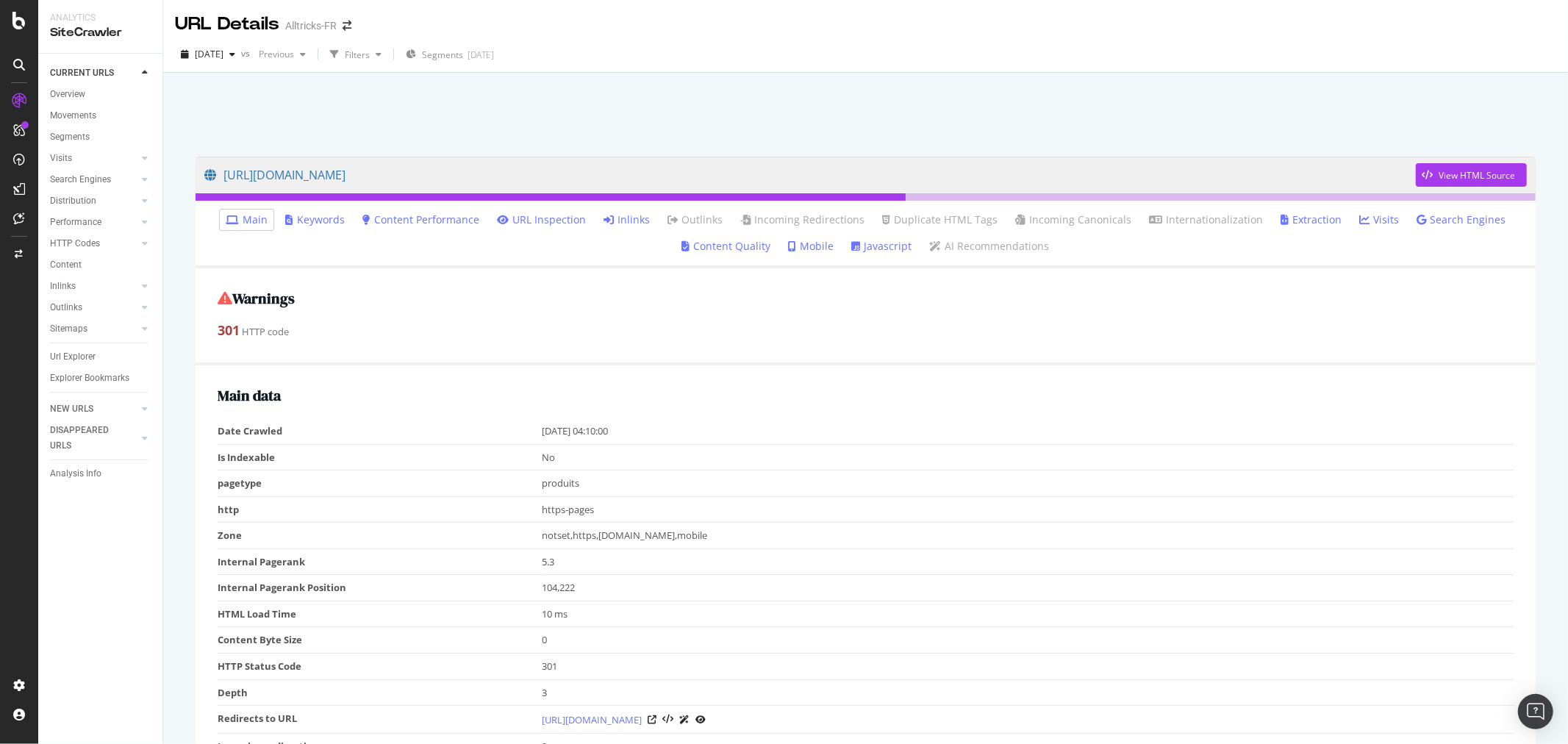
drag, startPoint x: 618, startPoint y: 219, endPoint x: 656, endPoint y: 17, distance: 205.5
click at [618, 219] on link "Inlinks" at bounding box center [626, 219] width 47 height 15
click at [629, 210] on li "Inlinks" at bounding box center [627, 220] width 58 height 21
click at [630, 219] on link "Inlinks" at bounding box center [626, 219] width 47 height 15
drag, startPoint x: 625, startPoint y: 215, endPoint x: 626, endPoint y: 199, distance: 16.0
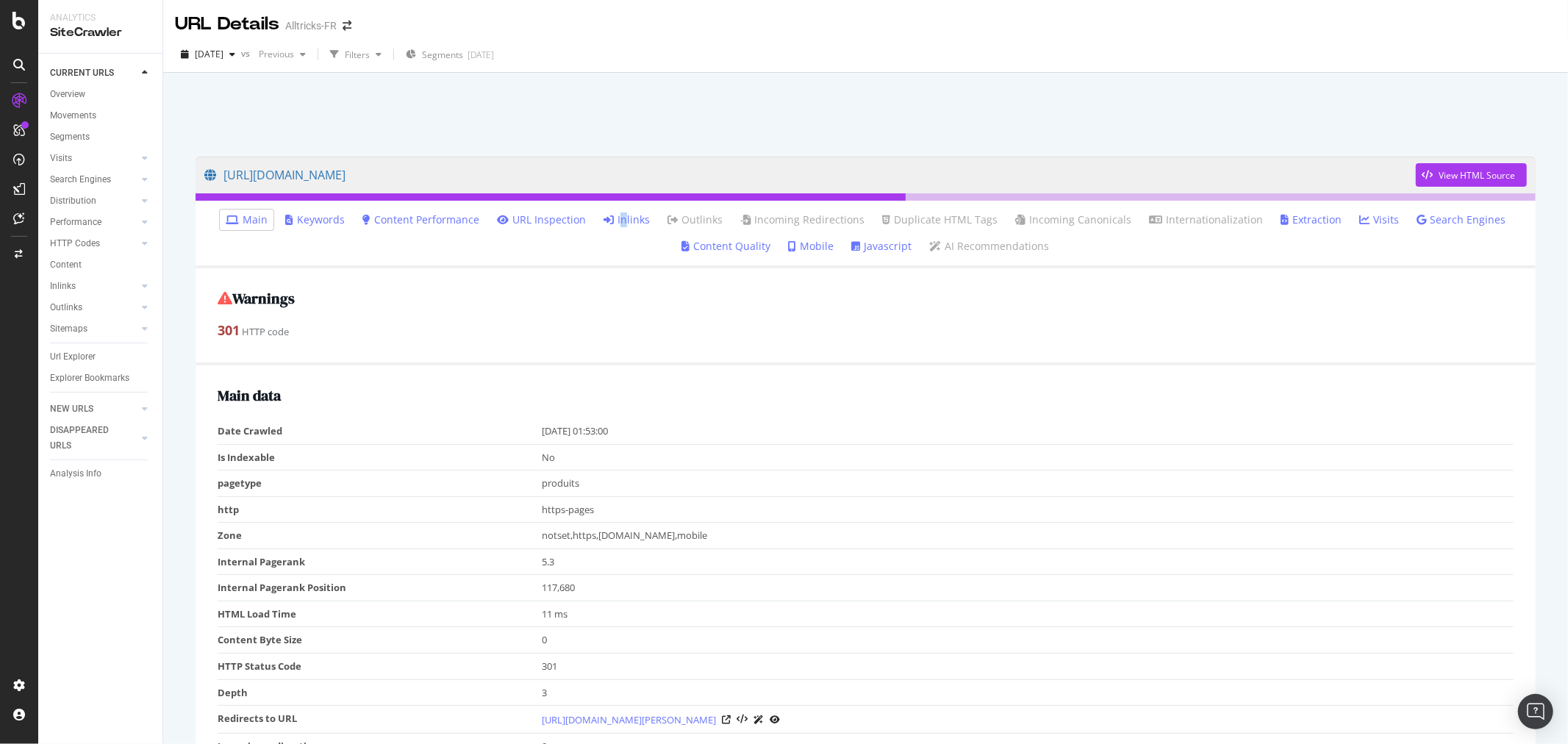
click at [627, 217] on link "Inlinks" at bounding box center [626, 219] width 47 height 15
drag, startPoint x: 630, startPoint y: 216, endPoint x: 640, endPoint y: 197, distance: 21.5
click at [630, 216] on link "Inlinks" at bounding box center [626, 219] width 47 height 15
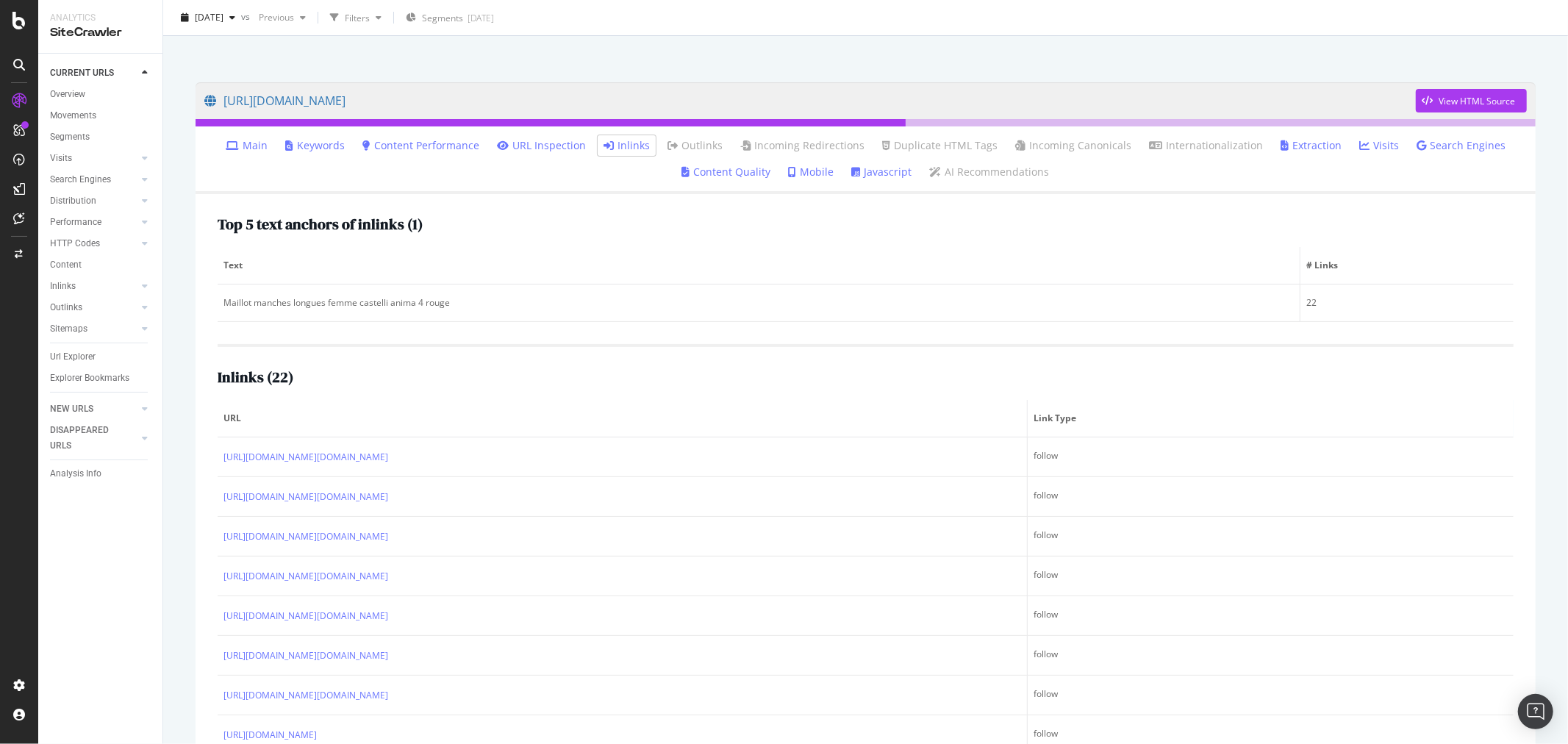
scroll to position [134, 0]
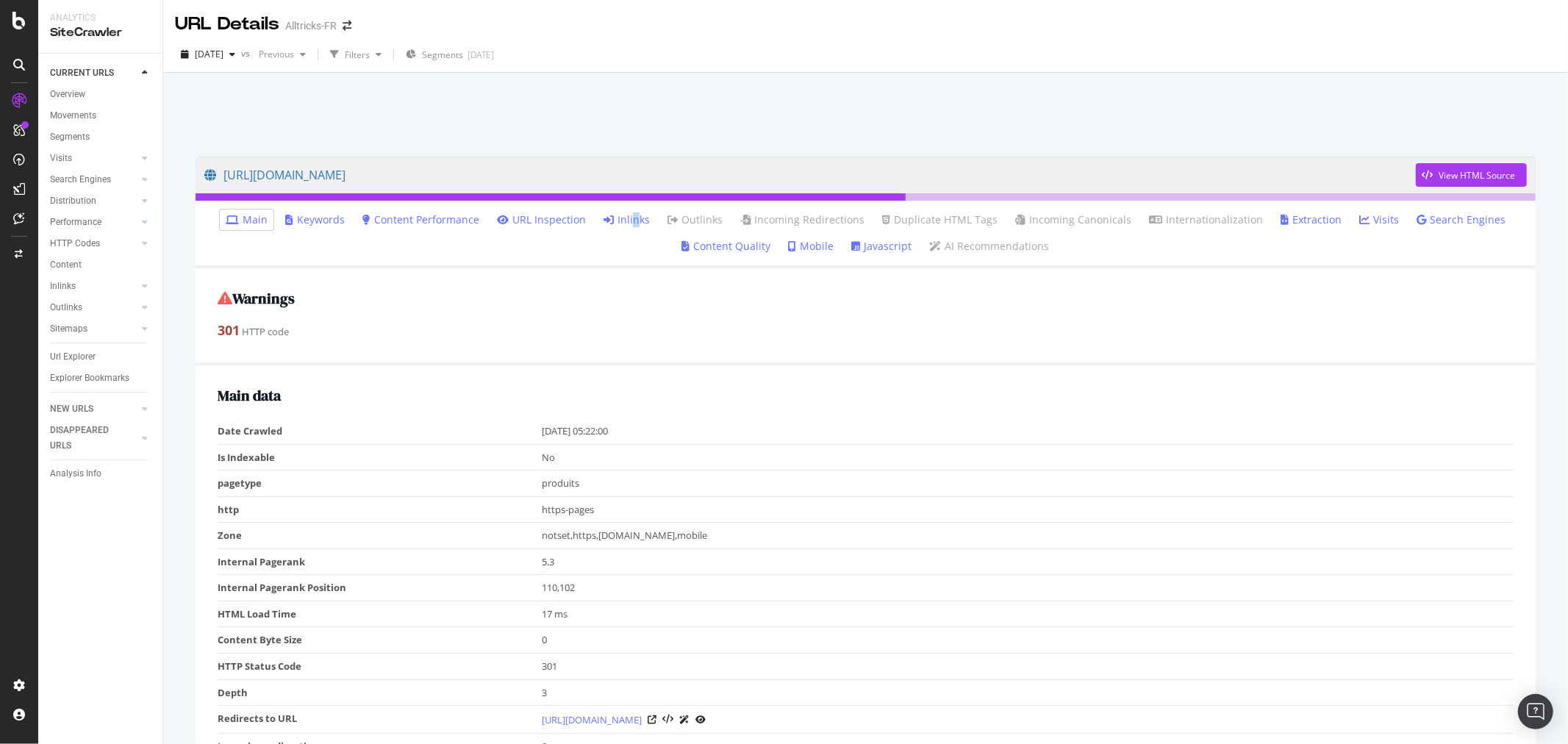
click at [636, 221] on link "Inlinks" at bounding box center [626, 219] width 47 height 15
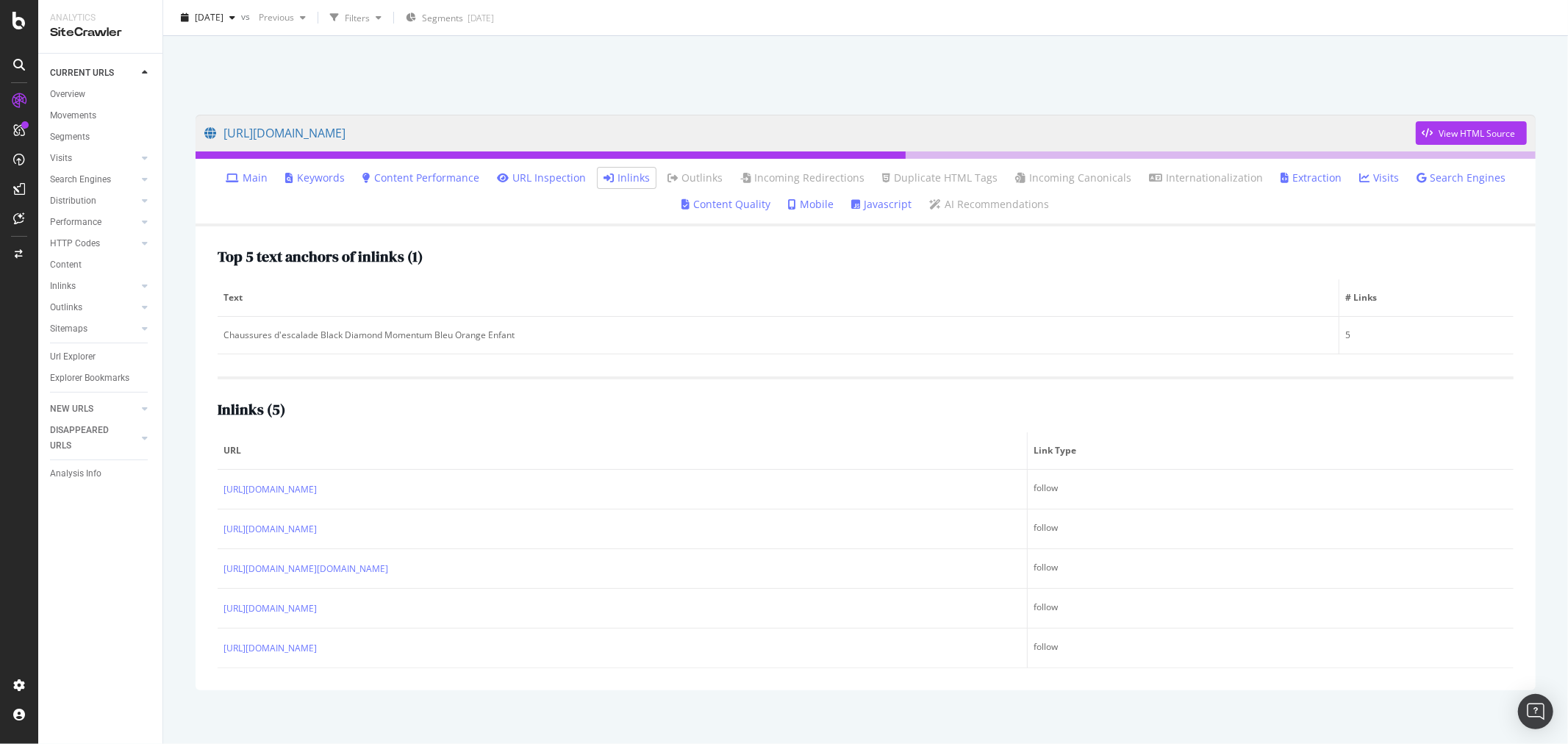
scroll to position [54, 0]
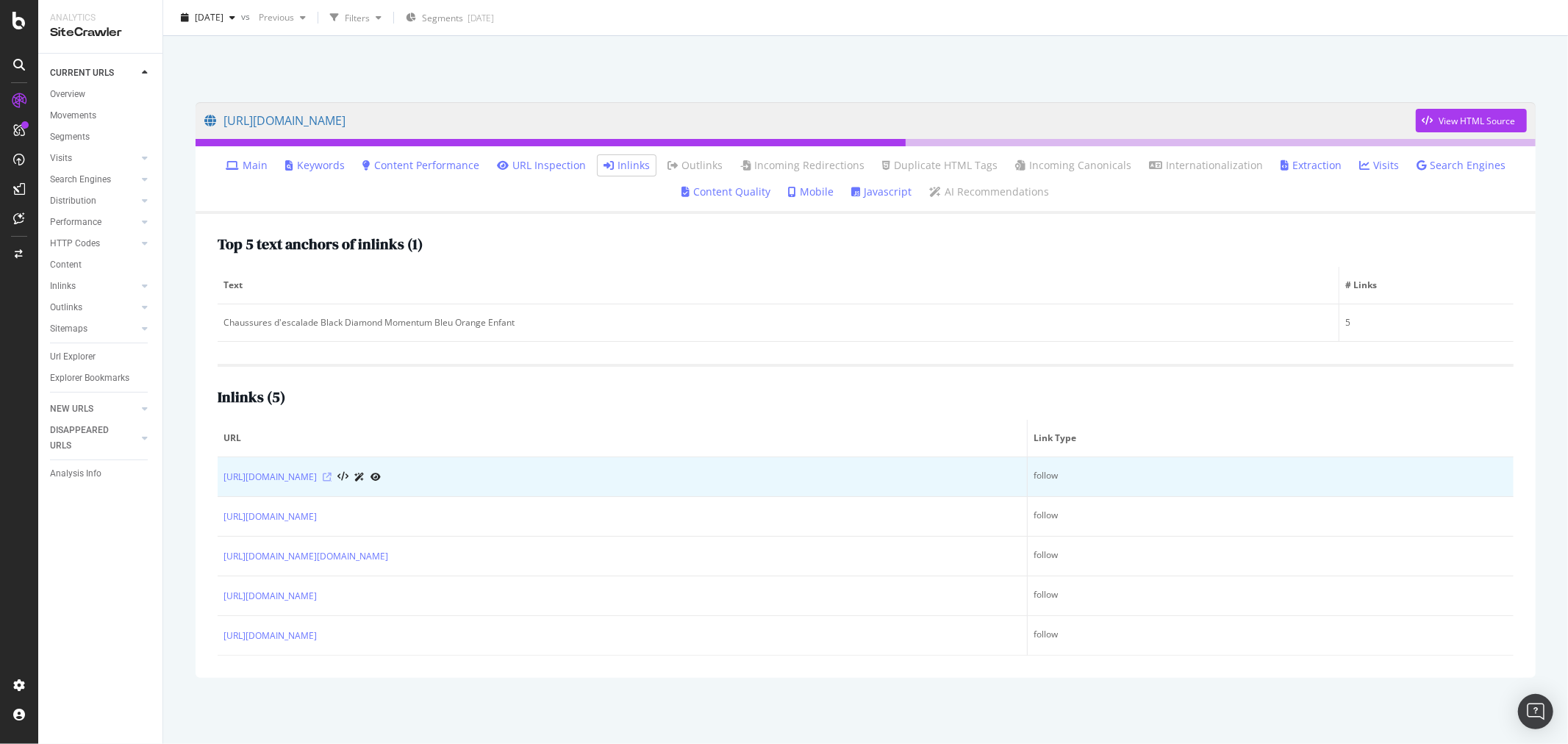
click at [331, 477] on icon at bounding box center [327, 477] width 9 height 9
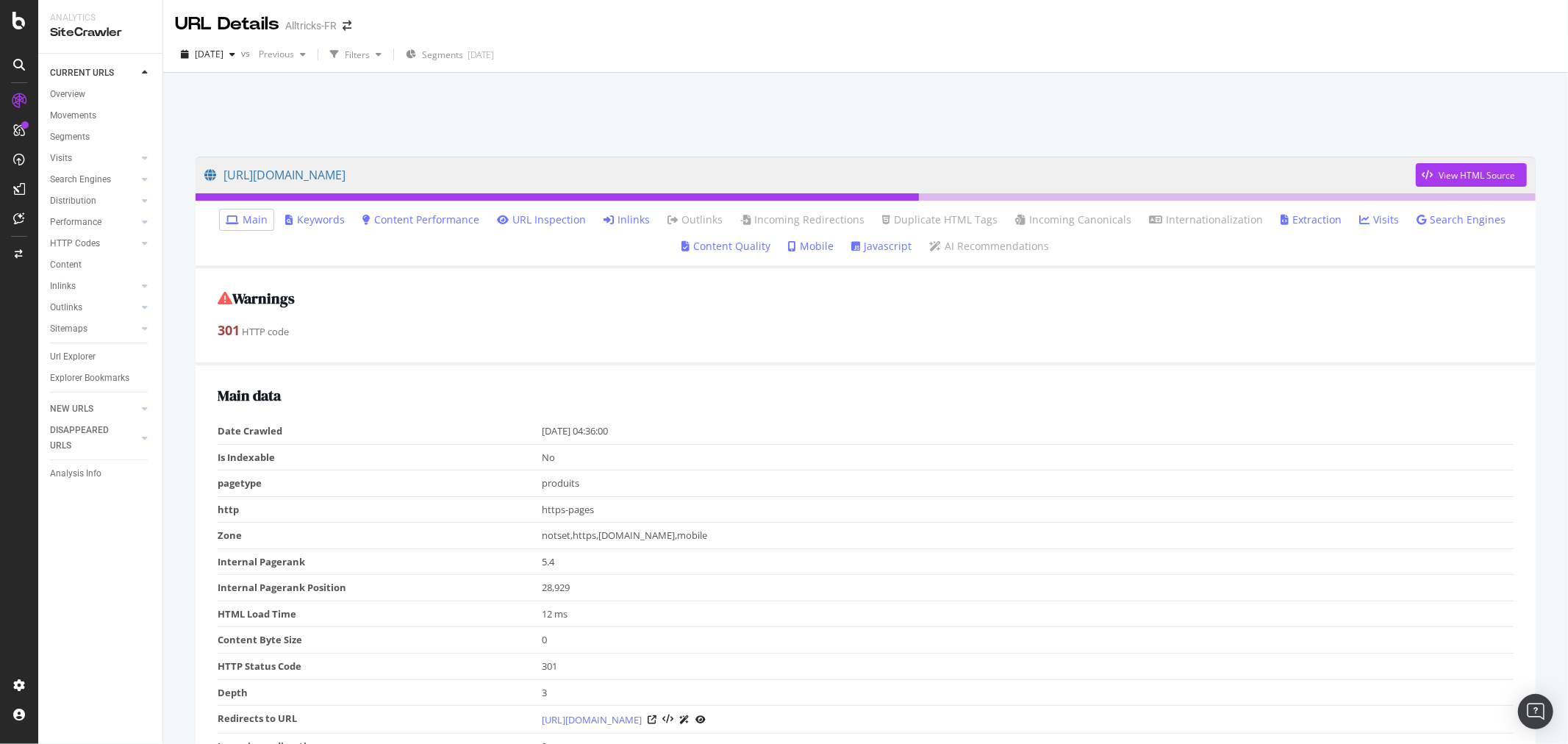
click at [640, 215] on link "Inlinks" at bounding box center [626, 219] width 47 height 15
click at [611, 215] on icon at bounding box center [608, 219] width 10 height 10
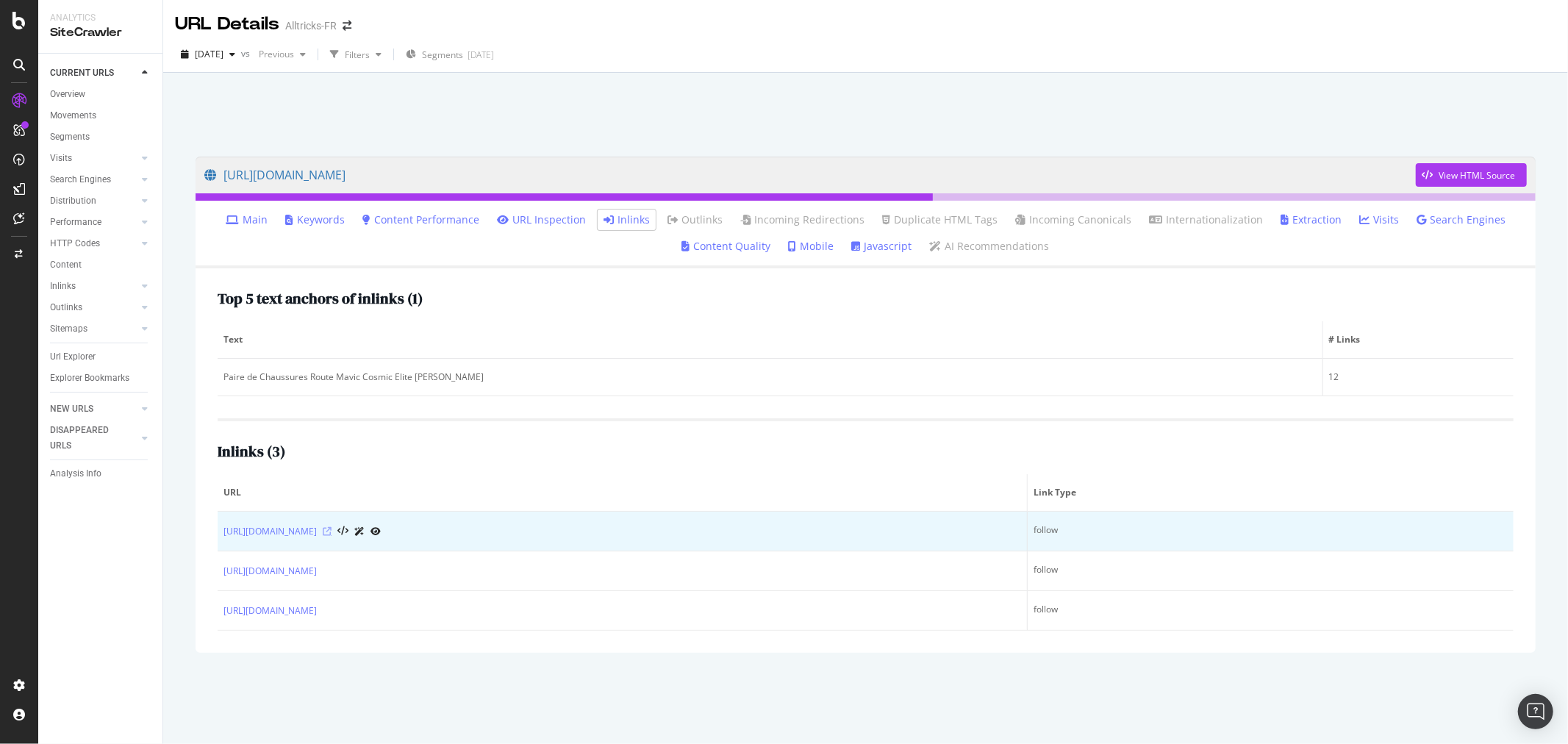
click at [331, 530] on icon at bounding box center [327, 531] width 9 height 9
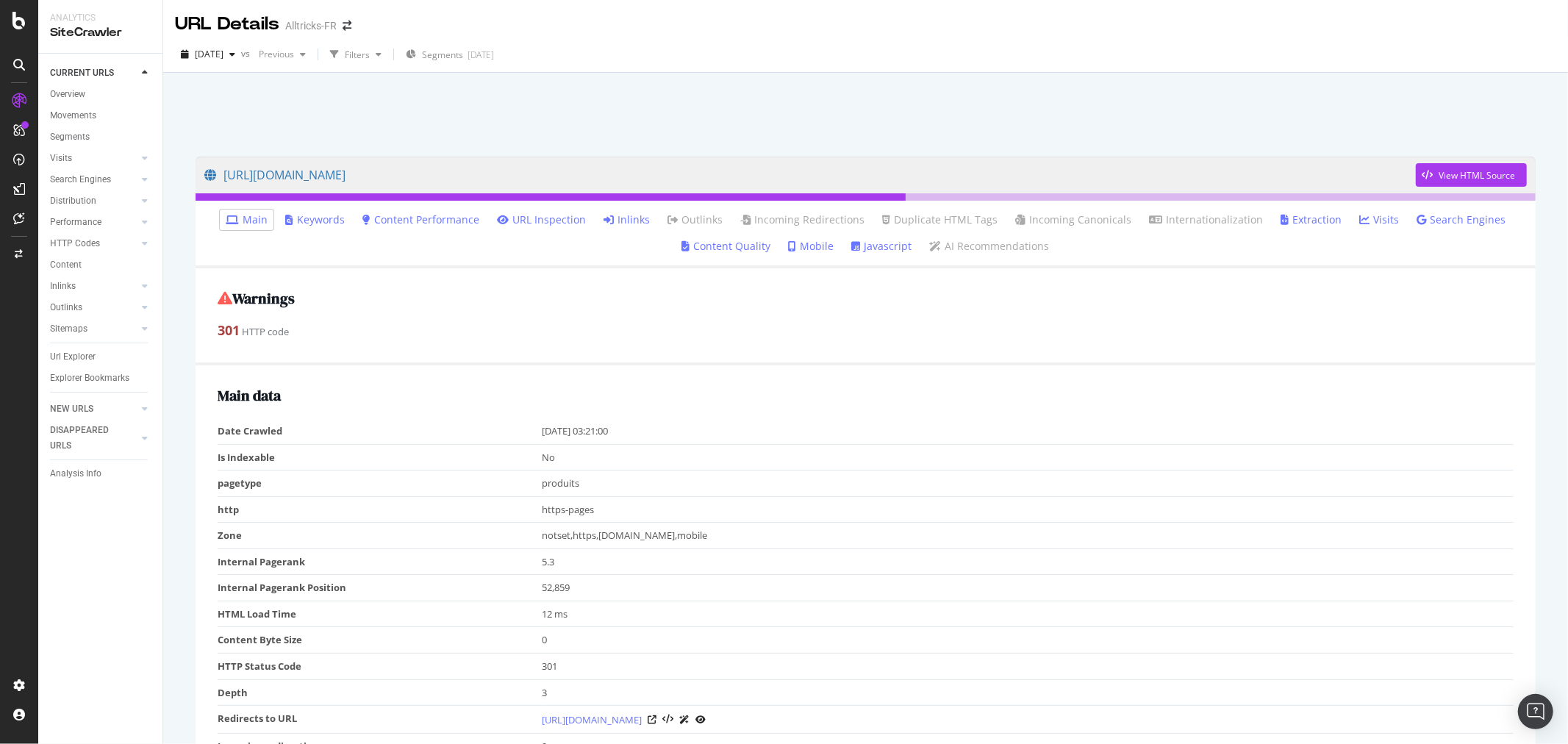
click at [634, 224] on link "Inlinks" at bounding box center [626, 219] width 47 height 15
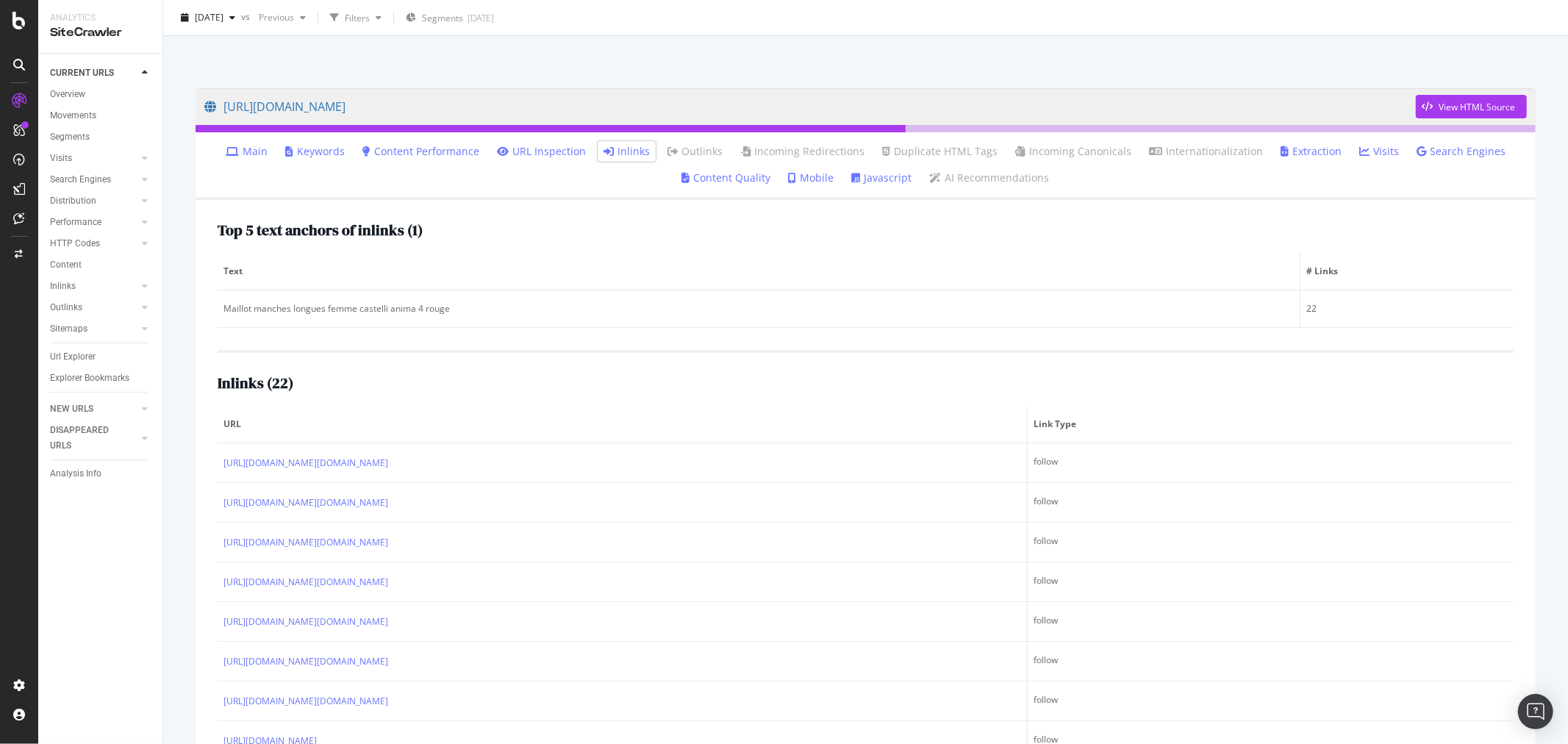
scroll to position [134, 0]
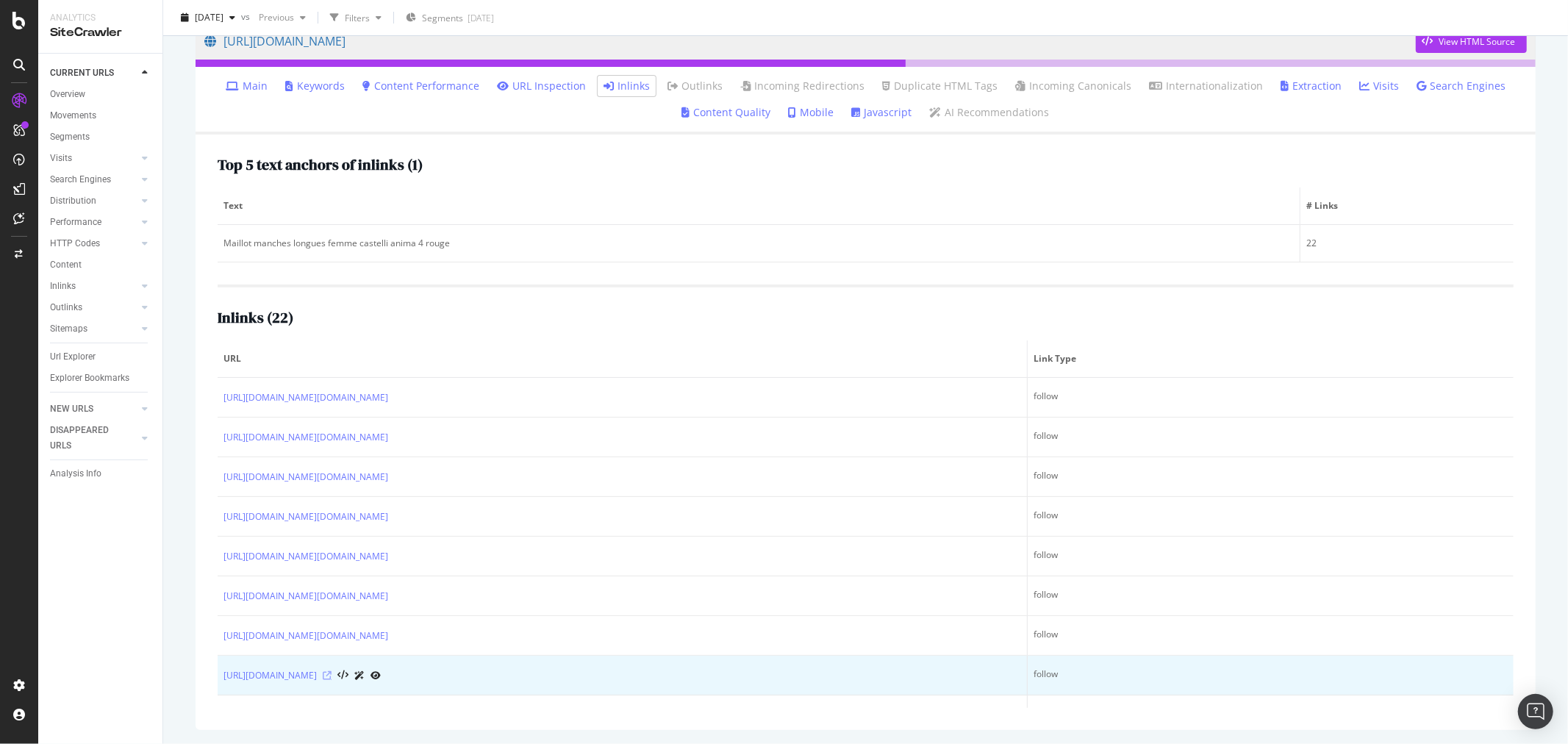
click at [331, 669] on icon at bounding box center [327, 675] width 9 height 9
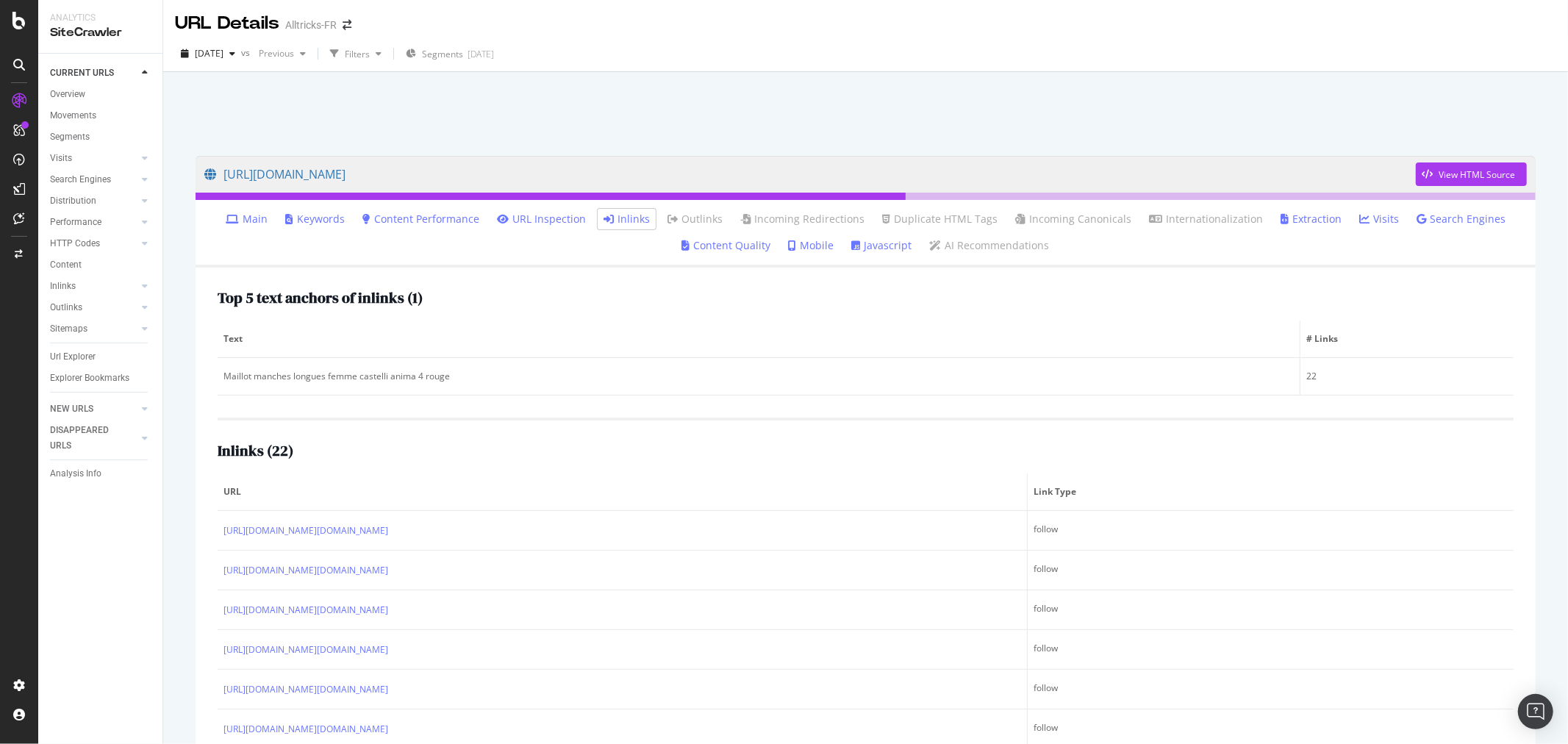
scroll to position [0, 0]
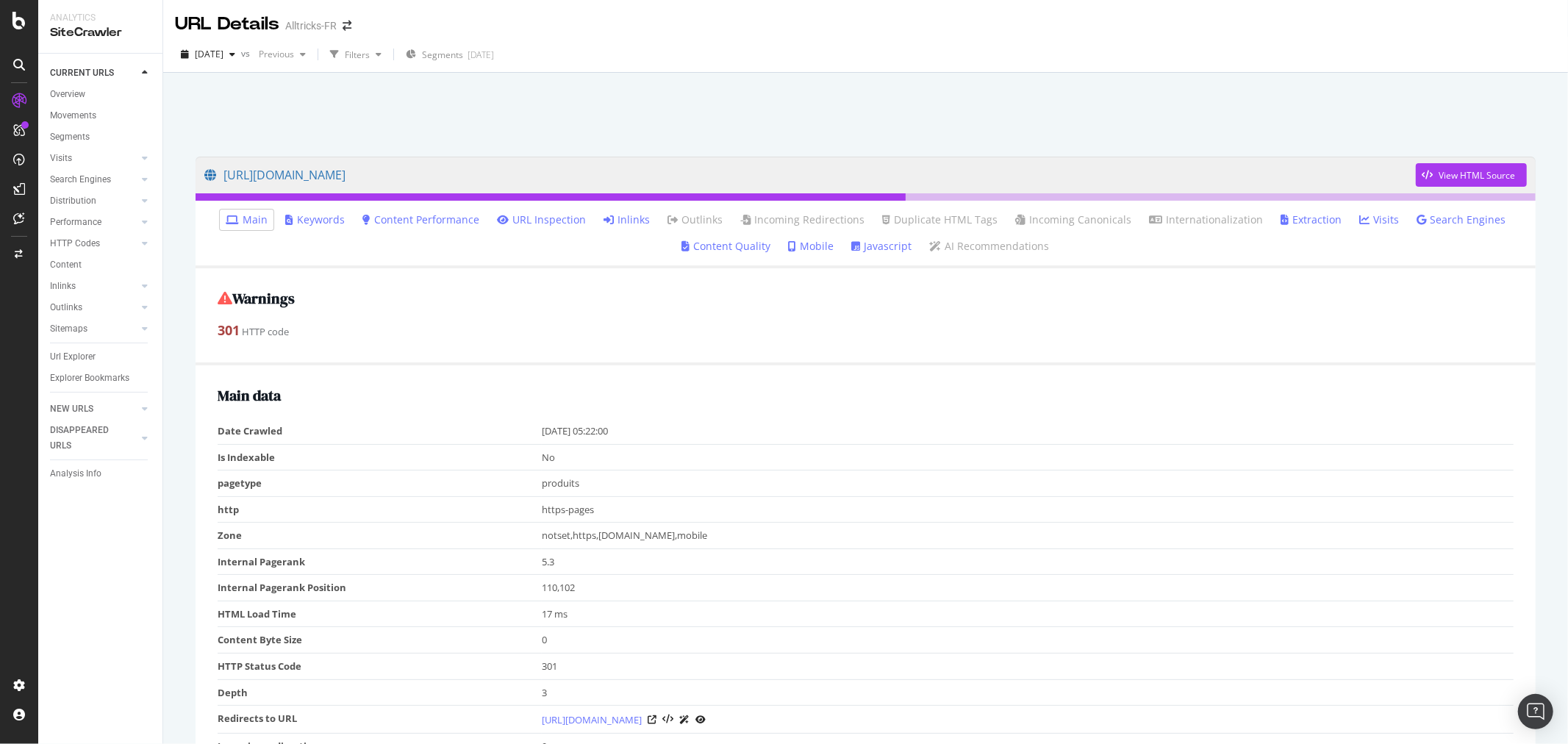
click at [622, 221] on link "Inlinks" at bounding box center [626, 219] width 47 height 15
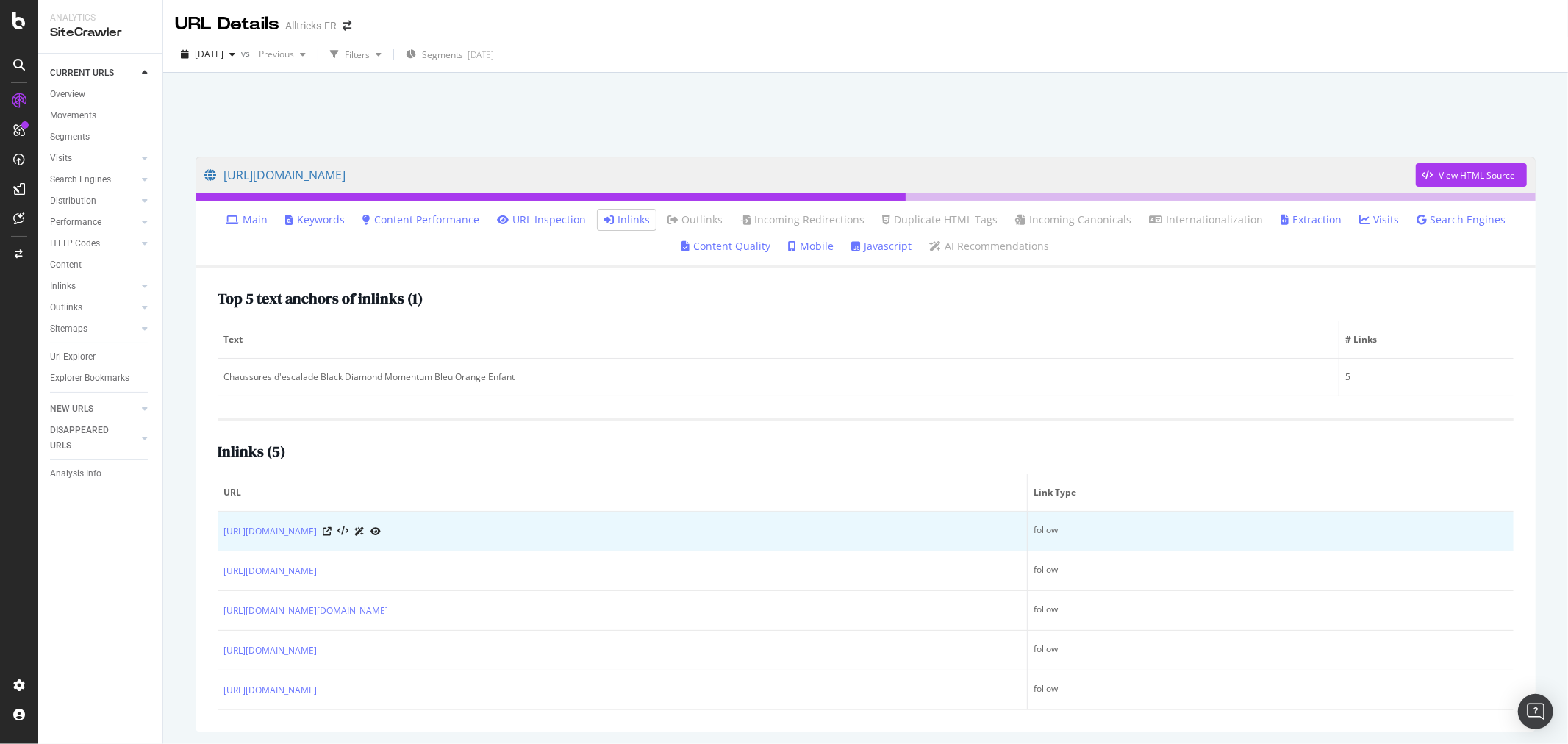
drag, startPoint x: 218, startPoint y: 523, endPoint x: 755, endPoint y: 530, distance: 537.0
click at [755, 530] on td "[URL][DOMAIN_NAME]" at bounding box center [622, 532] width 810 height 39
copy link "[URL][DOMAIN_NAME]"
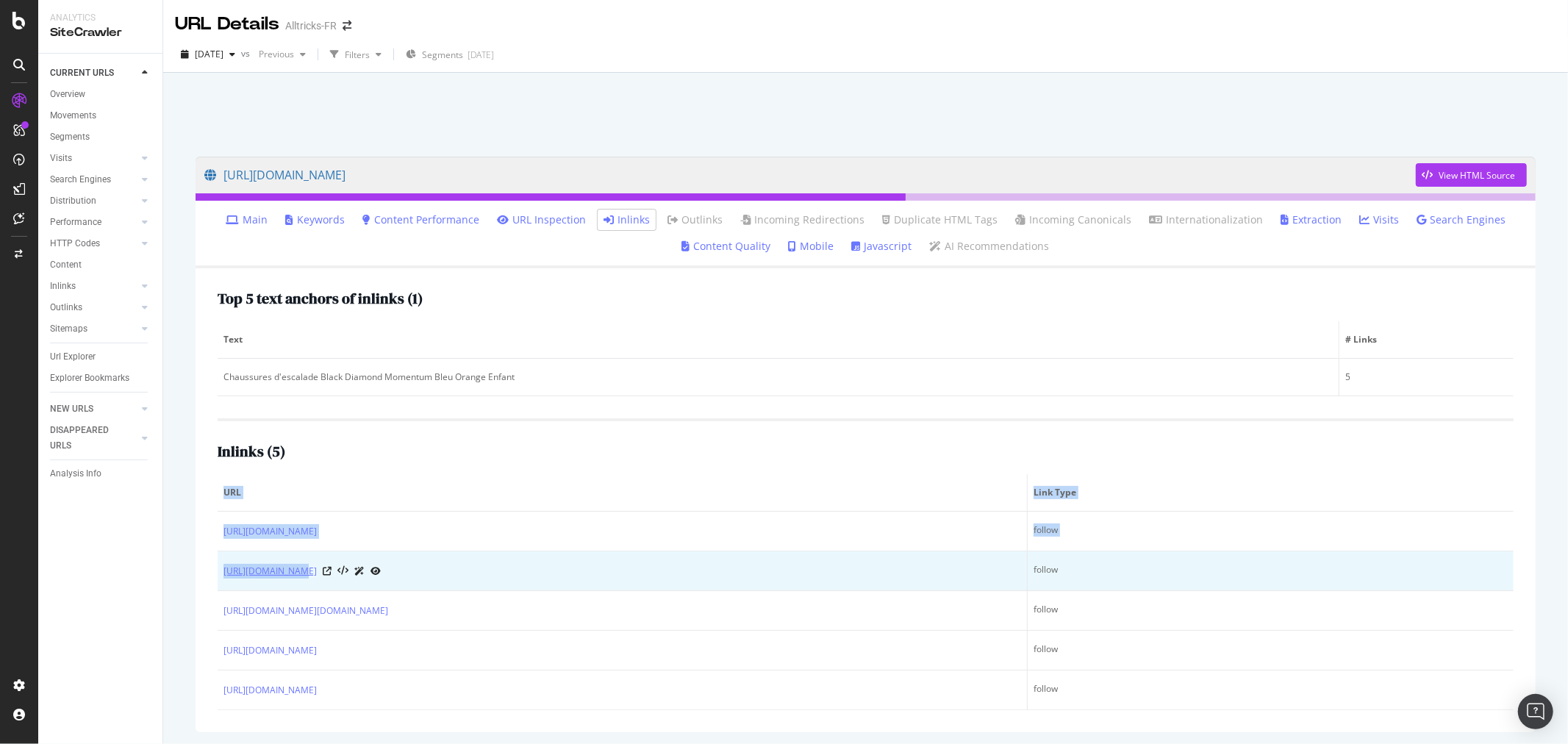
drag, startPoint x: 206, startPoint y: 570, endPoint x: 289, endPoint y: 570, distance: 83.0
click at [289, 570] on div "Top 5 text anchors of inlinks ( 1 ) Text # Links Chaussures d'escalade Black Di…" at bounding box center [865, 500] width 1340 height 464
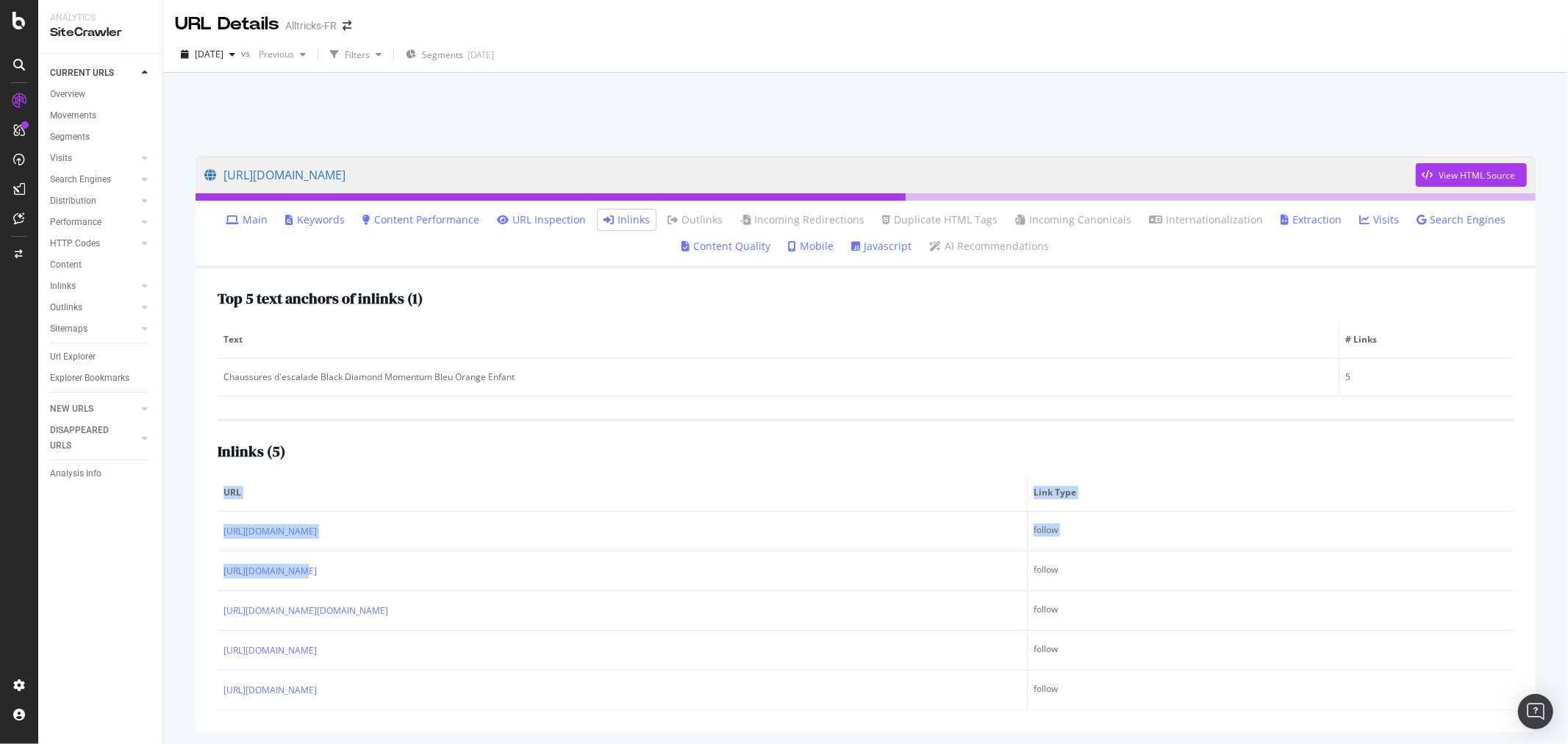
click at [201, 562] on div "Top 5 text anchors of inlinks ( 1 ) Text # Links Chaussures d'escalade Black Di…" at bounding box center [865, 500] width 1340 height 464
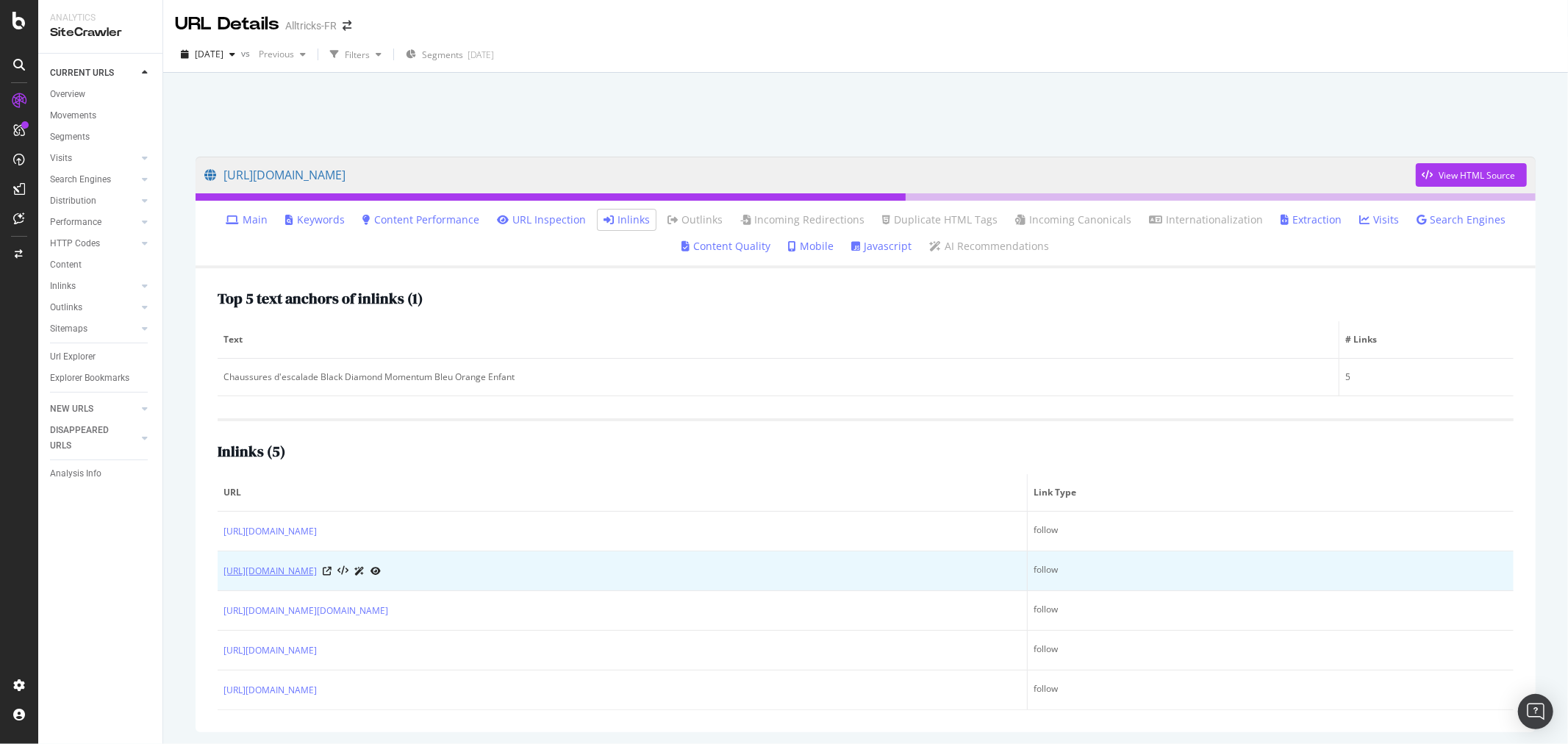
drag, startPoint x: 213, startPoint y: 571, endPoint x: 369, endPoint y: 574, distance: 156.0
click at [369, 574] on div "Top 5 text anchors of inlinks ( 1 ) Text # Links Chaussures d'escalade Black Di…" at bounding box center [865, 500] width 1340 height 464
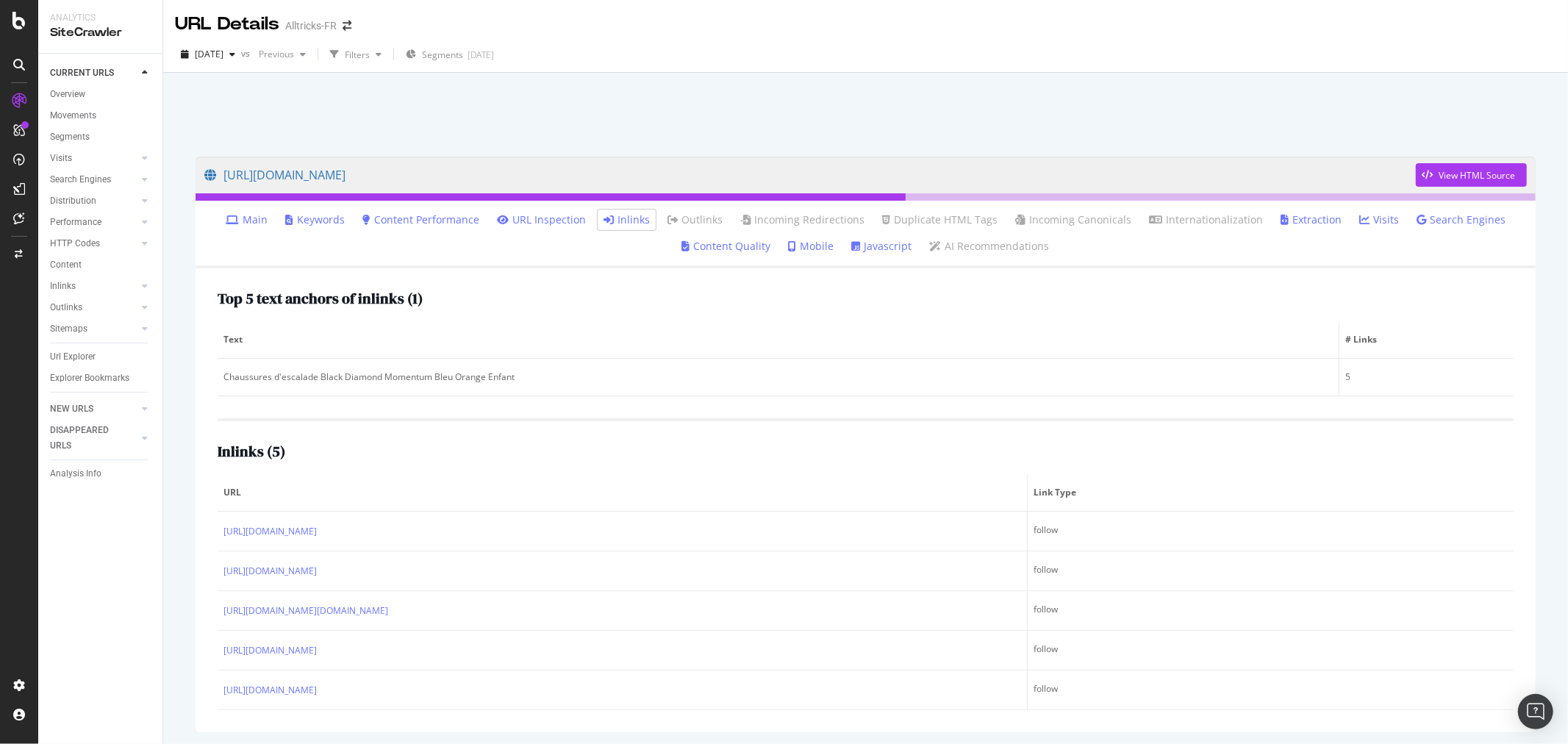
click at [203, 574] on div "Top 5 text anchors of inlinks ( 1 ) Text # Links Chaussures d'escalade Black Di…" at bounding box center [865, 500] width 1340 height 464
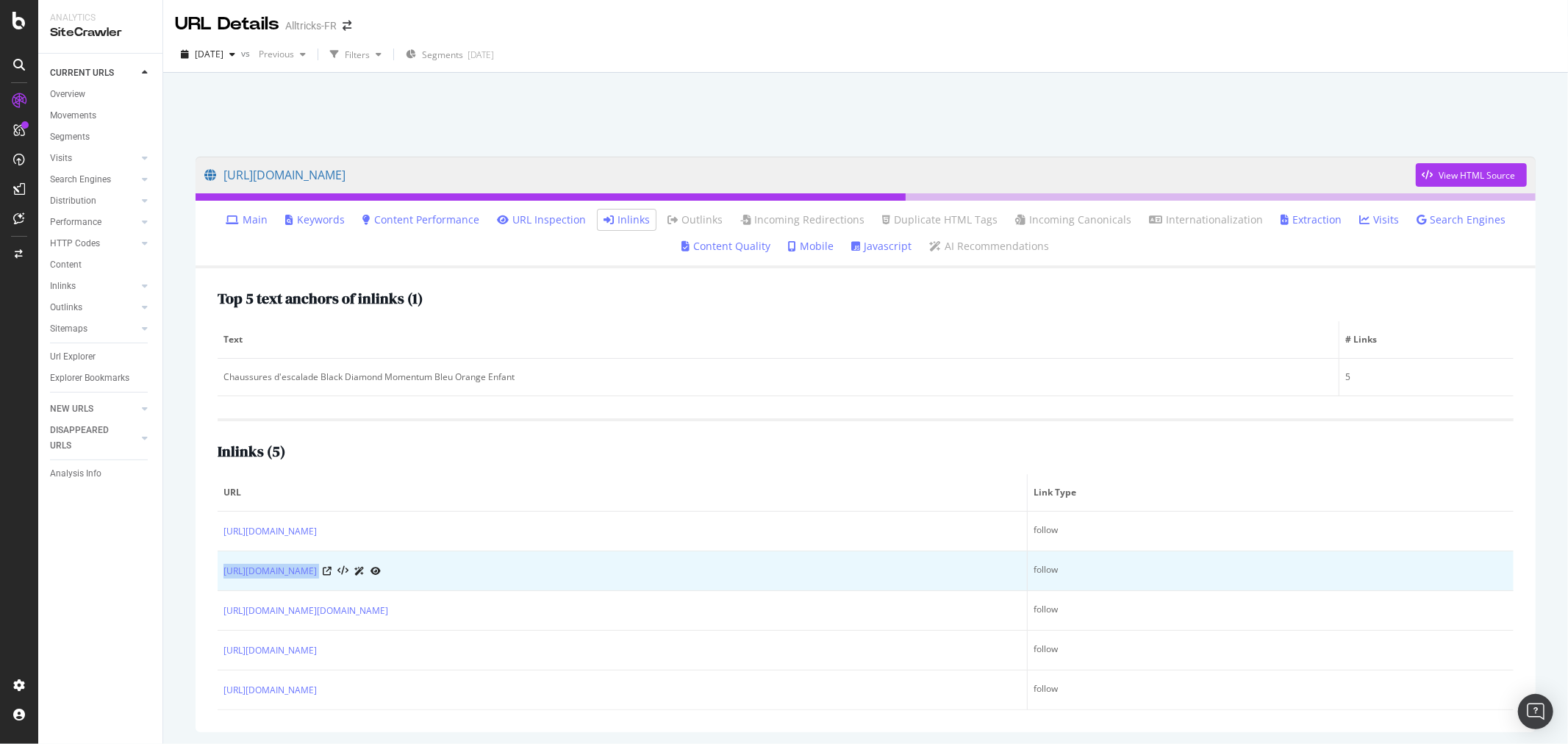
drag, startPoint x: 218, startPoint y: 572, endPoint x: 787, endPoint y: 578, distance: 569.0
click at [787, 578] on td "[URL][DOMAIN_NAME]" at bounding box center [622, 571] width 810 height 39
copy div "[URL][DOMAIN_NAME]"
